Goal: Information Seeking & Learning: Learn about a topic

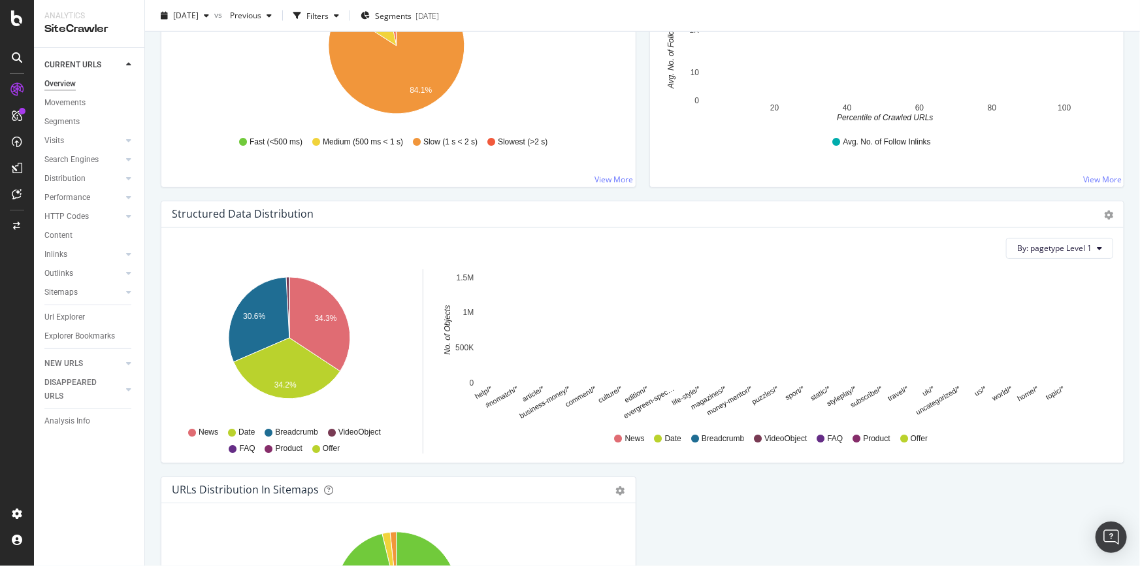
scroll to position [1247, 0]
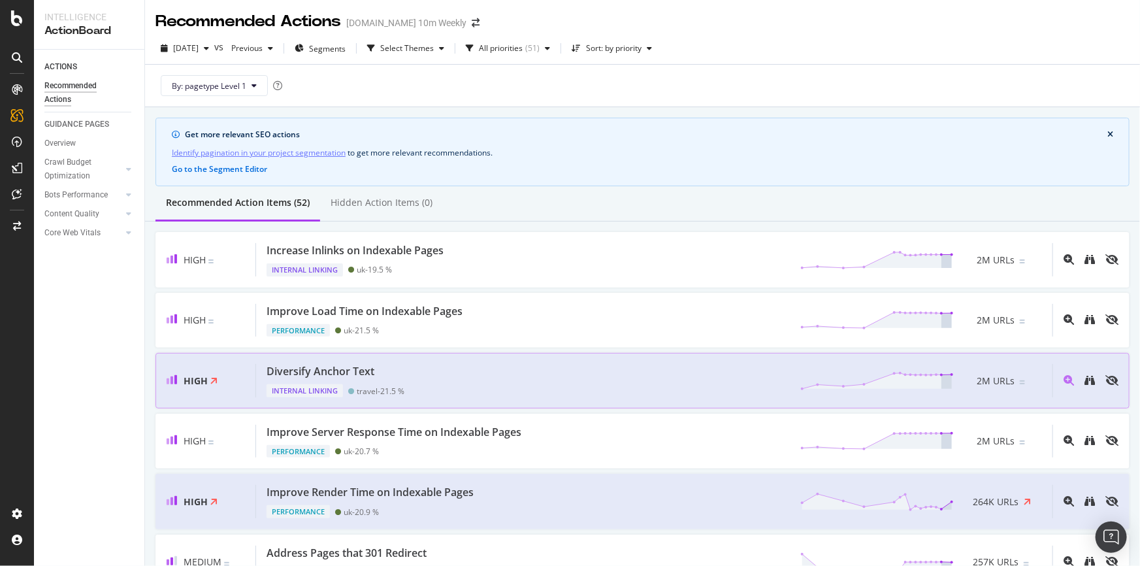
click at [446, 381] on div "Diversify Anchor Text Internal Linking travel - 21.5 % 2M URLs" at bounding box center [654, 380] width 796 height 33
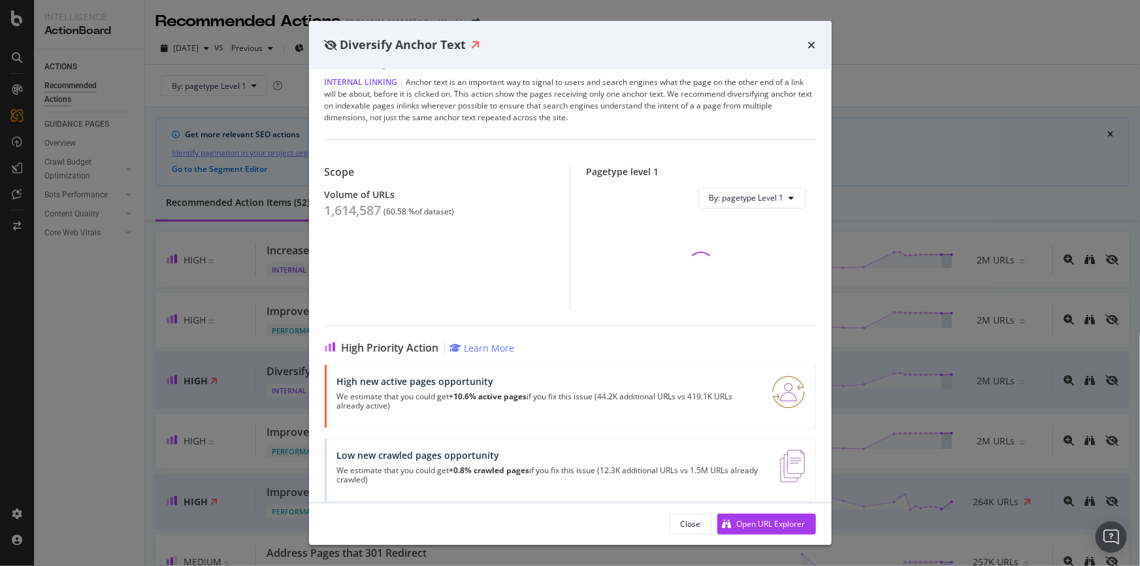
scroll to position [55, 0]
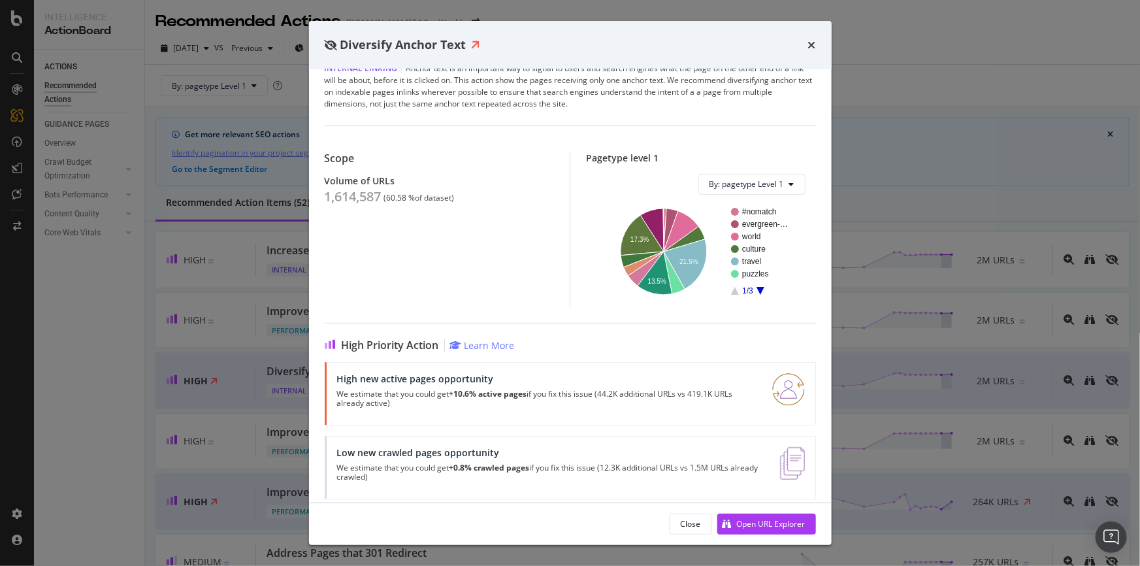
drag, startPoint x: 342, startPoint y: 364, endPoint x: 576, endPoint y: 404, distance: 237.9
click at [576, 404] on div "High new active pages opportunity We estimate that you could get +10.6% active …" at bounding box center [546, 393] width 419 height 41
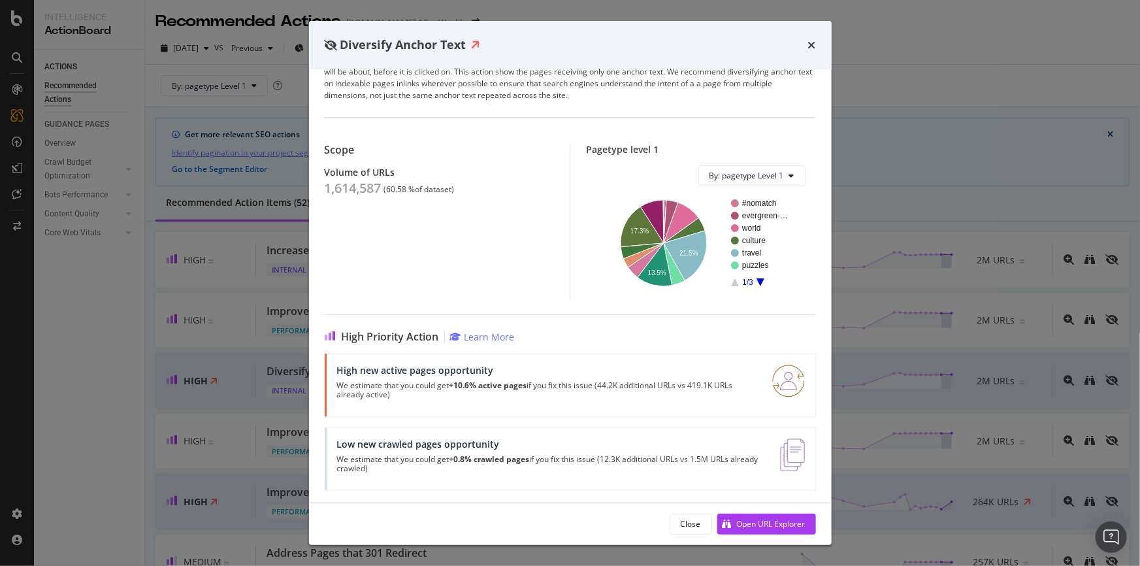
scroll to position [65, 0]
click at [517, 385] on strong "+10.6% active pages" at bounding box center [488, 383] width 78 height 11
click at [770, 526] on div "Open URL Explorer" at bounding box center [771, 523] width 69 height 11
drag, startPoint x: 342, startPoint y: 368, endPoint x: 535, endPoint y: 396, distance: 195.3
click at [535, 396] on div "High new active pages opportunity We estimate that you could get +10.6% active …" at bounding box center [546, 383] width 419 height 41
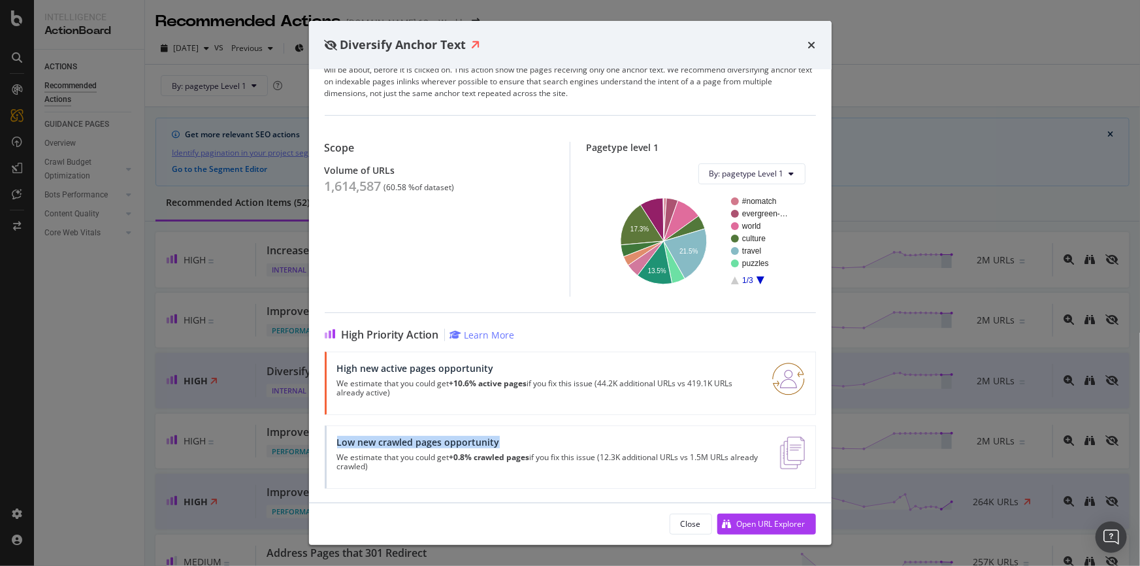
drag, startPoint x: 334, startPoint y: 442, endPoint x: 503, endPoint y: 444, distance: 169.2
click at [503, 444] on div "Low new crawled pages opportunity We estimate that you could get +0.8% crawled …" at bounding box center [570, 456] width 491 height 63
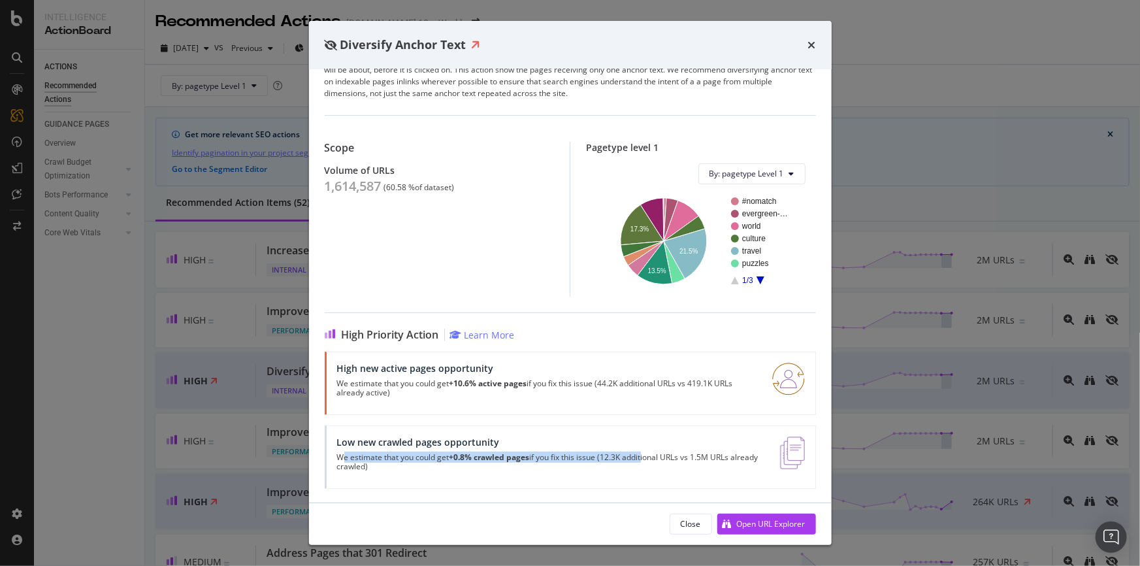
drag, startPoint x: 342, startPoint y: 457, endPoint x: 645, endPoint y: 461, distance: 303.1
click at [645, 461] on p "We estimate that you could get +0.8% crawled pages if you fix this issue (12.3K…" at bounding box center [551, 462] width 428 height 18
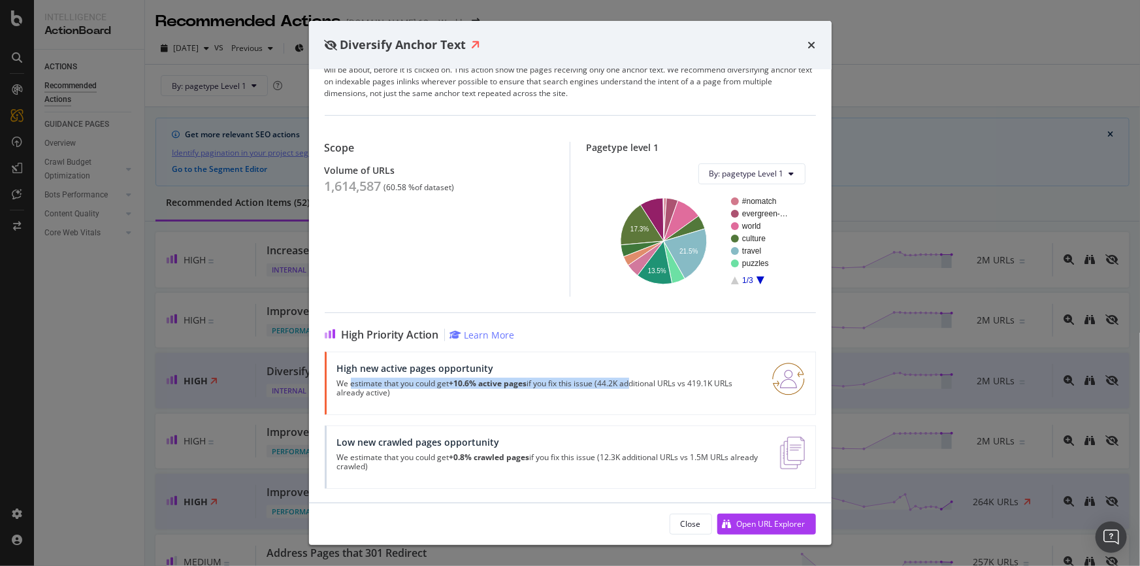
drag, startPoint x: 350, startPoint y: 380, endPoint x: 370, endPoint y: 369, distance: 22.2
click at [627, 385] on p "We estimate that you could get +10.6% active pages if you fix this issue (44.2K…" at bounding box center [546, 388] width 419 height 18
click at [369, 369] on div "High new active pages opportunity" at bounding box center [546, 368] width 419 height 11
click at [784, 368] on img "modal" at bounding box center [788, 379] width 33 height 33
click at [618, 359] on div "High new active pages opportunity We estimate that you could get +10.6% active …" at bounding box center [570, 382] width 491 height 63
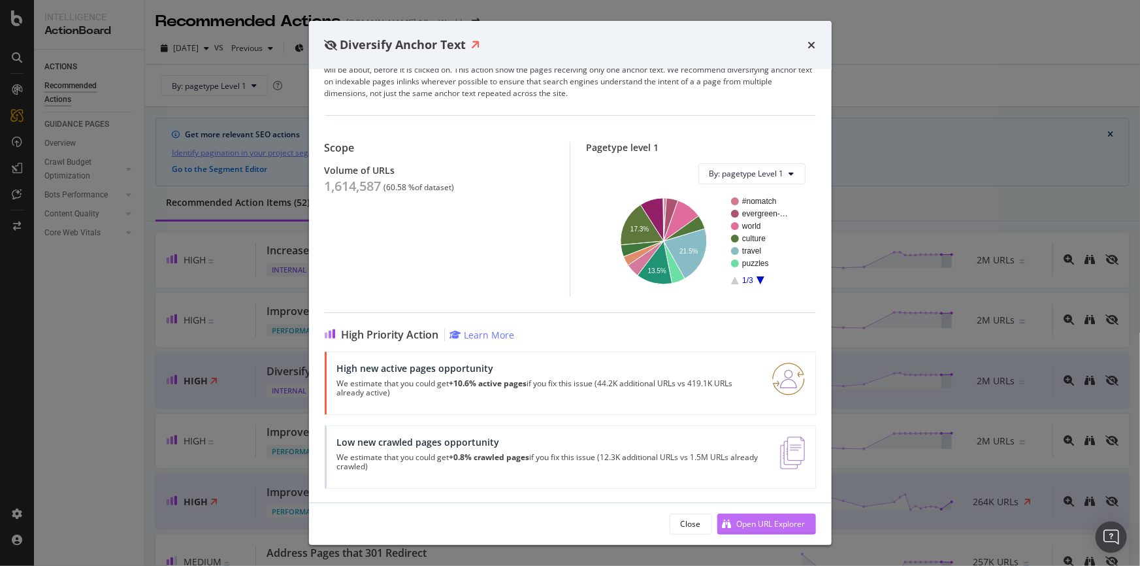
click at [775, 515] on div "Open URL Explorer" at bounding box center [761, 524] width 88 height 20
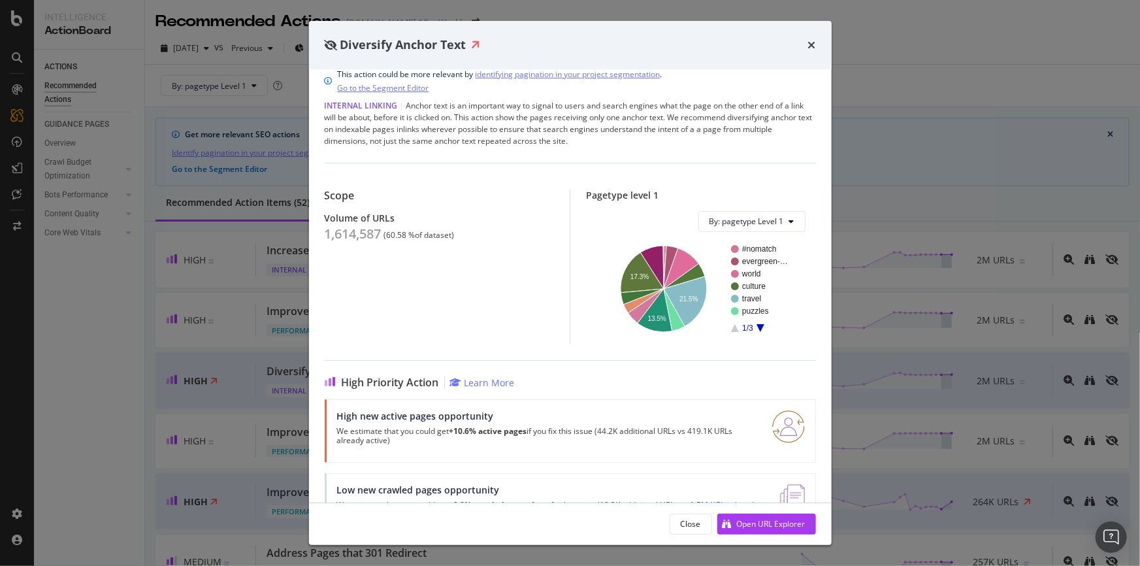
scroll to position [0, 0]
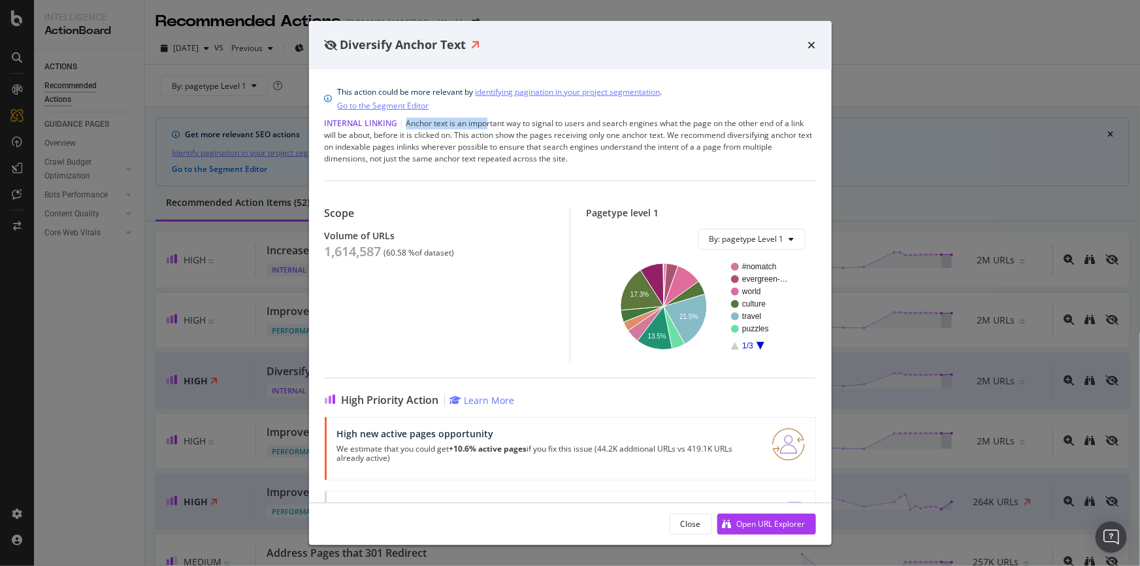
drag, startPoint x: 423, startPoint y: 125, endPoint x: 485, endPoint y: 127, distance: 62.8
click at [485, 127] on div "Internal Linking | Anchor text is an important way to signal to users and searc…" at bounding box center [570, 141] width 491 height 47
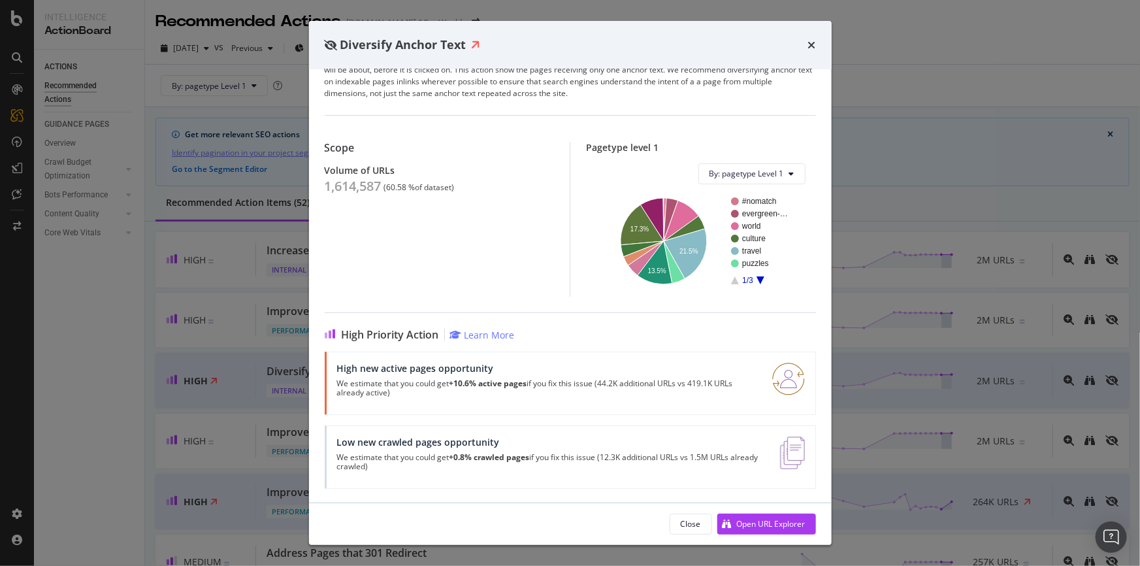
scroll to position [65, 0]
click at [768, 527] on div "Open URL Explorer" at bounding box center [771, 523] width 69 height 11
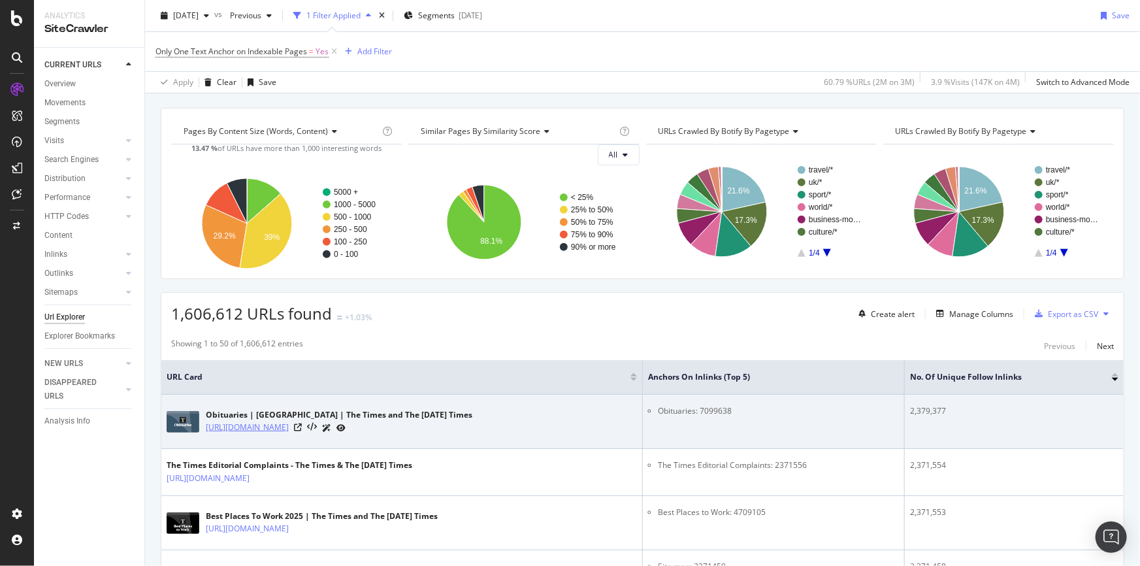
scroll to position [59, 0]
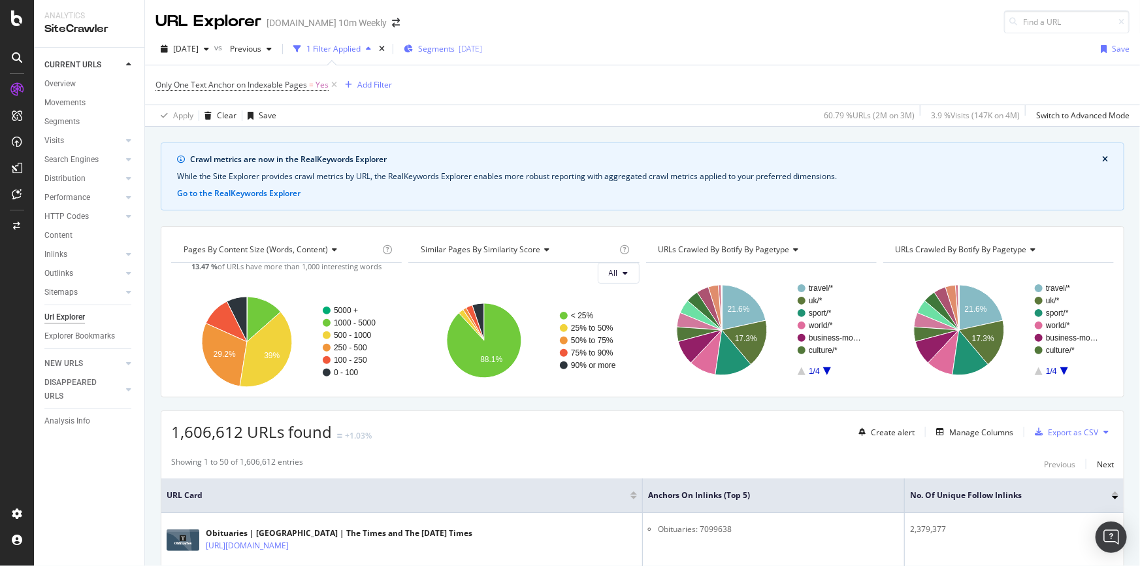
click at [455, 50] on span "Segments" at bounding box center [436, 48] width 37 height 11
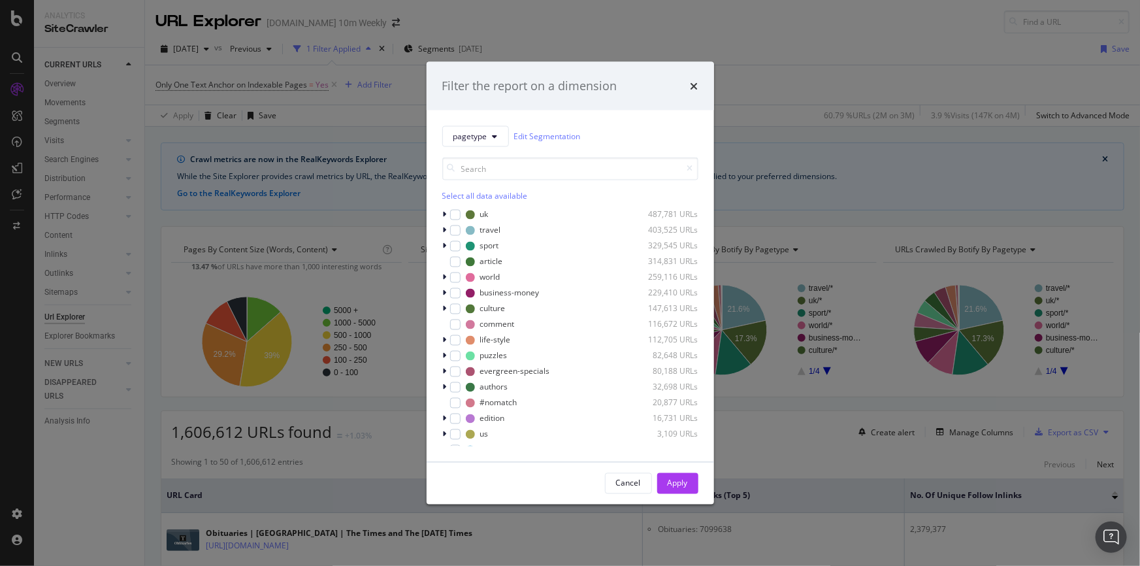
click at [699, 84] on div "Filter the report on a dimension" at bounding box center [570, 86] width 287 height 48
click at [689, 86] on div "Filter the report on a dimension" at bounding box center [570, 86] width 256 height 17
click at [692, 81] on icon "times" at bounding box center [695, 85] width 8 height 10
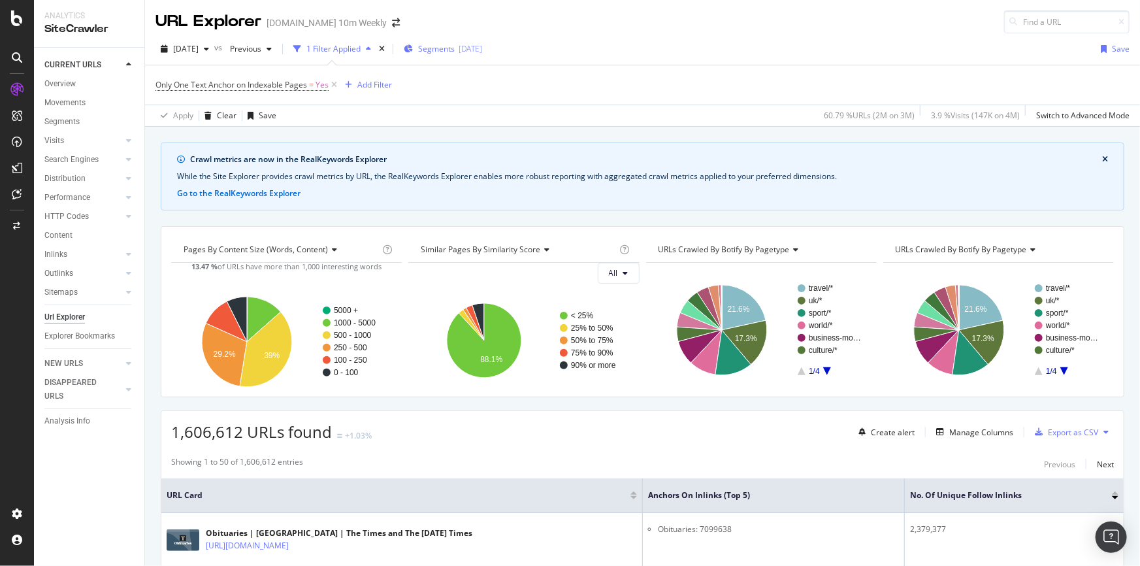
click at [482, 50] on div "2025-09-04" at bounding box center [471, 48] width 24 height 11
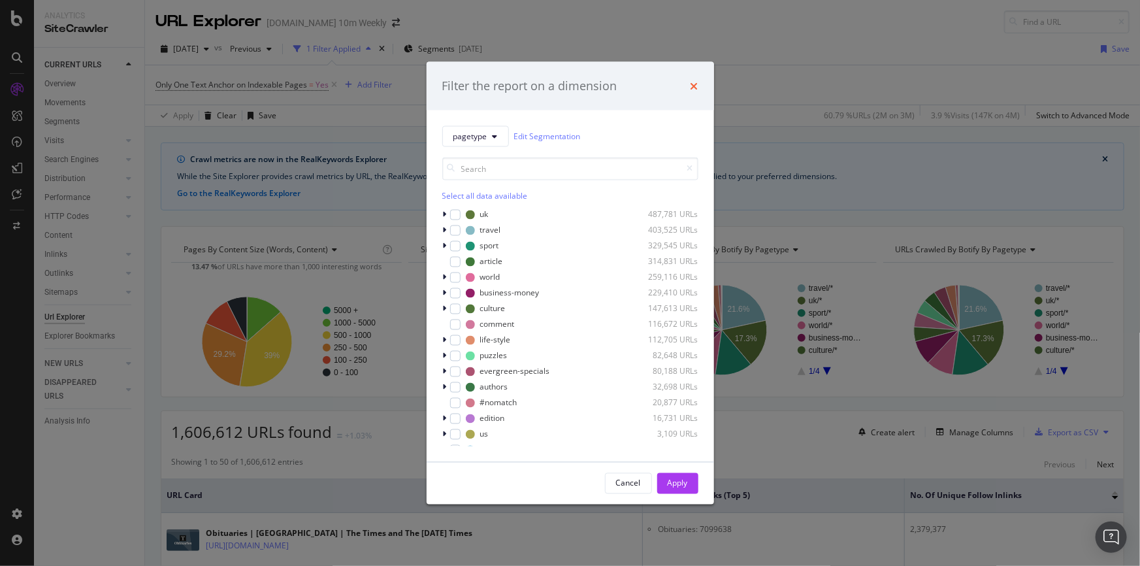
click at [695, 87] on icon "times" at bounding box center [695, 85] width 8 height 10
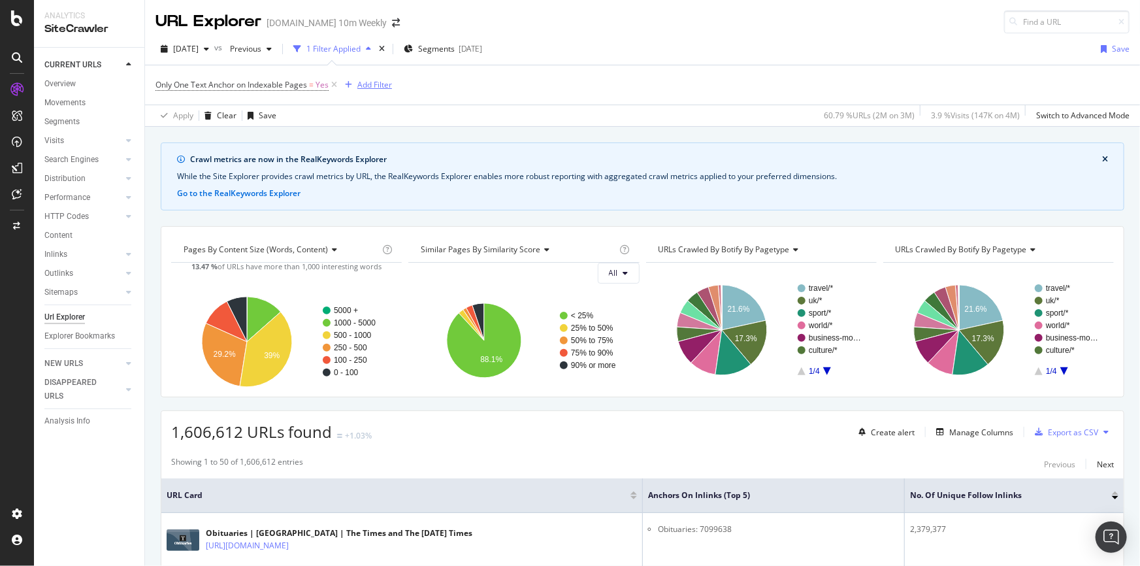
click at [387, 80] on div "Add Filter" at bounding box center [374, 84] width 35 height 11
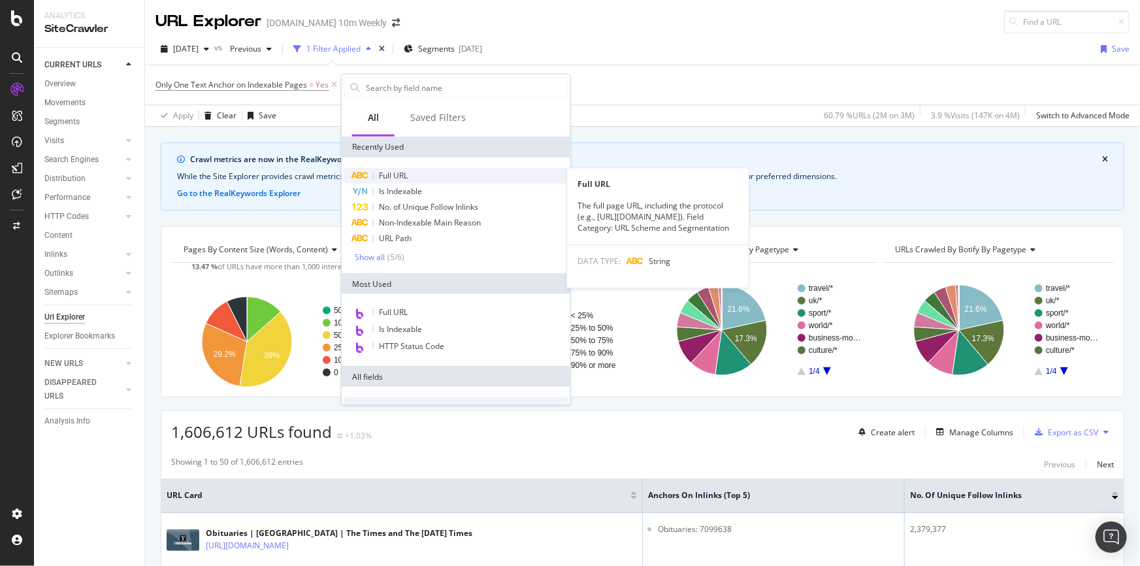
click at [404, 170] on span "Full URL" at bounding box center [393, 175] width 29 height 11
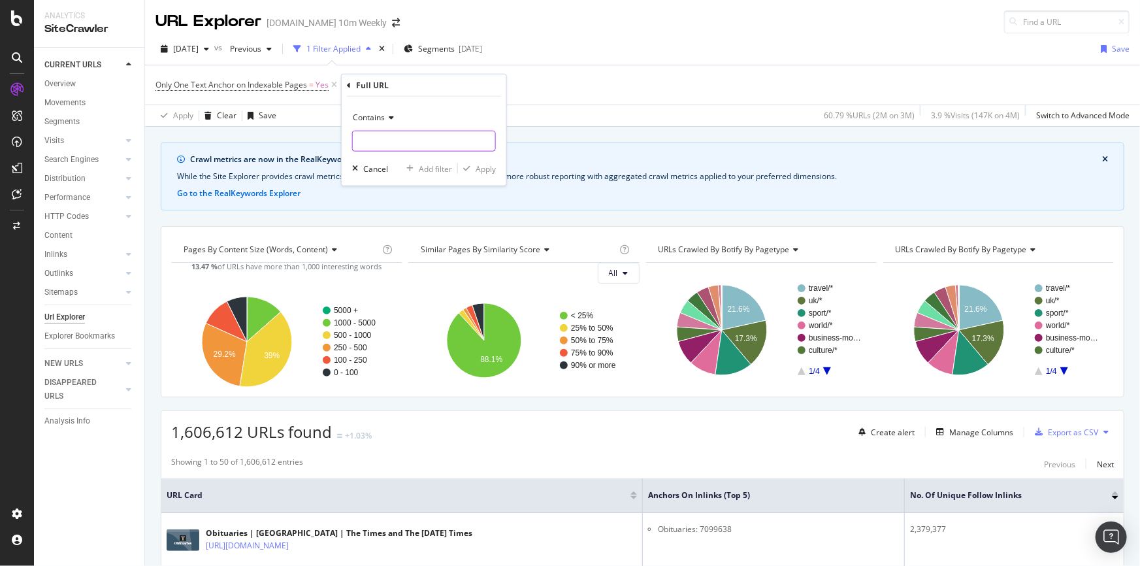
click at [421, 141] on input "text" at bounding box center [424, 141] width 142 height 21
type input "/profile/"
click at [485, 166] on div "Apply" at bounding box center [486, 168] width 20 height 11
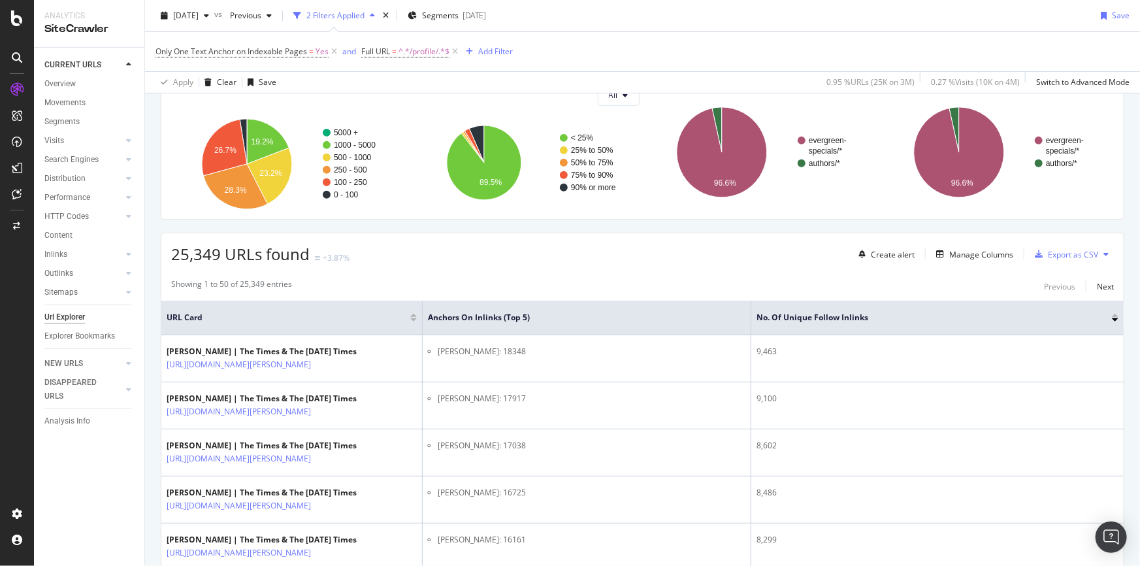
scroll to position [237, 0]
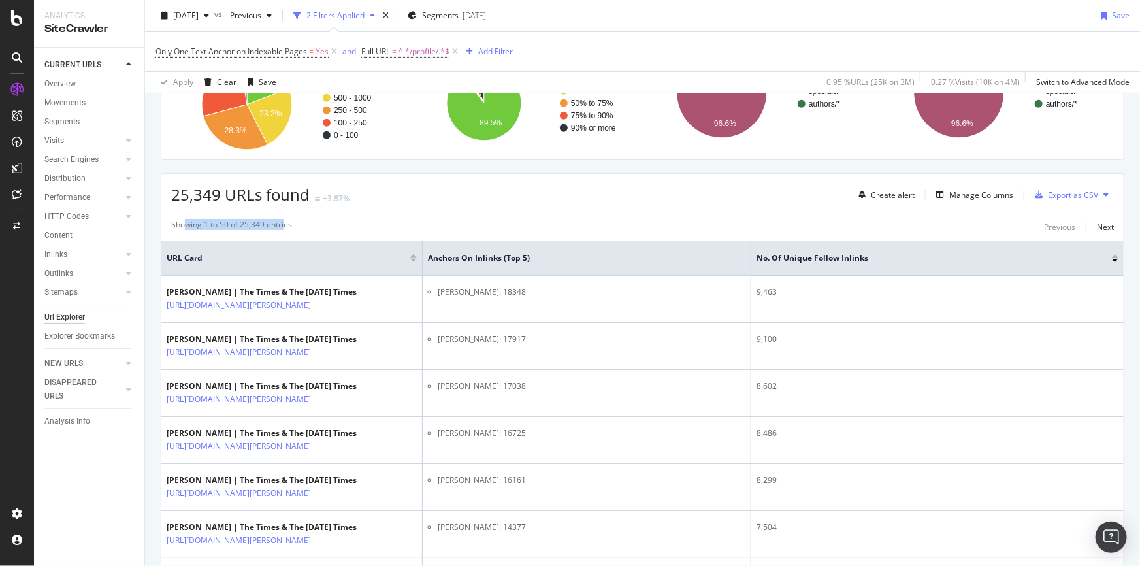
drag, startPoint x: 184, startPoint y: 220, endPoint x: 284, endPoint y: 226, distance: 100.1
click at [284, 226] on div "Showing 1 to 50 of 25,349 entries" at bounding box center [231, 227] width 121 height 16
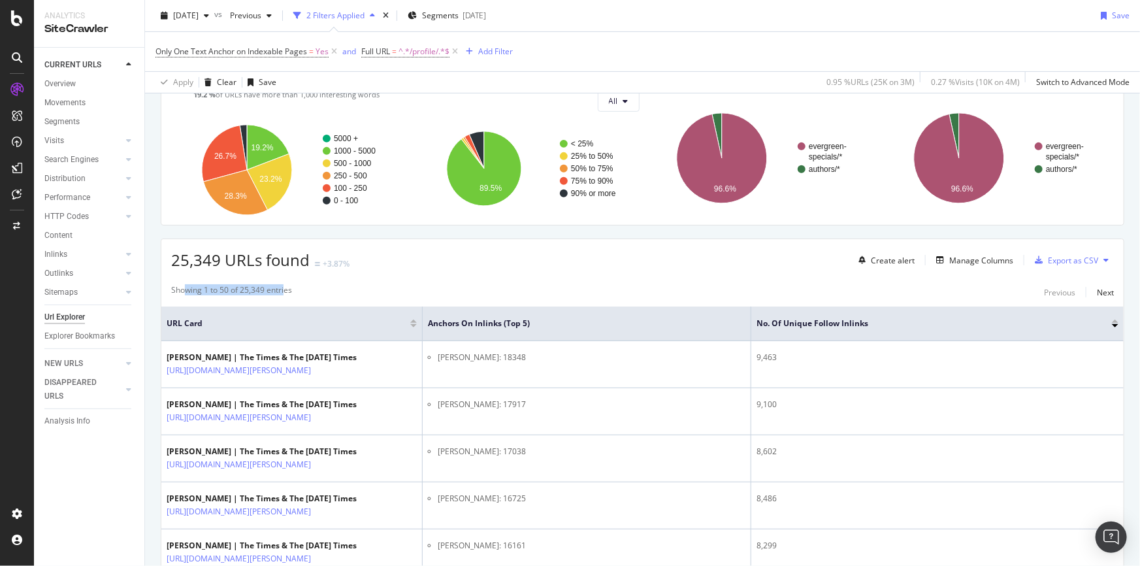
scroll to position [178, 0]
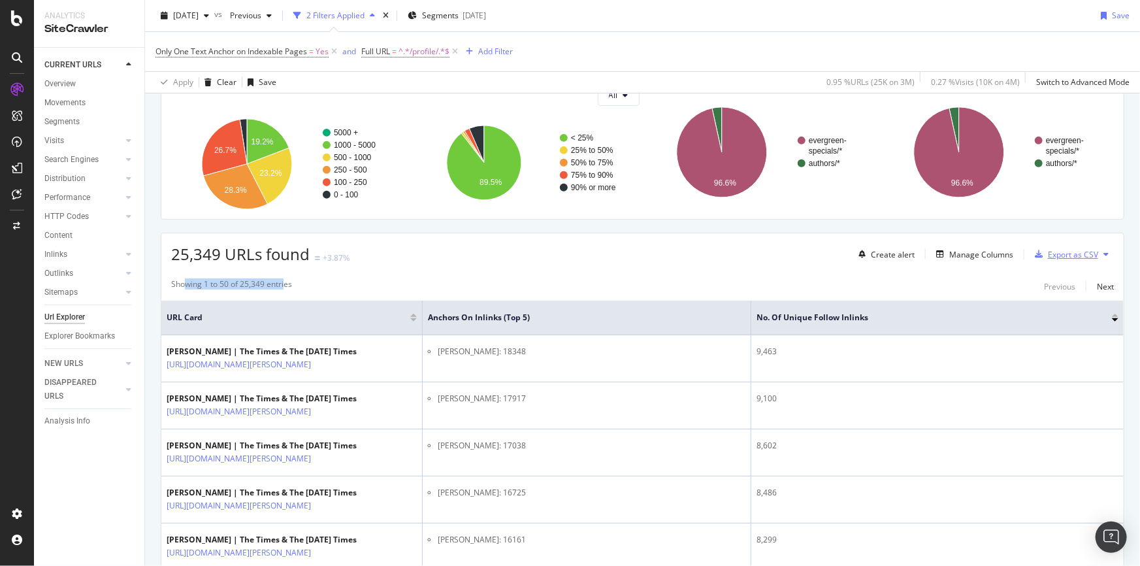
click at [1065, 258] on div "Export as CSV" at bounding box center [1073, 254] width 50 height 11
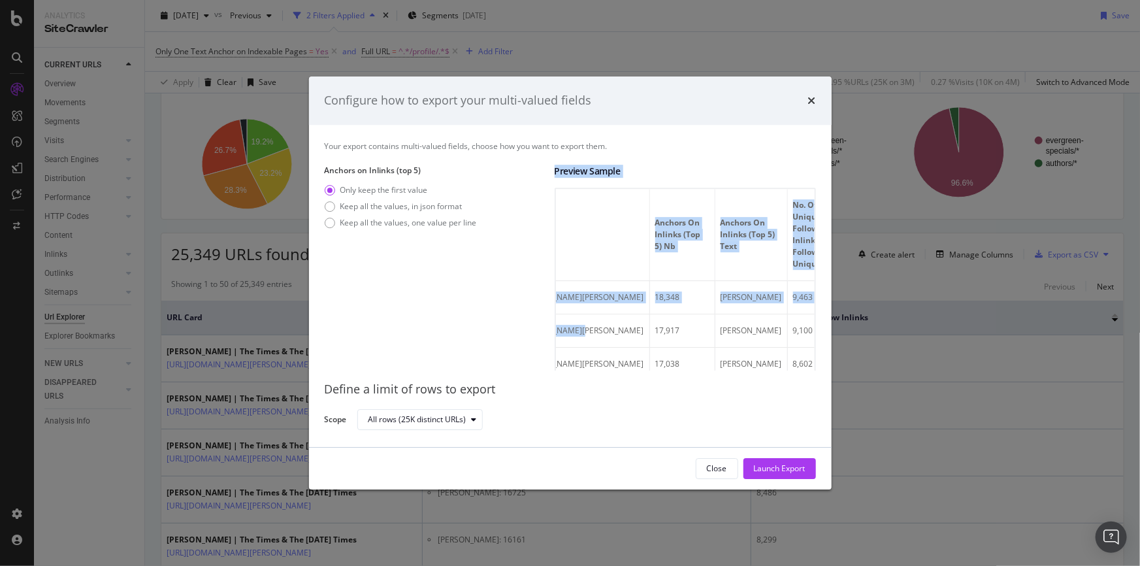
scroll to position [0, 0]
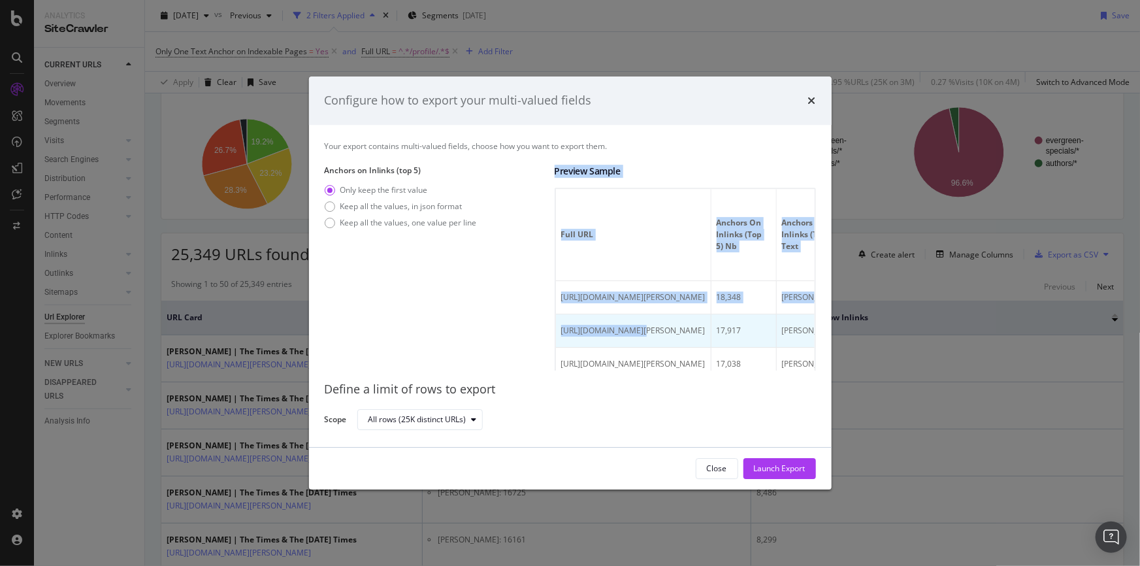
drag, startPoint x: 637, startPoint y: 322, endPoint x: 728, endPoint y: 330, distance: 91.8
click at [711, 330] on td "https://www.thetimes.com/profile/oliver-kay" at bounding box center [633, 330] width 155 height 33
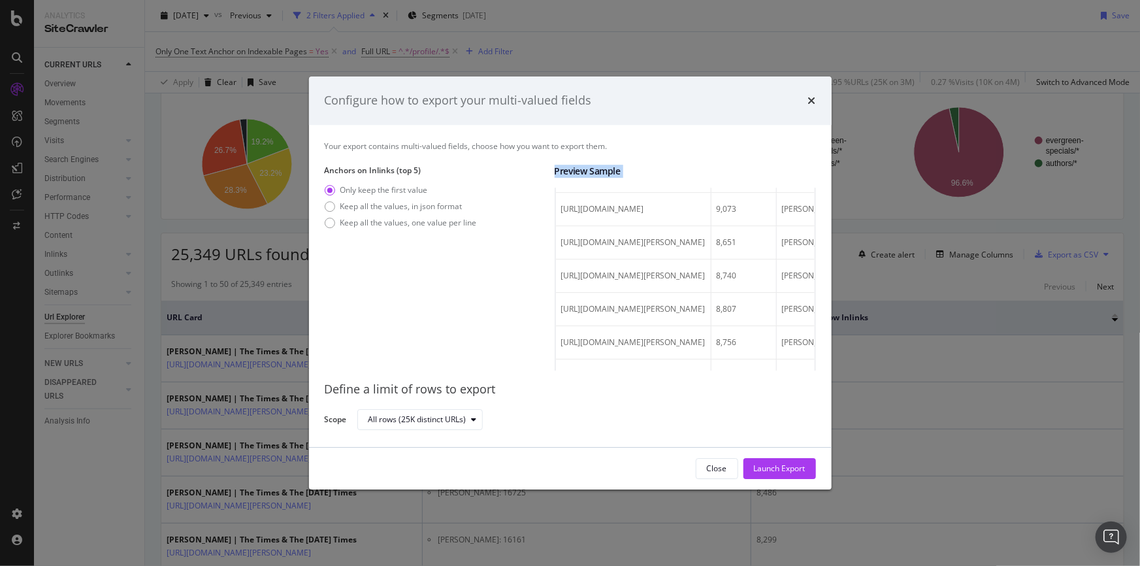
scroll to position [1582, 0]
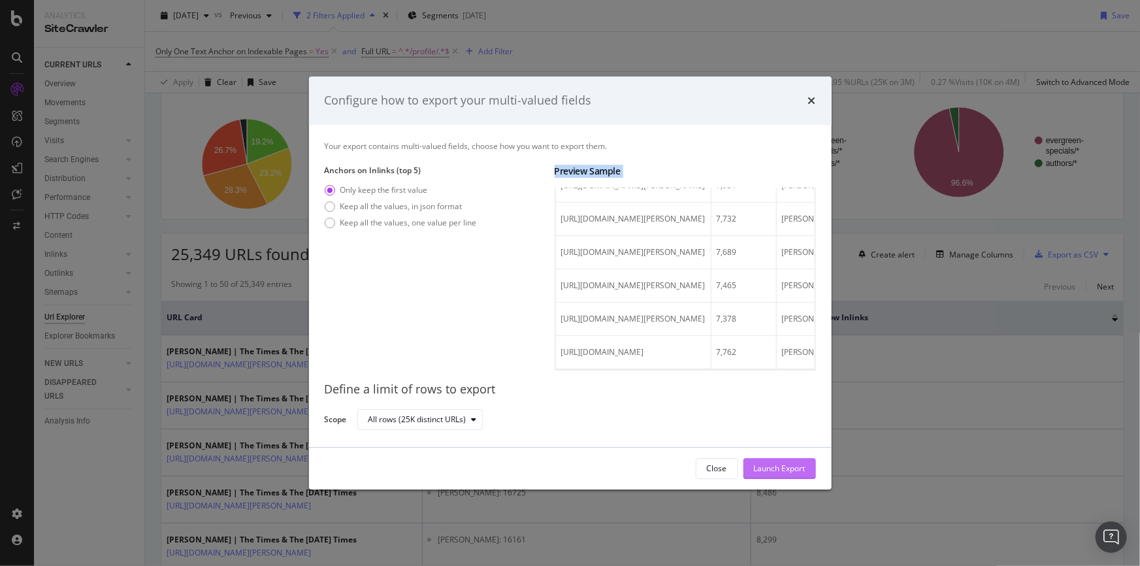
click at [766, 465] on div "Launch Export" at bounding box center [780, 468] width 52 height 11
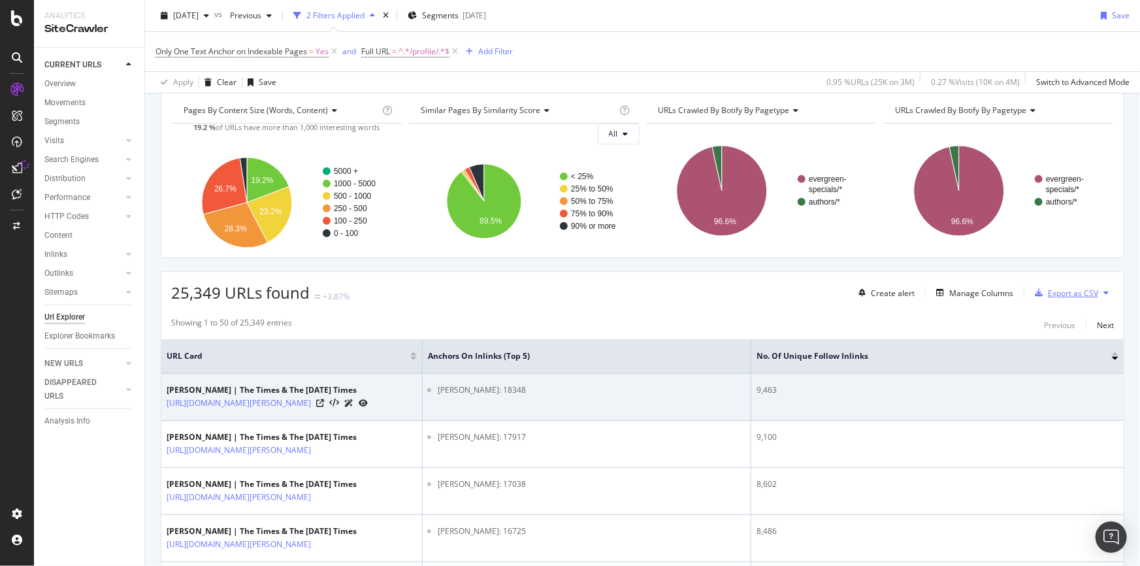
scroll to position [118, 0]
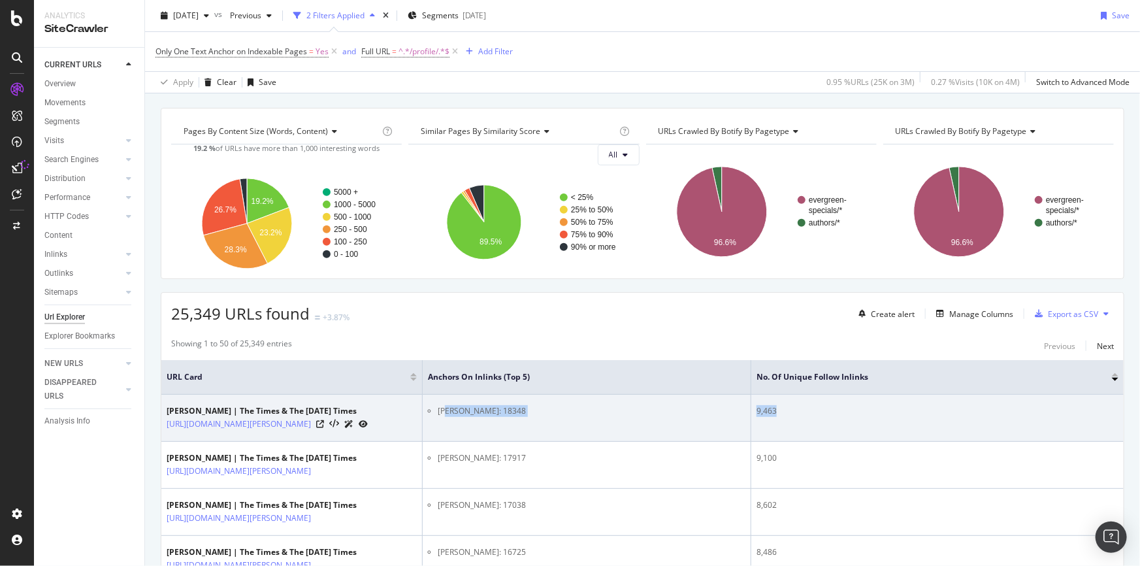
drag, startPoint x: 448, startPoint y: 414, endPoint x: 1028, endPoint y: 420, distance: 580.2
click at [1028, 420] on tr "Dominic Walsh | The Times & The Sunday Times https://www.thetimes.com/profile/d…" at bounding box center [642, 418] width 962 height 47
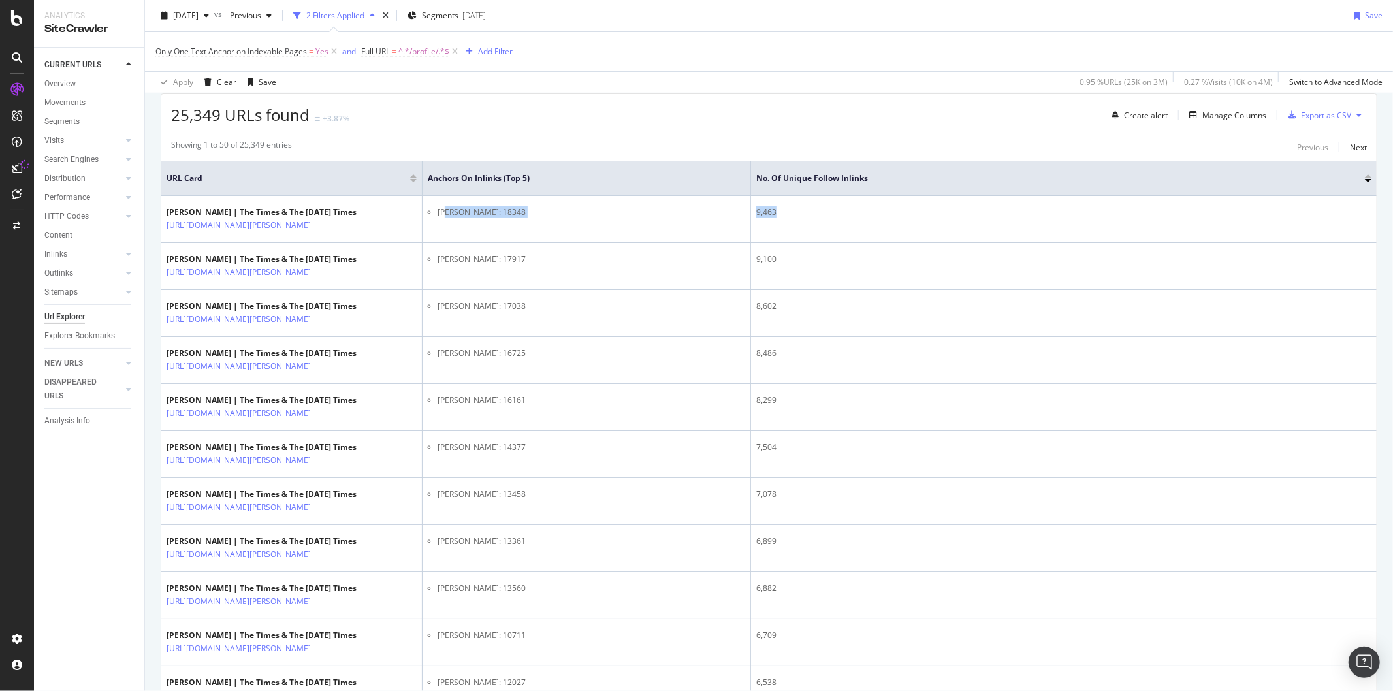
scroll to position [27, 0]
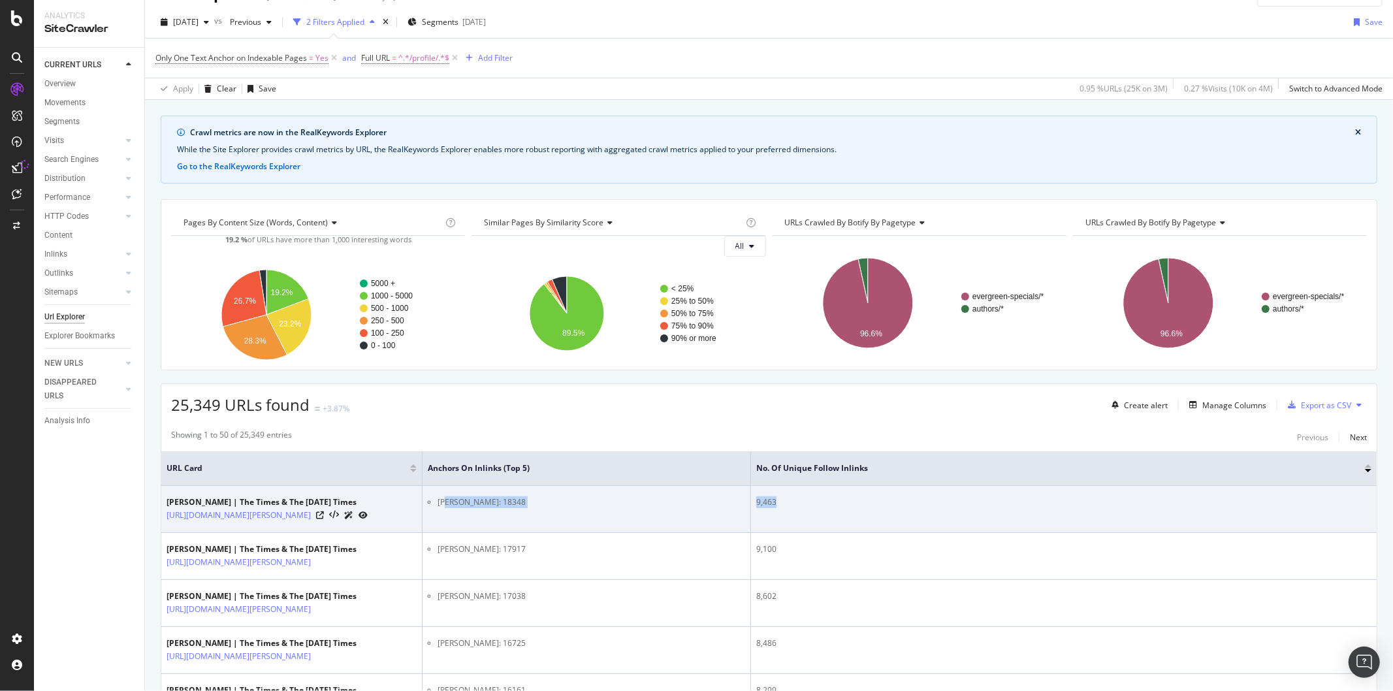
click at [894, 502] on div "9,463" at bounding box center [1064, 503] width 615 height 12
drag, startPoint x: 843, startPoint y: 502, endPoint x: 1173, endPoint y: 512, distance: 329.4
click at [1139, 512] on td "9,463" at bounding box center [1064, 509] width 626 height 47
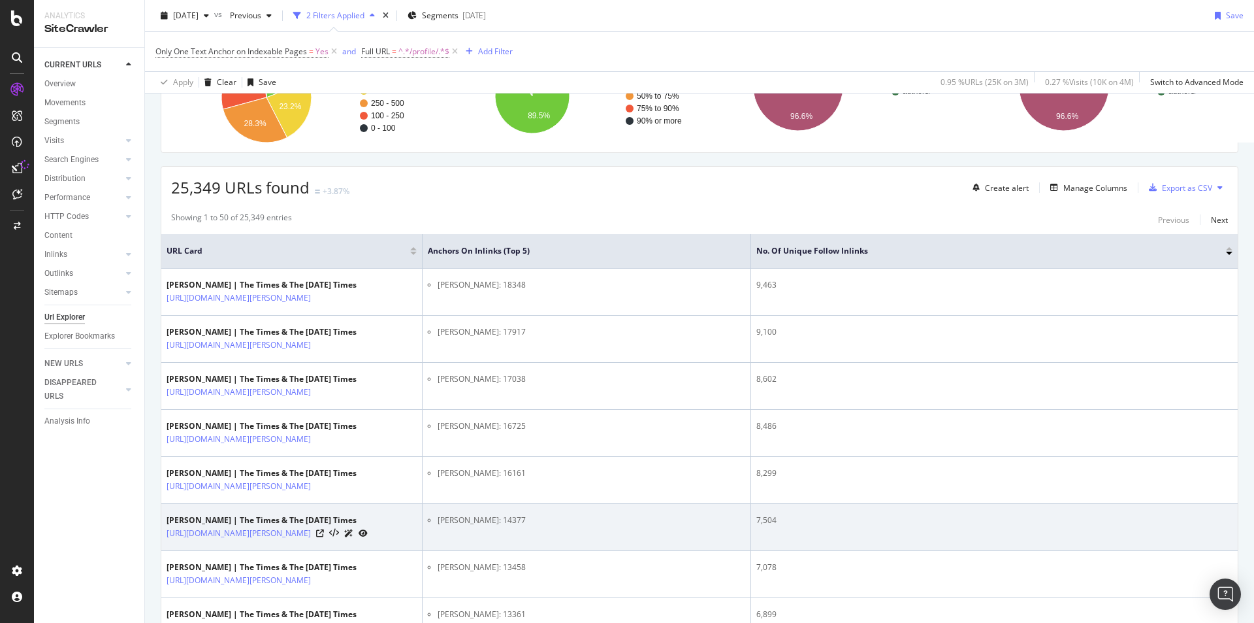
scroll to position [244, 0]
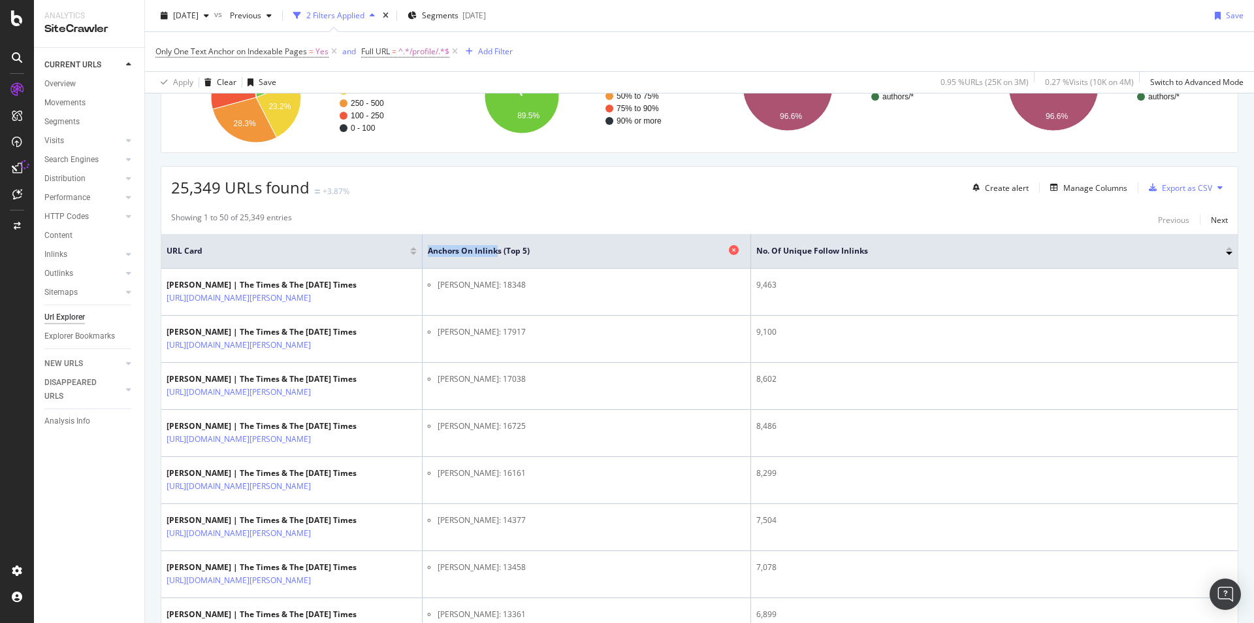
drag, startPoint x: 430, startPoint y: 252, endPoint x: 500, endPoint y: 252, distance: 69.9
click at [500, 252] on span "Anchors on Inlinks (top 5)" at bounding box center [577, 251] width 298 height 12
drag, startPoint x: 774, startPoint y: 256, endPoint x: 890, endPoint y: 258, distance: 116.3
click at [890, 258] on th "No. of Unique Follow Inlinks" at bounding box center [994, 251] width 487 height 35
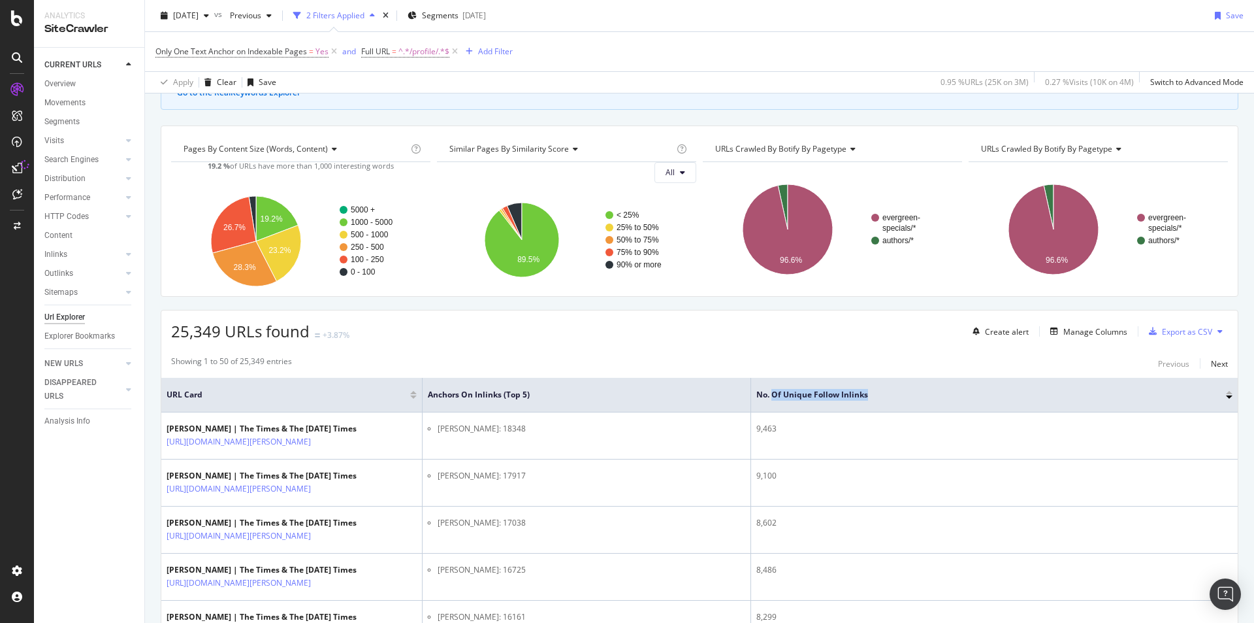
scroll to position [0, 0]
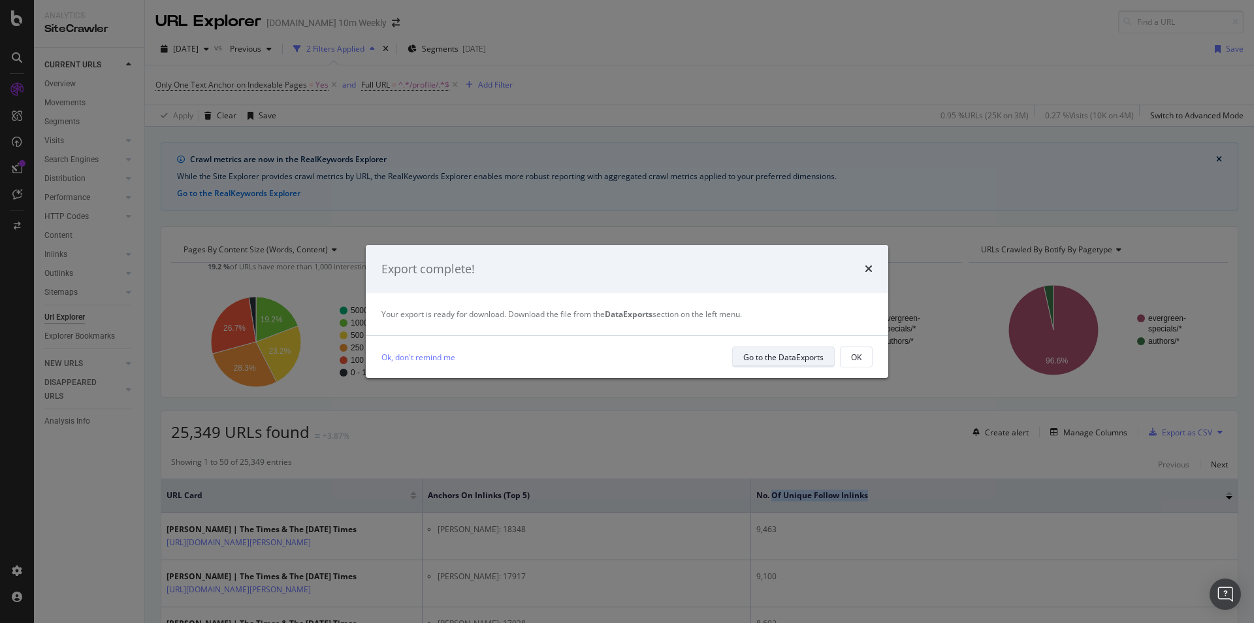
click at [797, 357] on div "Go to the DataExports" at bounding box center [783, 356] width 80 height 11
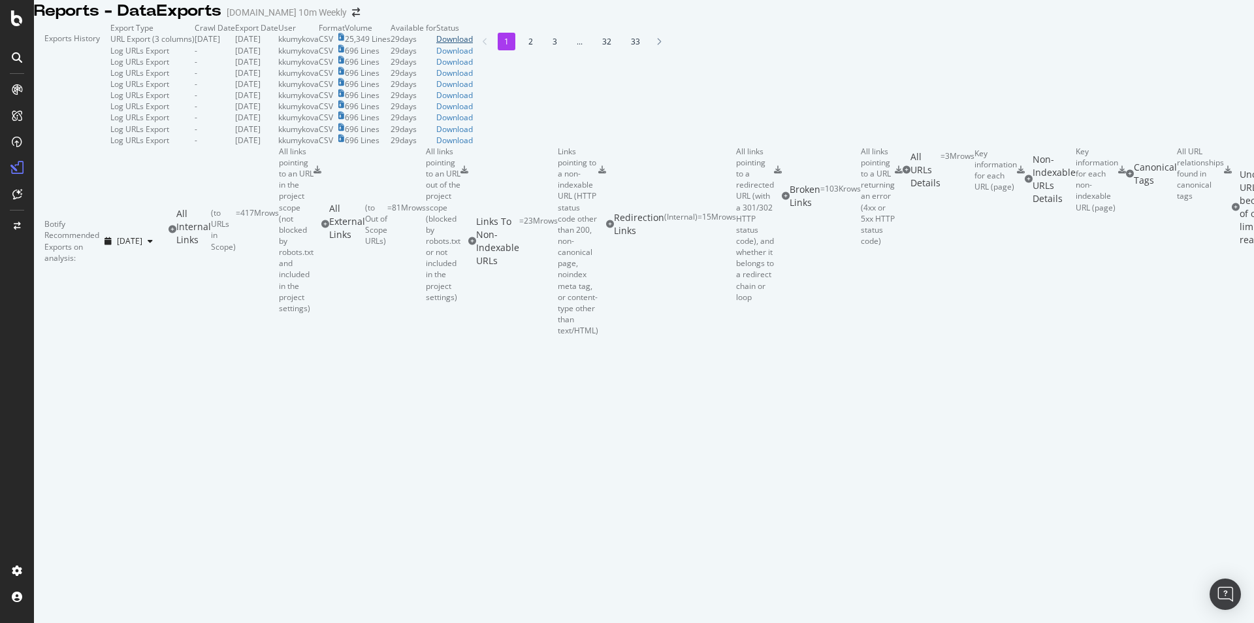
click at [473, 44] on div "Download" at bounding box center [454, 38] width 37 height 11
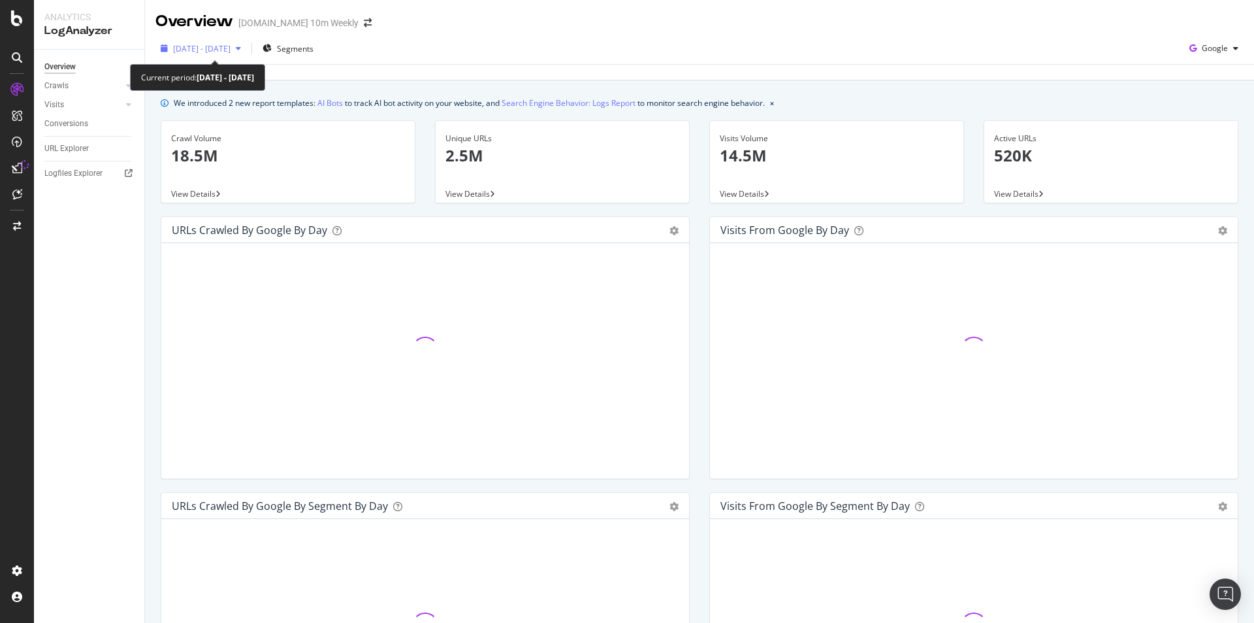
click at [246, 49] on div "button" at bounding box center [239, 48] width 16 height 8
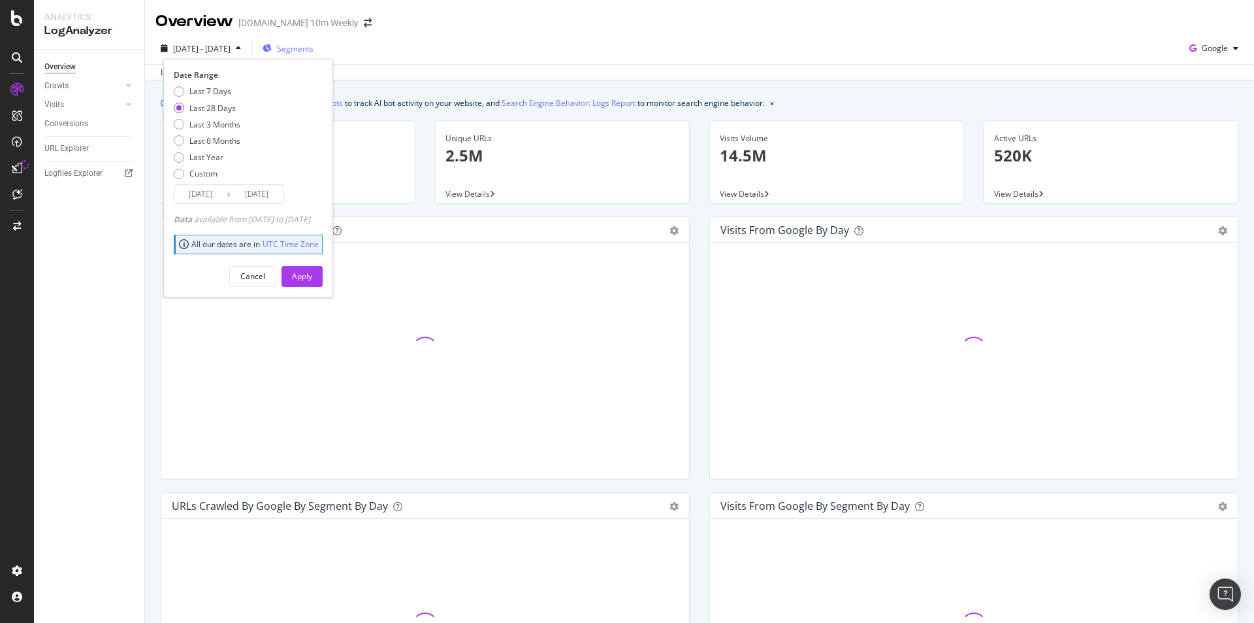
click at [314, 50] on span "Segments" at bounding box center [295, 48] width 37 height 11
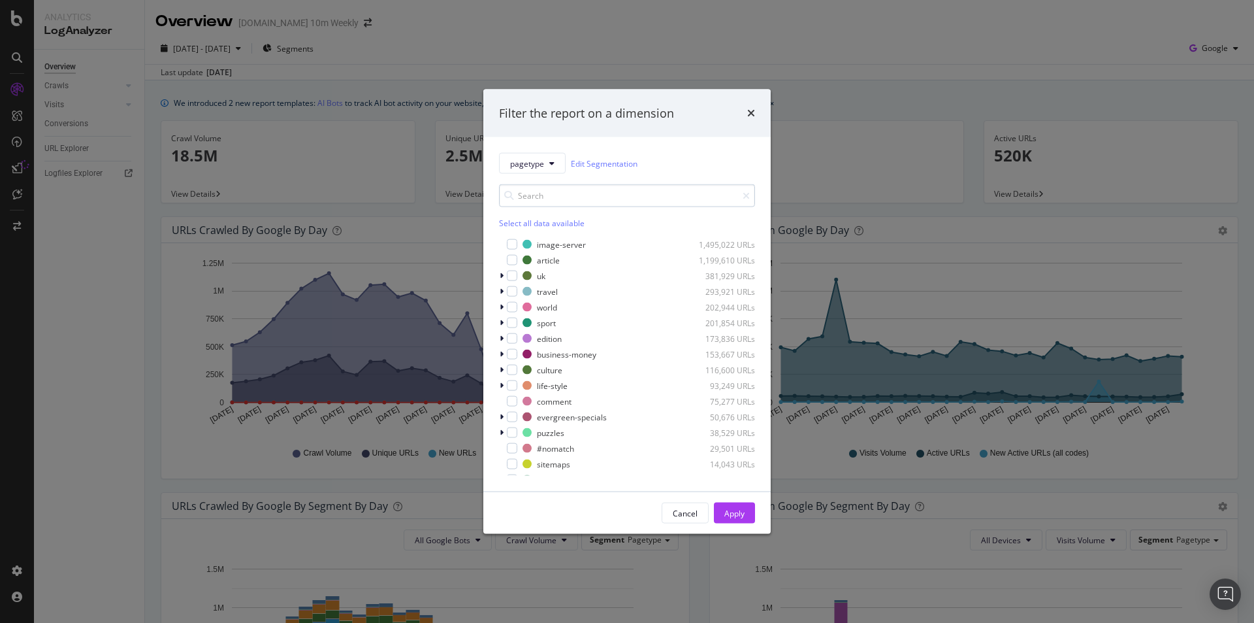
click at [547, 191] on input "modal" at bounding box center [627, 195] width 256 height 23
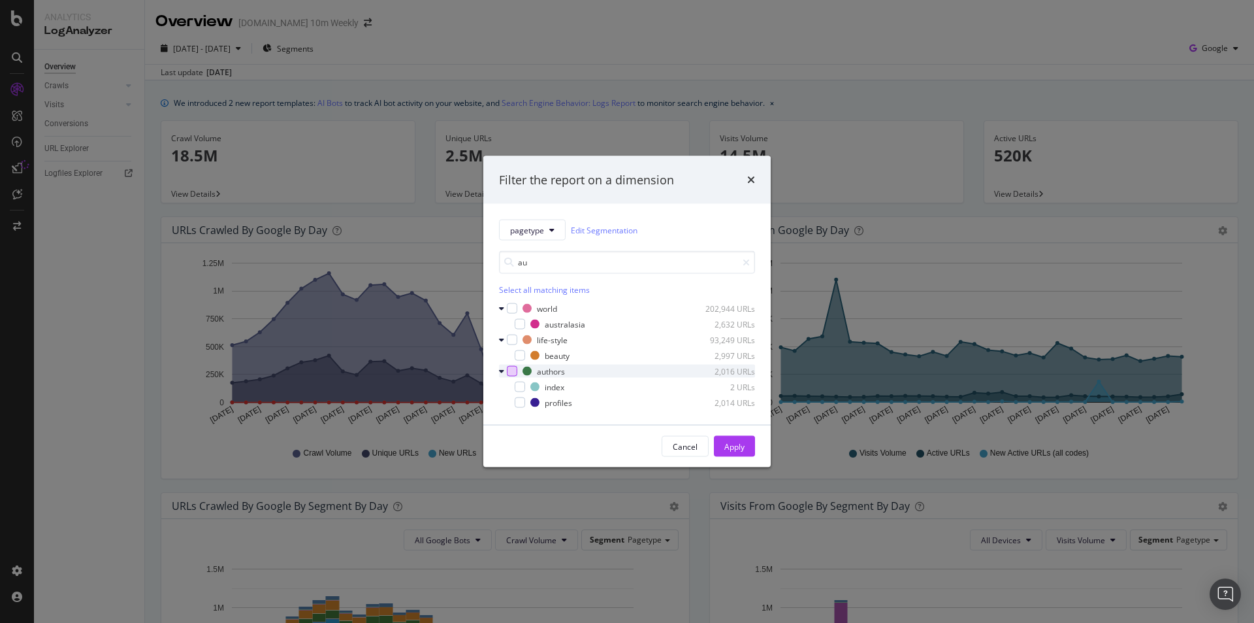
type input "au"
click at [510, 369] on div "modal" at bounding box center [512, 371] width 10 height 10
click at [525, 403] on div "modal" at bounding box center [520, 402] width 10 height 10
click at [734, 451] on div "Apply" at bounding box center [735, 445] width 20 height 11
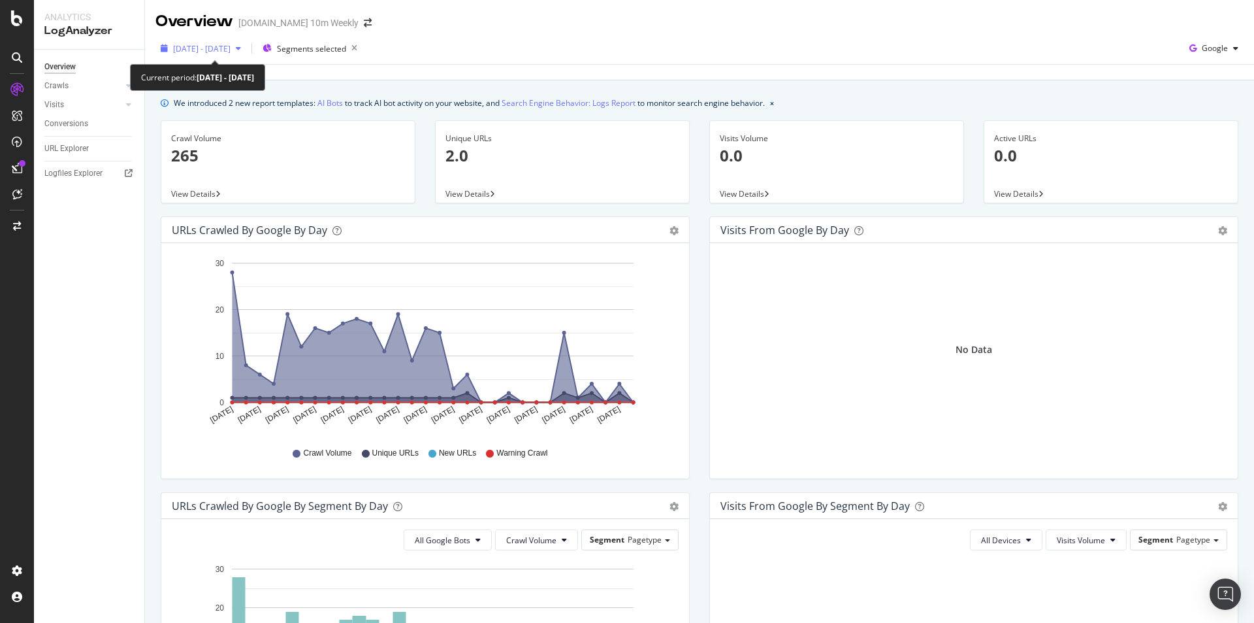
click at [231, 48] on span "[DATE] - [DATE]" at bounding box center [201, 48] width 57 height 11
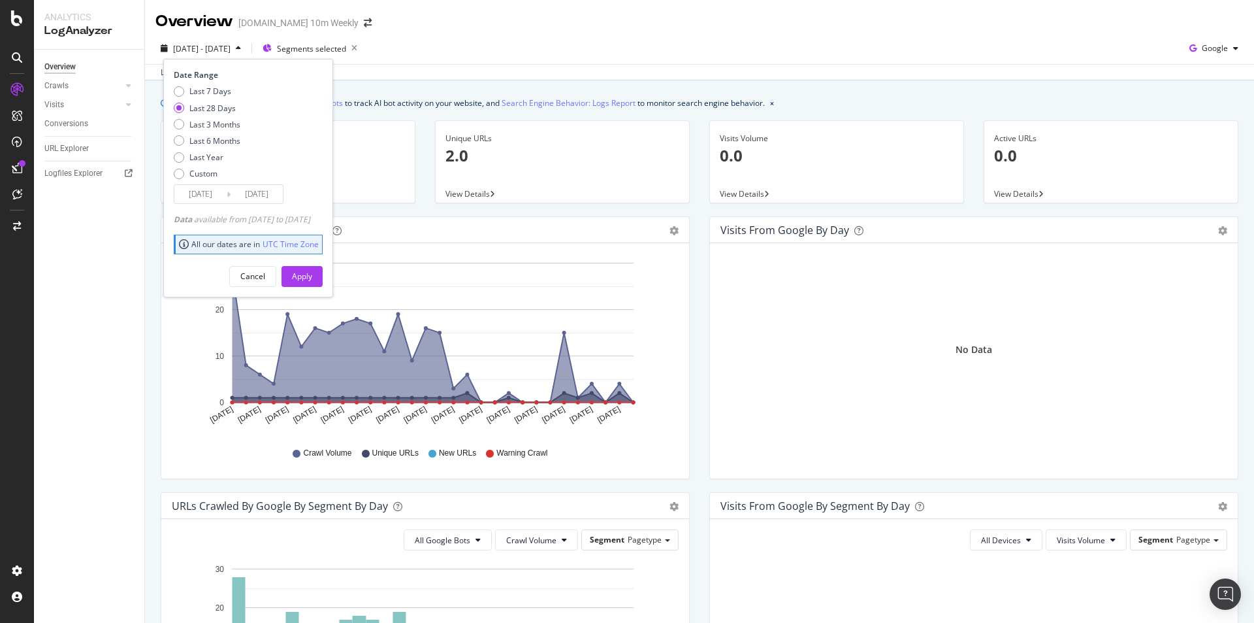
click at [184, 188] on input "[DATE]" at bounding box center [200, 194] width 52 height 18
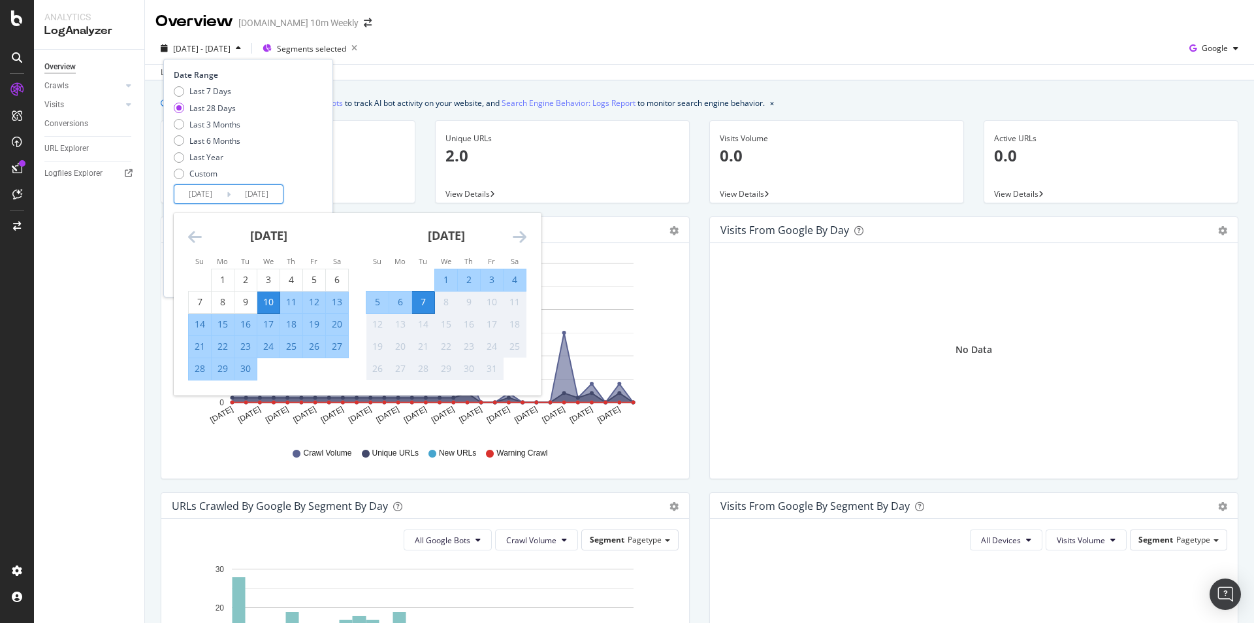
click at [319, 300] on div "12" at bounding box center [314, 301] width 22 height 13
type input "[DATE]"
click at [260, 187] on input "2025/10/07" at bounding box center [257, 194] width 52 height 18
click at [318, 338] on div "26" at bounding box center [314, 347] width 22 height 22
type input "[DATE]"
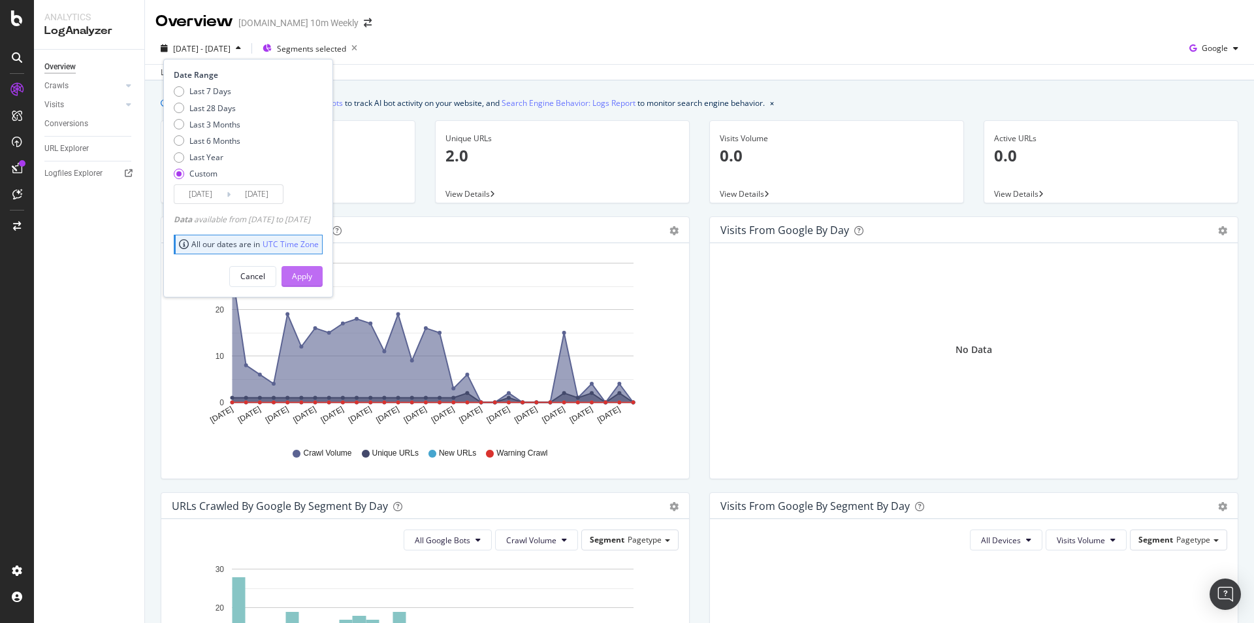
click at [312, 279] on div "Apply" at bounding box center [302, 275] width 20 height 11
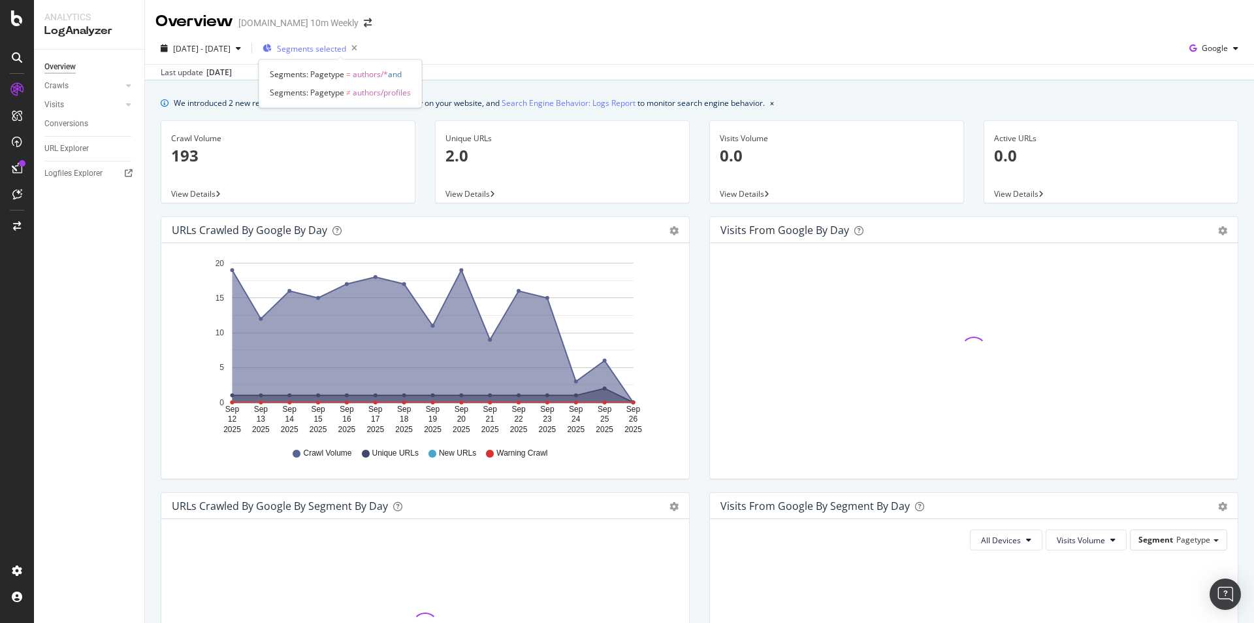
click at [346, 49] on span "Segments selected" at bounding box center [311, 48] width 69 height 11
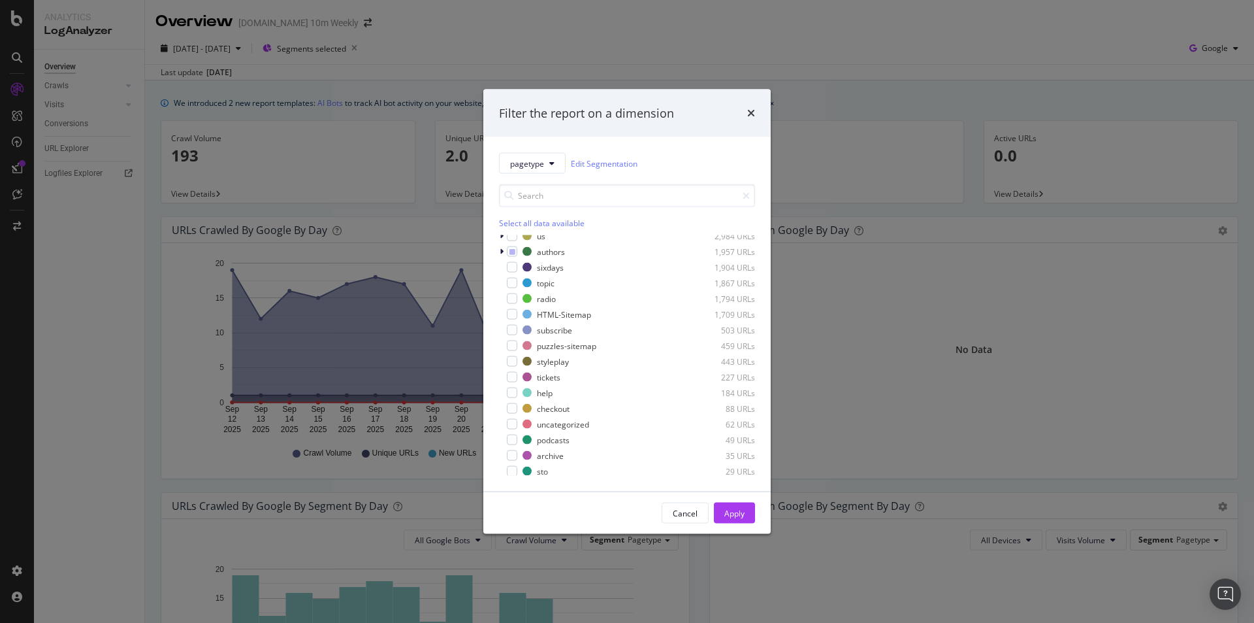
scroll to position [523, 0]
click at [580, 208] on div "Select all data available" at bounding box center [627, 206] width 256 height 44
click at [563, 193] on input "modal" at bounding box center [627, 195] width 256 height 23
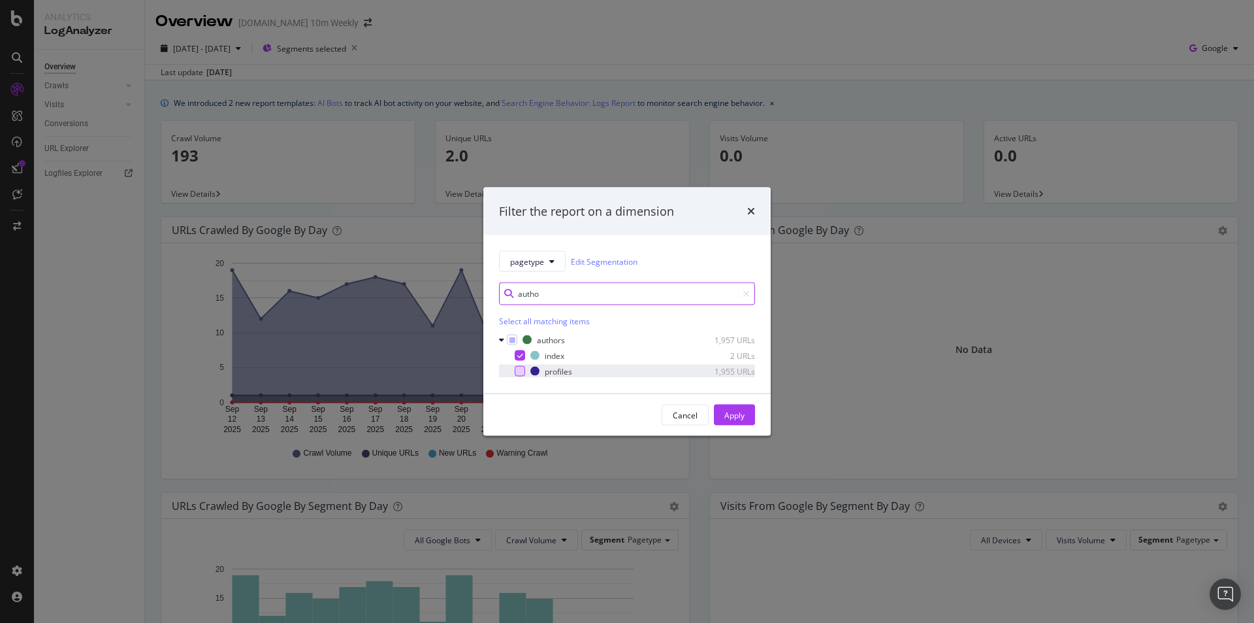
type input "autho"
click at [515, 370] on div "modal" at bounding box center [520, 371] width 10 height 10
click at [723, 409] on button "Apply" at bounding box center [734, 414] width 41 height 21
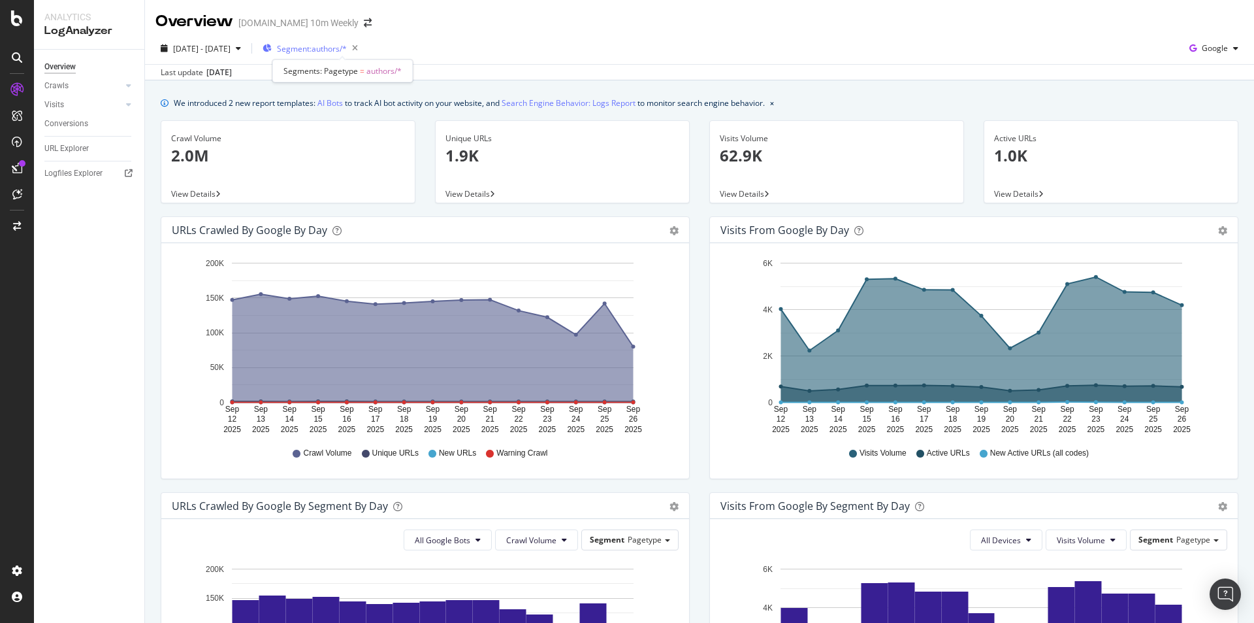
click at [347, 50] on span "Segment: authors/*" at bounding box center [312, 48] width 70 height 11
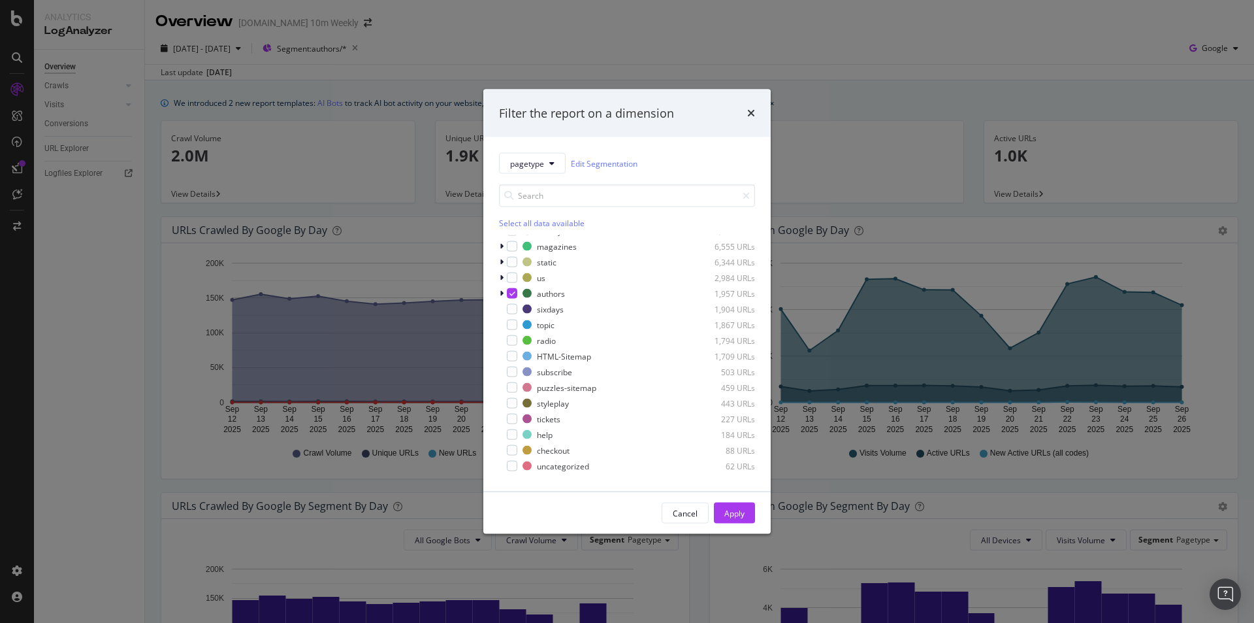
scroll to position [68, 0]
click at [560, 191] on input "modal" at bounding box center [627, 195] width 256 height 23
click at [511, 280] on icon "modal" at bounding box center [513, 278] width 6 height 7
click at [511, 281] on div "modal" at bounding box center [512, 278] width 10 height 10
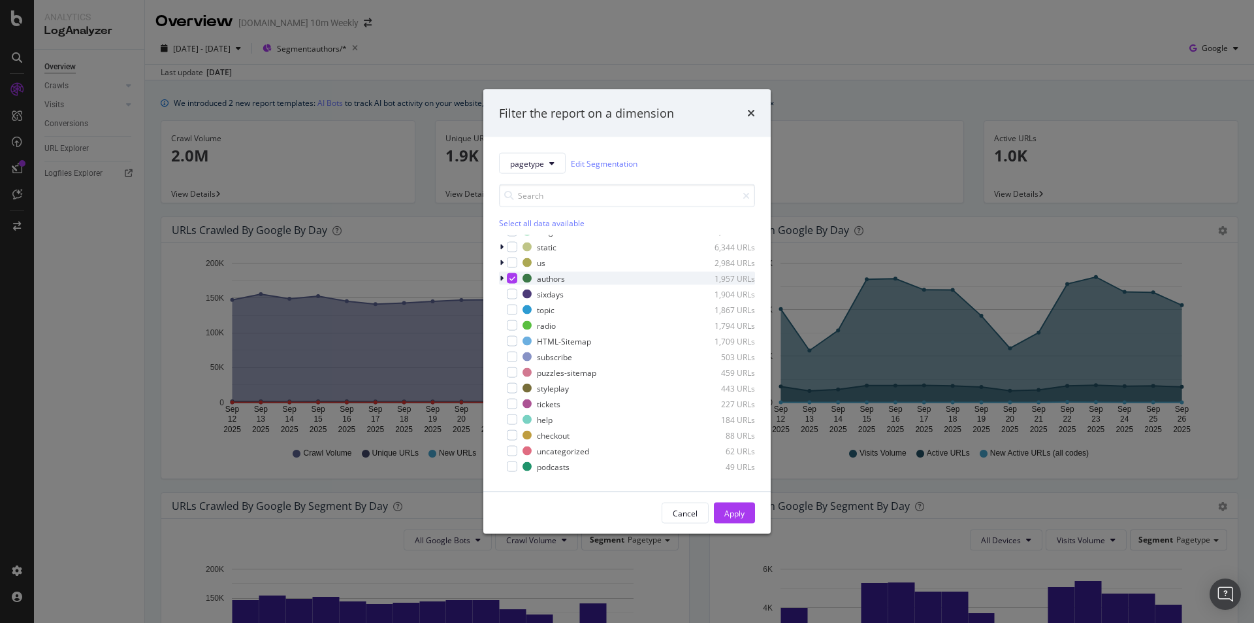
click at [504, 280] on div "modal" at bounding box center [503, 278] width 8 height 13
click at [522, 299] on div "modal" at bounding box center [520, 294] width 10 height 10
click at [736, 510] on div "Apply" at bounding box center [735, 512] width 20 height 11
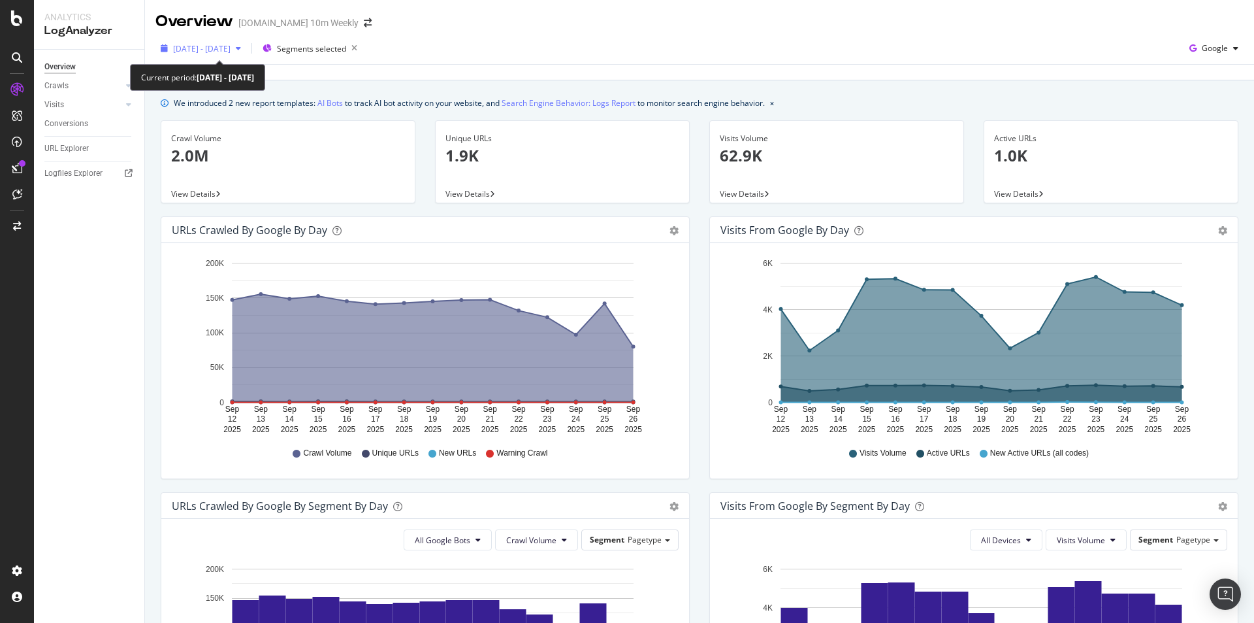
click at [231, 51] on span "2025 Sep. 12th - Sep. 26th" at bounding box center [201, 48] width 57 height 11
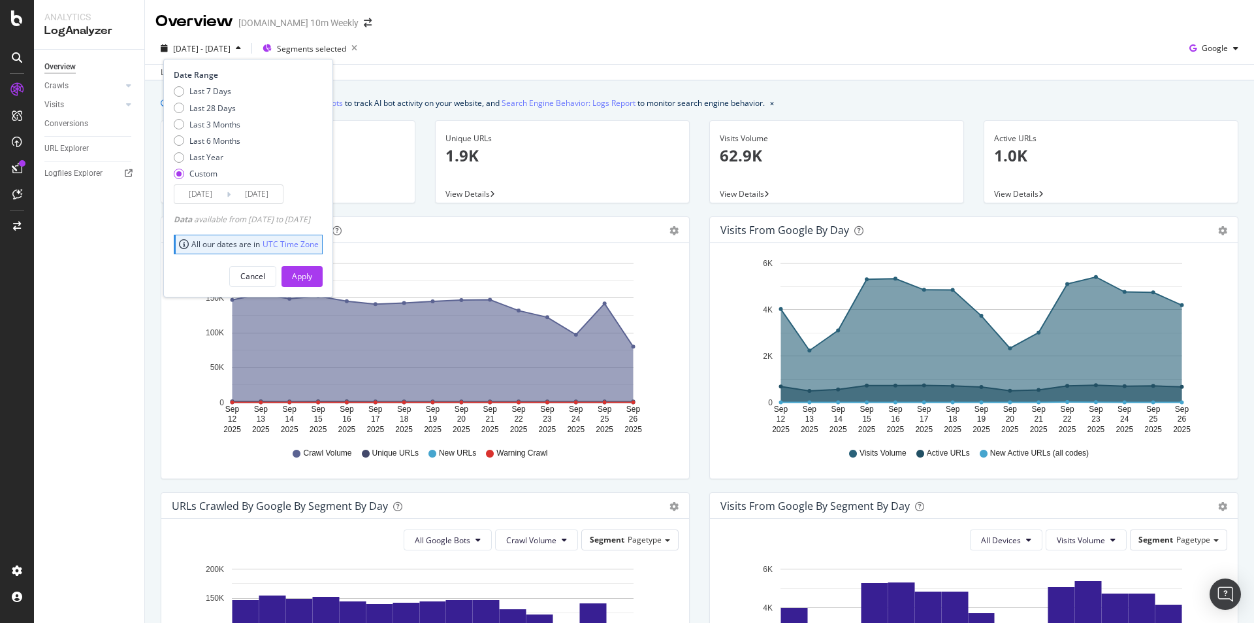
click at [271, 199] on input "2025/09/26" at bounding box center [257, 194] width 52 height 18
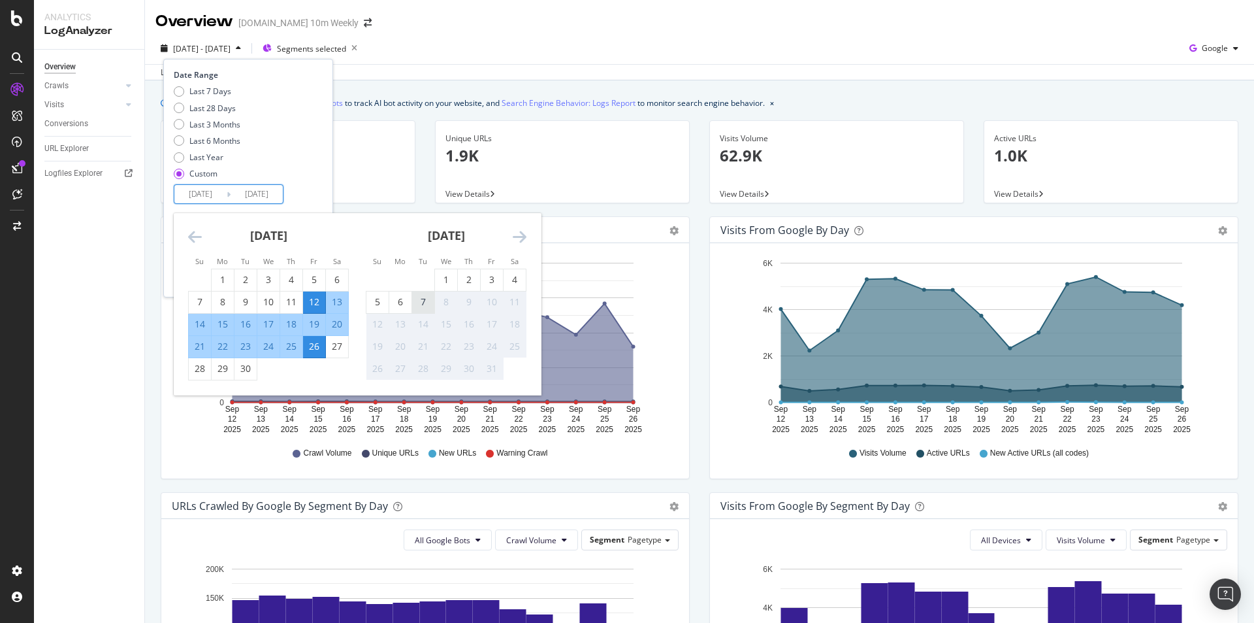
click at [429, 301] on div "7" at bounding box center [423, 301] width 22 height 13
type input "2025/10/07"
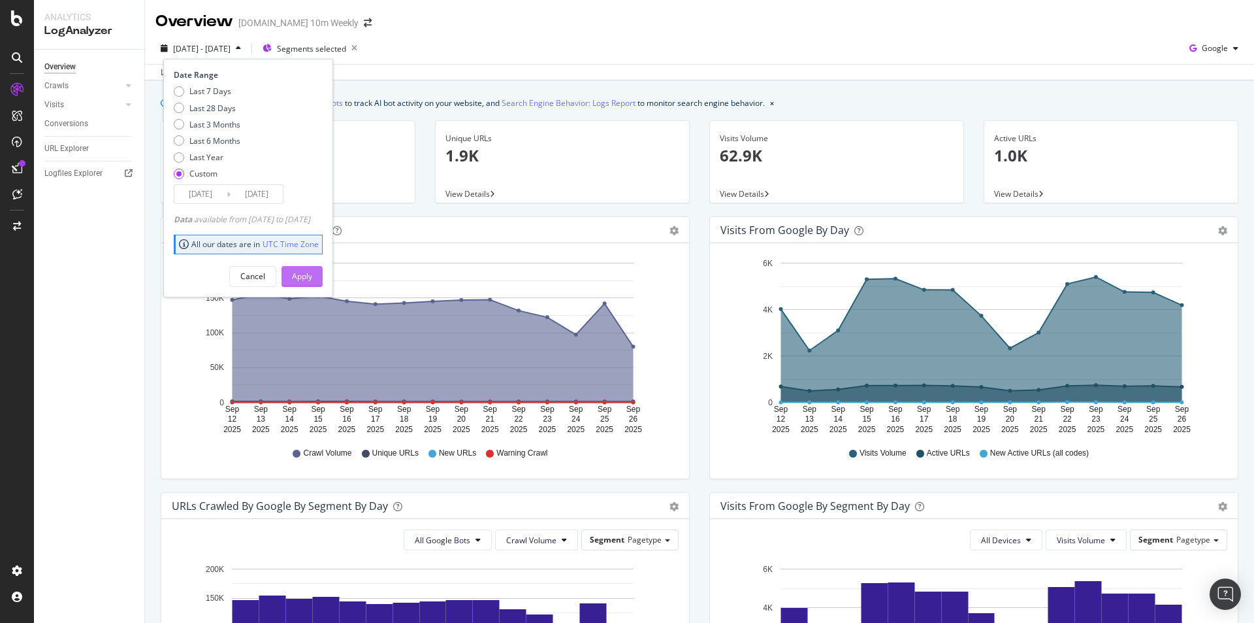
click at [323, 281] on button "Apply" at bounding box center [302, 276] width 41 height 21
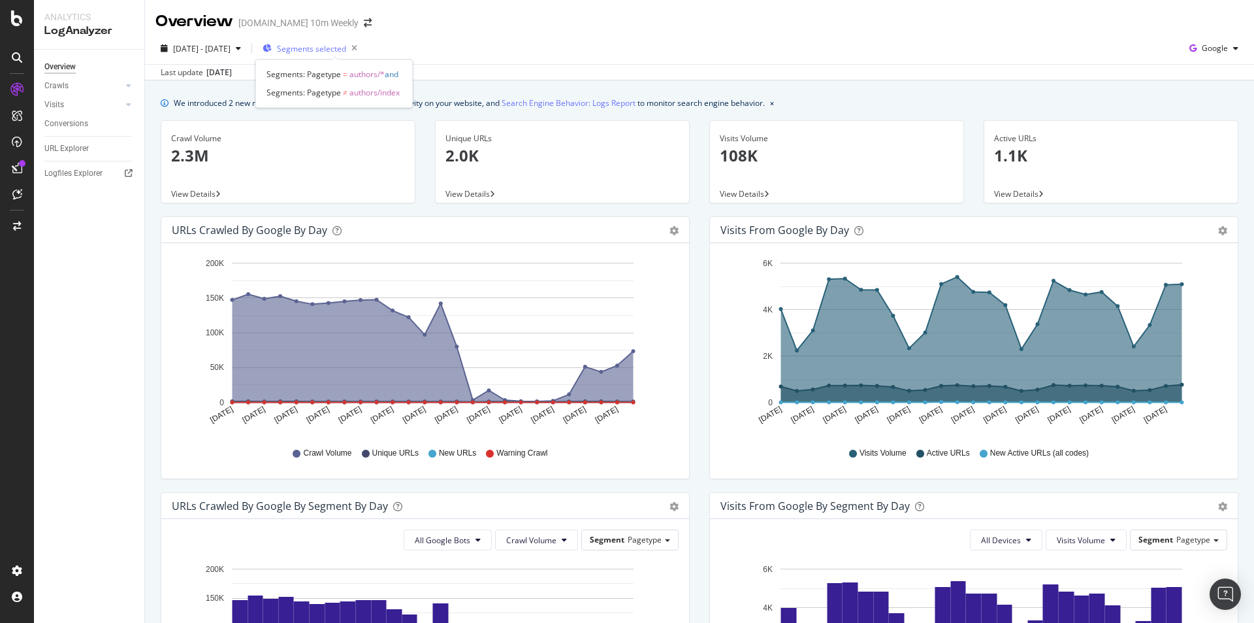
click at [346, 48] on span "Segments selected" at bounding box center [311, 48] width 69 height 11
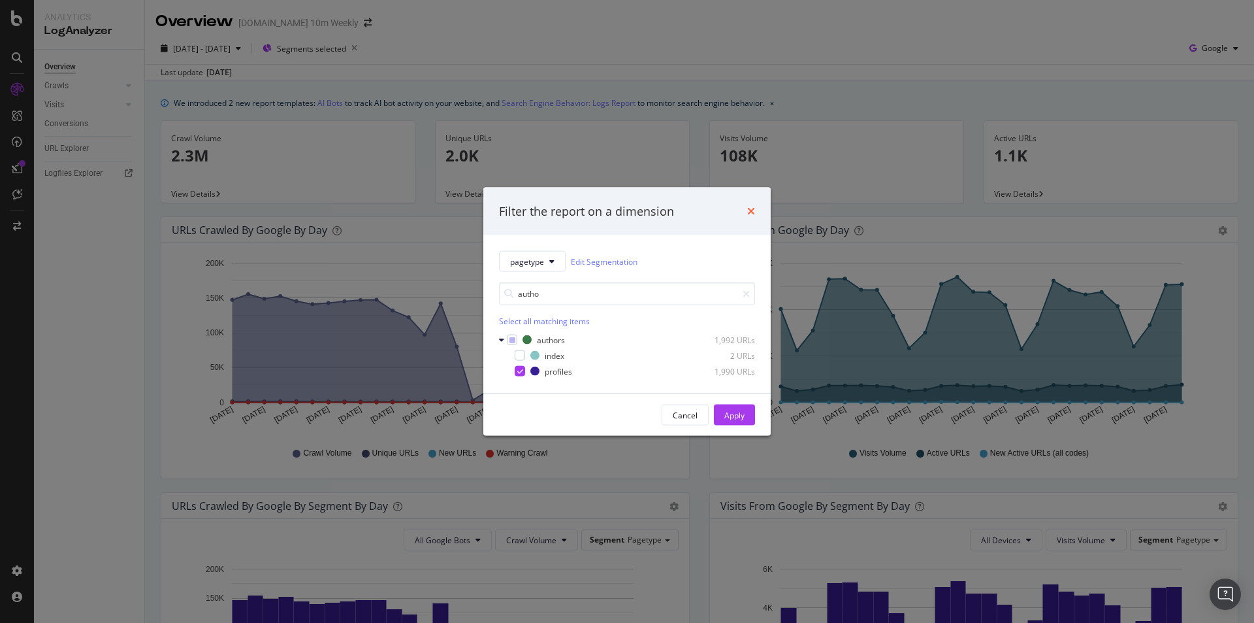
type input "autho"
click at [755, 212] on icon "times" at bounding box center [751, 211] width 8 height 10
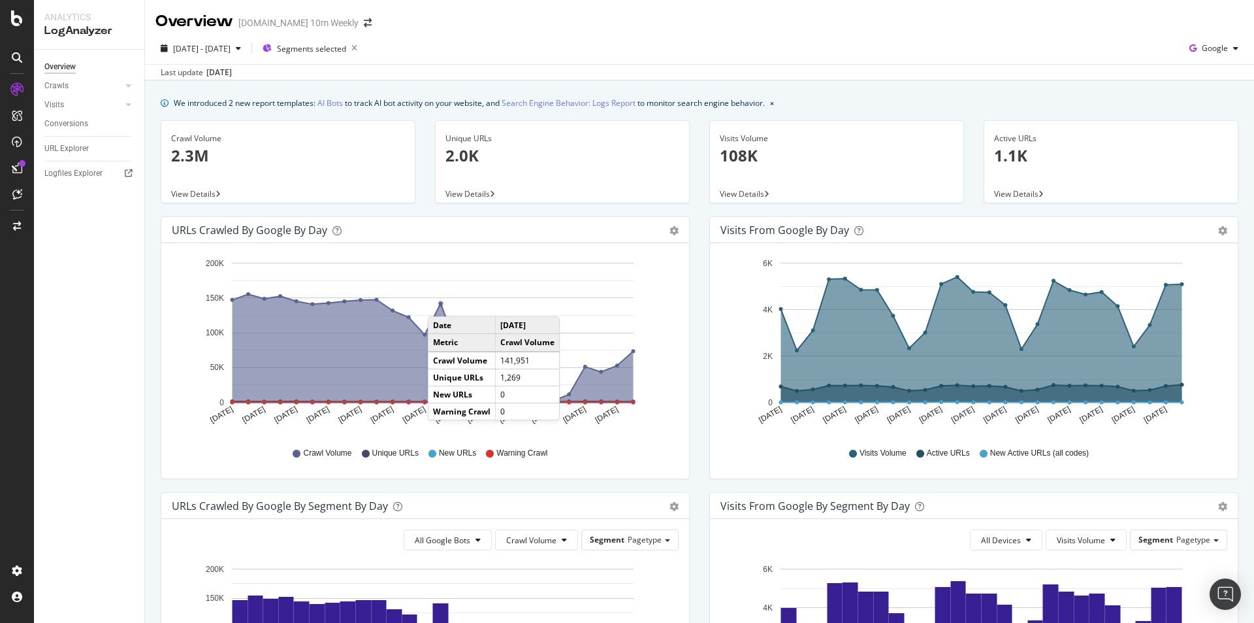
click at [441, 303] on circle "A chart." at bounding box center [441, 304] width 4 height 4
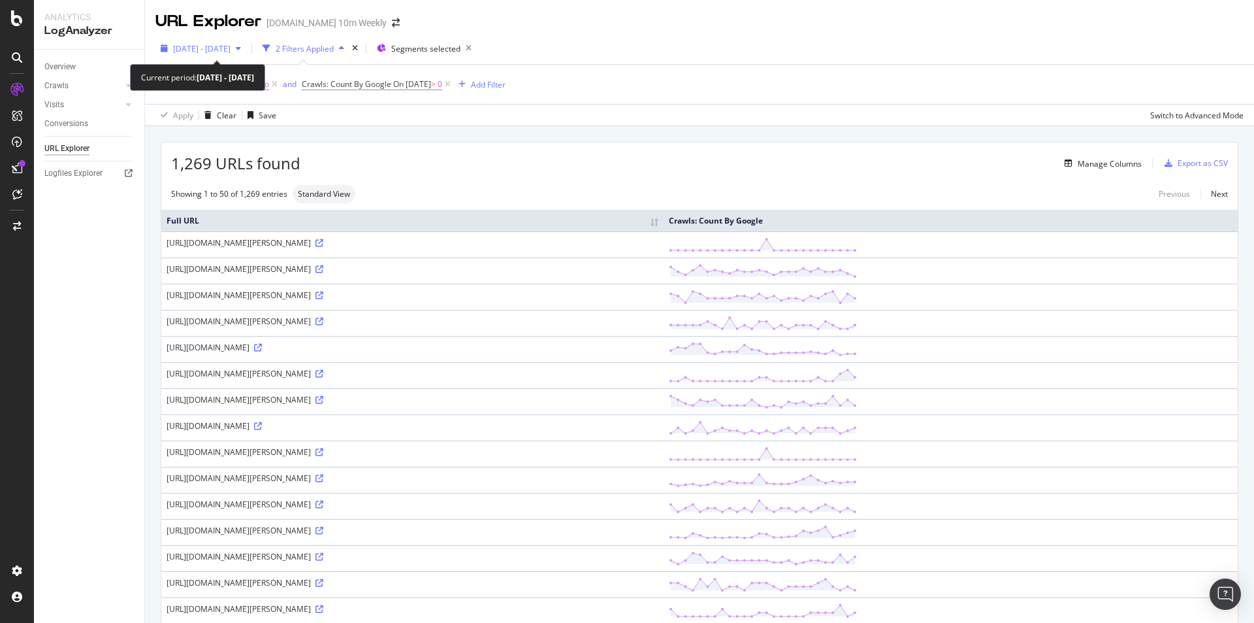
click at [231, 48] on span "2025 Sep. 12th - Oct. 7th" at bounding box center [201, 48] width 57 height 11
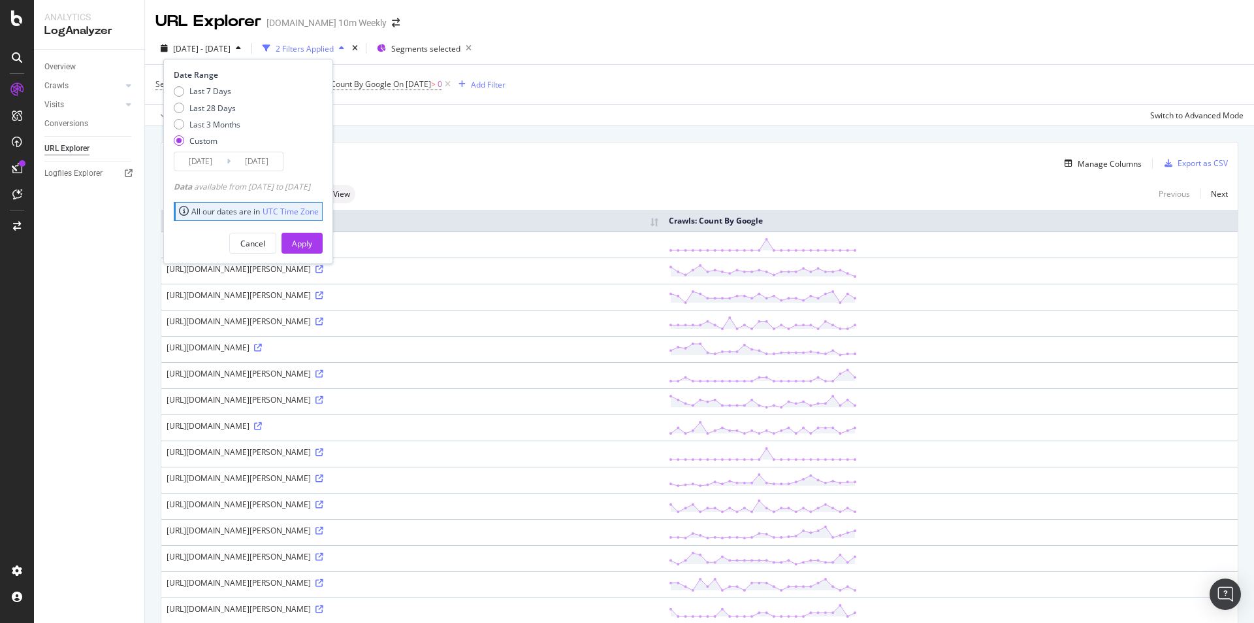
click at [264, 163] on input "2025/10/07" at bounding box center [257, 161] width 52 height 18
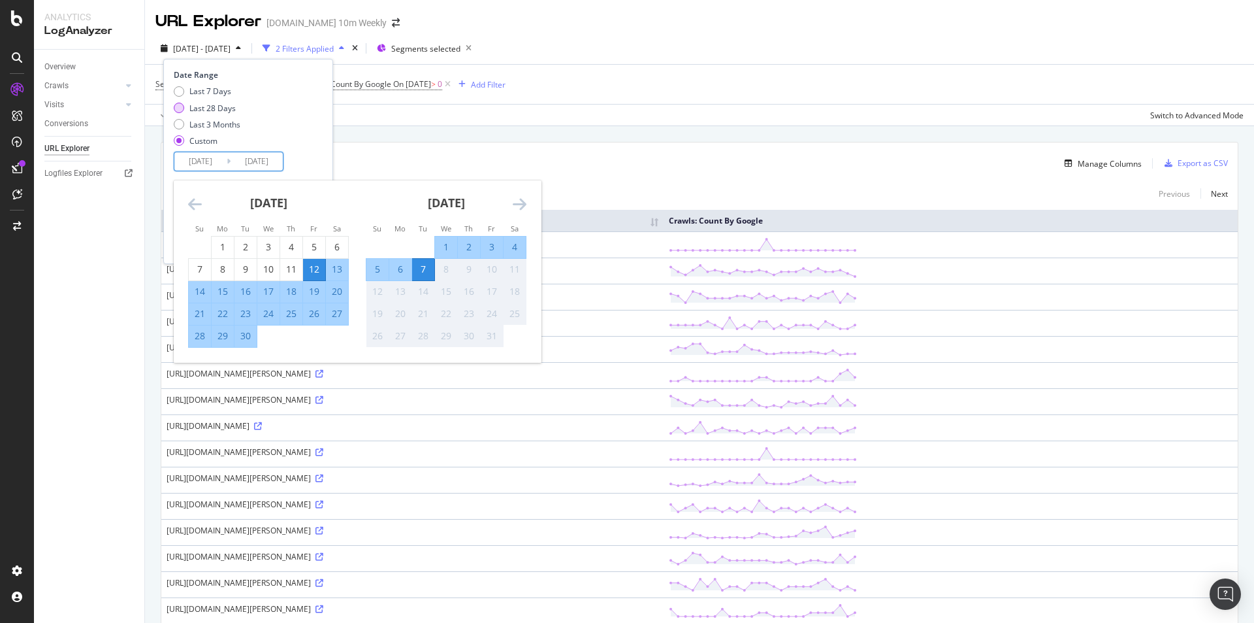
click at [209, 108] on div "Last 28 Days" at bounding box center [212, 108] width 46 height 11
type input "2025/09/10"
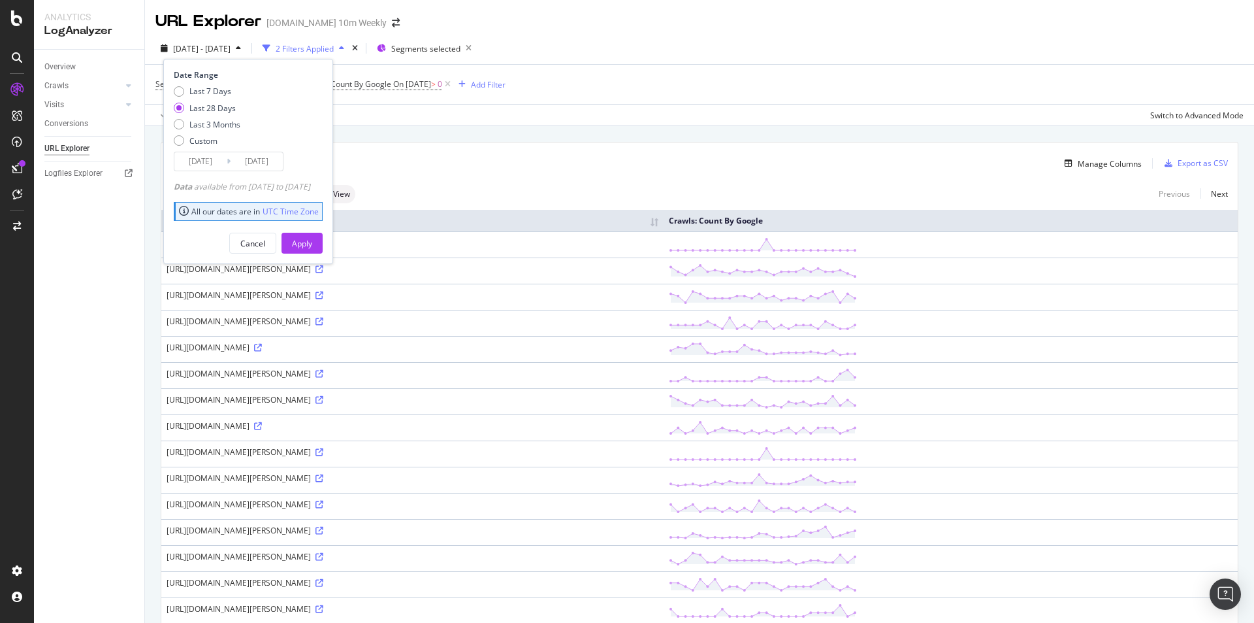
click at [267, 154] on input "2025/10/07" at bounding box center [257, 161] width 52 height 18
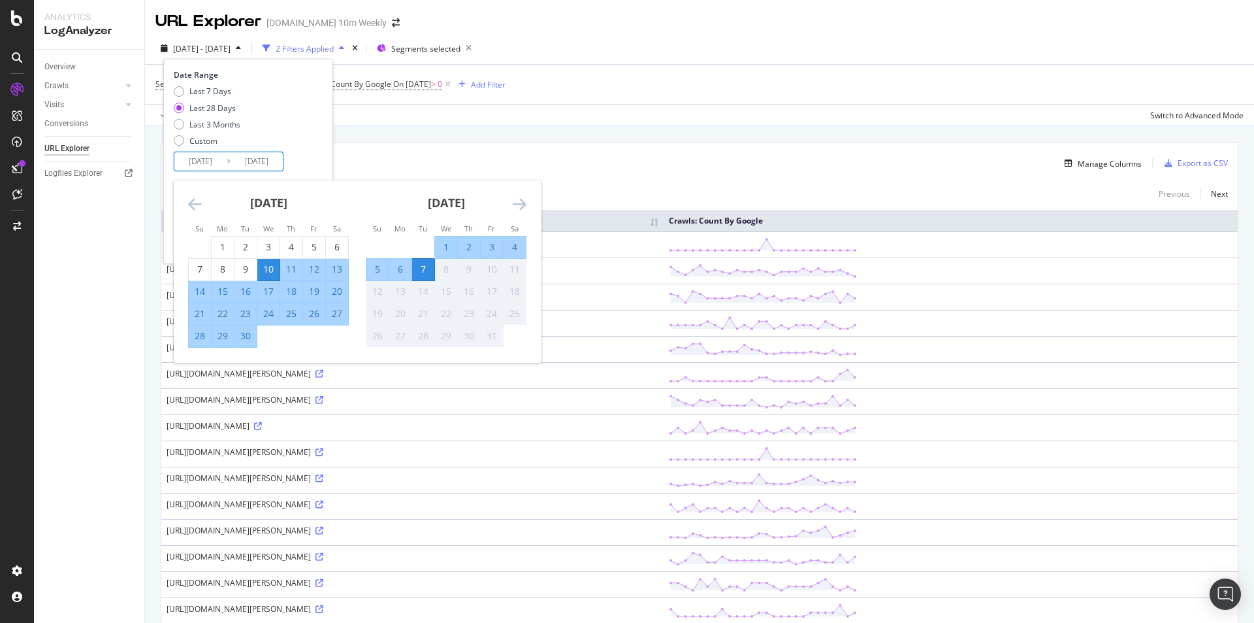
click at [296, 148] on div "Last 7 Days Last 28 Days Last 3 Months Custom" at bounding box center [247, 119] width 146 height 66
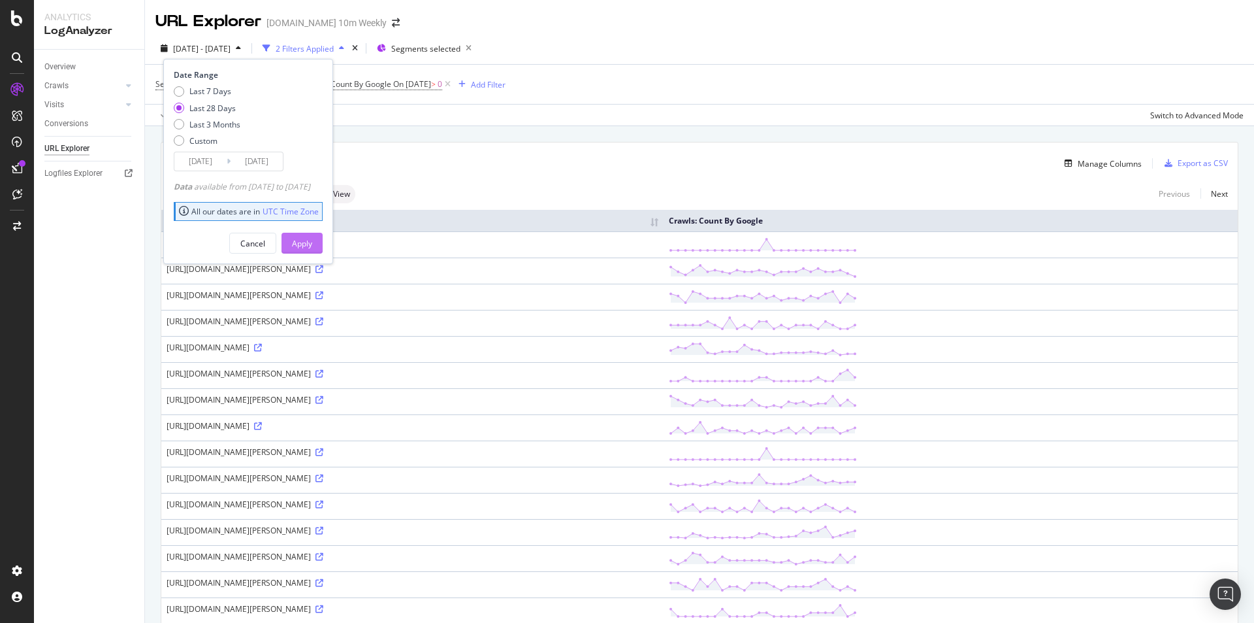
click at [312, 243] on div "Apply" at bounding box center [302, 243] width 20 height 11
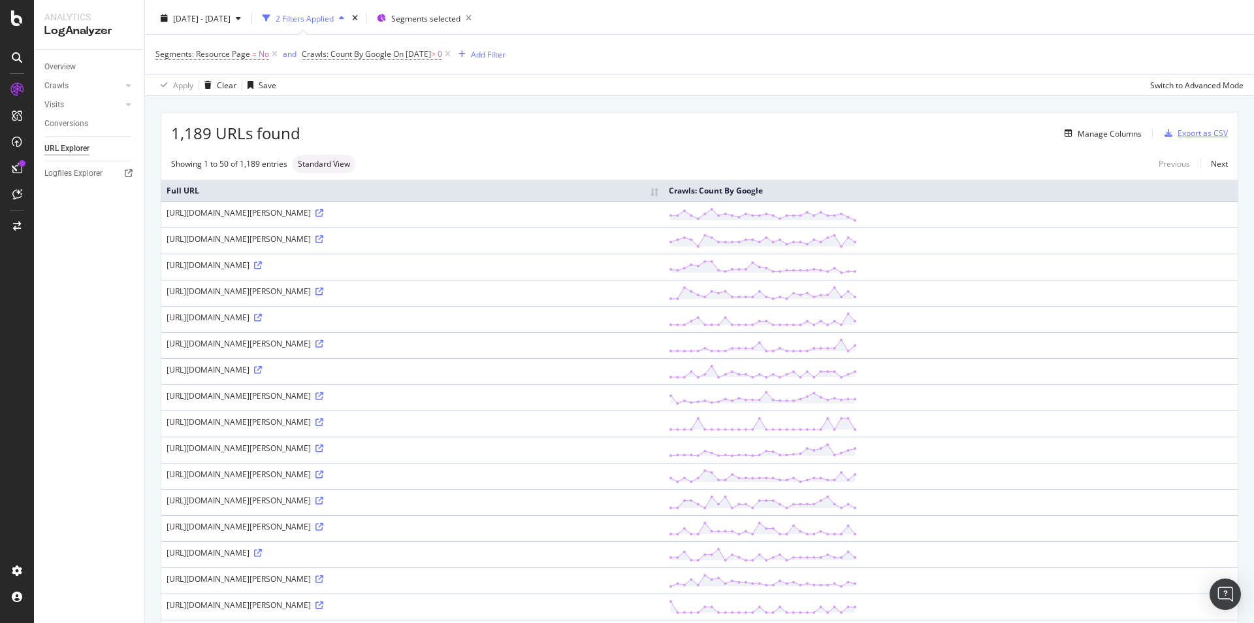
scroll to position [23, 0]
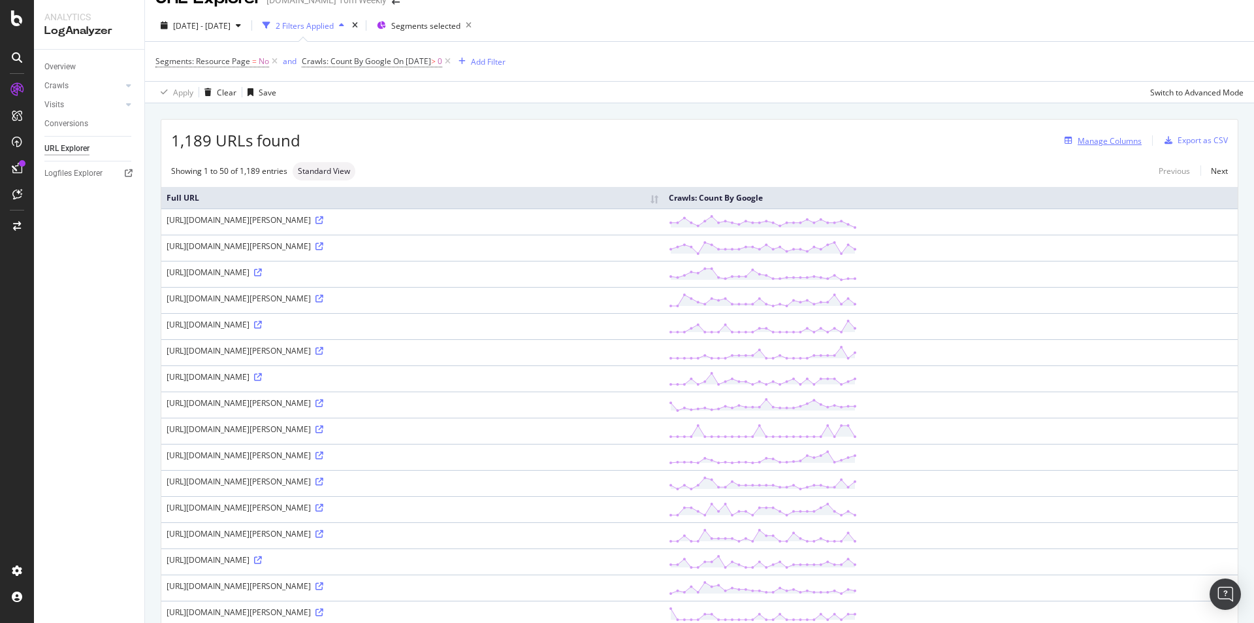
click at [1105, 141] on div "Manage Columns" at bounding box center [1110, 140] width 64 height 11
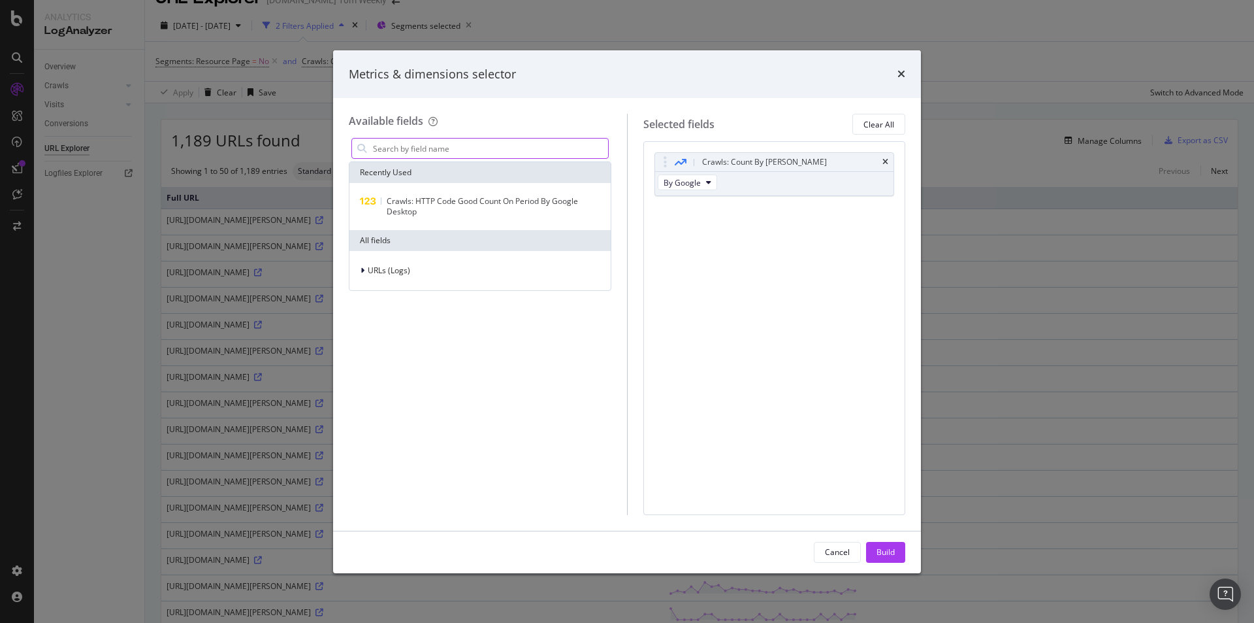
click at [497, 147] on input "modal" at bounding box center [490, 148] width 236 height 20
type input "j"
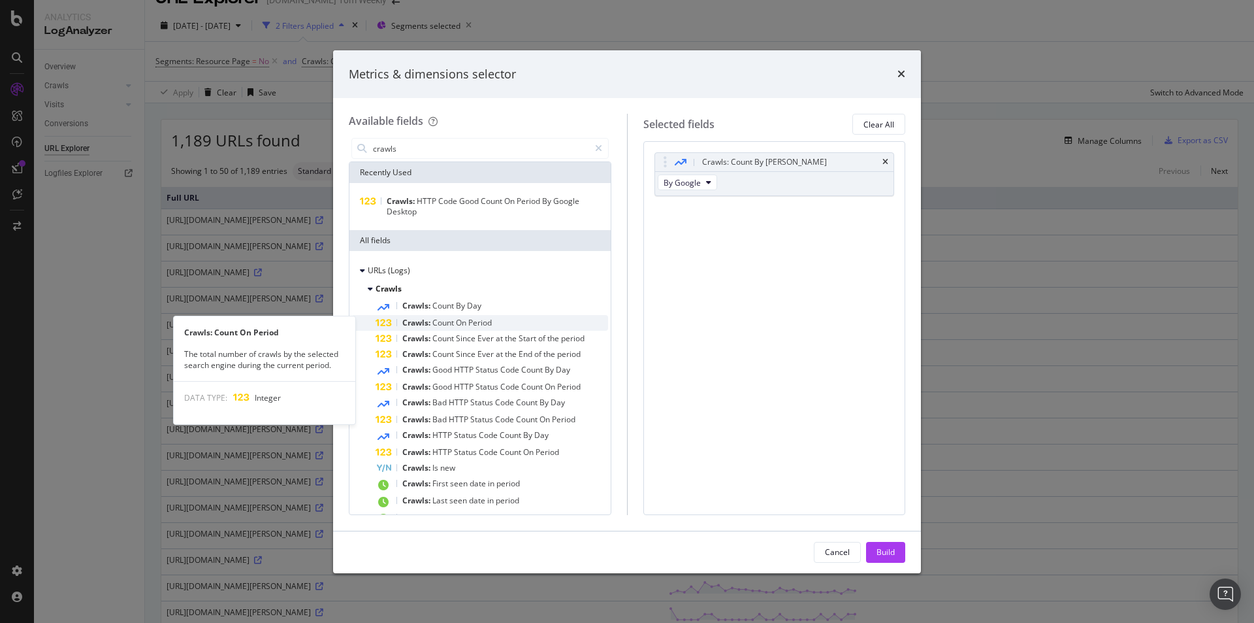
type input "crawls"
click at [510, 327] on div "Crawls: Count On Period" at bounding box center [492, 323] width 233 height 16
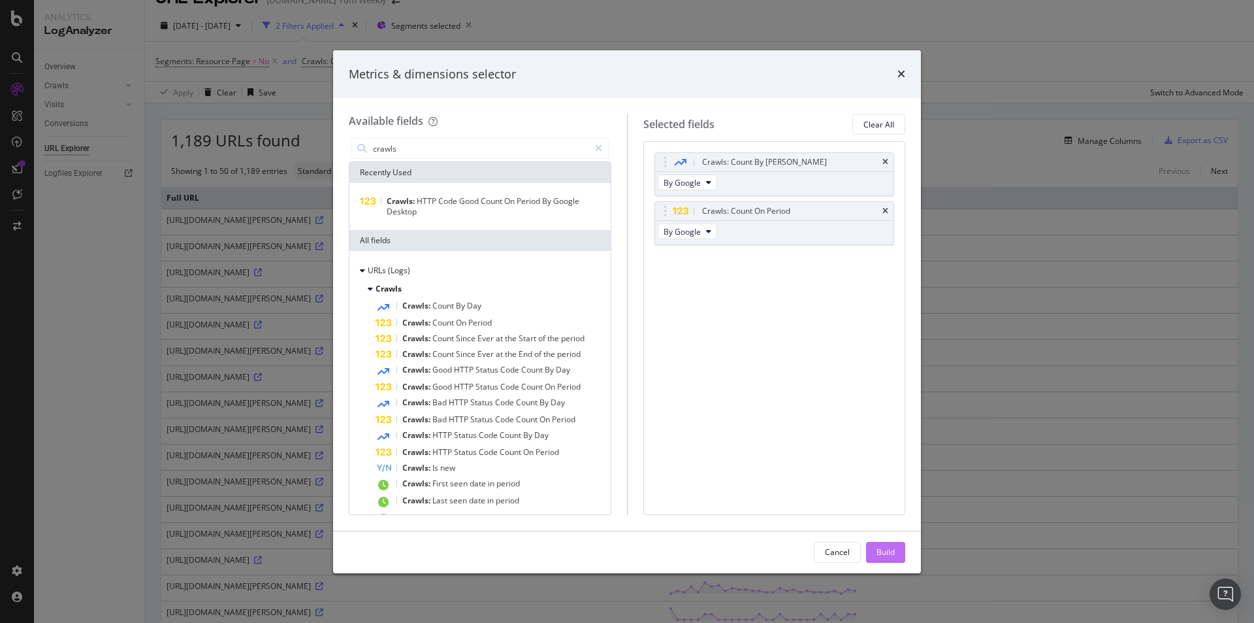
click at [888, 553] on div "Build" at bounding box center [886, 551] width 18 height 11
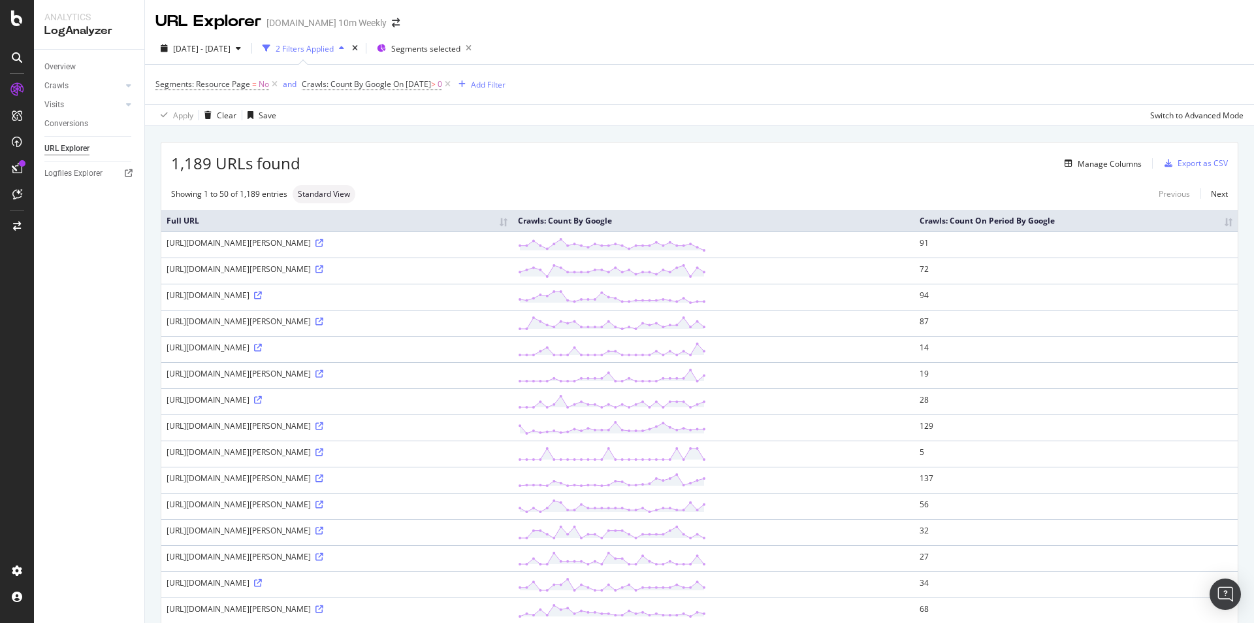
click at [1022, 220] on th "Crawls: Count On Period By Google" at bounding box center [1076, 221] width 323 height 22
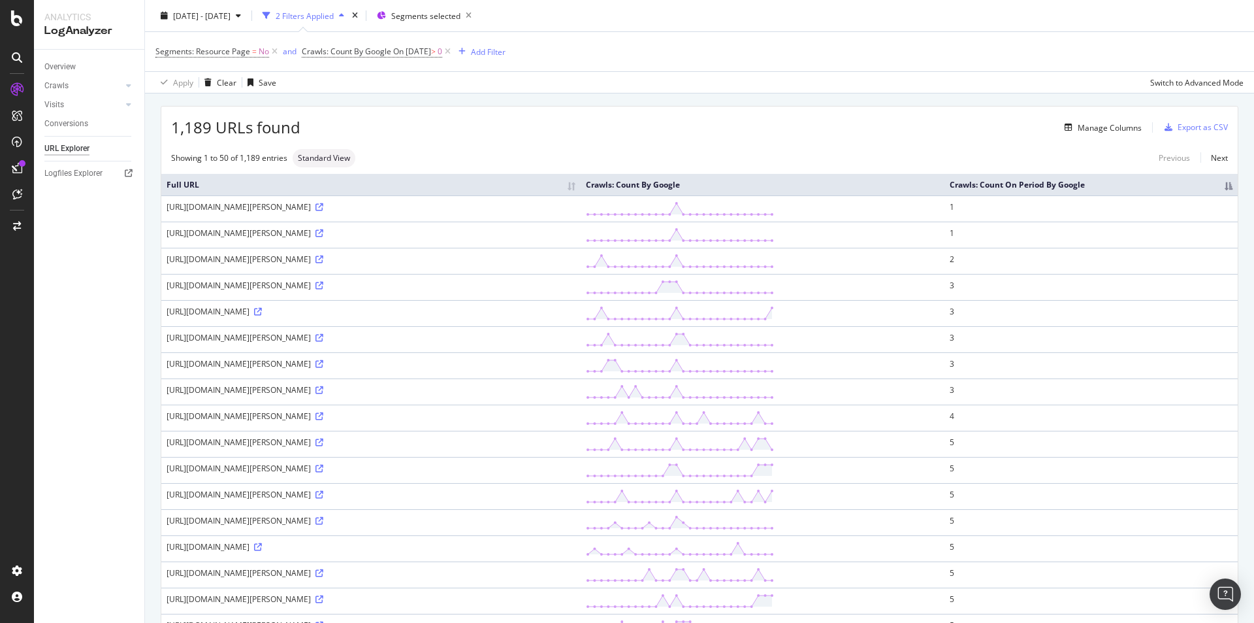
scroll to position [65, 0]
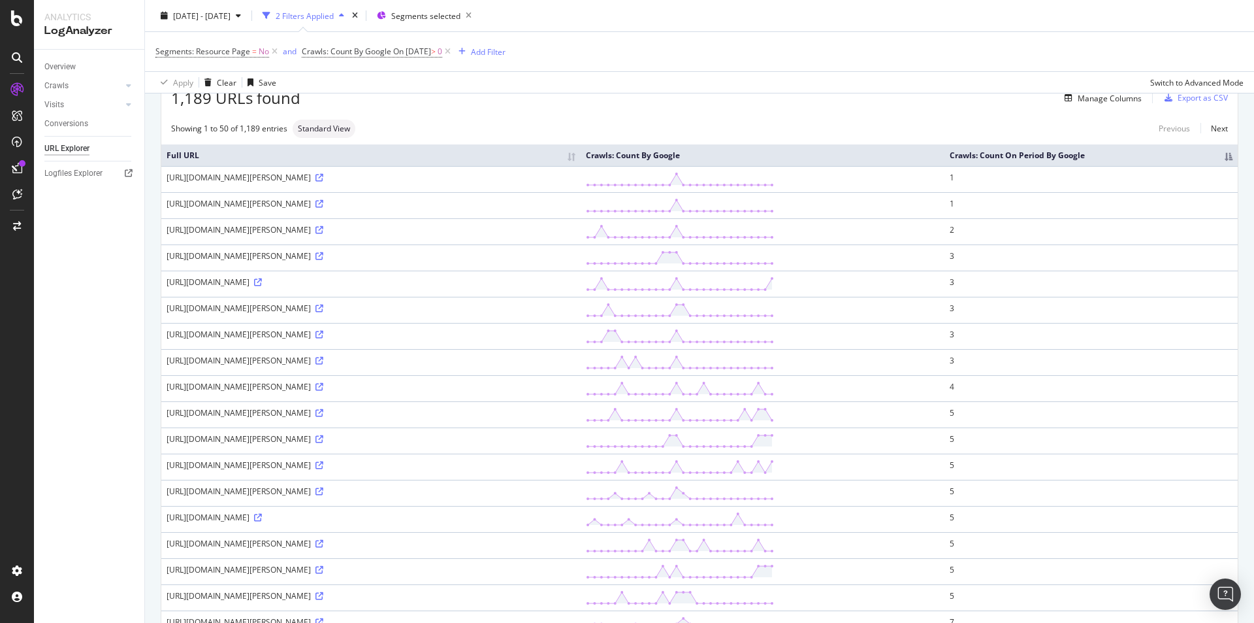
click at [1224, 158] on th "Crawls: Count On Period By Google" at bounding box center [1091, 155] width 293 height 22
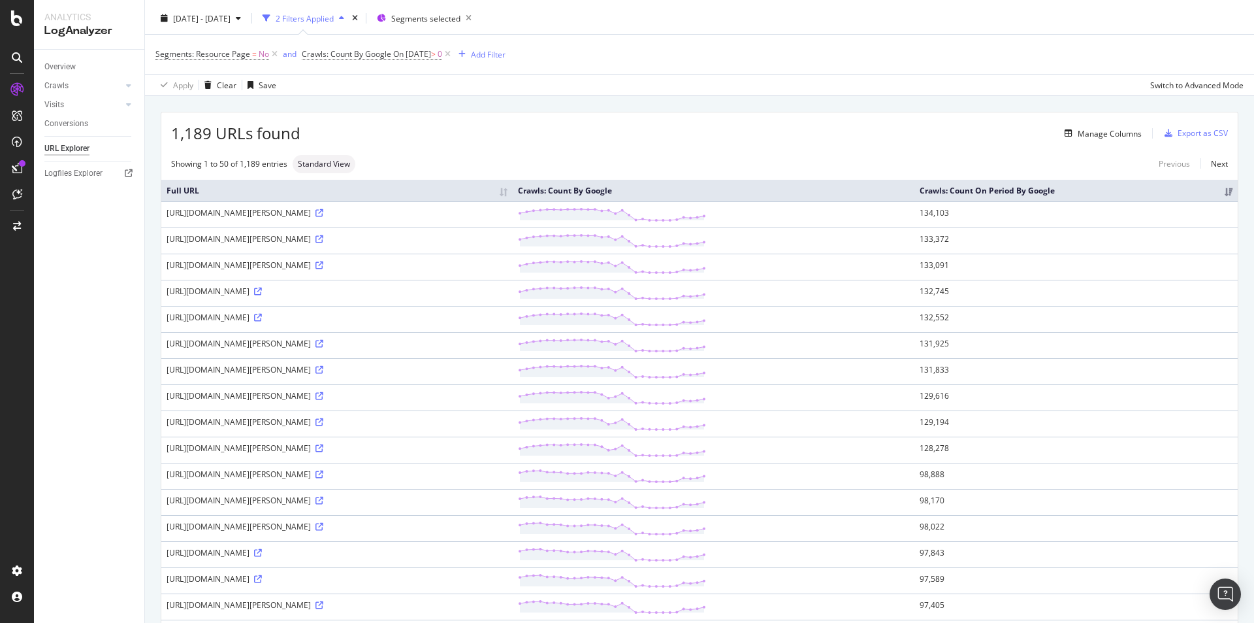
scroll to position [7, 0]
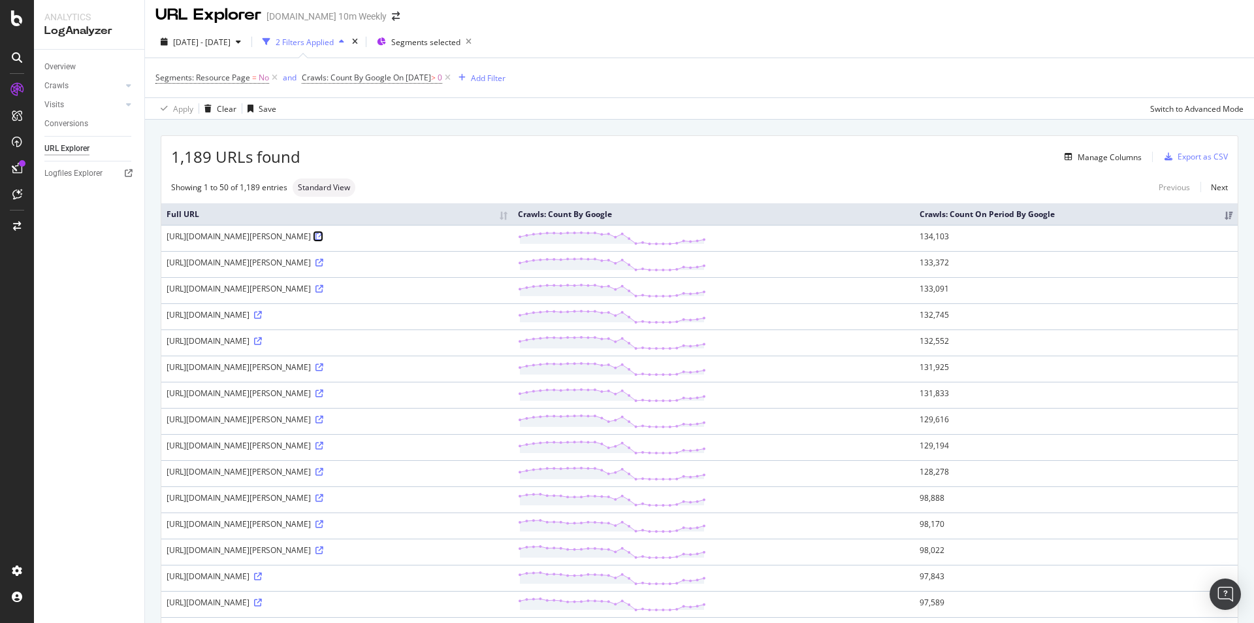
click at [323, 236] on icon at bounding box center [320, 237] width 8 height 8
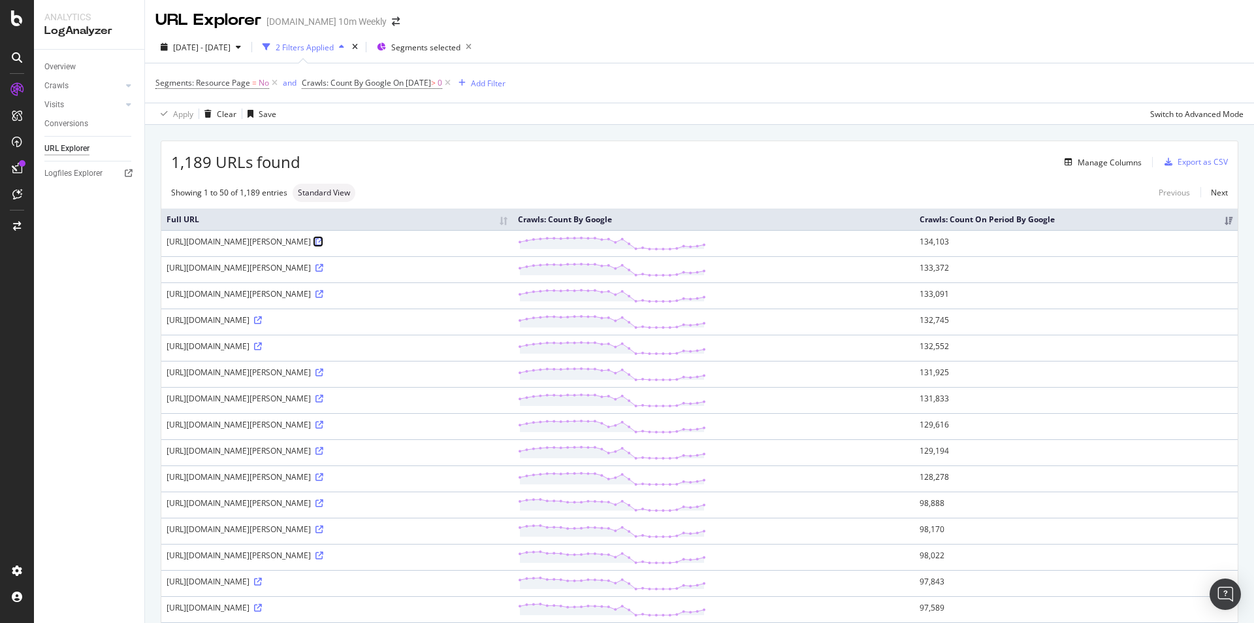
scroll to position [0, 0]
drag, startPoint x: 291, startPoint y: 242, endPoint x: 324, endPoint y: 245, distance: 32.8
click at [297, 247] on div "https://www.thetimes.com/profile/tom-calver" at bounding box center [337, 242] width 341 height 11
drag, startPoint x: 333, startPoint y: 244, endPoint x: 264, endPoint y: 247, distance: 68.7
click at [264, 247] on div "https://www.thetimes.com/profile/tom-calver" at bounding box center [337, 242] width 341 height 11
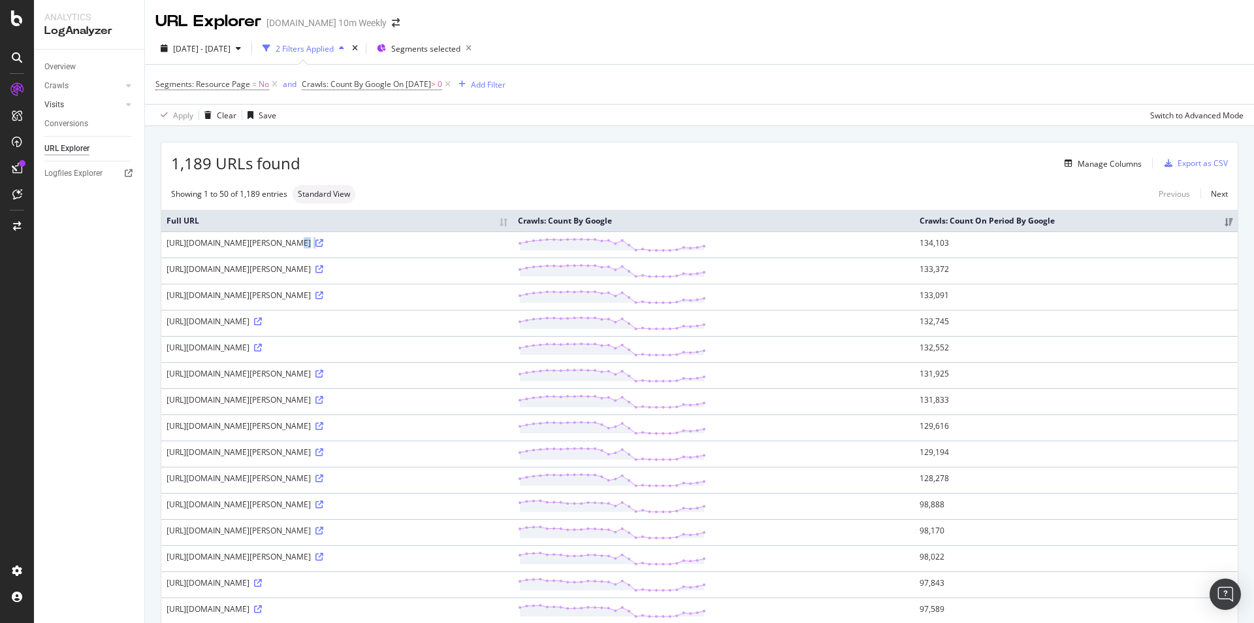
copy div "/profile/tom-calver"
drag, startPoint x: 174, startPoint y: 160, endPoint x: 300, endPoint y: 163, distance: 126.1
click at [300, 163] on div "1,189 URLs found Manage Columns Export as CSV" at bounding box center [699, 158] width 1077 height 32
copy div "1,189 URLs found"
drag, startPoint x: 768, startPoint y: 245, endPoint x: 819, endPoint y: 244, distance: 51.0
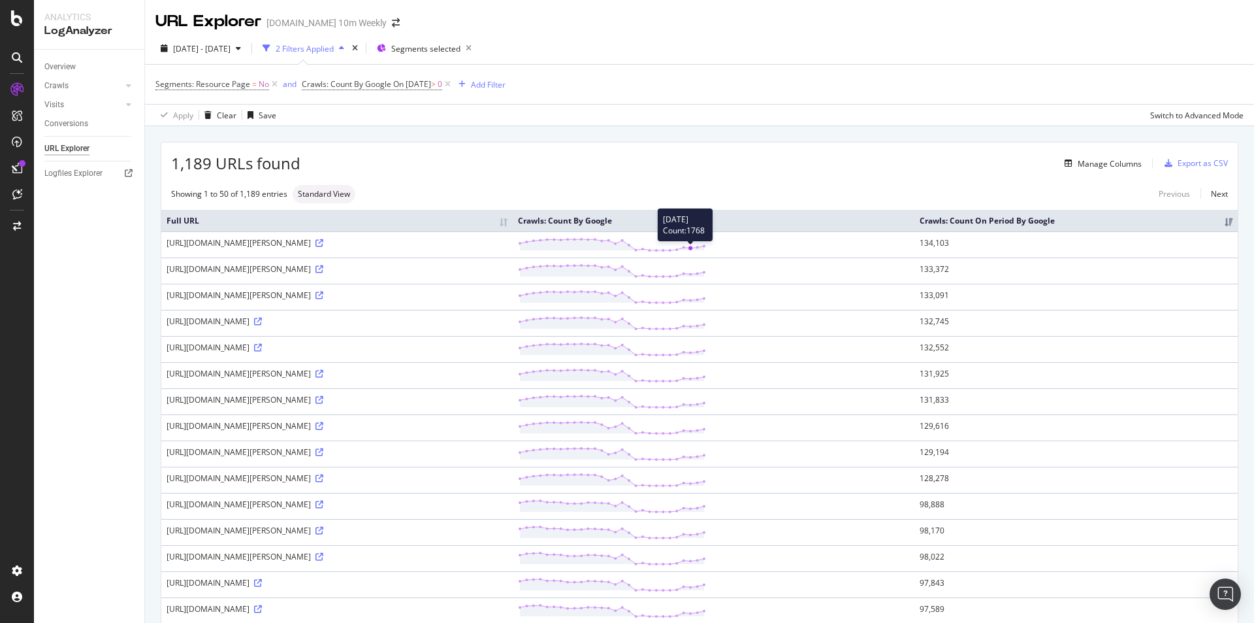
click at [807, 244] on td "2025-10-05 Count: 1768" at bounding box center [714, 244] width 402 height 26
click at [1188, 162] on div "Export as CSV" at bounding box center [1203, 162] width 50 height 11
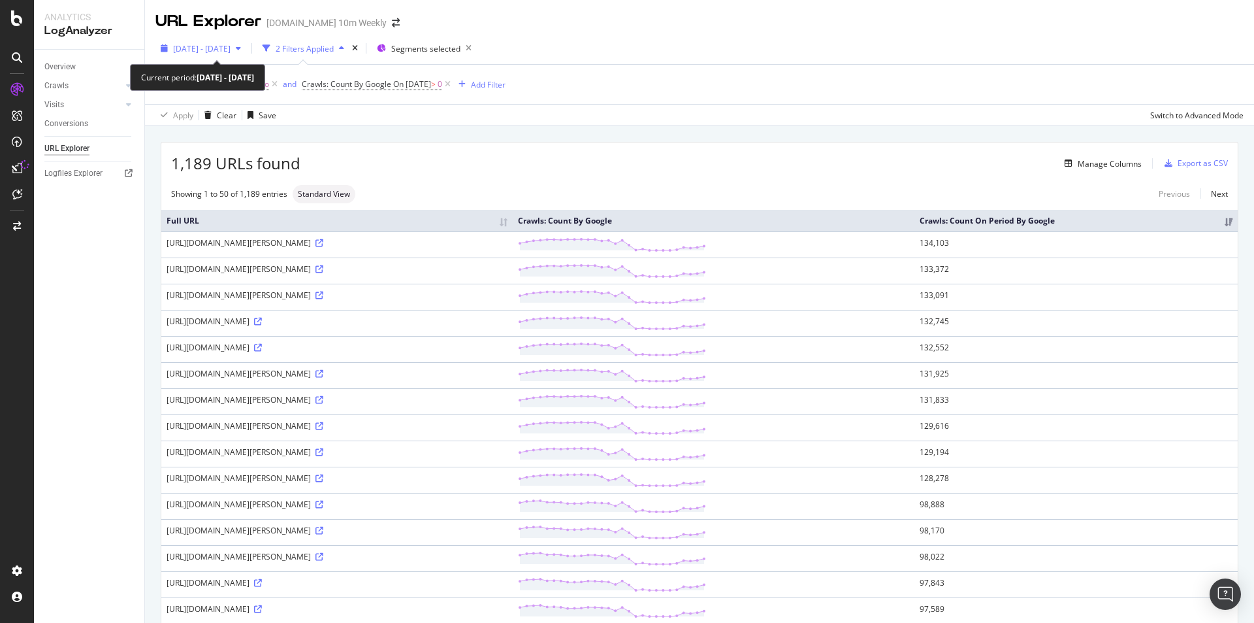
click at [231, 51] on span "2025 Sep. 10th - Oct. 7th" at bounding box center [201, 48] width 57 height 11
click at [1107, 165] on div "Manage Columns" at bounding box center [1110, 163] width 64 height 11
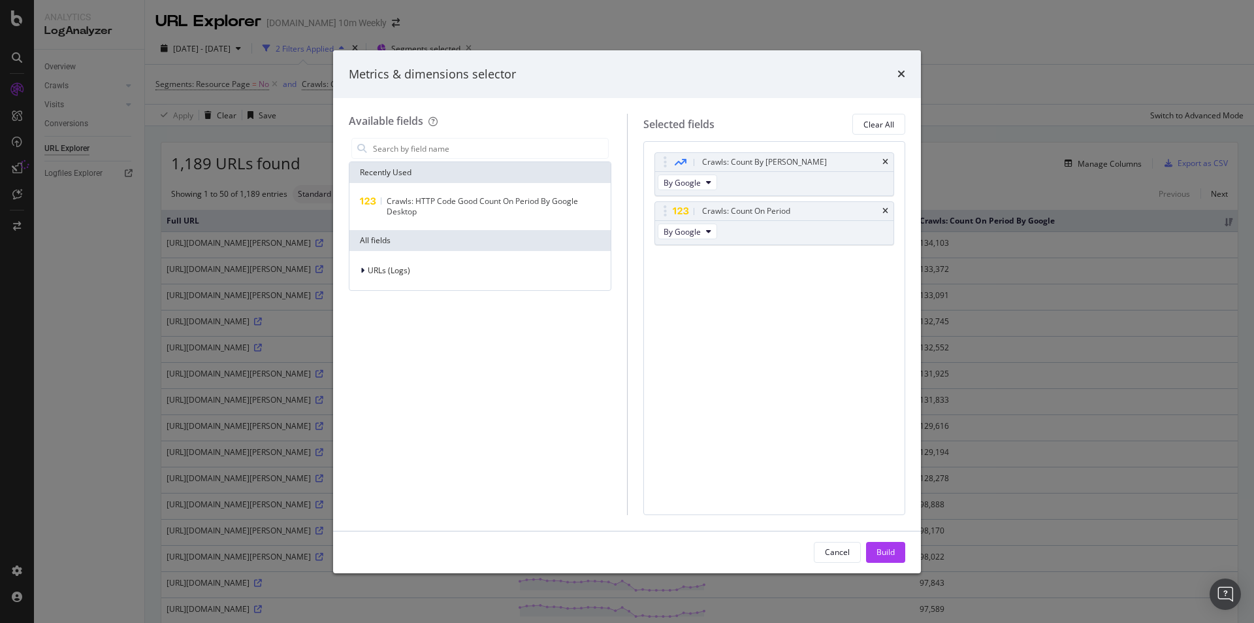
click at [896, 73] on div "Metrics & dimensions selector" at bounding box center [627, 74] width 557 height 17
click at [902, 73] on icon "times" at bounding box center [902, 74] width 8 height 10
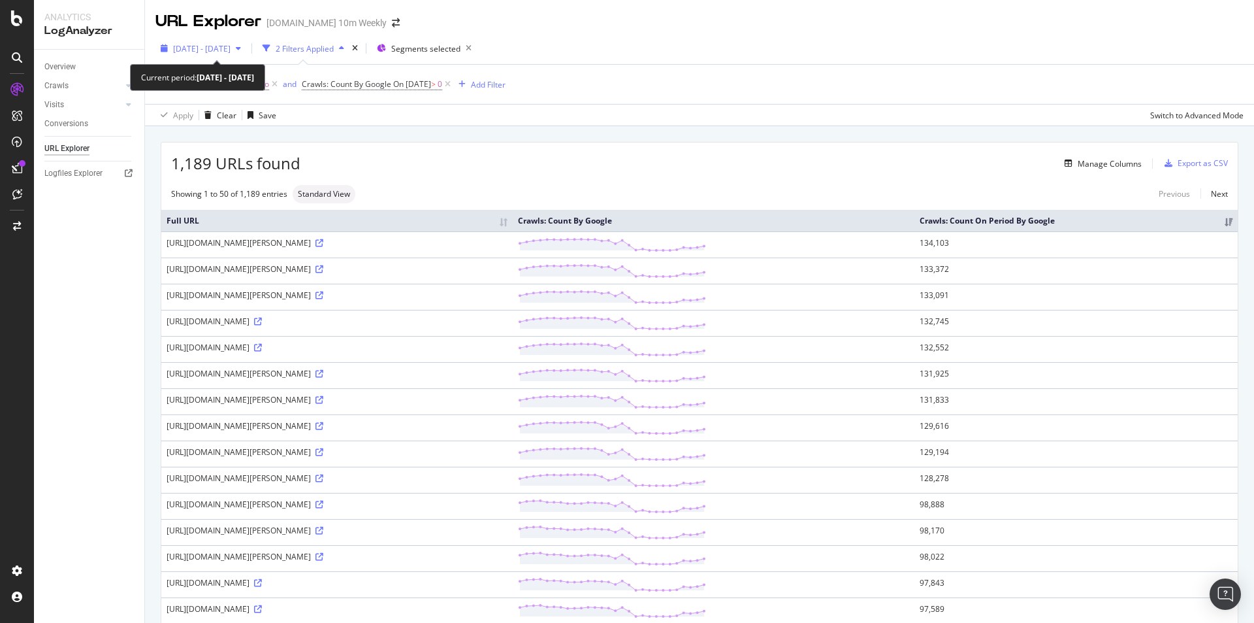
click at [231, 57] on div "2025 Sep. 10th - Oct. 7th" at bounding box center [200, 49] width 91 height 20
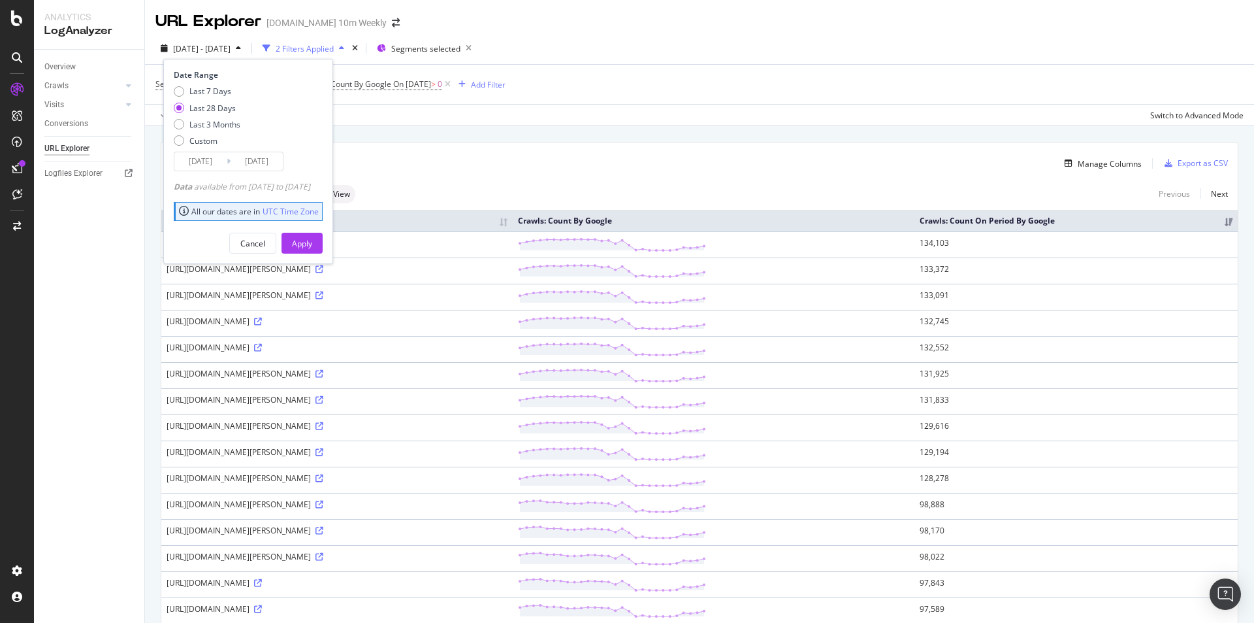
click at [721, 186] on div "Showing 1 to 50 of 1,189 entries Standard View Previous Next" at bounding box center [699, 194] width 1077 height 18
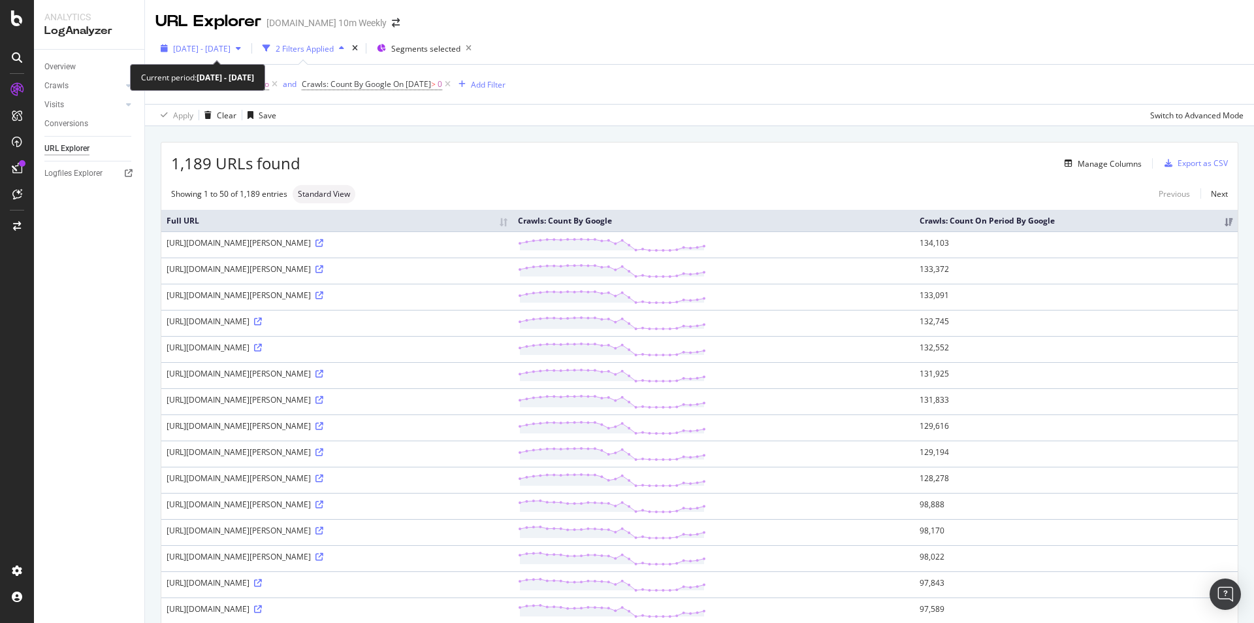
click at [231, 48] on span "2025 Sep. 10th - Oct. 7th" at bounding box center [201, 48] width 57 height 11
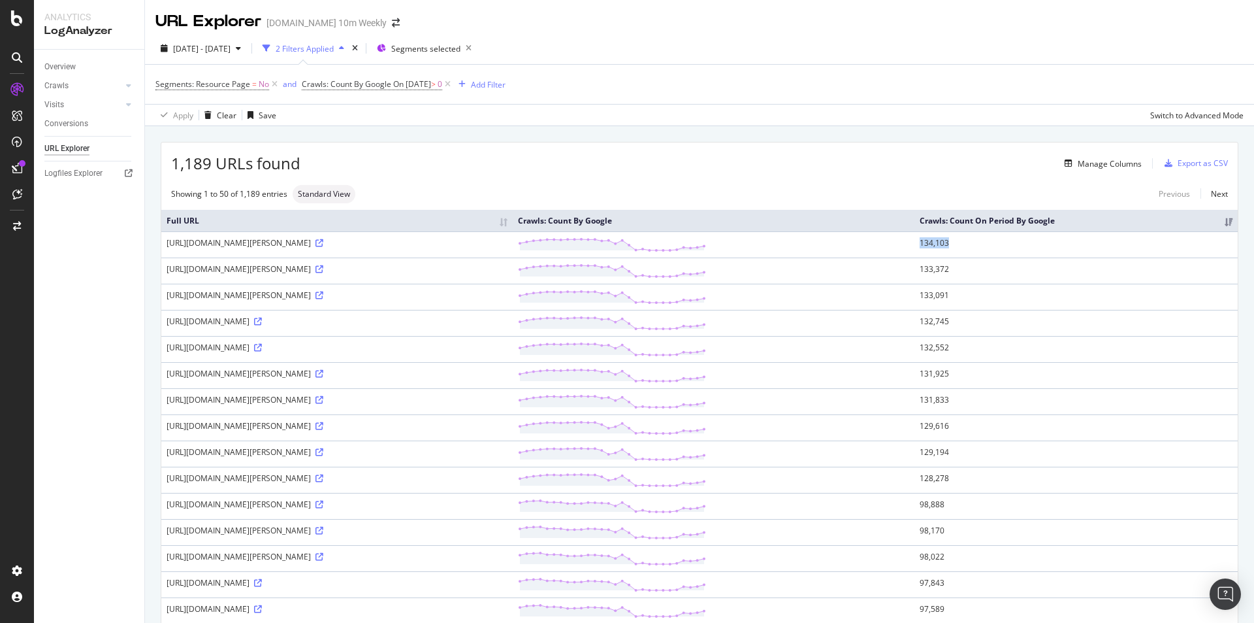
drag, startPoint x: 945, startPoint y: 242, endPoint x: 977, endPoint y: 244, distance: 32.0
click at [977, 244] on td "134,103" at bounding box center [1076, 244] width 323 height 26
copy td "134,103"
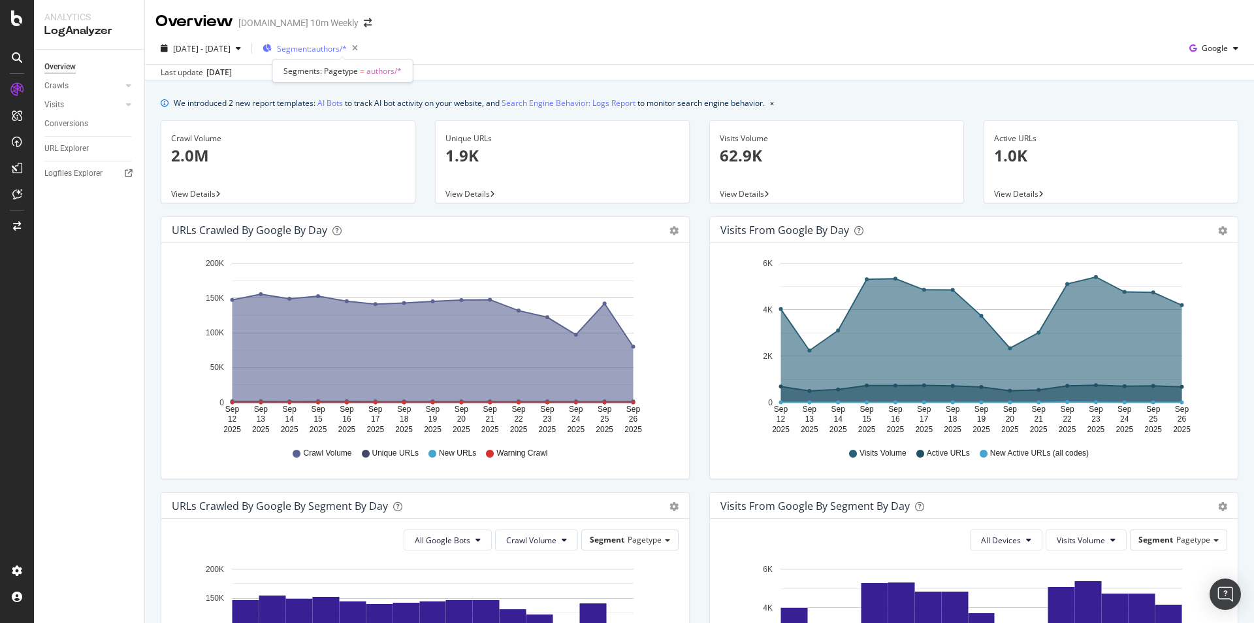
click at [347, 48] on span "Segment: authors/*" at bounding box center [312, 48] width 70 height 11
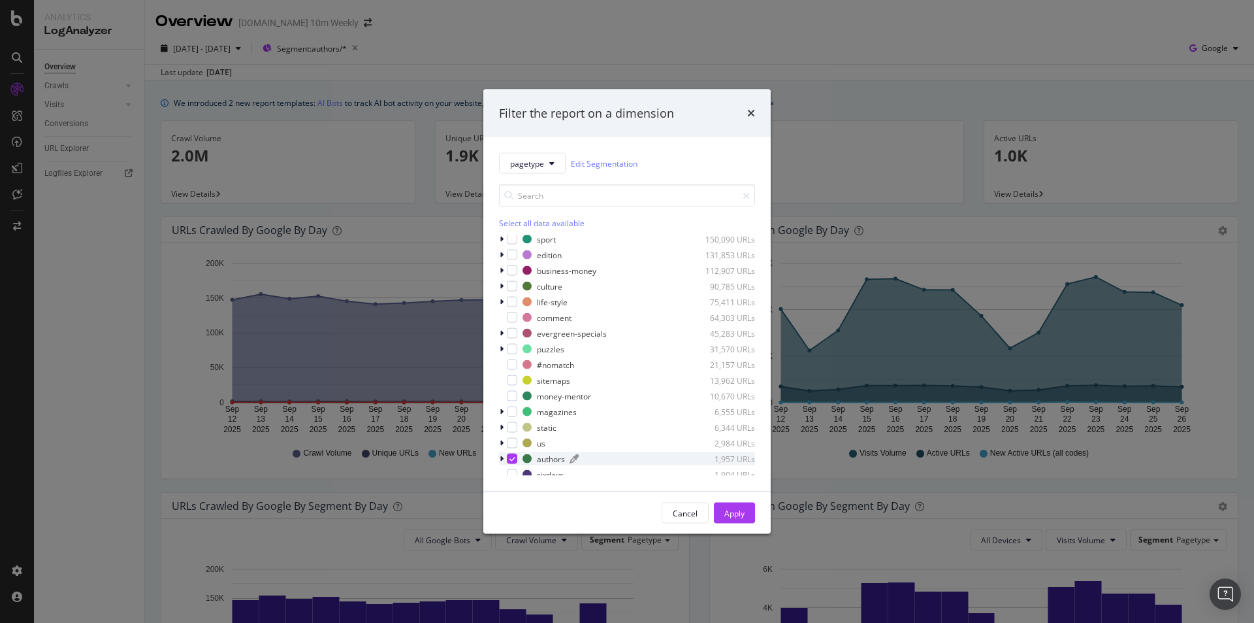
scroll to position [196, 0]
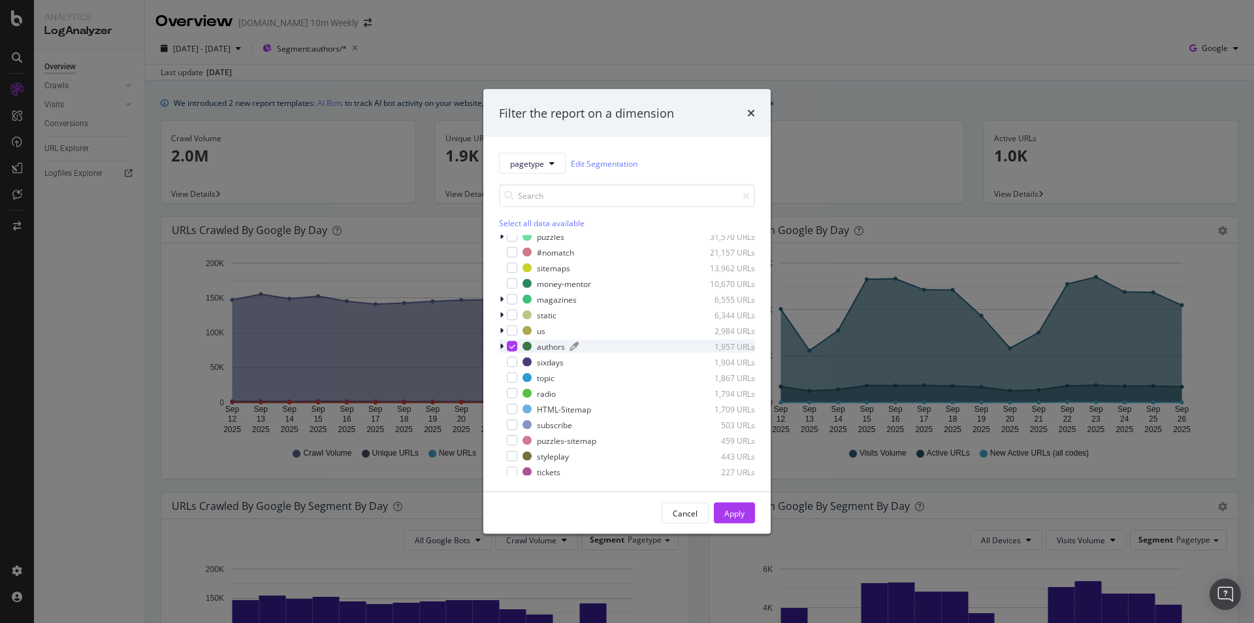
click at [523, 351] on div "authors 1,957 URLs" at bounding box center [639, 345] width 233 height 11
click at [519, 378] on icon "modal" at bounding box center [520, 377] width 6 height 7
click at [746, 513] on button "Apply" at bounding box center [734, 512] width 41 height 21
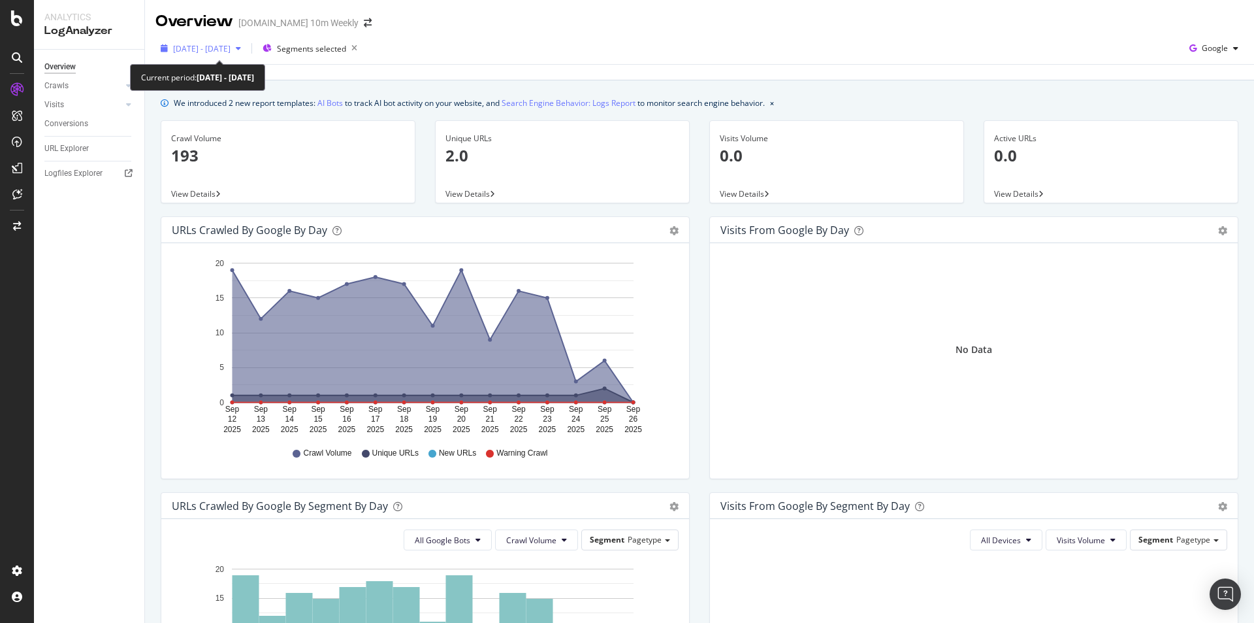
click at [231, 46] on span "[DATE] - [DATE]" at bounding box center [201, 48] width 57 height 11
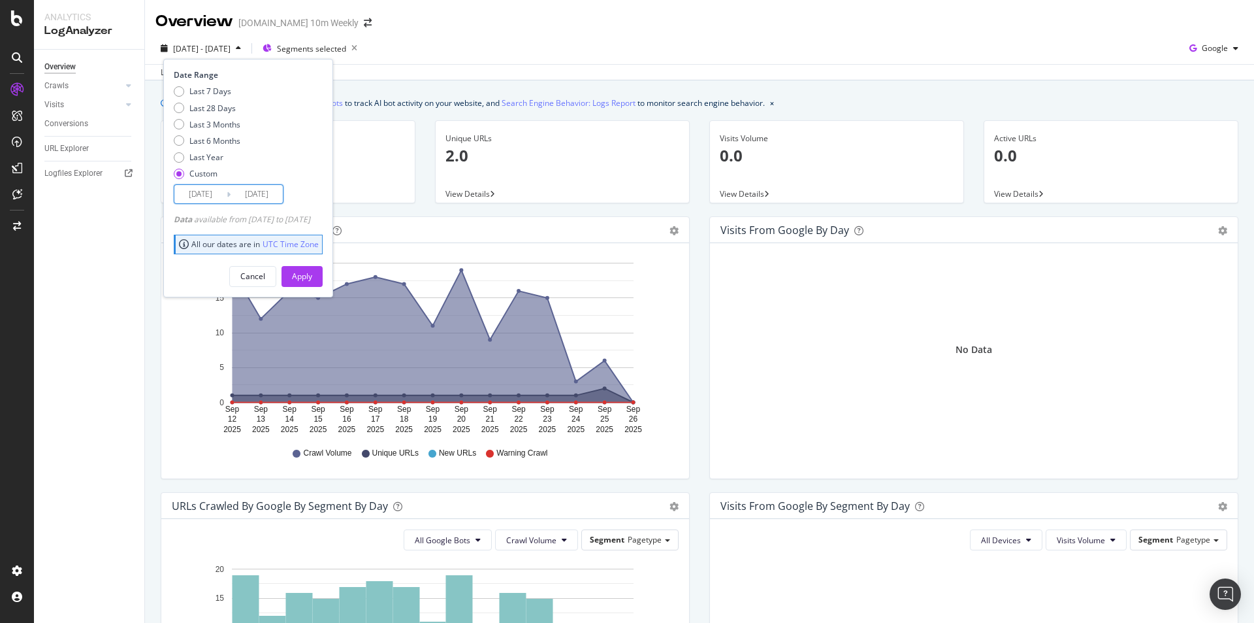
click at [263, 197] on input "[DATE]" at bounding box center [257, 194] width 52 height 18
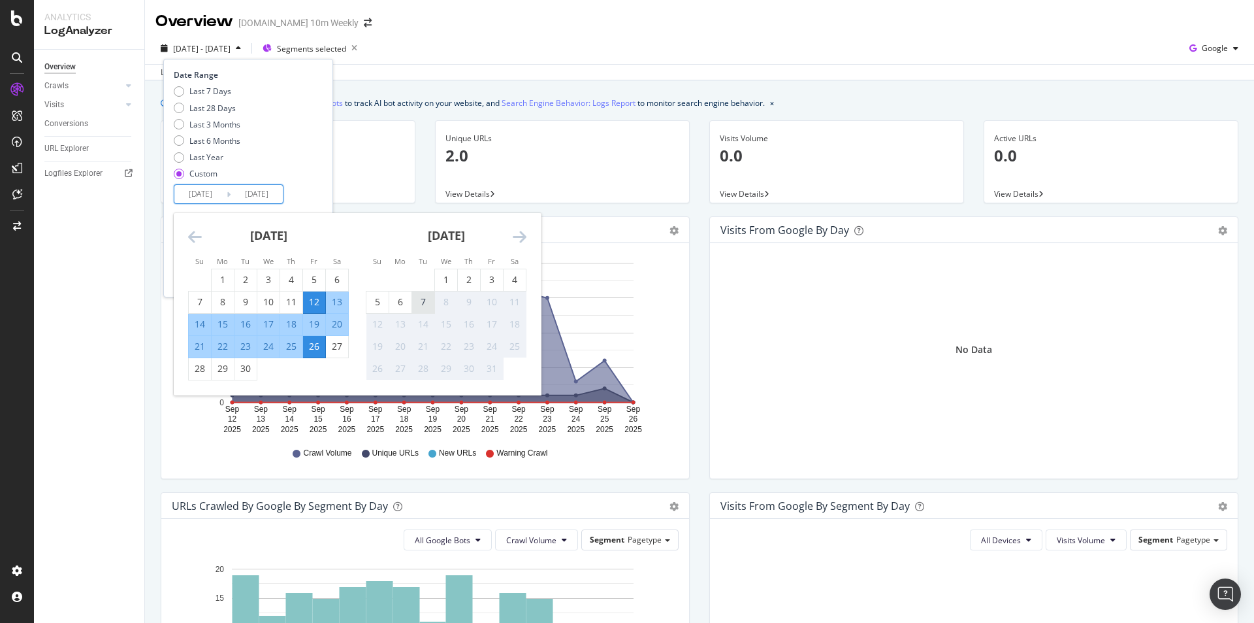
click at [423, 296] on div "7" at bounding box center [423, 301] width 22 height 13
type input "[DATE]"
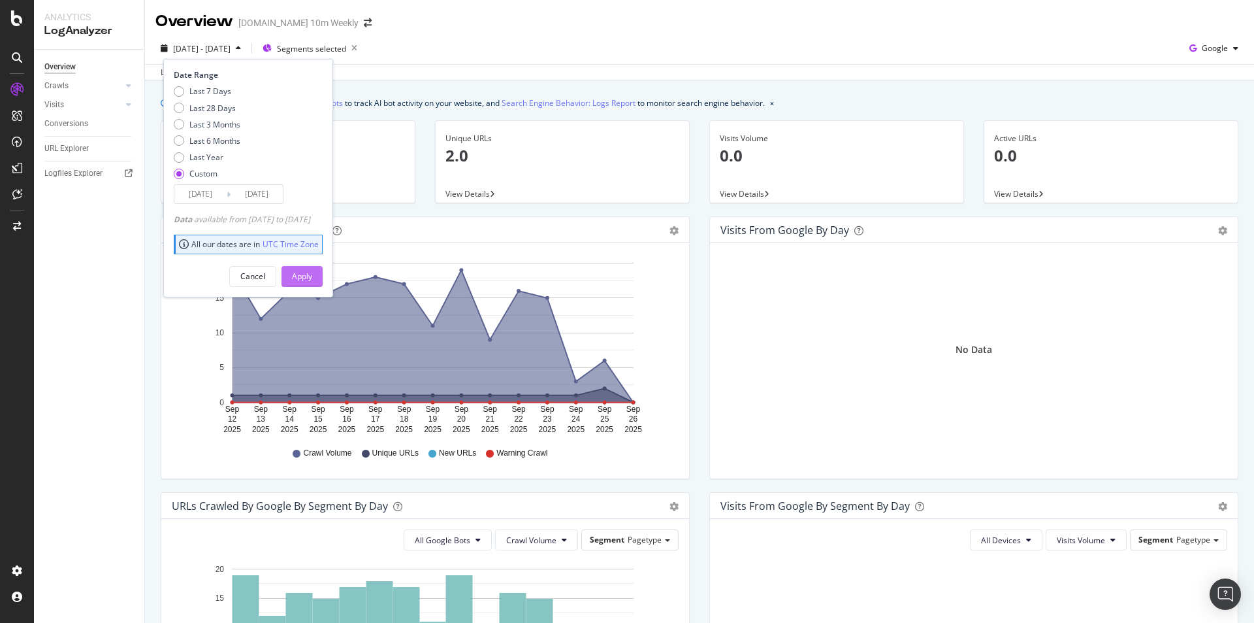
click at [312, 279] on div "Apply" at bounding box center [302, 275] width 20 height 11
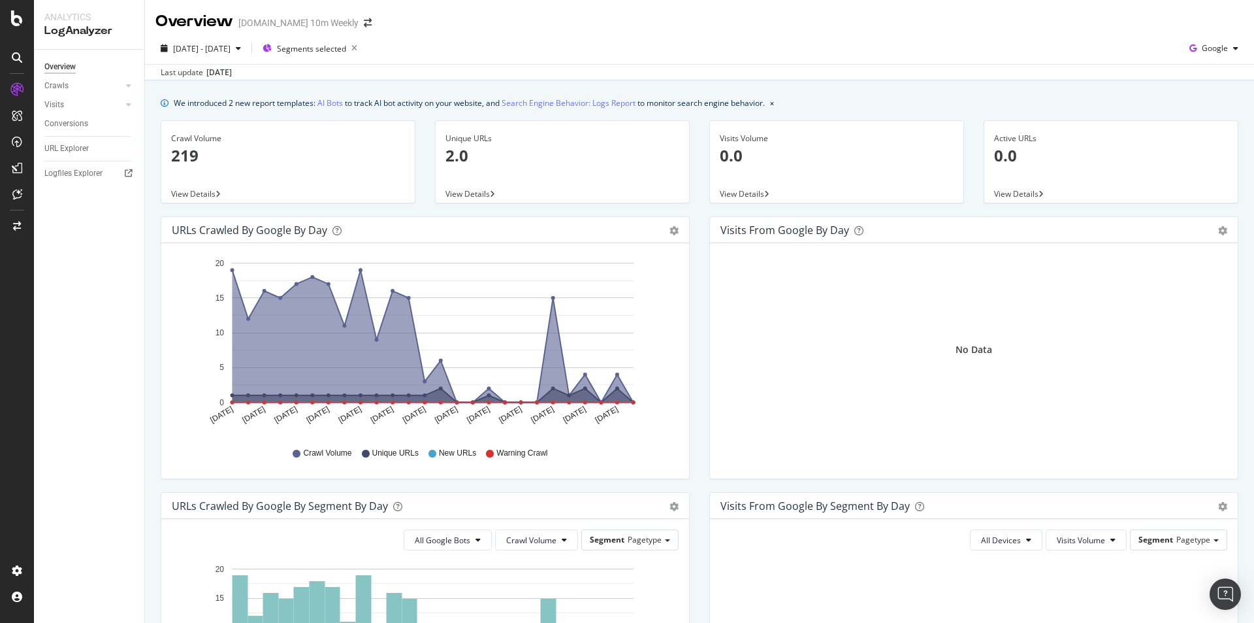
click at [485, 142] on div "Unique URLs" at bounding box center [563, 139] width 234 height 12
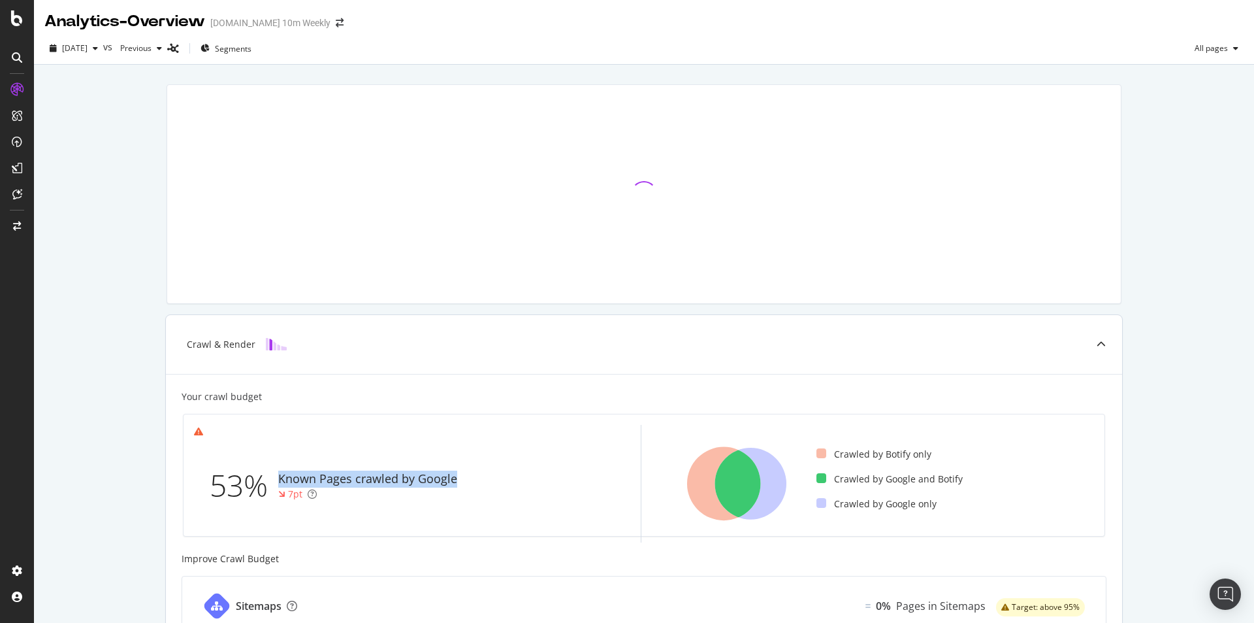
drag, startPoint x: 275, startPoint y: 476, endPoint x: 284, endPoint y: 497, distance: 22.6
click at [428, 476] on div "Known Pages crawled by Google" at bounding box center [367, 478] width 179 height 17
click at [223, 485] on div "53%" at bounding box center [244, 485] width 69 height 43
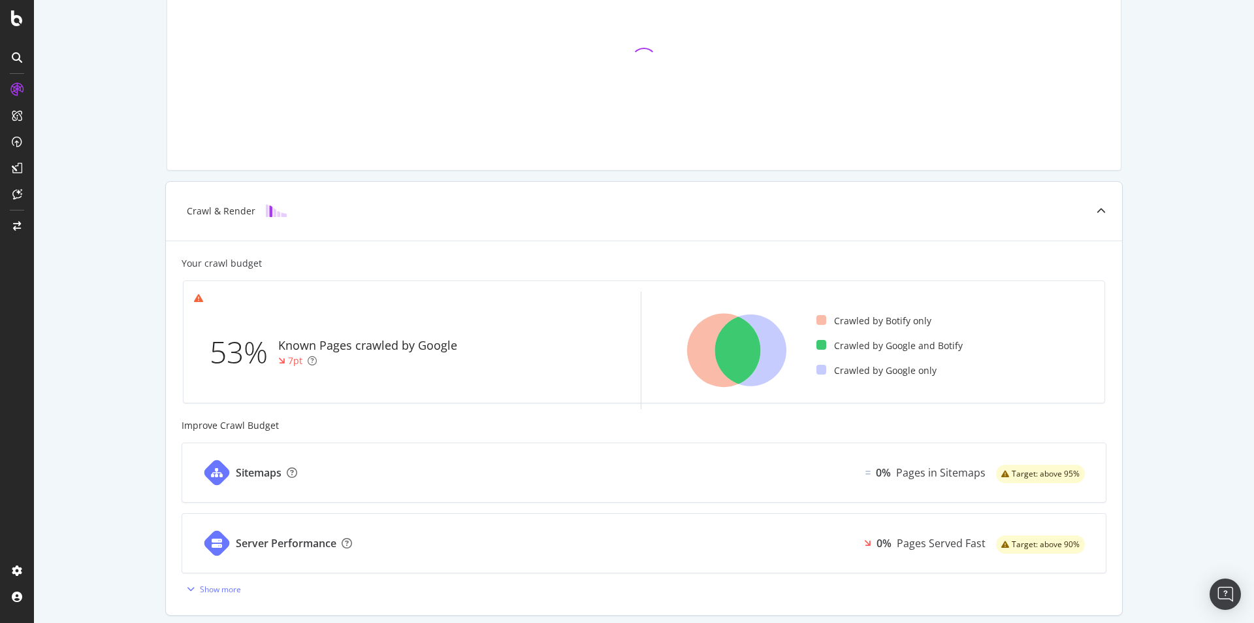
scroll to position [133, 0]
click at [336, 320] on div "53% Known Pages crawled by Google 7pt" at bounding box center [409, 352] width 431 height 95
click at [605, 354] on div "53% Known Pages crawled by Google 7pt" at bounding box center [409, 352] width 431 height 95
click at [403, 304] on div "53% Known Pages crawled by Google 7pt" at bounding box center [418, 351] width 448 height 118
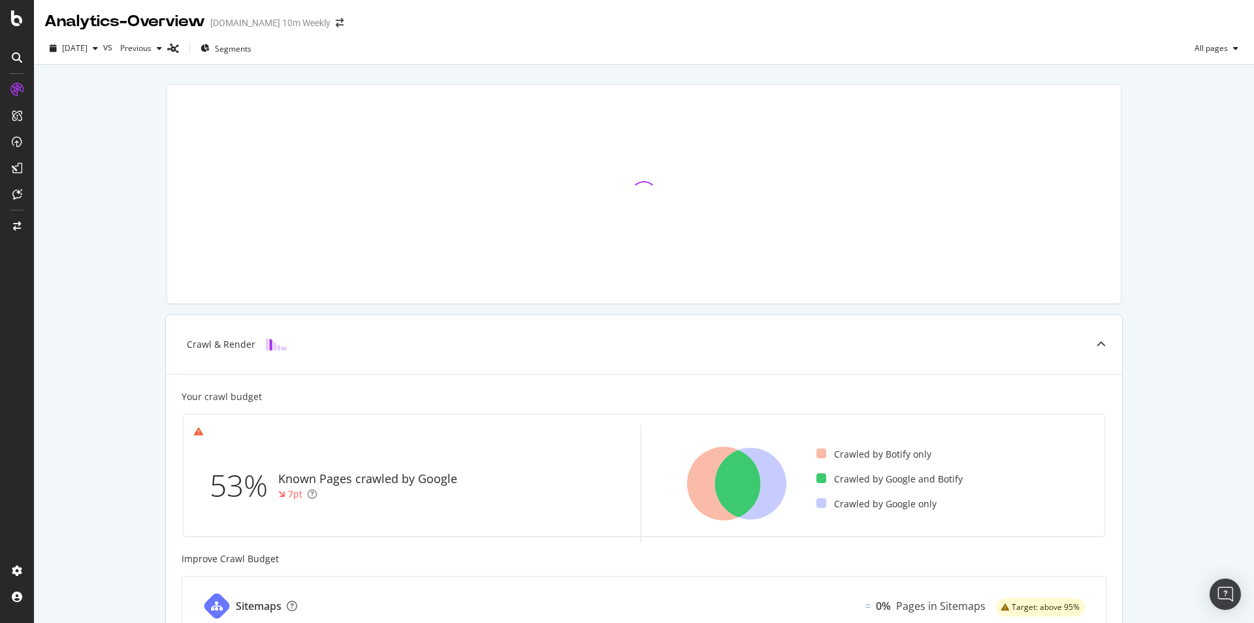
scroll to position [65, 0]
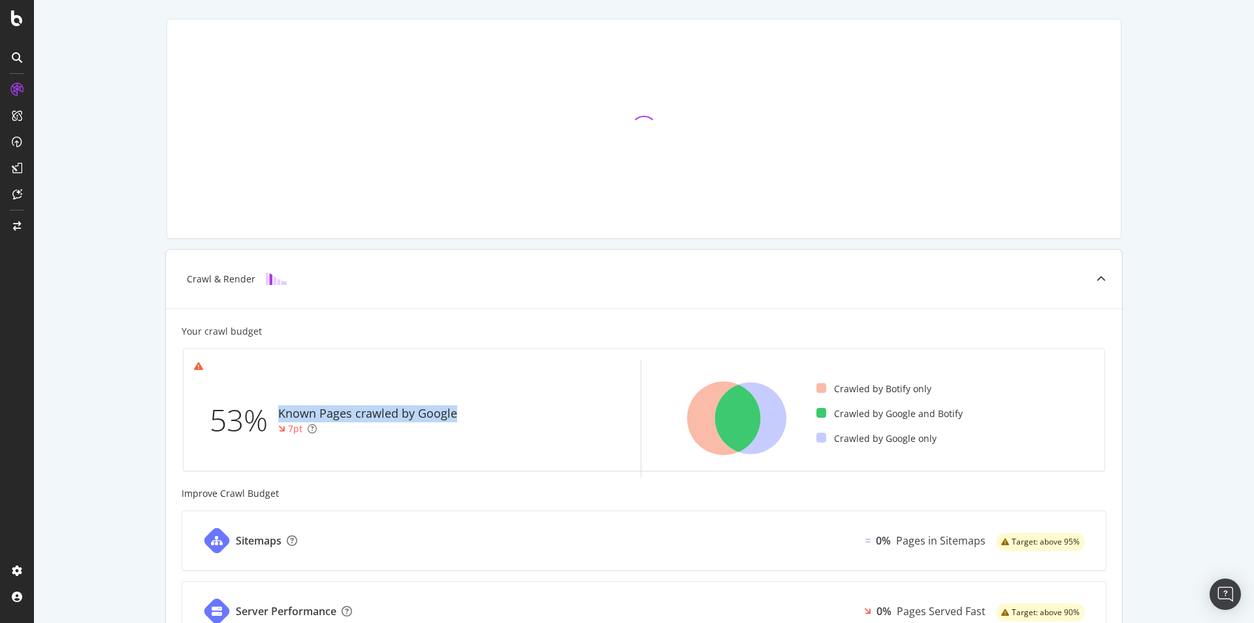
drag, startPoint x: 268, startPoint y: 402, endPoint x: 457, endPoint y: 412, distance: 189.7
click at [457, 412] on div "53% Known Pages crawled by Google 7pt" at bounding box center [343, 420] width 266 height 43
click at [292, 431] on div "7pt" at bounding box center [295, 428] width 14 height 13
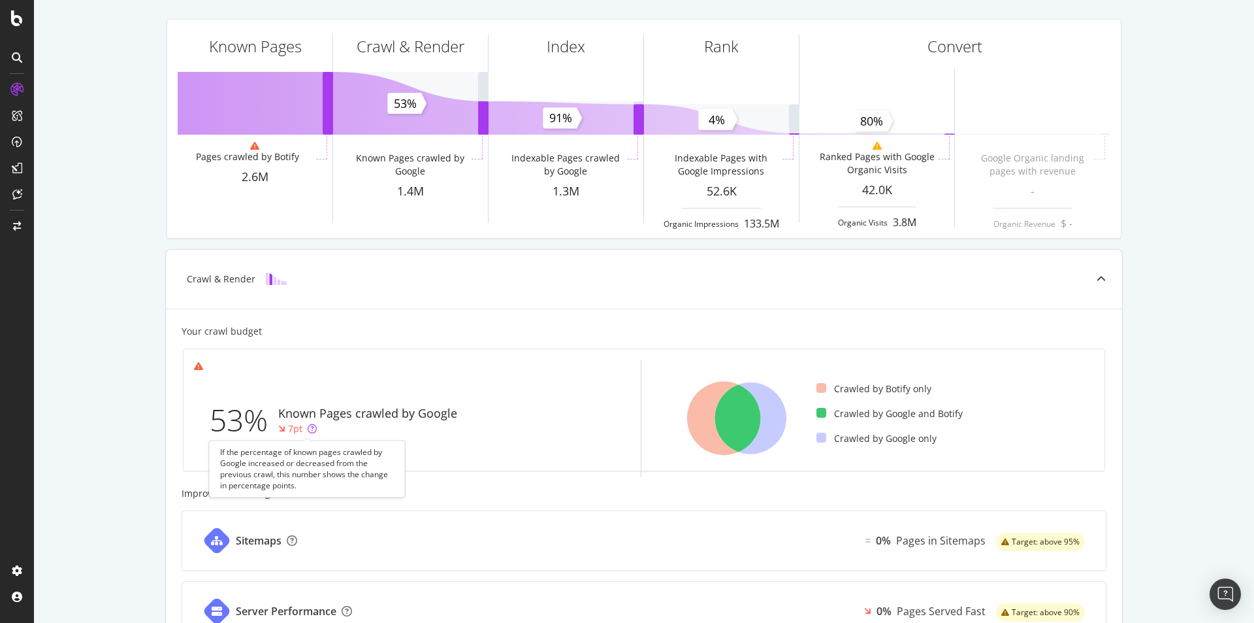
click at [308, 429] on icon at bounding box center [312, 428] width 9 height 9
click at [18, 55] on icon at bounding box center [17, 57] width 10 height 10
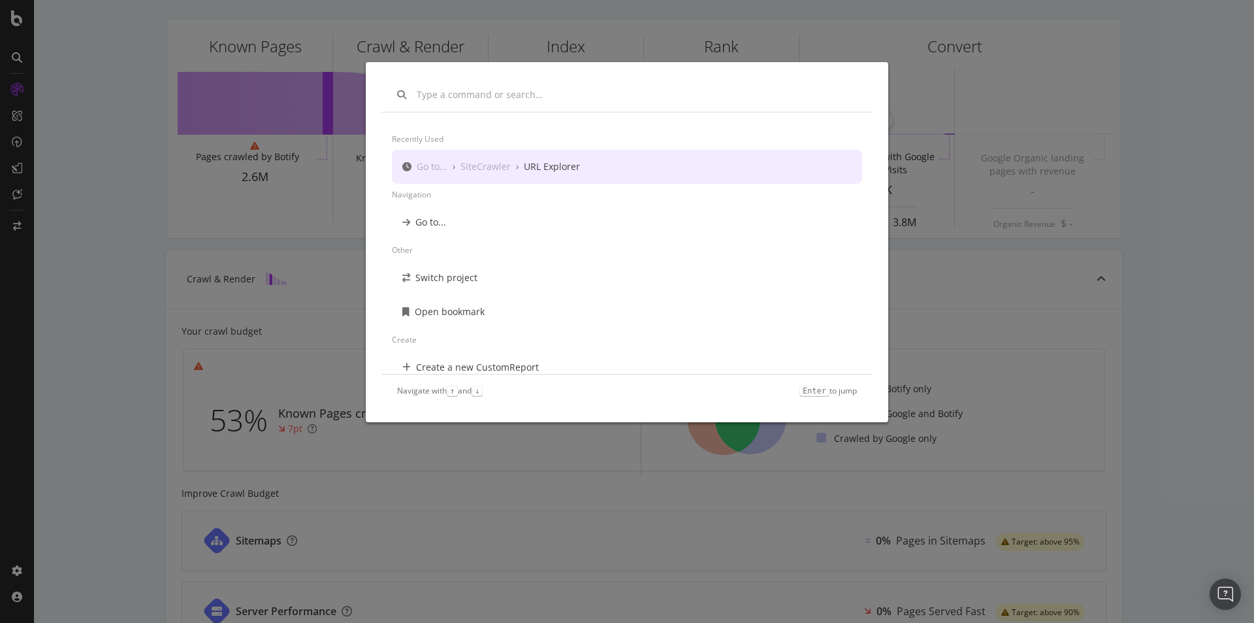
click at [5, 111] on div "Recently used Go to... › SiteCrawler › URL Explorer Navigation Go to... Other S…" at bounding box center [627, 311] width 1254 height 623
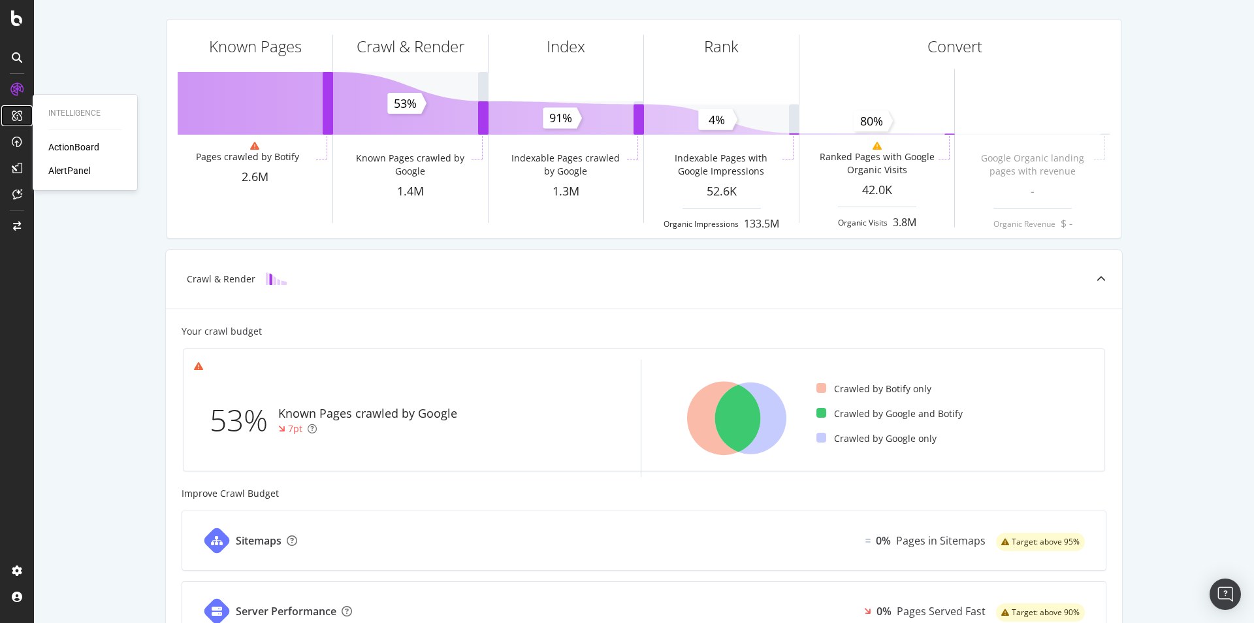
click at [16, 112] on icon at bounding box center [17, 115] width 10 height 10
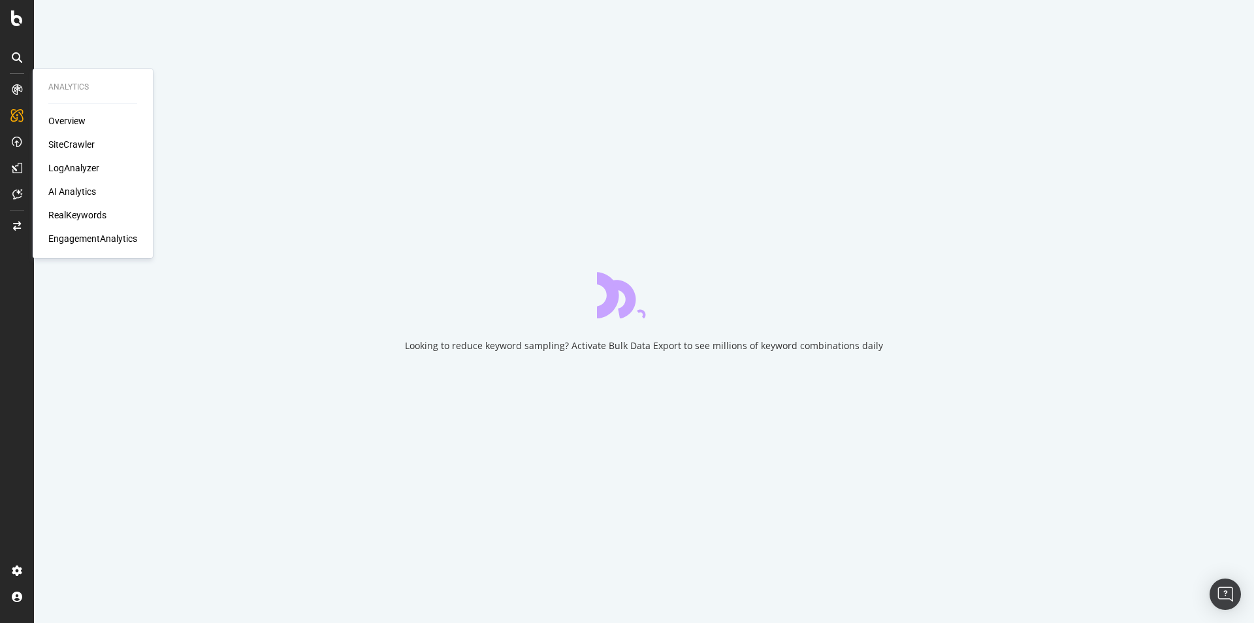
drag, startPoint x: 35, startPoint y: 96, endPoint x: 23, endPoint y: 92, distance: 13.0
click at [28, 94] on div "Analytics Overview SiteCrawler LogAnalyzer AI Analytics RealKeywords Engagement…" at bounding box center [16, 319] width 31 height 481
click at [23, 92] on div at bounding box center [17, 89] width 21 height 21
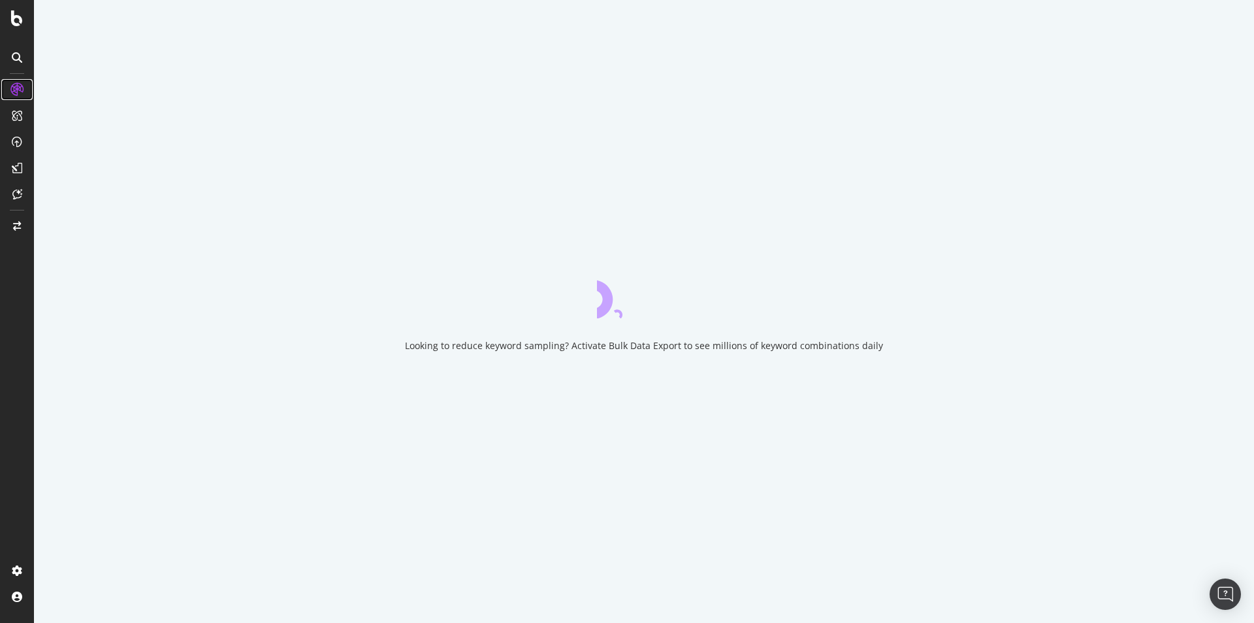
click at [20, 88] on icon at bounding box center [16, 89] width 13 height 13
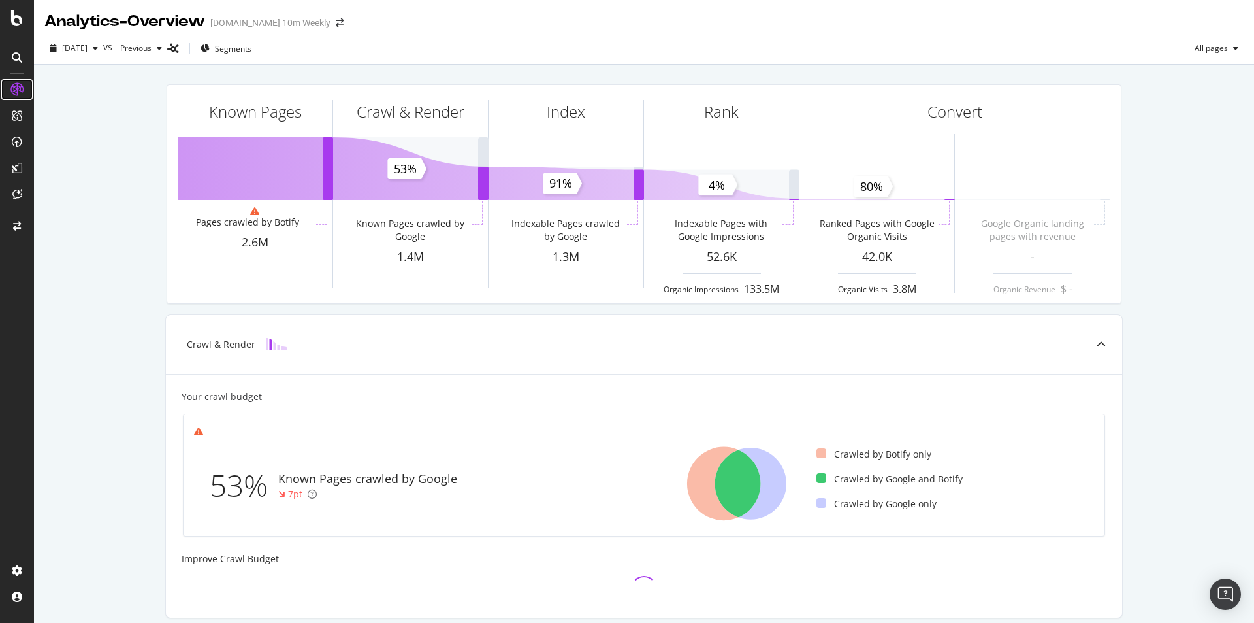
click at [18, 89] on icon at bounding box center [16, 89] width 13 height 13
click at [13, 22] on icon at bounding box center [17, 18] width 12 height 16
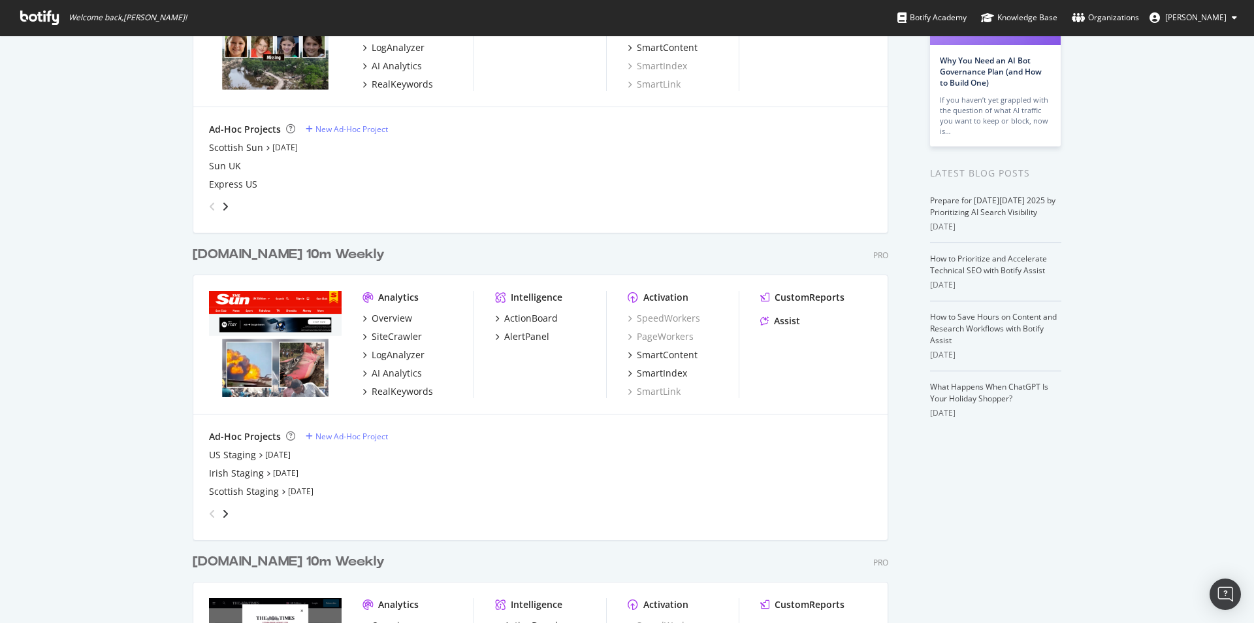
scroll to position [392, 0]
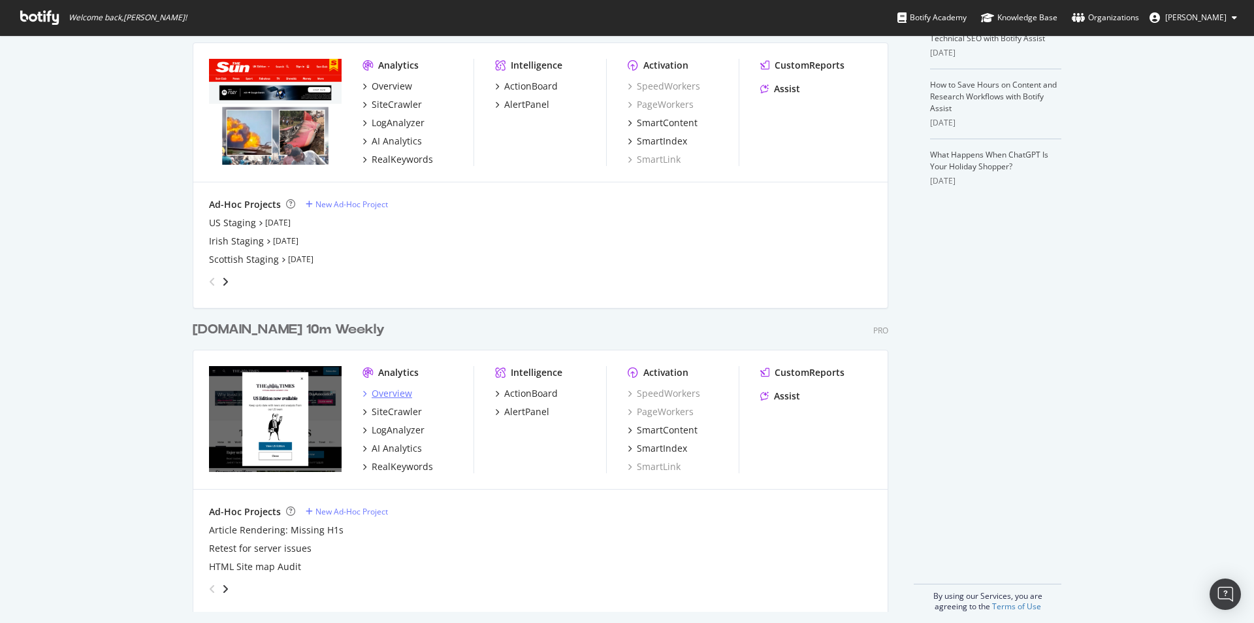
click at [396, 395] on div "Overview" at bounding box center [392, 393] width 41 height 13
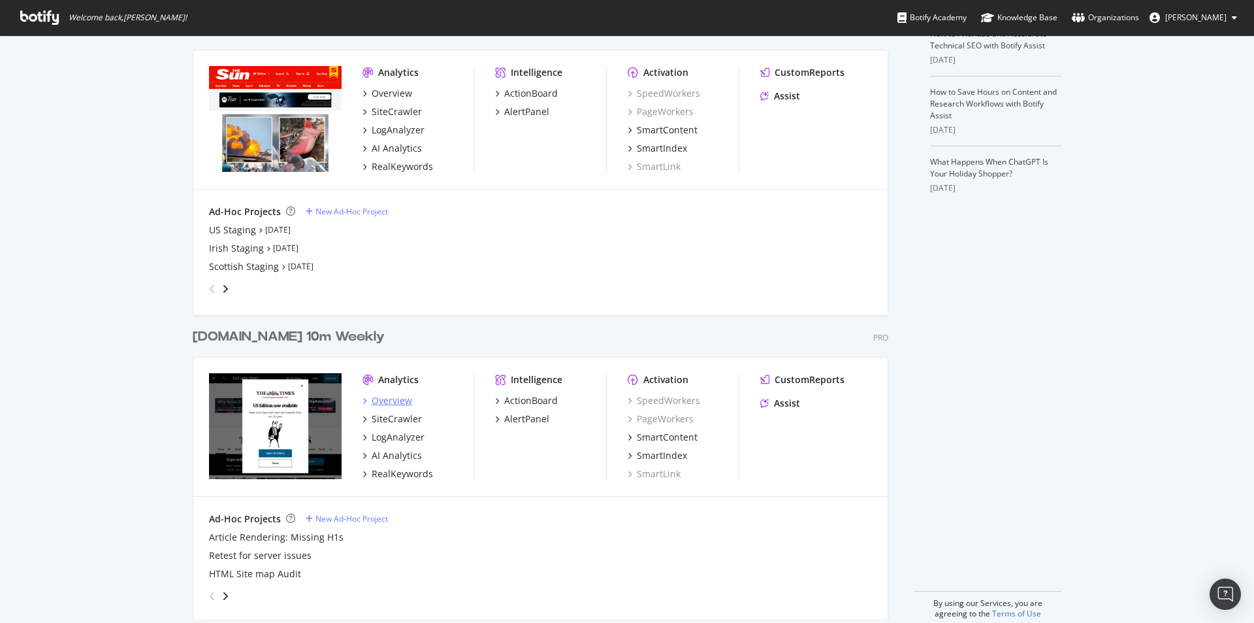
scroll to position [402, 0]
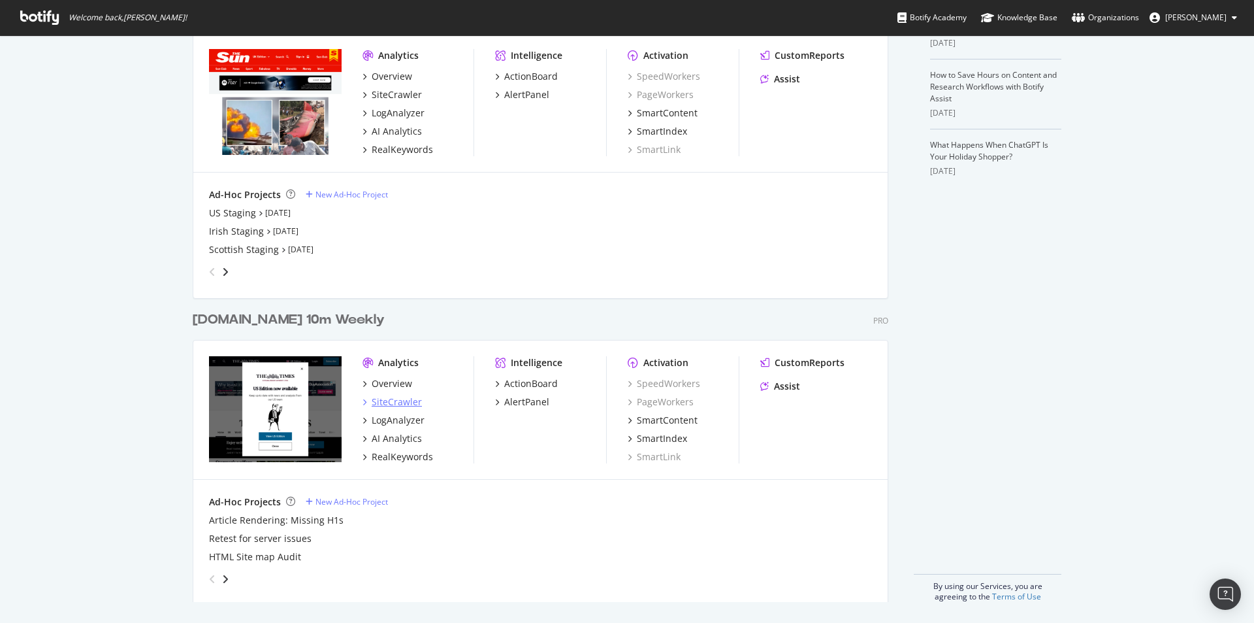
click at [402, 400] on div "SiteCrawler" at bounding box center [397, 401] width 50 height 13
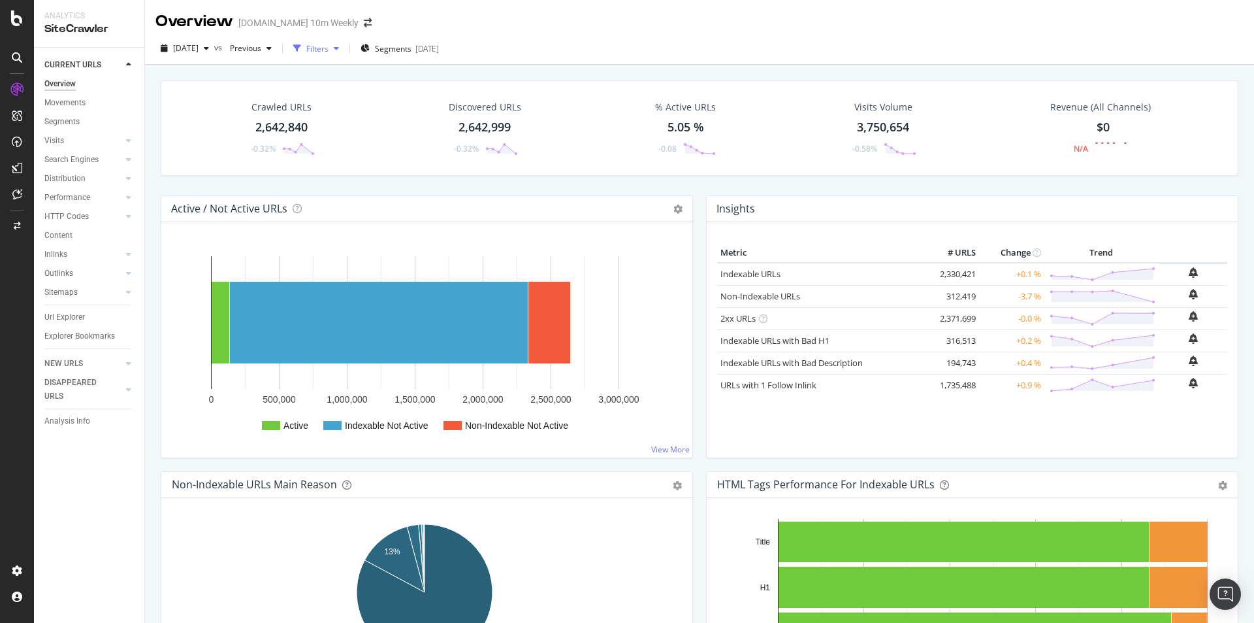
click at [344, 46] on div "button" at bounding box center [337, 48] width 16 height 8
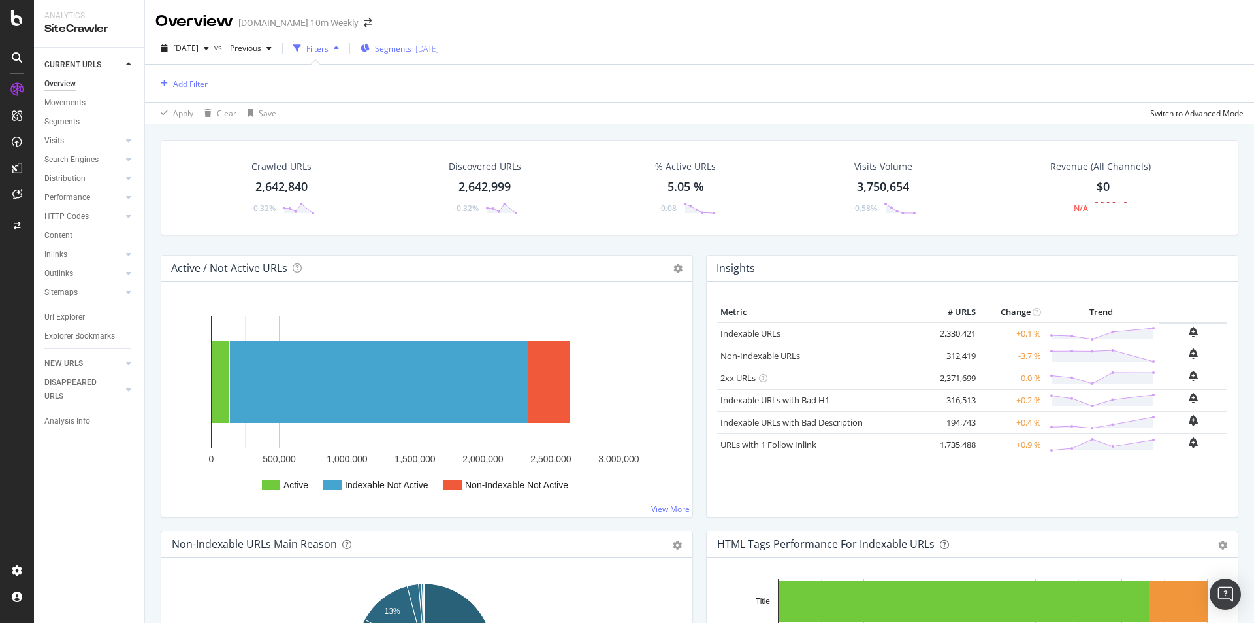
click at [412, 54] on span "Segments" at bounding box center [393, 48] width 37 height 11
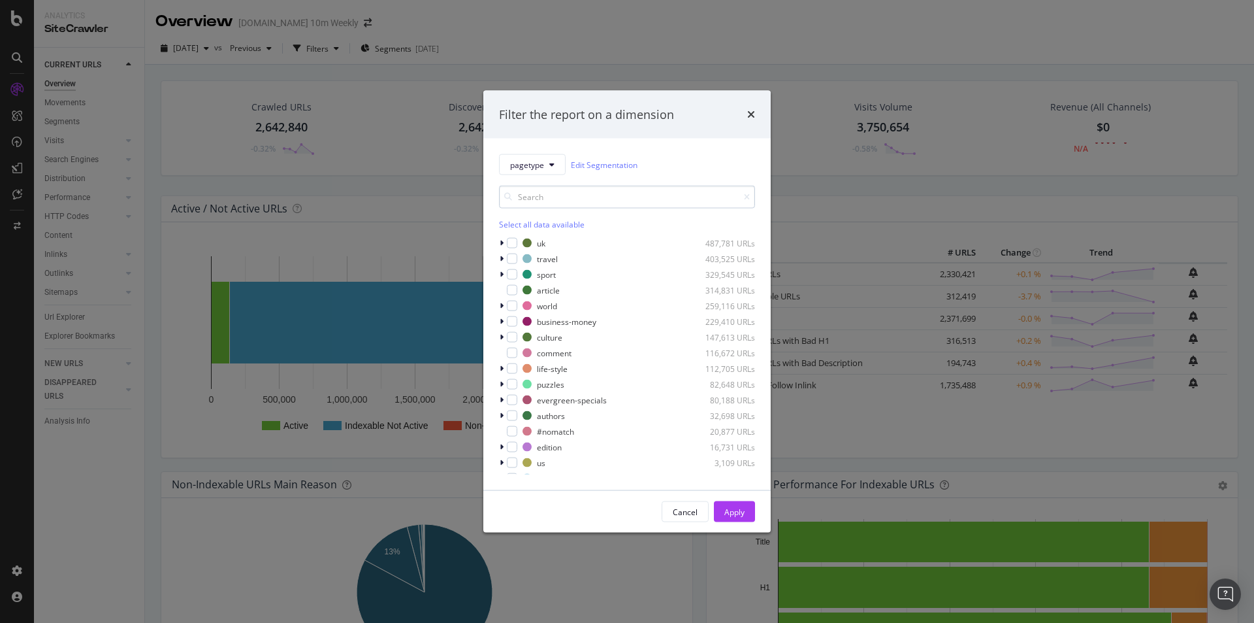
click at [557, 193] on input "modal" at bounding box center [627, 197] width 256 height 23
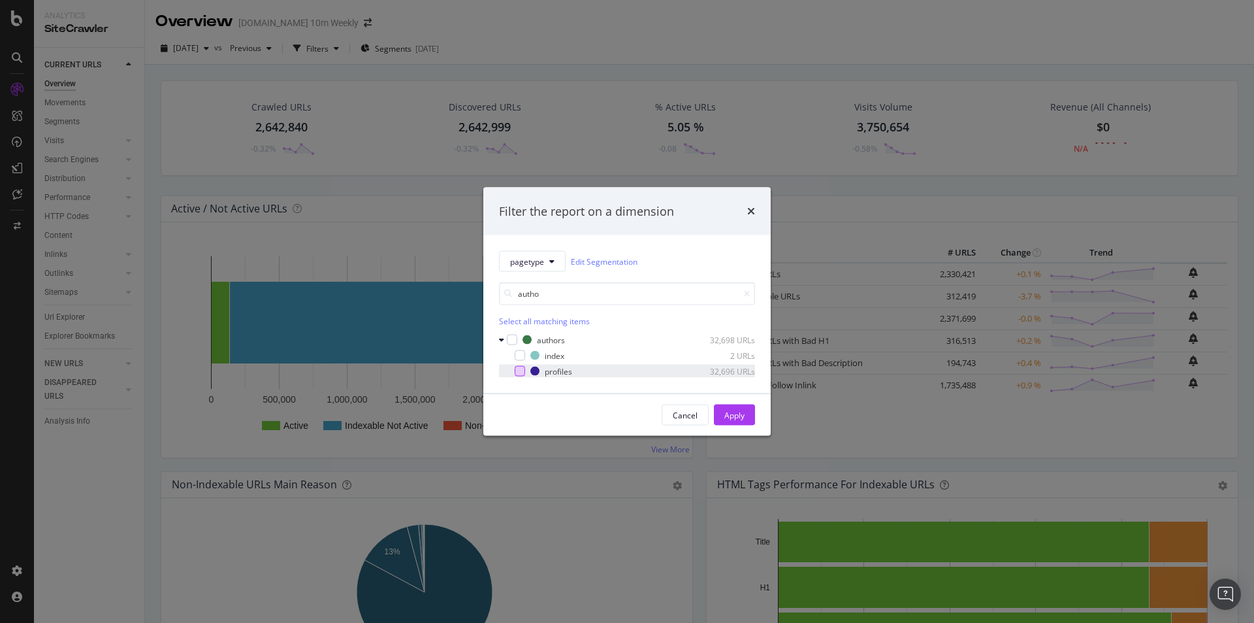
type input "autho"
click at [523, 373] on div "modal" at bounding box center [520, 371] width 10 height 10
drag, startPoint x: 728, startPoint y: 416, endPoint x: 890, endPoint y: 401, distance: 163.4
click at [728, 417] on div "Apply" at bounding box center [735, 414] width 20 height 11
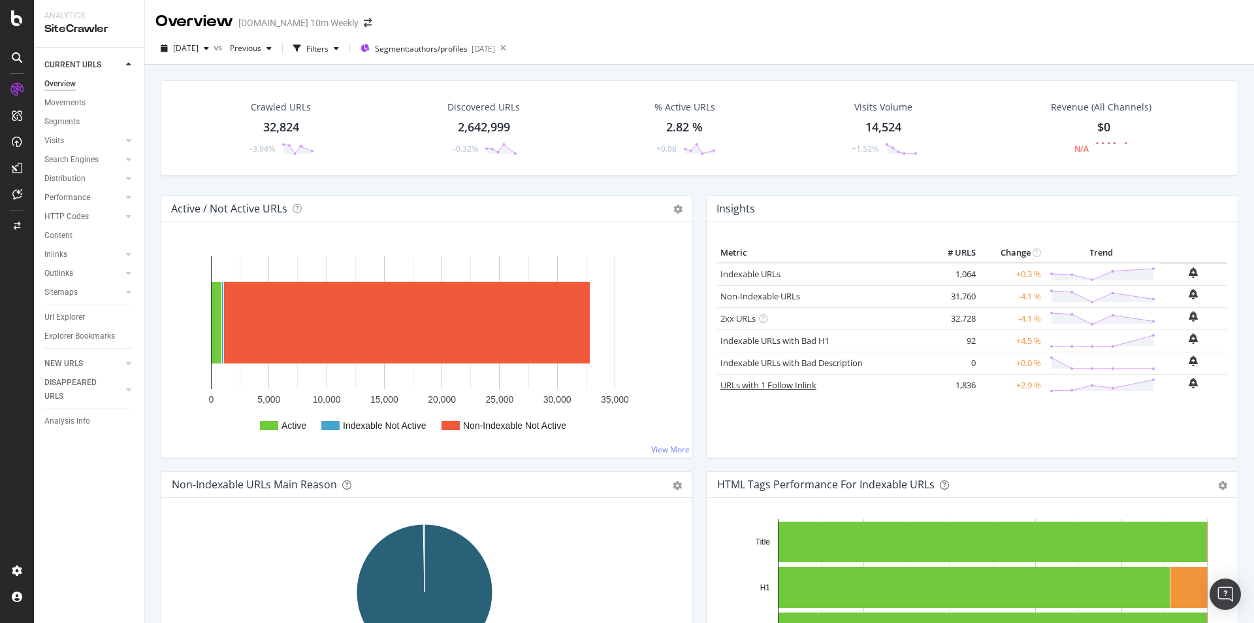
click at [749, 387] on link "URLs with 1 Follow Inlink" at bounding box center [769, 385] width 96 height 12
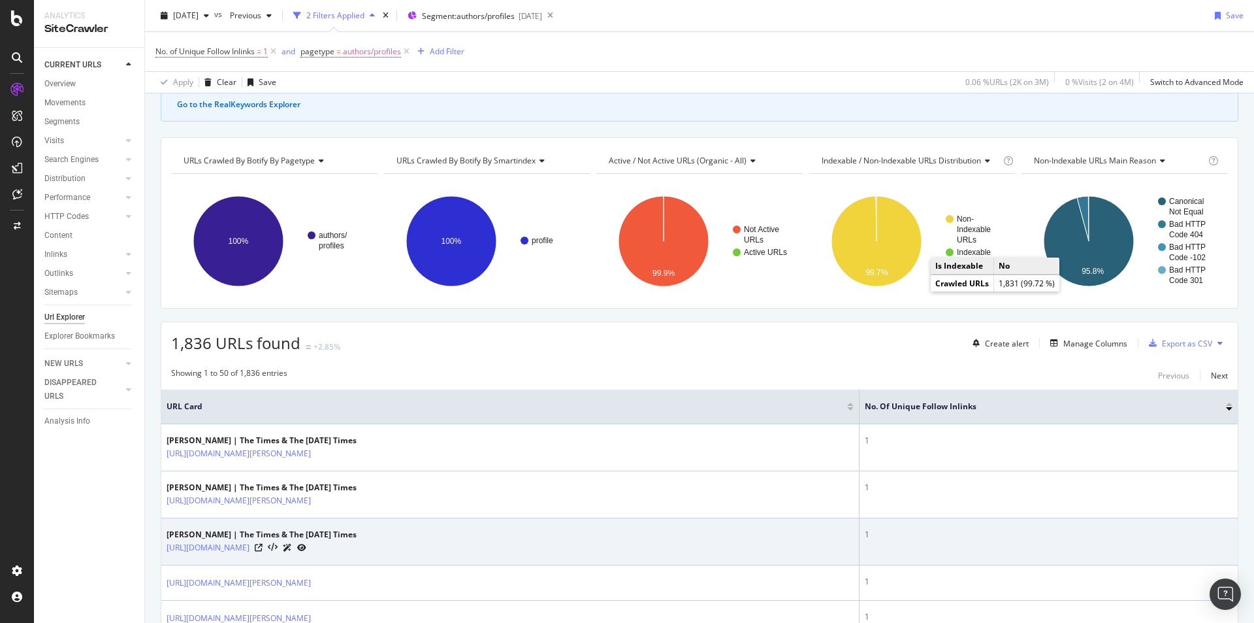
scroll to position [261, 0]
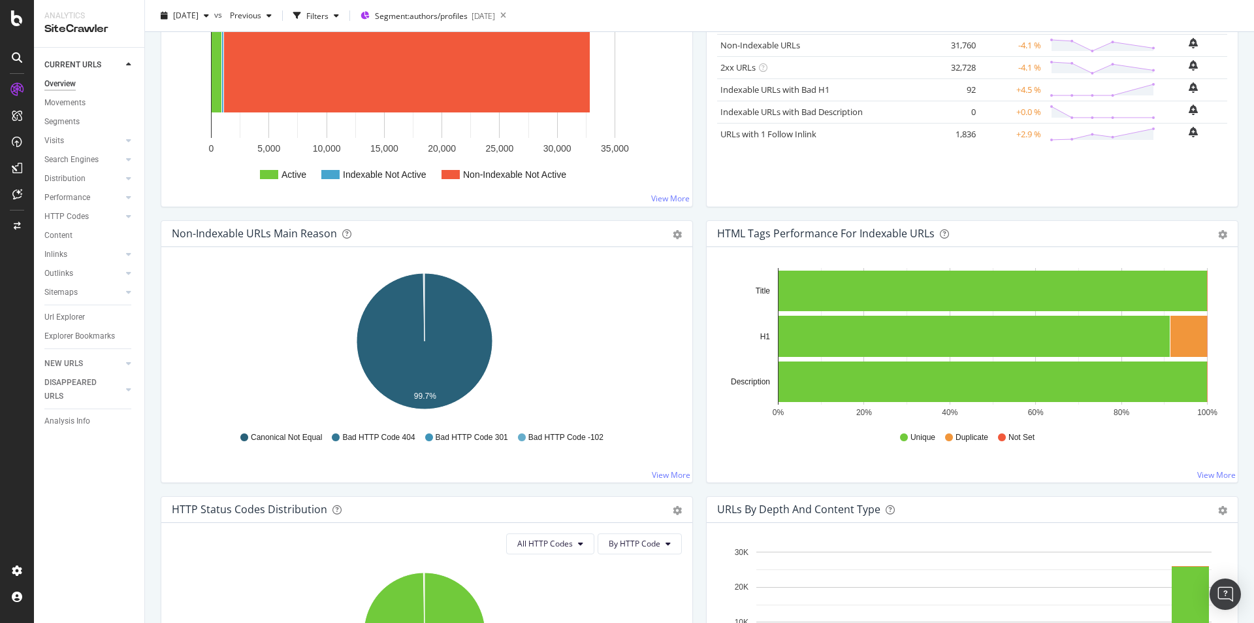
scroll to position [261, 0]
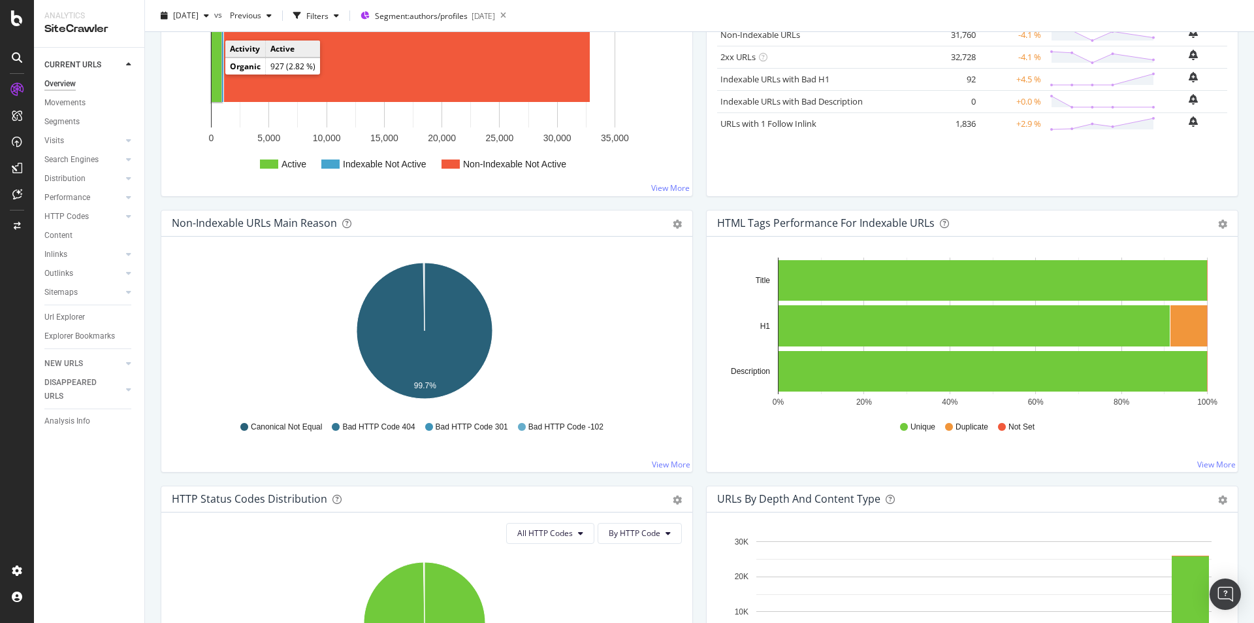
click at [216, 74] on rect "A chart." at bounding box center [217, 61] width 10 height 82
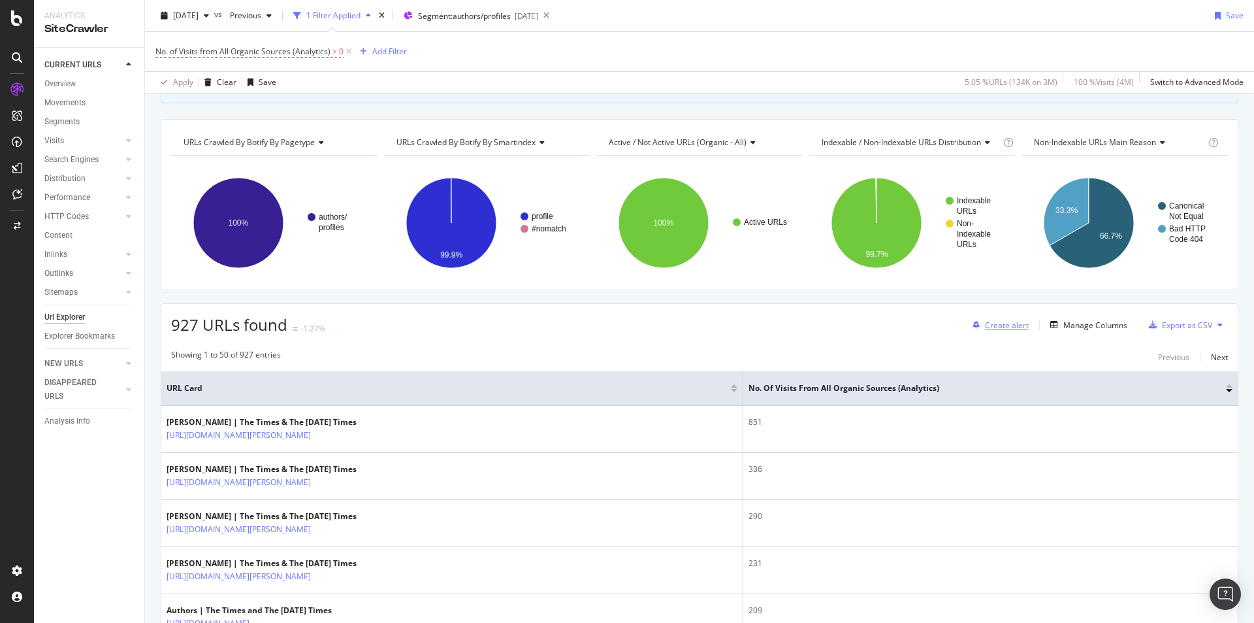
scroll to position [131, 0]
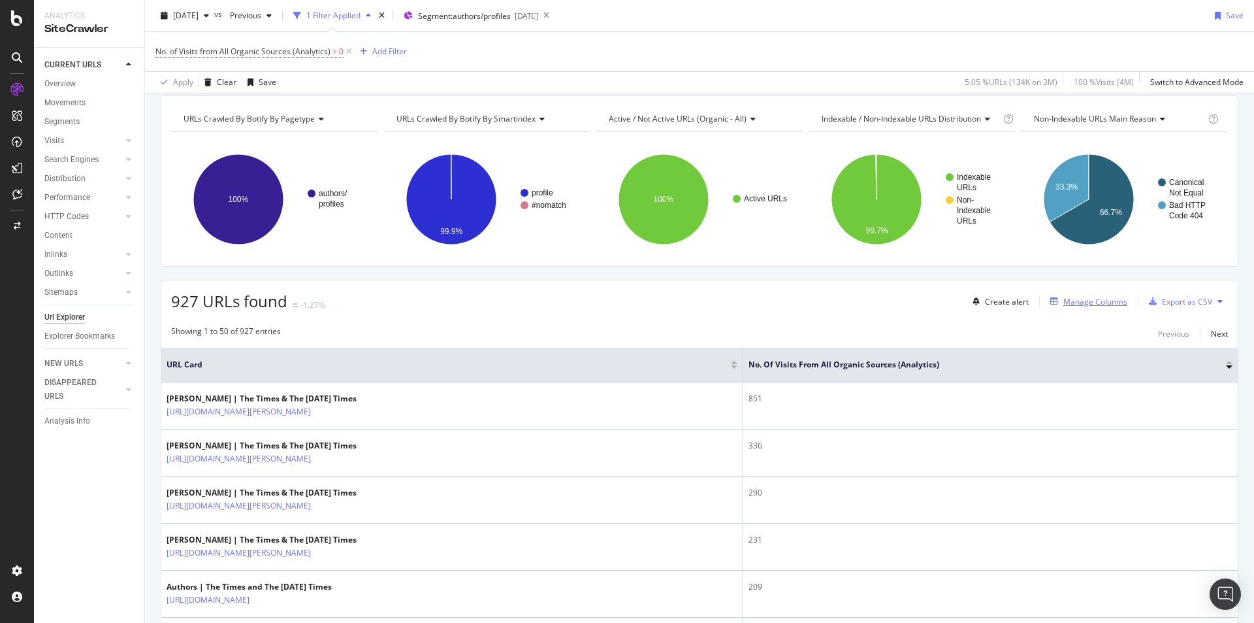
click at [1067, 299] on div "Manage Columns" at bounding box center [1096, 301] width 64 height 11
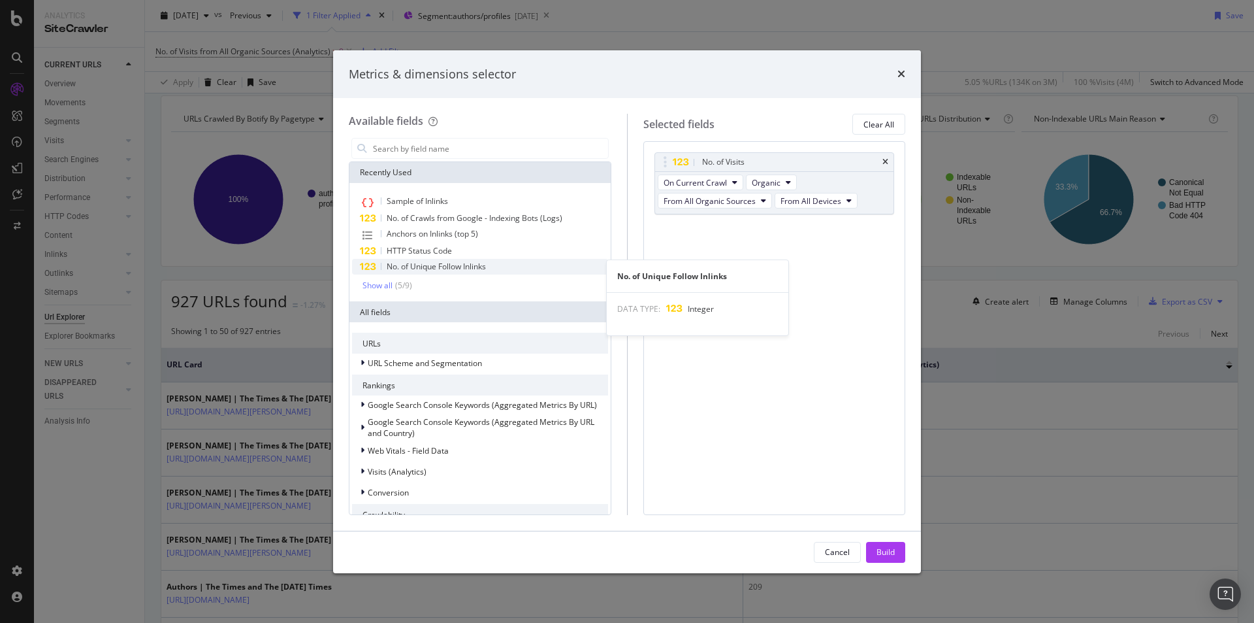
click at [466, 271] on span "No. of Unique Follow Inlinks" at bounding box center [436, 266] width 99 height 11
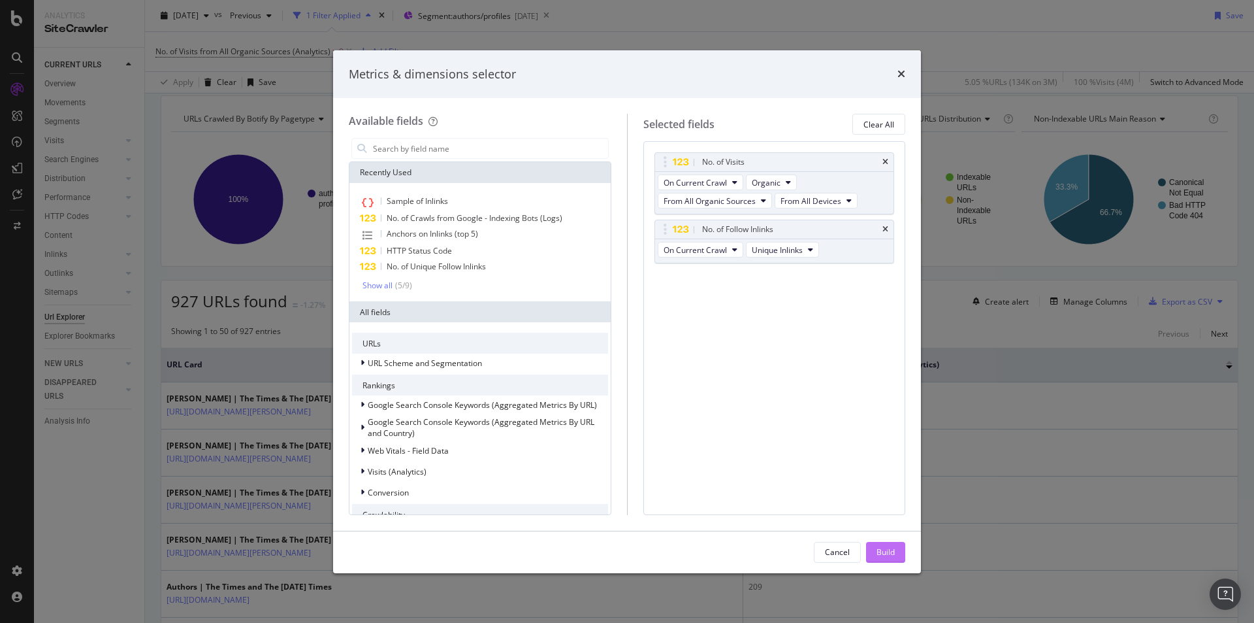
click at [883, 551] on div "Build" at bounding box center [886, 551] width 18 height 11
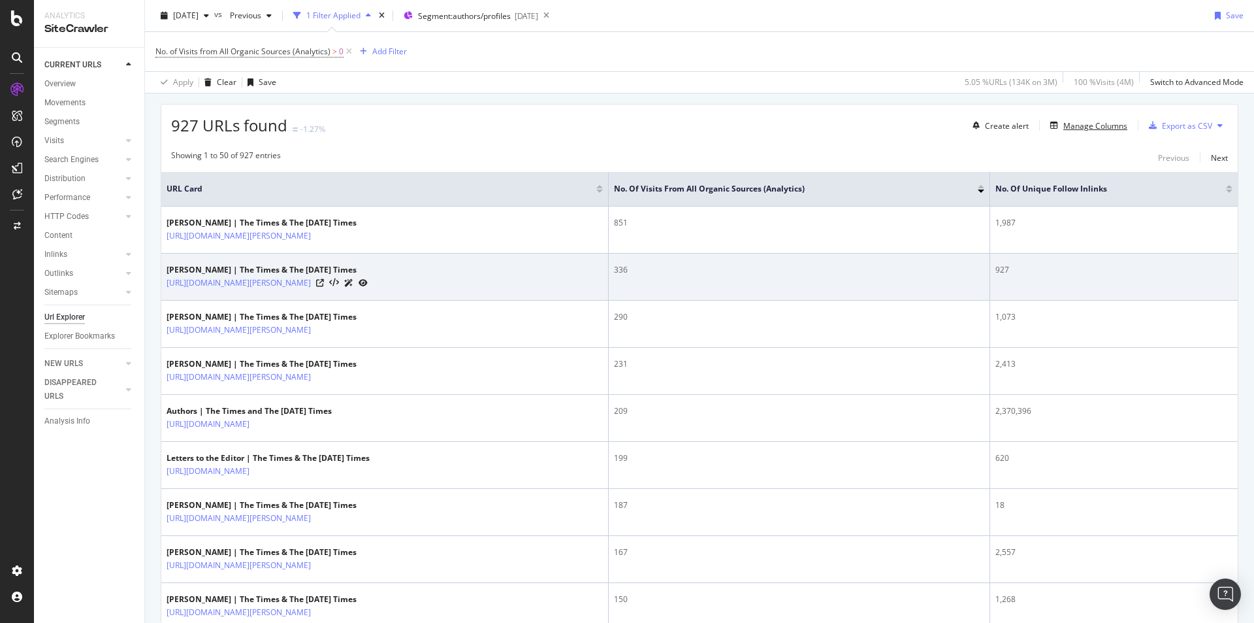
scroll to position [95, 0]
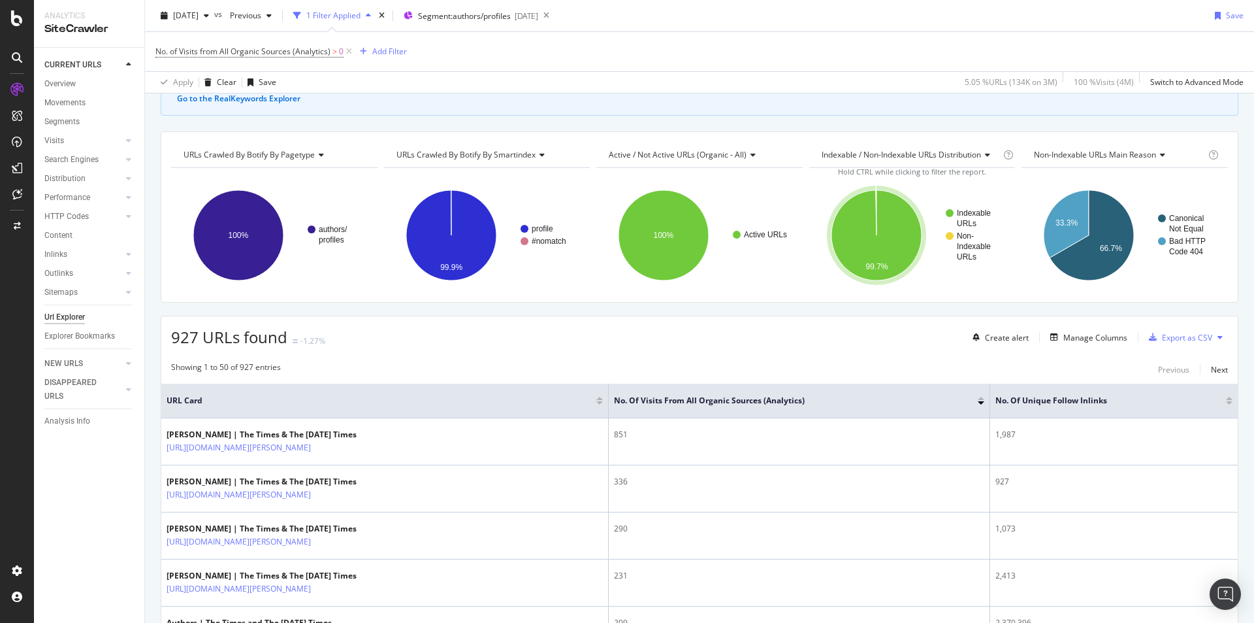
click at [1226, 401] on div at bounding box center [1229, 402] width 7 height 3
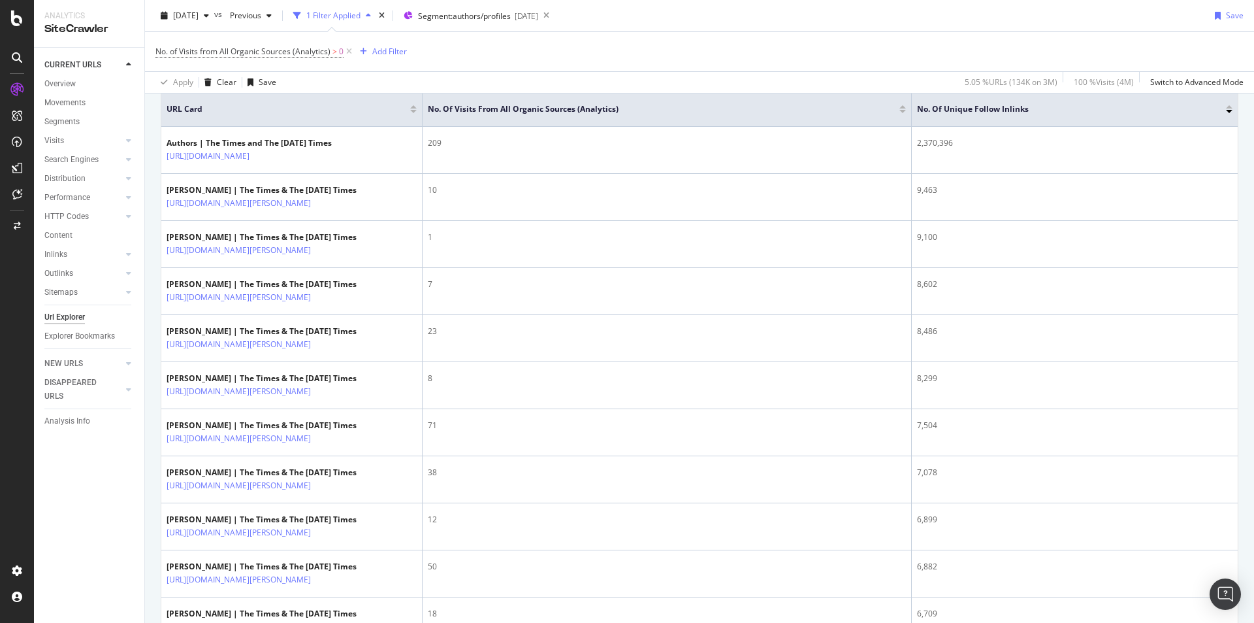
scroll to position [354, 0]
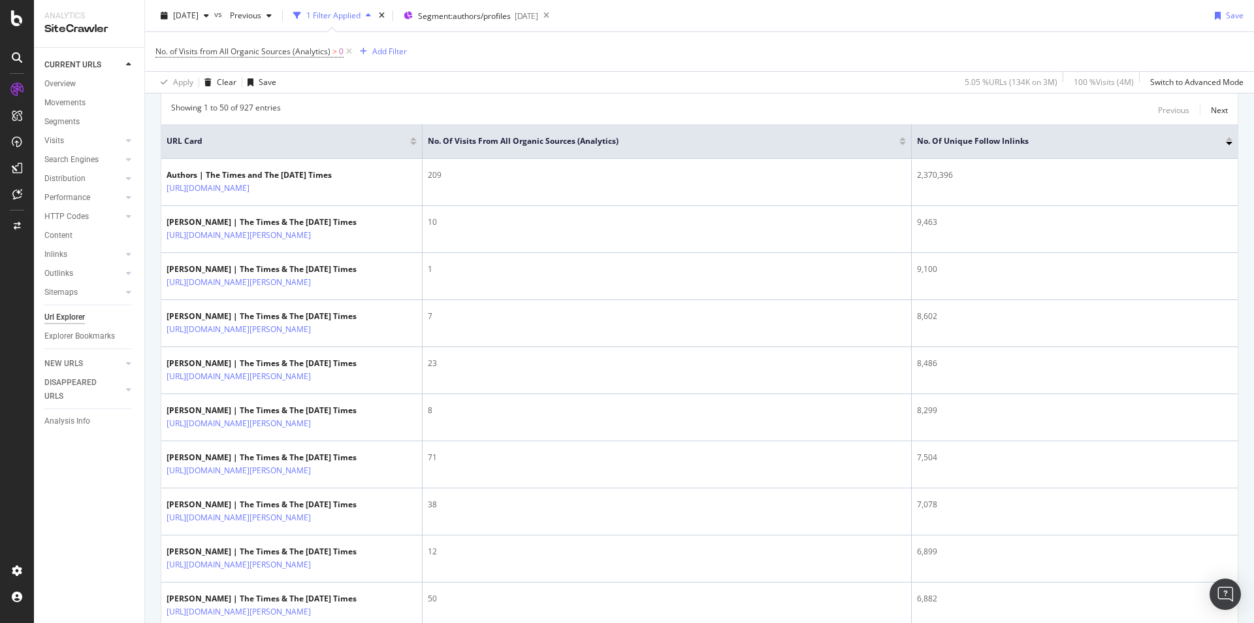
click at [1226, 143] on div at bounding box center [1229, 143] width 7 height 3
click at [1226, 142] on div at bounding box center [1229, 143] width 7 height 3
click at [1223, 141] on th "No. of Unique Follow Inlinks" at bounding box center [1075, 141] width 326 height 35
click at [1222, 135] on div "No. of Unique Follow Inlinks" at bounding box center [1075, 141] width 316 height 13
click at [1226, 137] on div at bounding box center [1229, 138] width 7 height 3
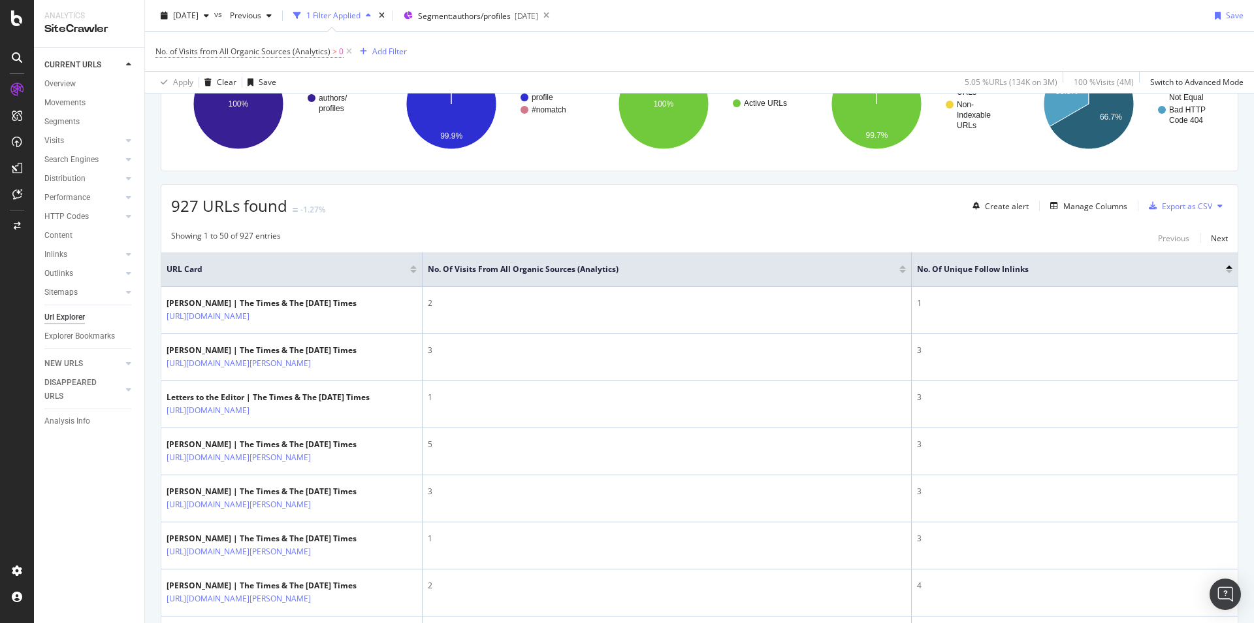
scroll to position [84, 0]
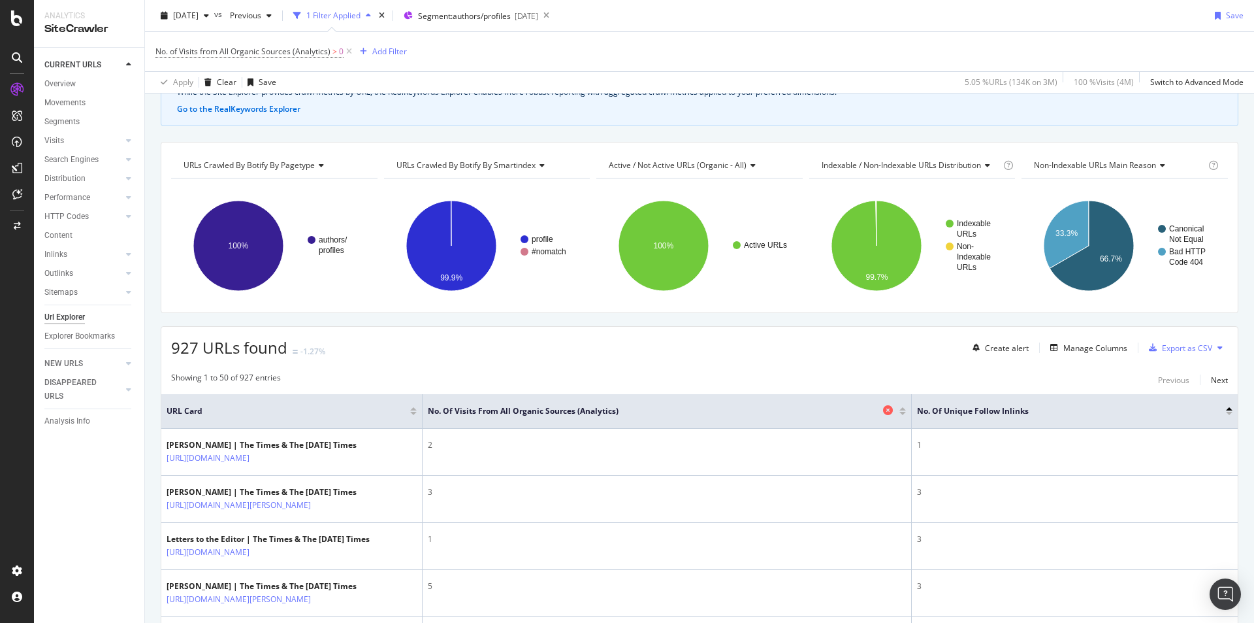
drag, startPoint x: 800, startPoint y: 406, endPoint x: 747, endPoint y: 411, distance: 53.1
click at [747, 411] on span "No. of Visits from All Organic Sources (Analytics)" at bounding box center [654, 411] width 452 height 12
click at [1166, 351] on div "Export as CSV" at bounding box center [1187, 347] width 50 height 11
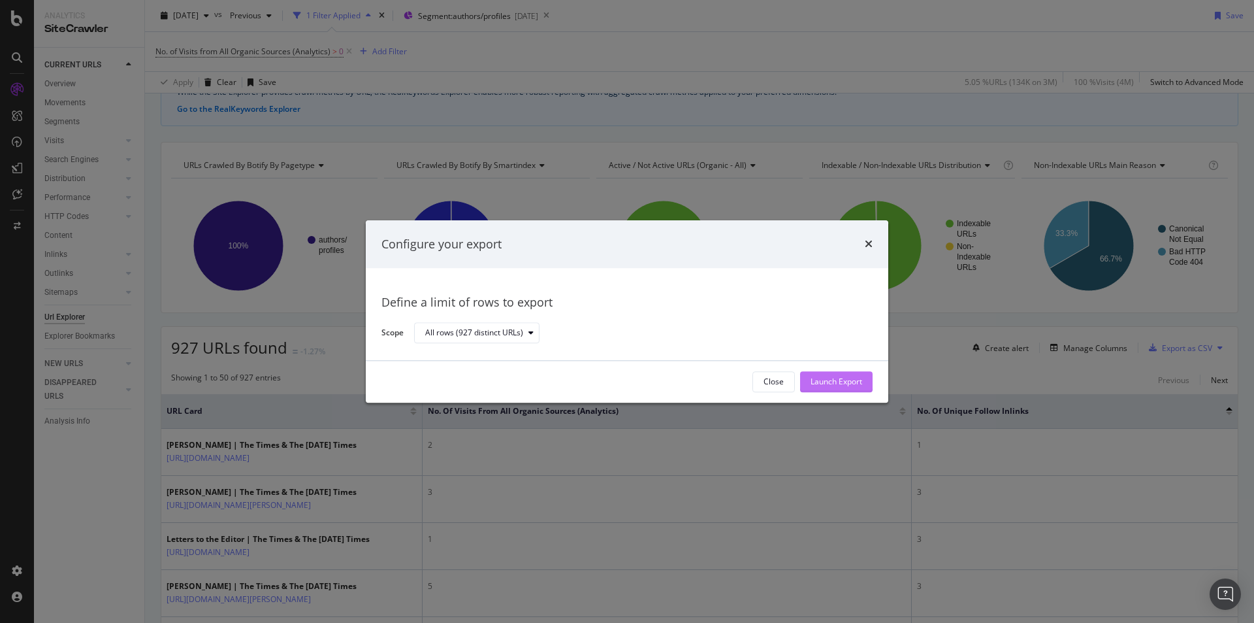
click at [824, 382] on div "Launch Export" at bounding box center [837, 381] width 52 height 11
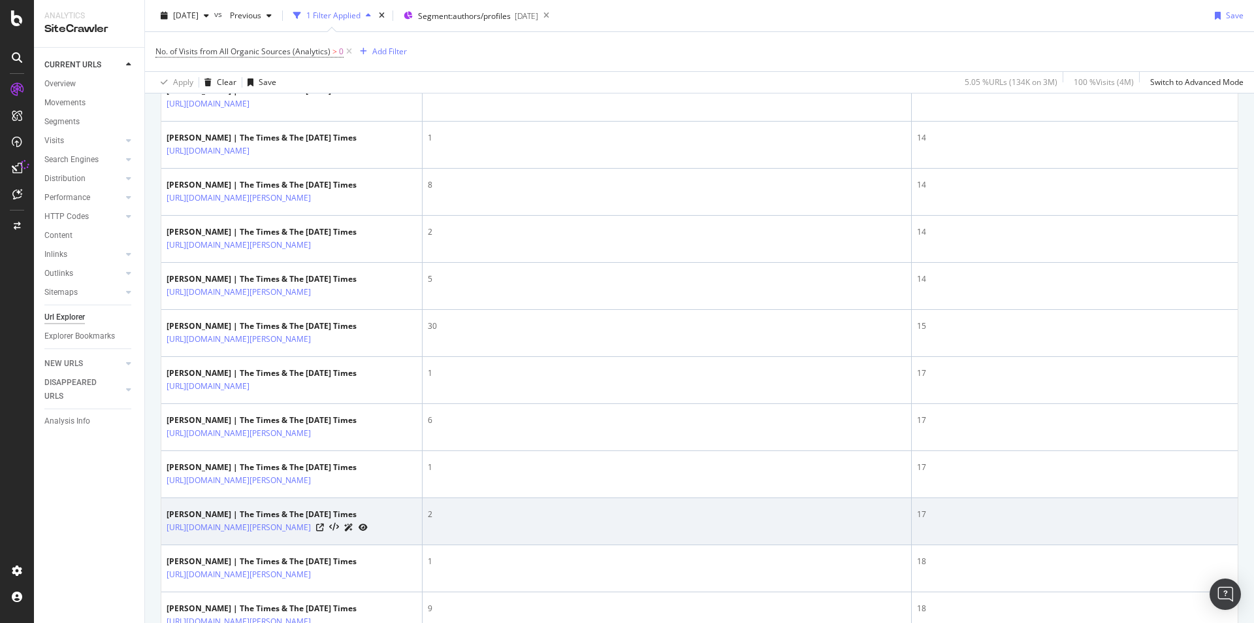
scroll to position [2392, 0]
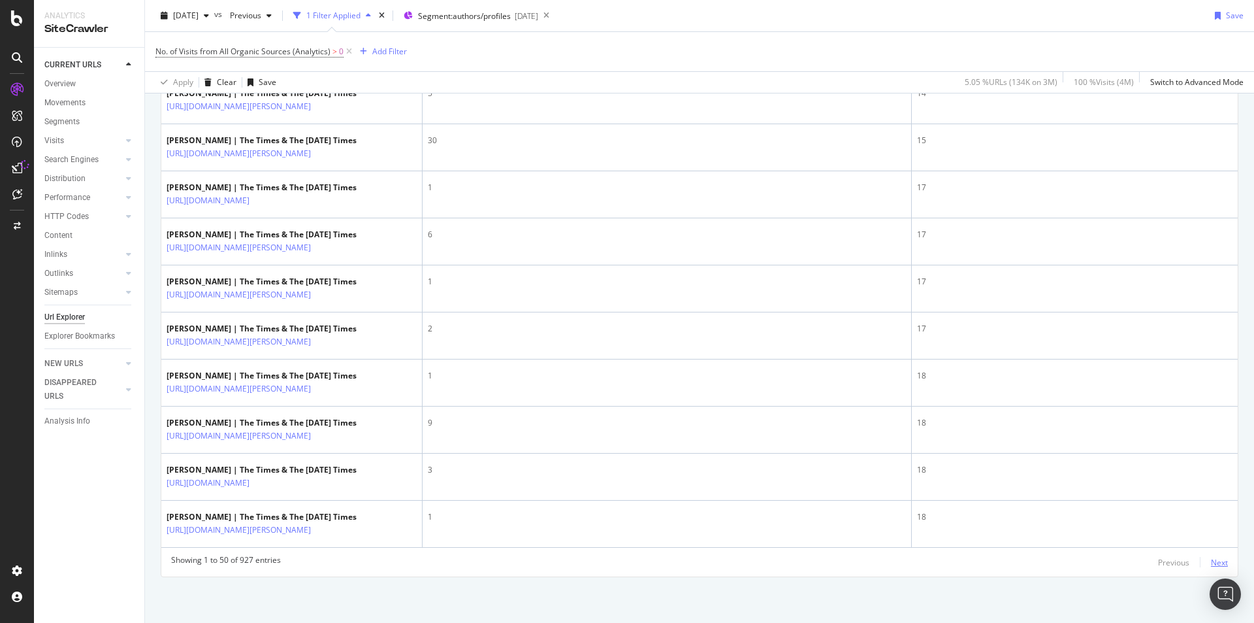
click at [1215, 557] on div "Next" at bounding box center [1219, 562] width 17 height 11
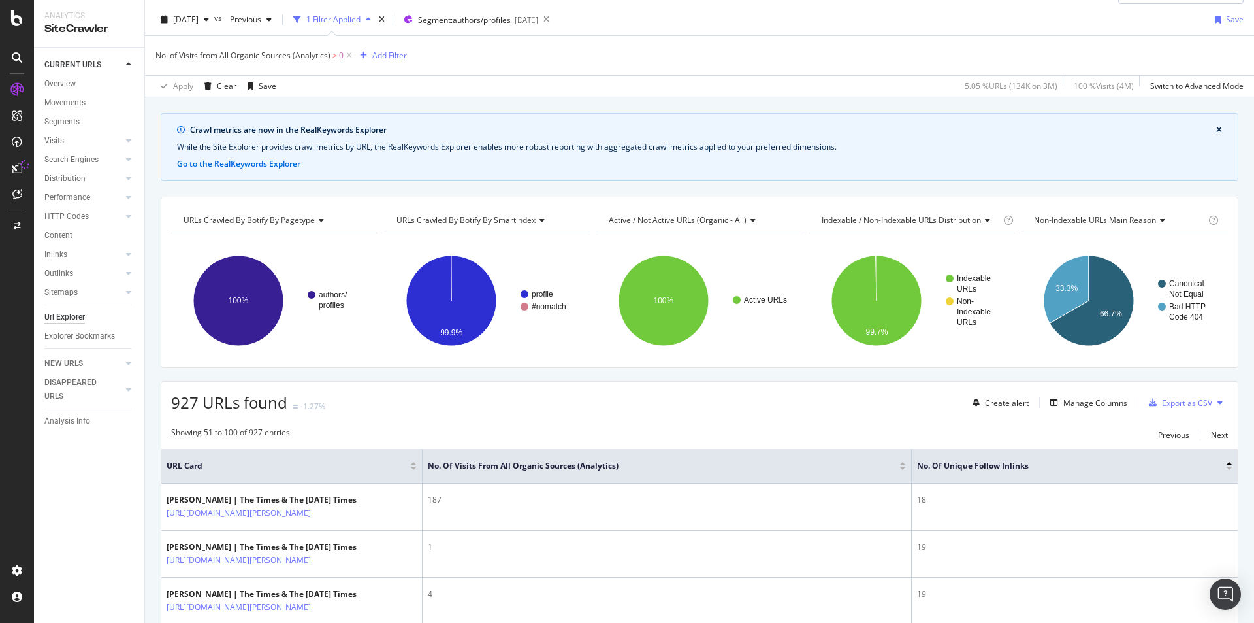
scroll to position [2367, 0]
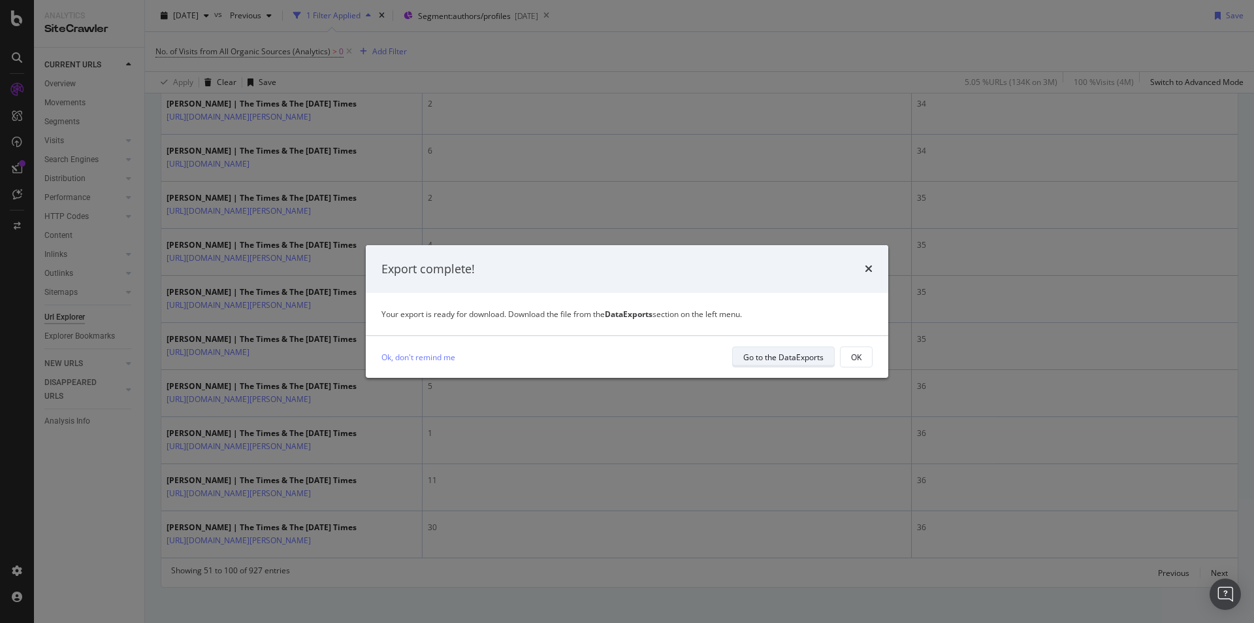
click at [787, 361] on div "Go to the DataExports" at bounding box center [783, 356] width 80 height 11
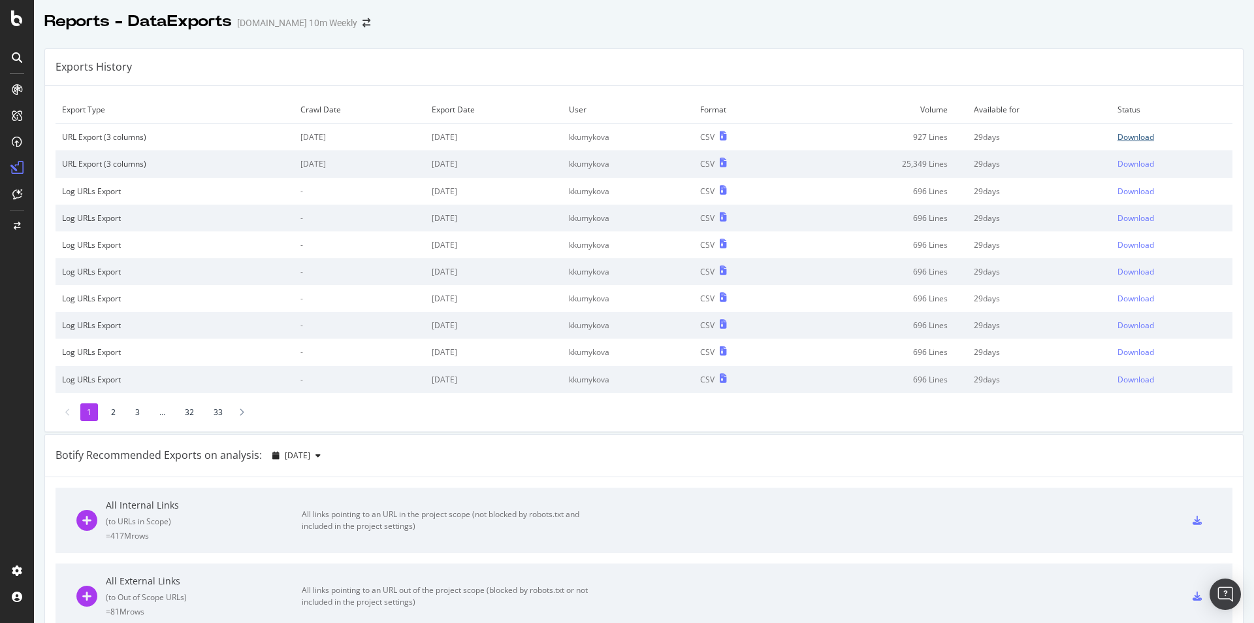
click at [1124, 138] on div "Download" at bounding box center [1136, 136] width 37 height 11
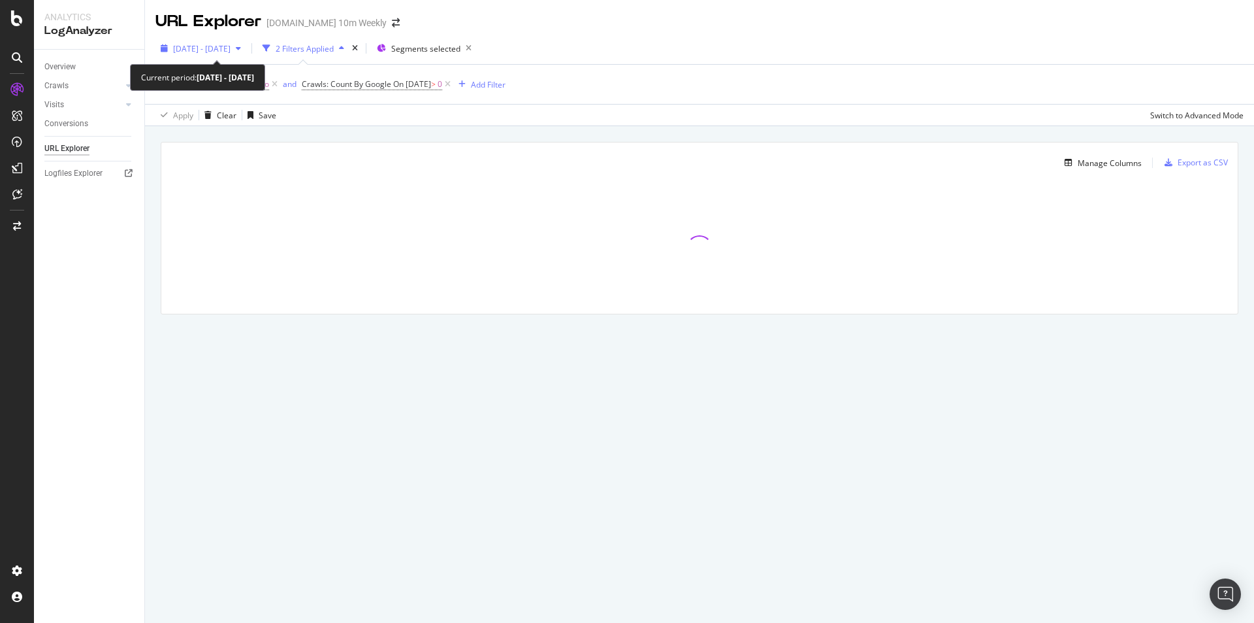
click at [231, 50] on span "2025 Sep. 10th - Oct. 7th" at bounding box center [201, 48] width 57 height 11
click at [866, 214] on div at bounding box center [699, 248] width 1077 height 131
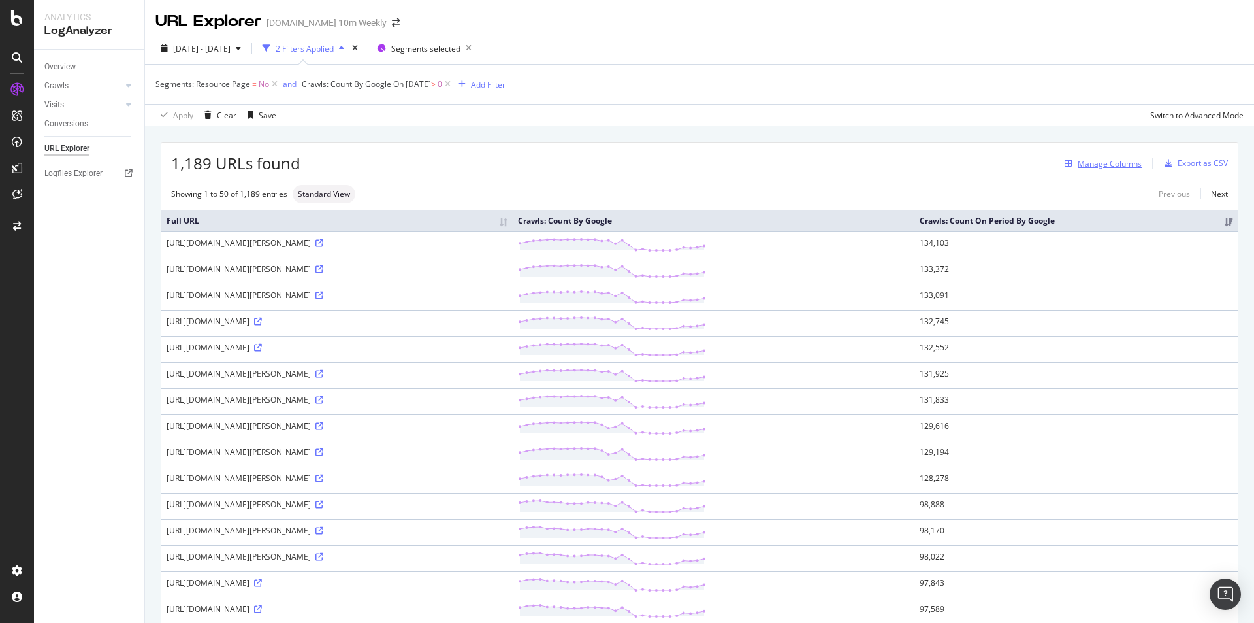
click at [1084, 159] on div "Manage Columns" at bounding box center [1110, 163] width 64 height 11
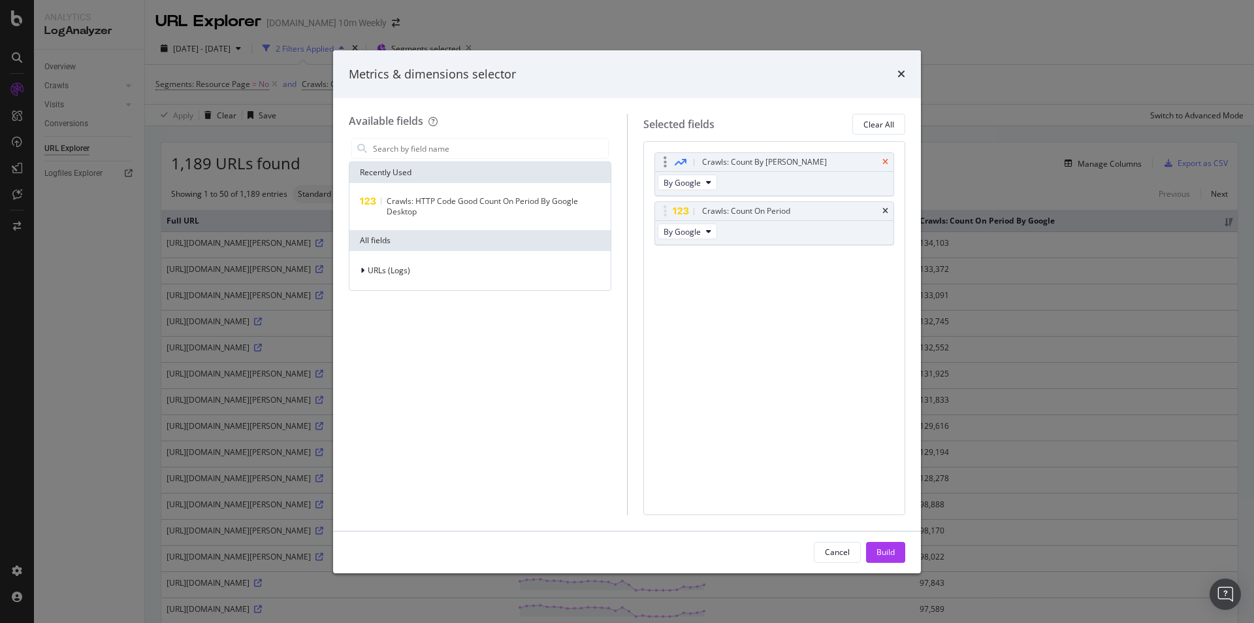
click at [885, 159] on icon "times" at bounding box center [886, 162] width 6 height 8
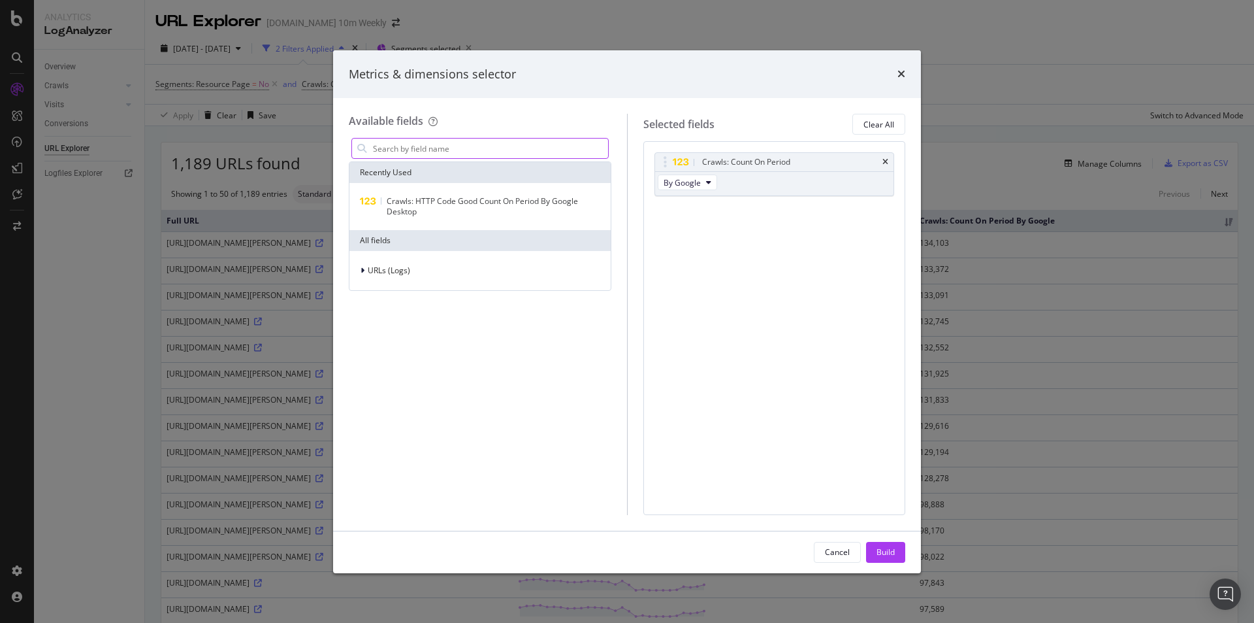
click at [512, 150] on input "modal" at bounding box center [490, 148] width 236 height 20
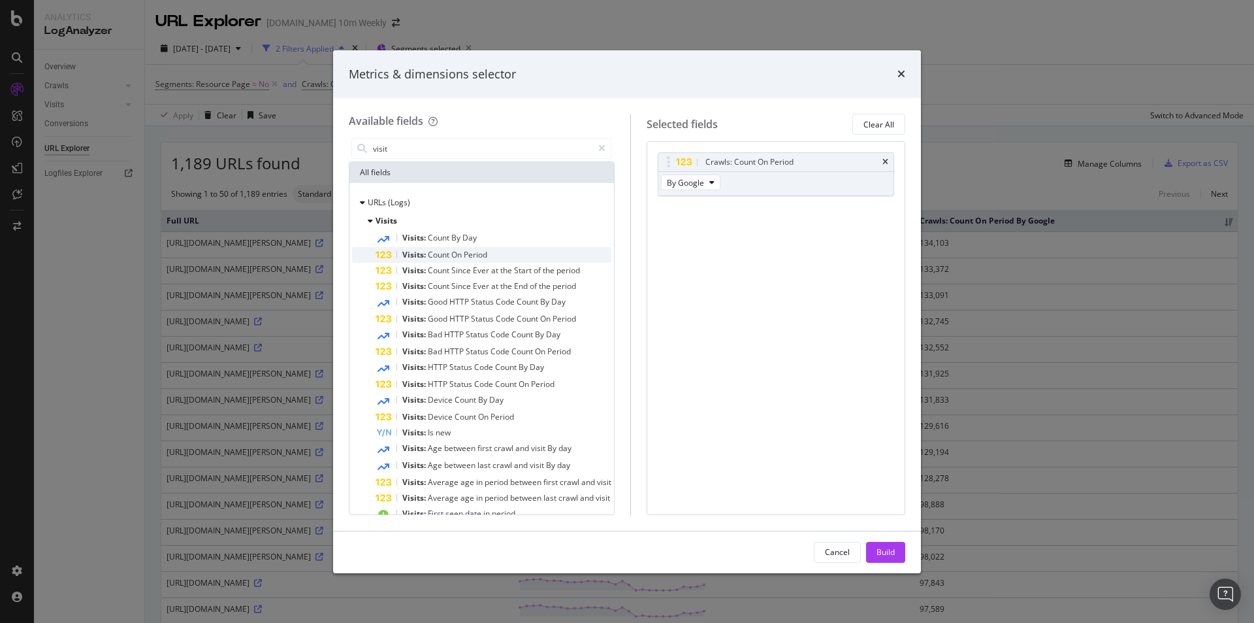
click at [504, 253] on div "Visits: Count On Period" at bounding box center [494, 255] width 236 height 16
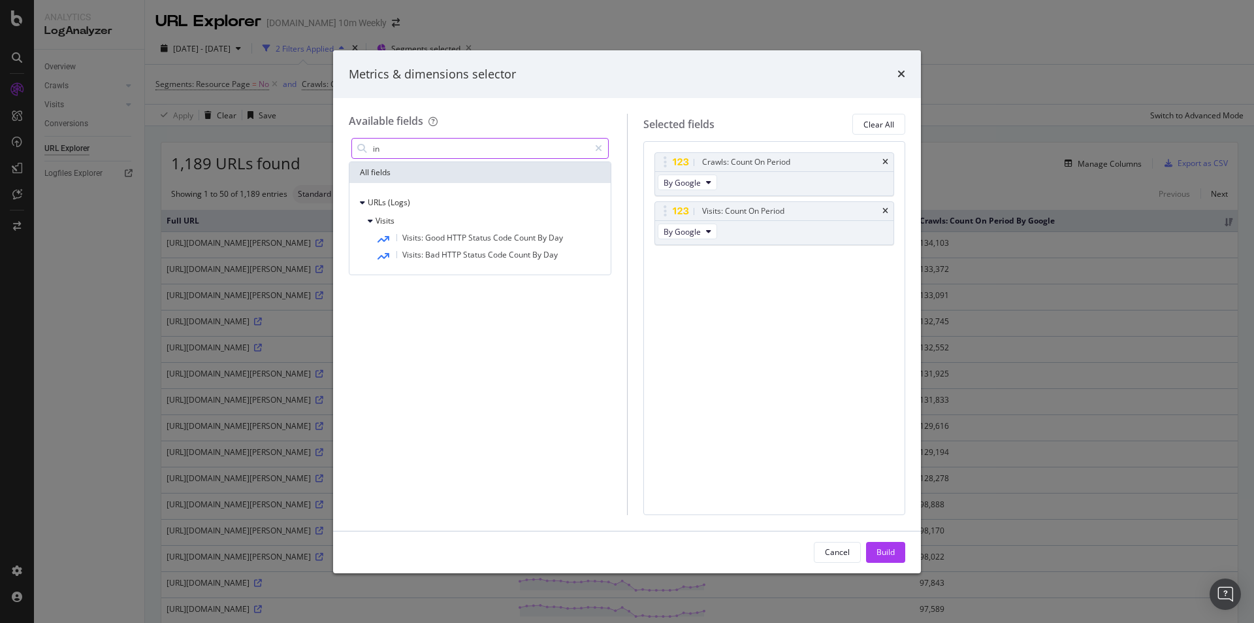
type input "i"
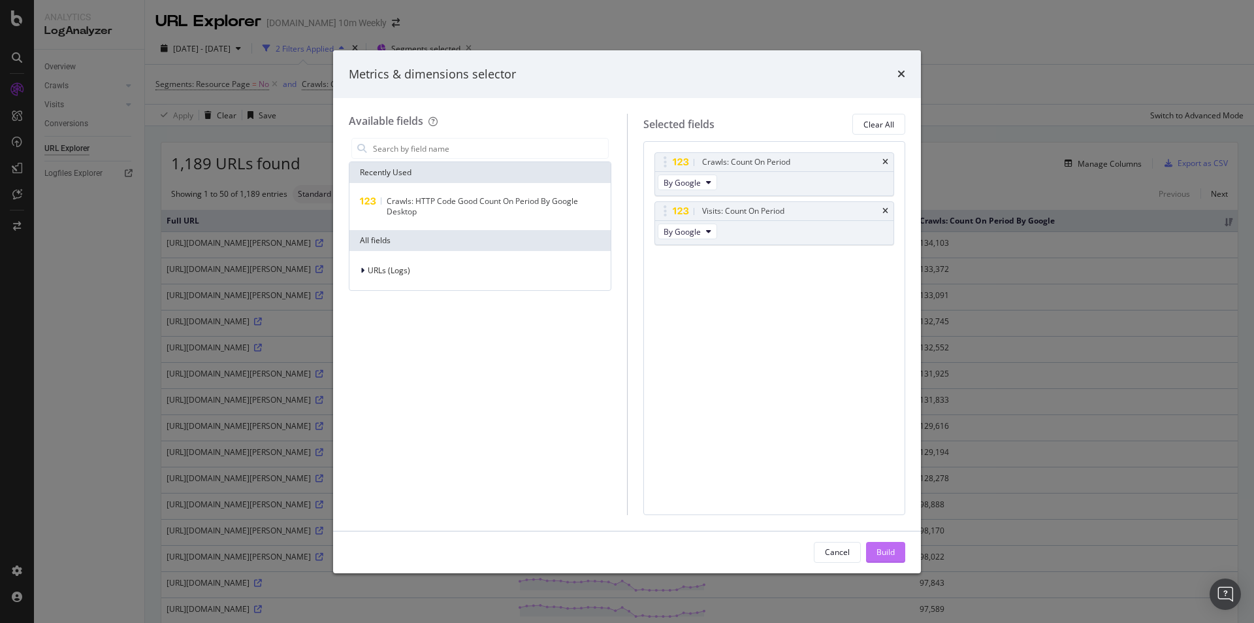
click at [888, 546] on div "Build" at bounding box center [886, 551] width 18 height 11
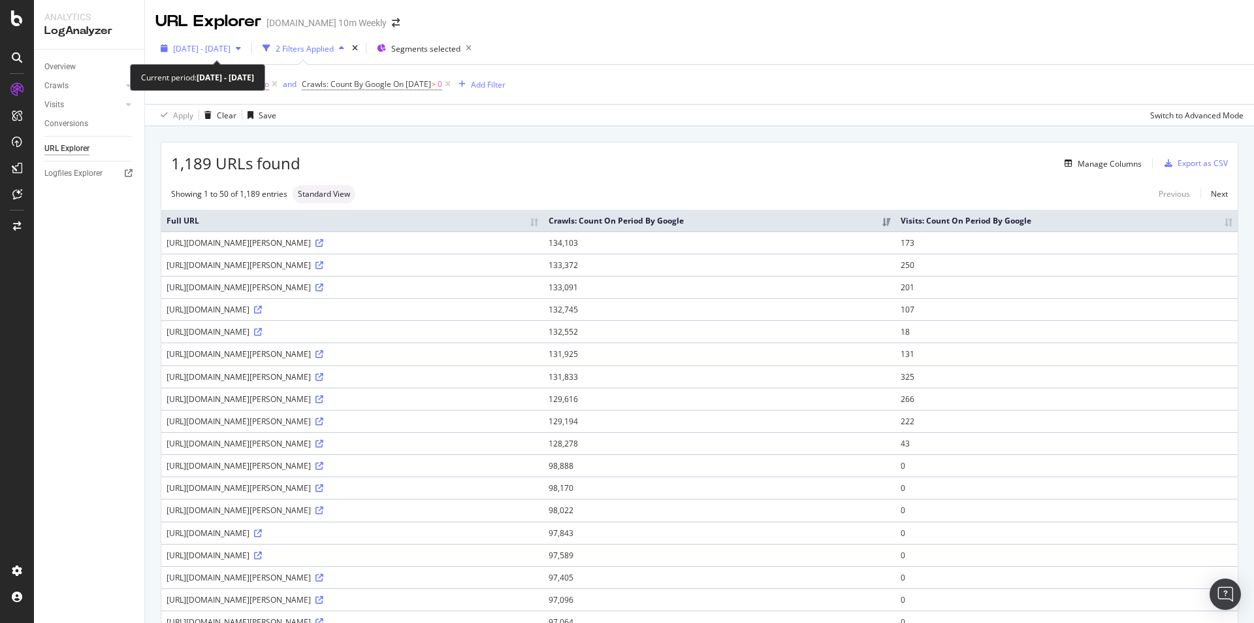
click at [241, 48] on icon "button" at bounding box center [238, 48] width 5 height 8
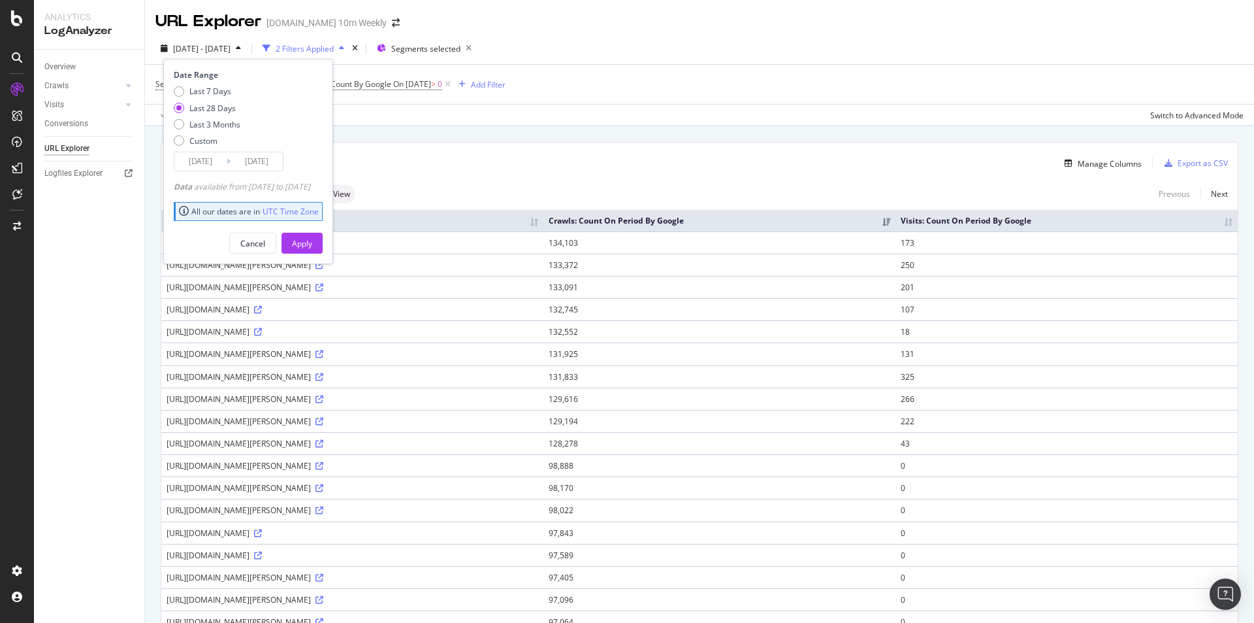
click at [681, 161] on div "Manage Columns" at bounding box center [721, 163] width 841 height 16
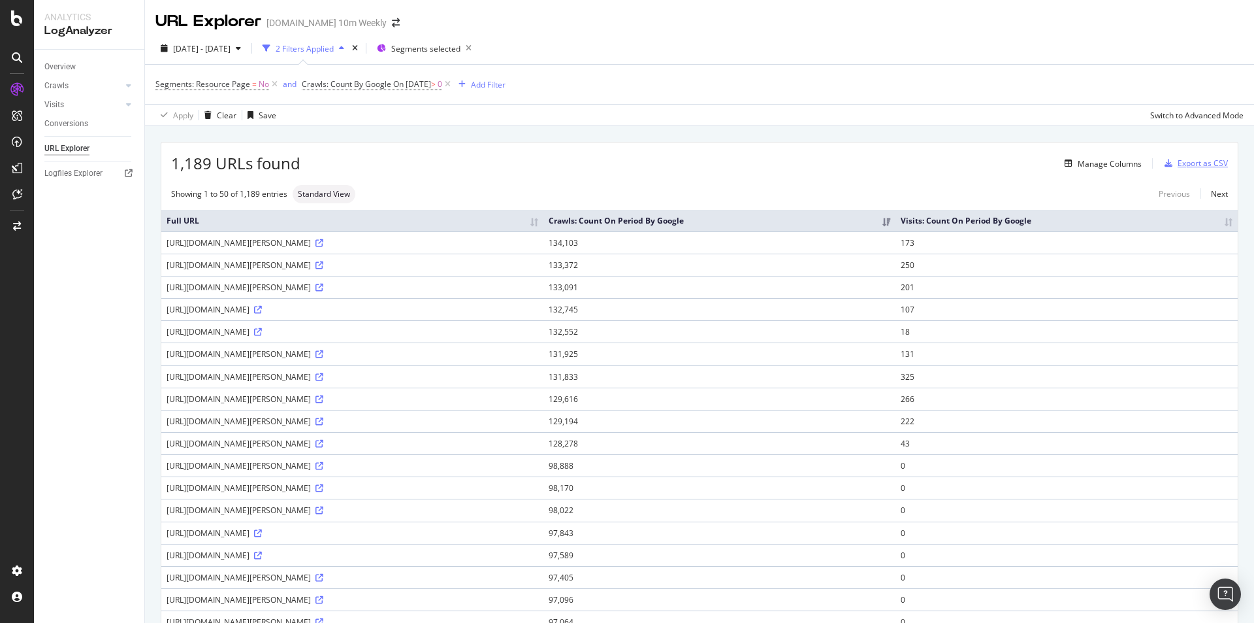
click at [1211, 159] on div "Export as CSV" at bounding box center [1203, 162] width 50 height 11
click at [1199, 163] on div "Export as CSV" at bounding box center [1203, 162] width 50 height 11
click at [1197, 165] on div "Export as CSV" at bounding box center [1203, 162] width 50 height 11
click at [1213, 157] on div "Export as CSV" at bounding box center [1194, 164] width 69 height 20
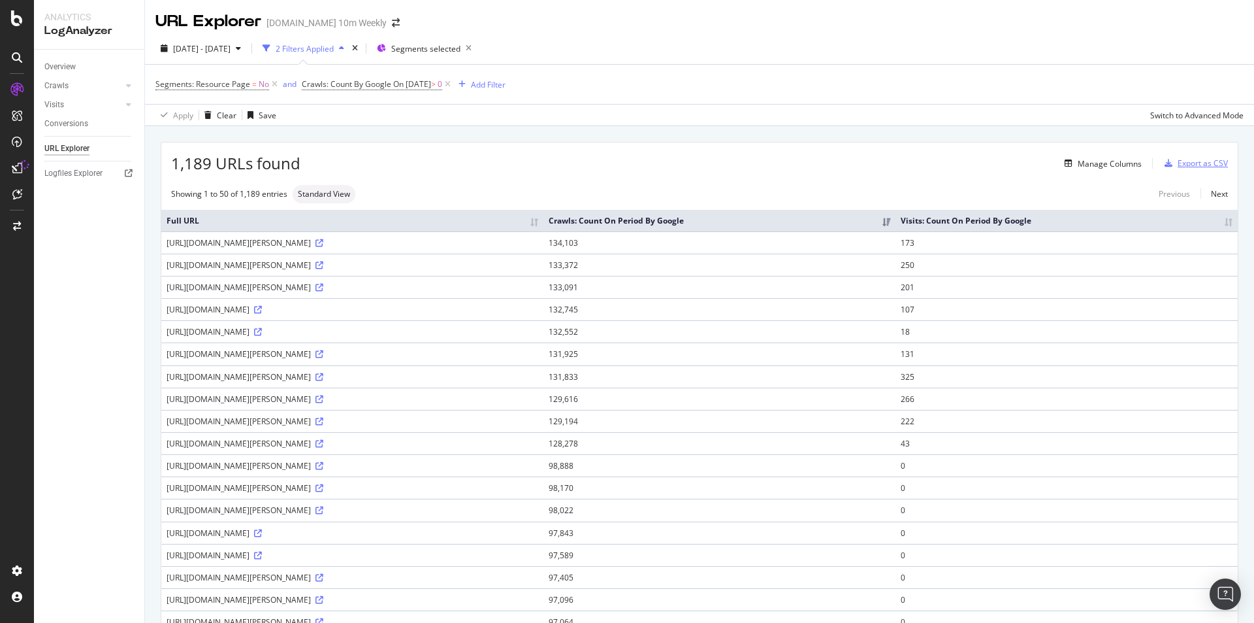
click at [1186, 166] on div "Export as CSV" at bounding box center [1203, 162] width 50 height 11
click at [1190, 165] on div "Export as CSV" at bounding box center [1203, 162] width 50 height 11
click at [1196, 157] on div "Export as CSV" at bounding box center [1194, 164] width 69 height 20
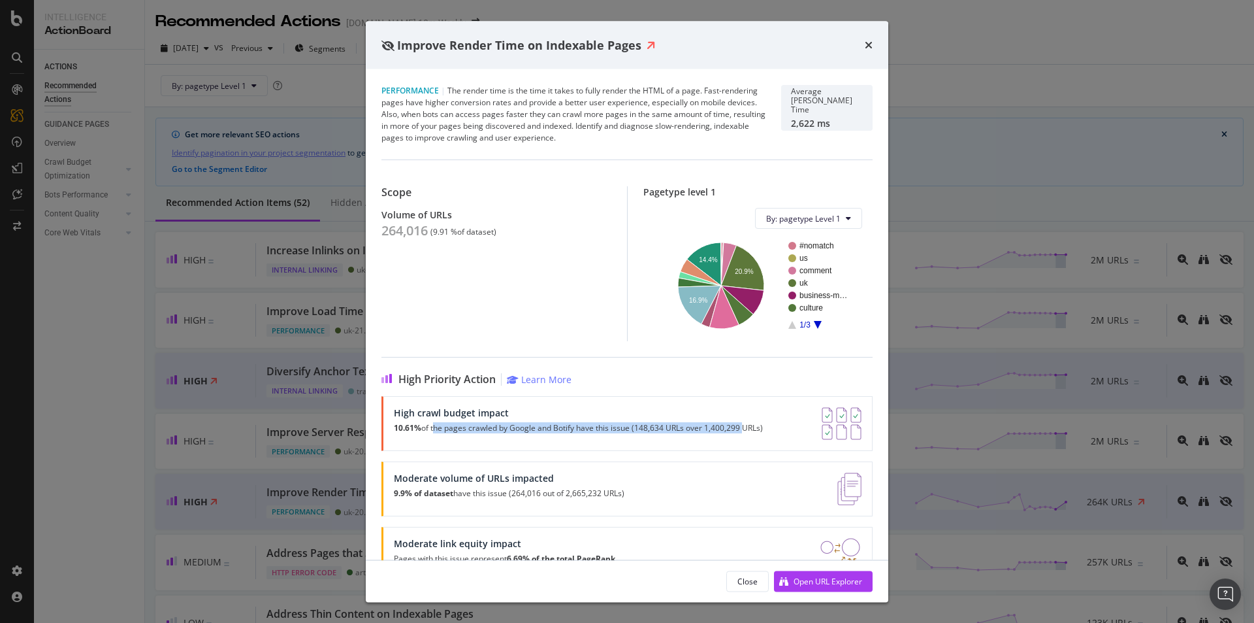
drag, startPoint x: 436, startPoint y: 417, endPoint x: 741, endPoint y: 429, distance: 304.7
click at [741, 429] on p "10.61% of the pages crawled by Google and Botify have this issue (148,634 URLs …" at bounding box center [578, 427] width 369 height 9
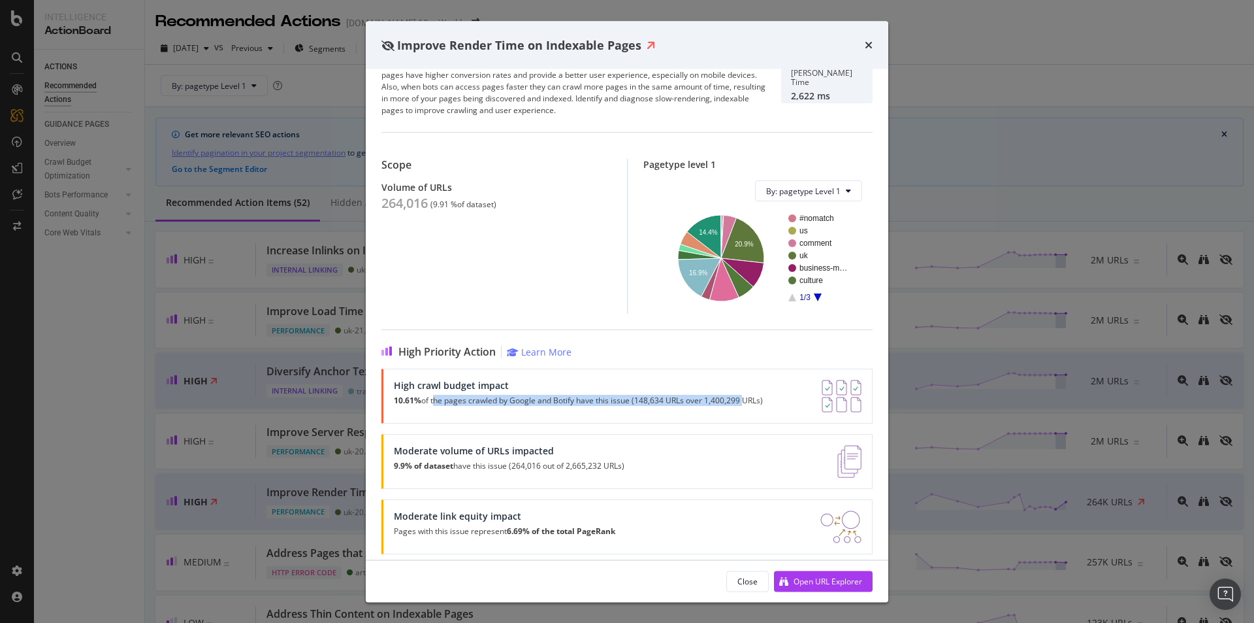
scroll to position [37, 0]
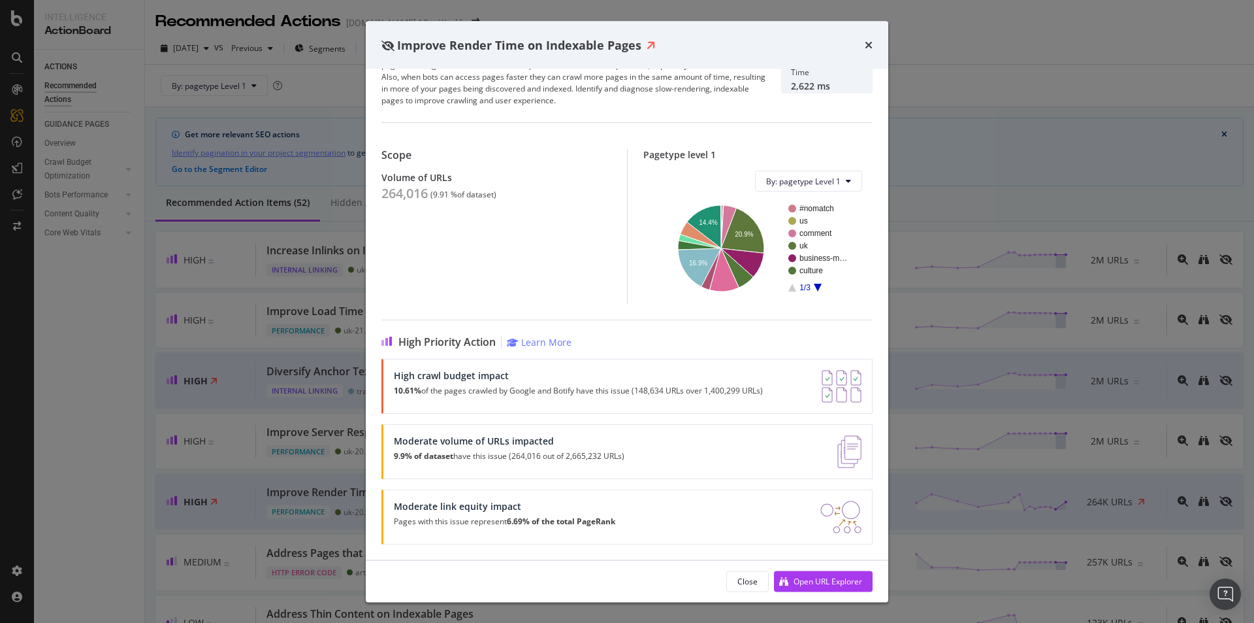
click at [734, 374] on div "High crawl budget impact" at bounding box center [578, 375] width 369 height 11
click at [812, 578] on div "Open URL Explorer" at bounding box center [828, 580] width 69 height 11
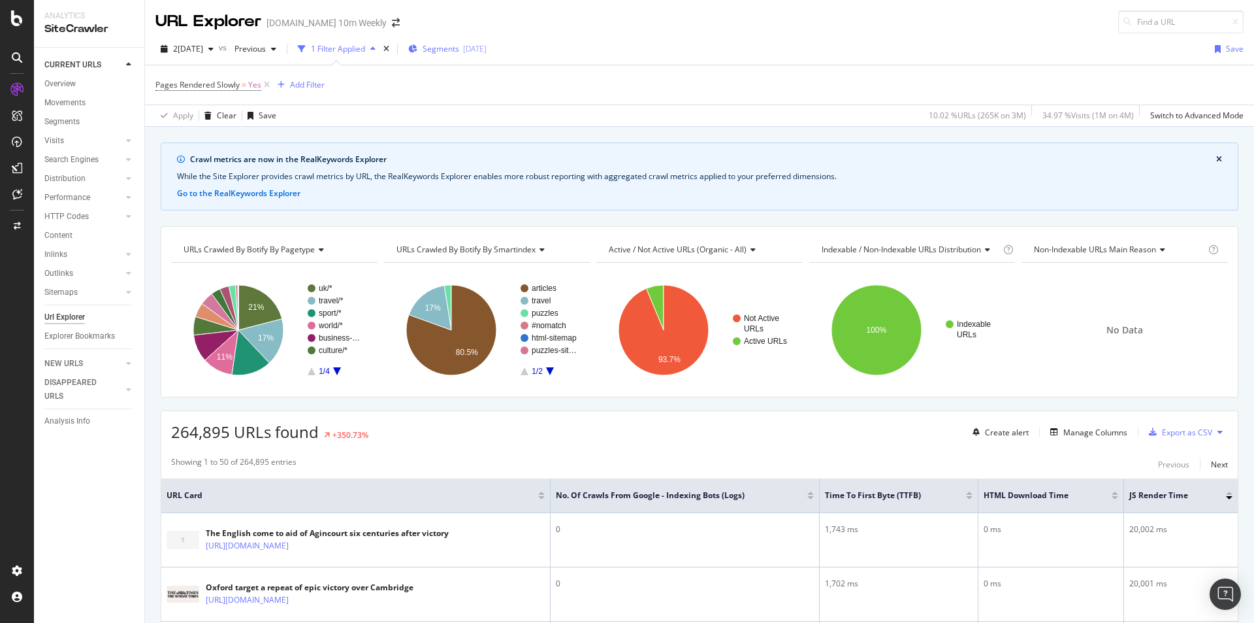
click at [478, 50] on div "Segments 2025-09-04" at bounding box center [447, 48] width 78 height 11
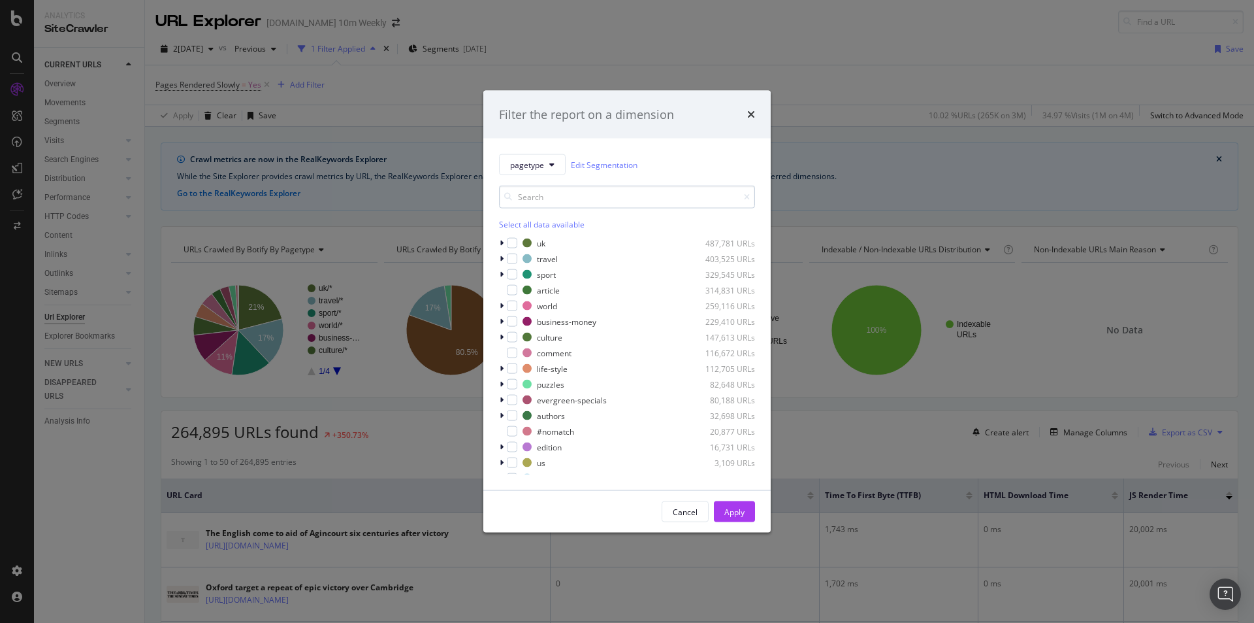
click at [556, 195] on input "modal" at bounding box center [627, 197] width 256 height 23
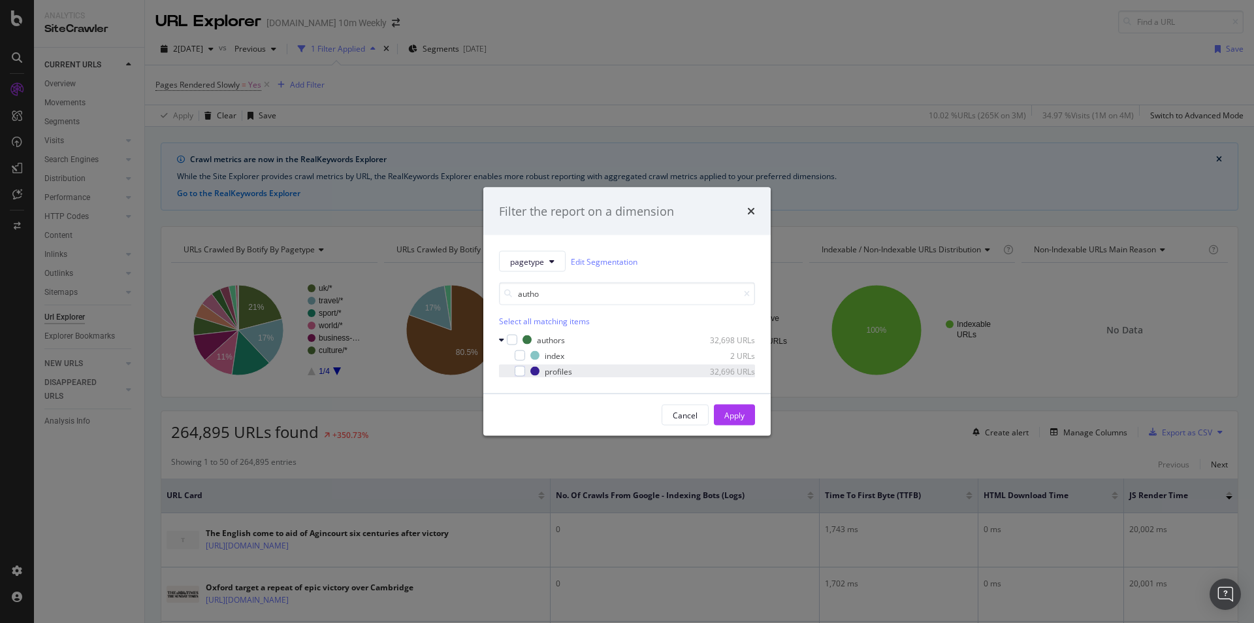
type input "autho"
click at [527, 372] on div "profiles 32,696 URLs" at bounding box center [627, 371] width 256 height 13
click at [734, 416] on div "Apply" at bounding box center [735, 414] width 20 height 11
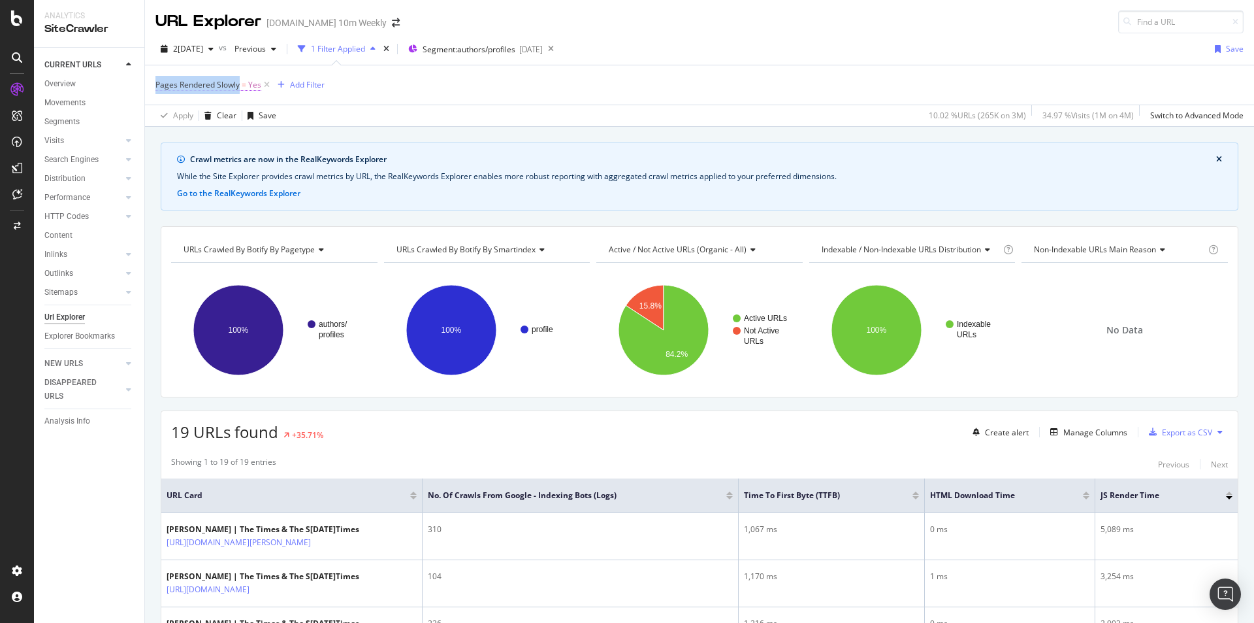
copy span "Pages Rendered Slowly"
drag, startPoint x: 152, startPoint y: 85, endPoint x: 239, endPoint y: 88, distance: 87.6
click at [239, 88] on div "Pages Rendered Slowly = Yes Add Filter Apply Clear Save 10.02 % URLs ( 265K on …" at bounding box center [699, 95] width 1109 height 61
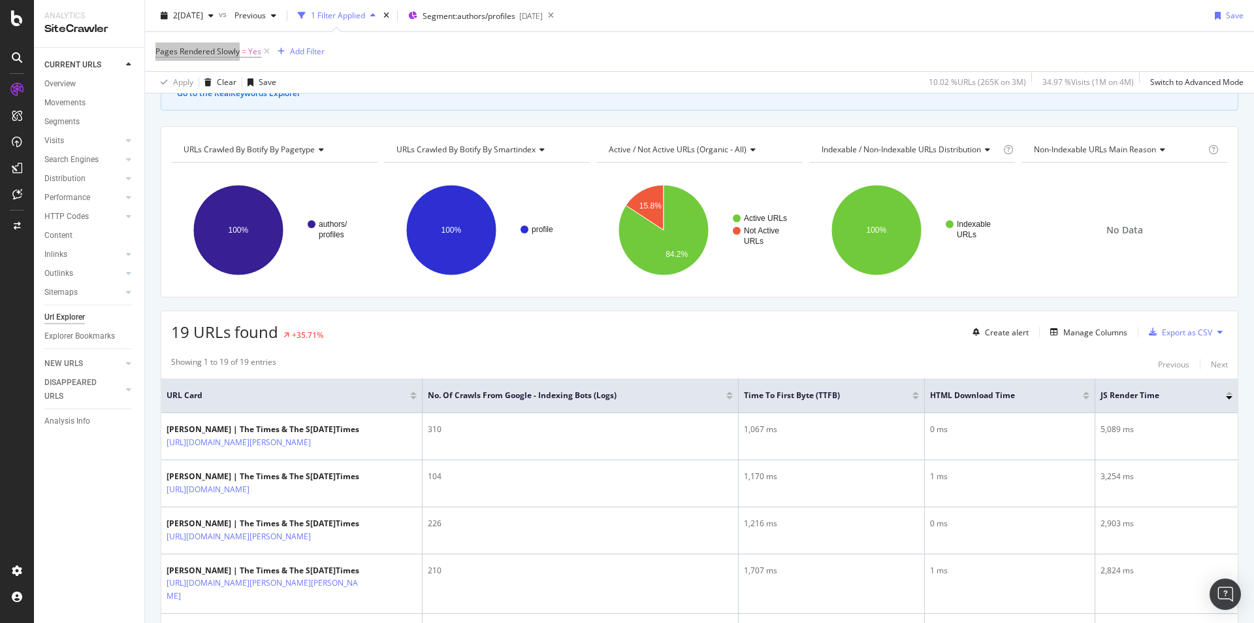
scroll to position [35, 0]
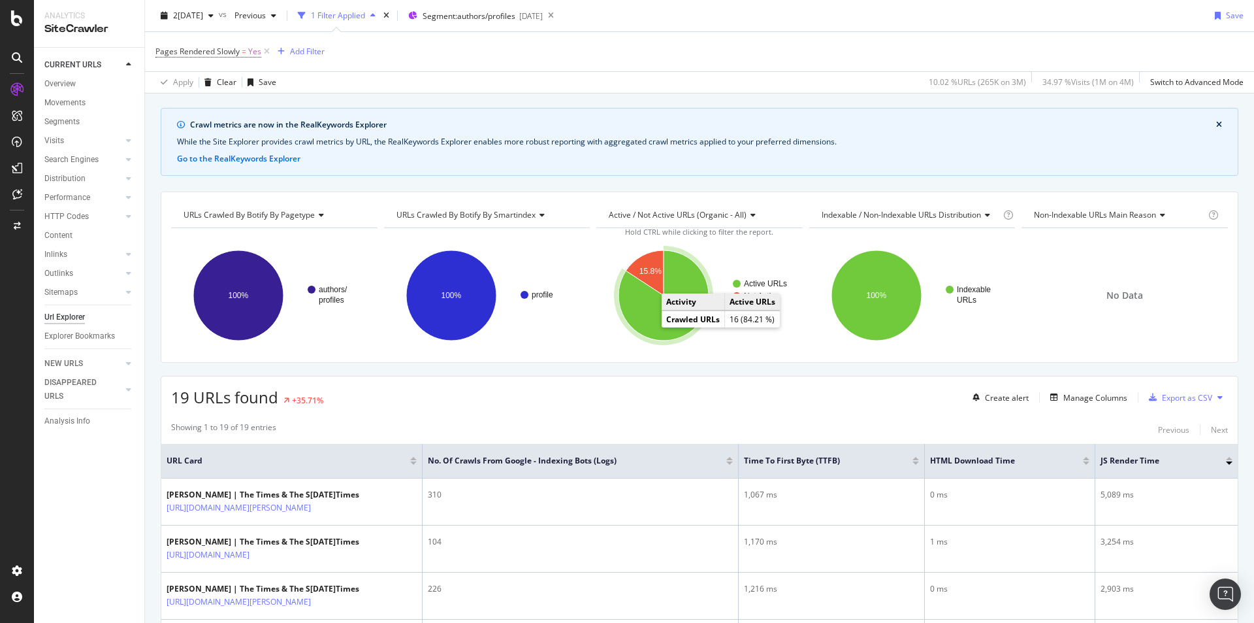
click at [652, 326] on icon "A chart." at bounding box center [664, 295] width 90 height 90
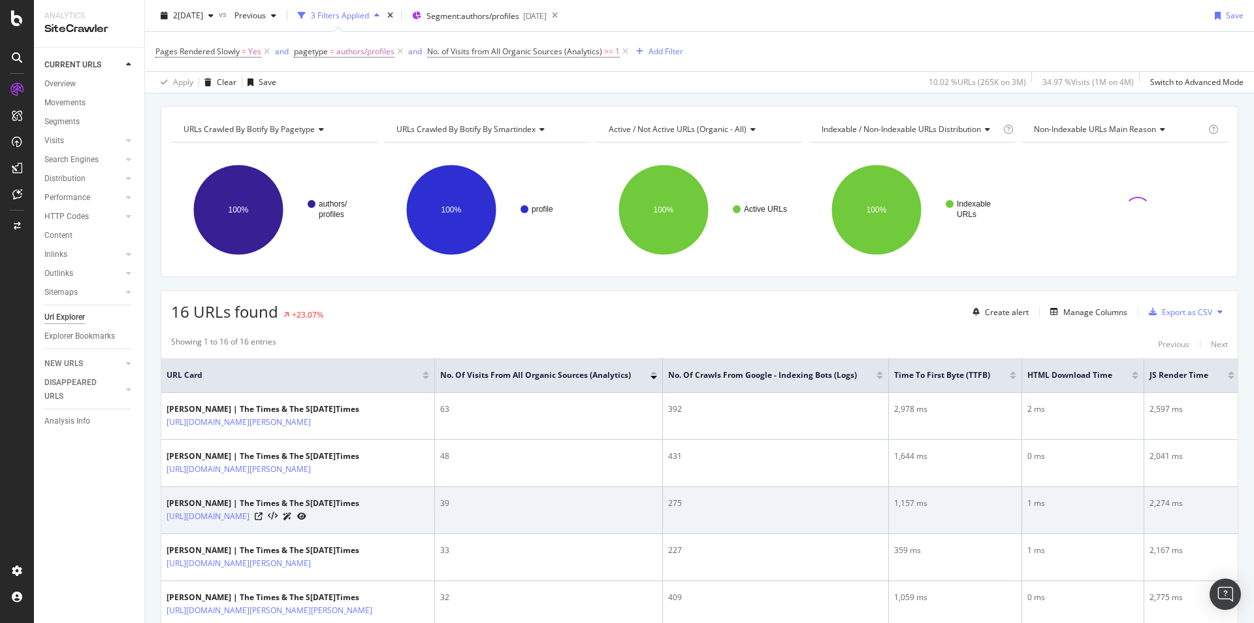
scroll to position [231, 0]
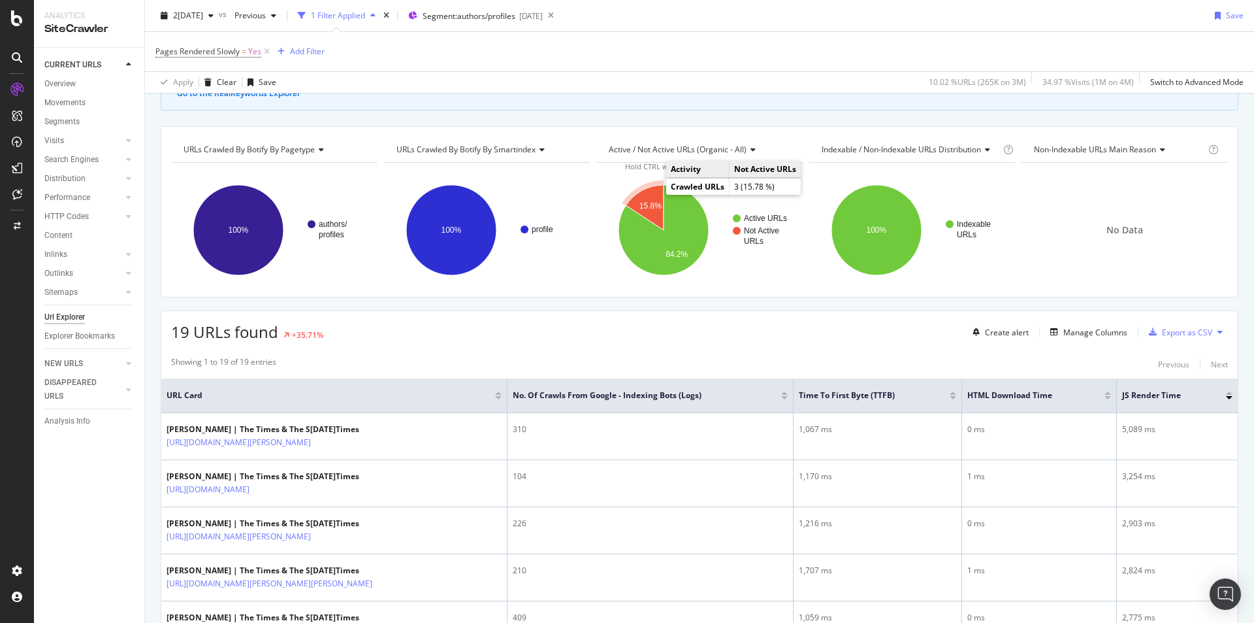
click at [652, 195] on icon "A chart." at bounding box center [645, 207] width 38 height 45
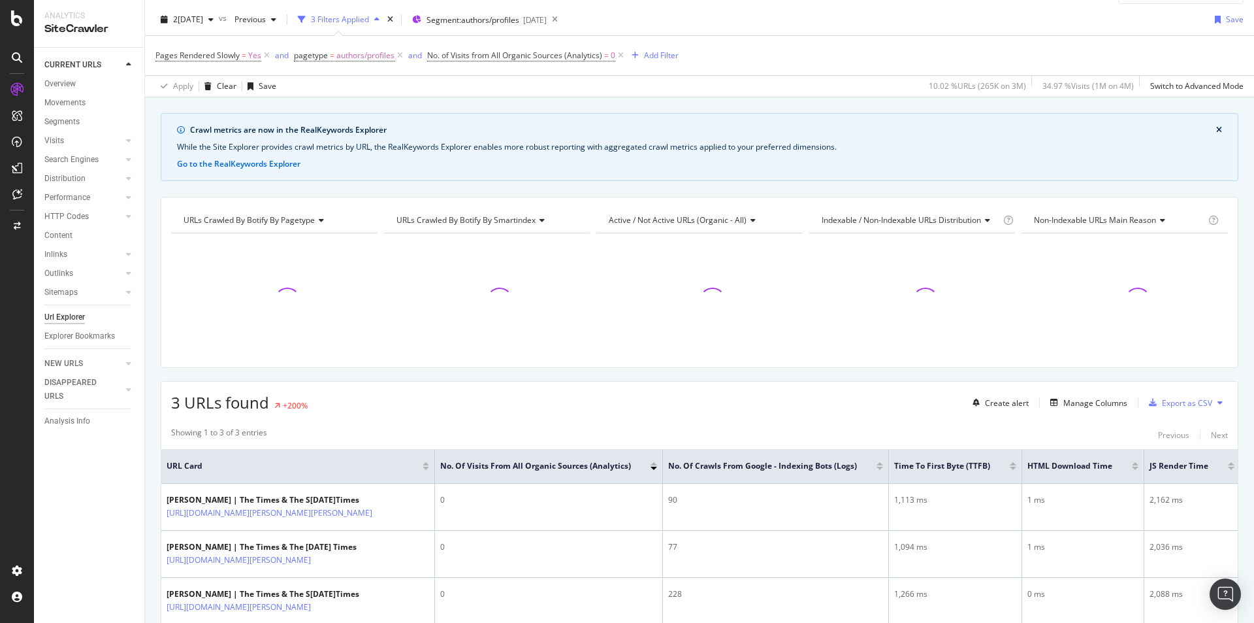
scroll to position [100, 0]
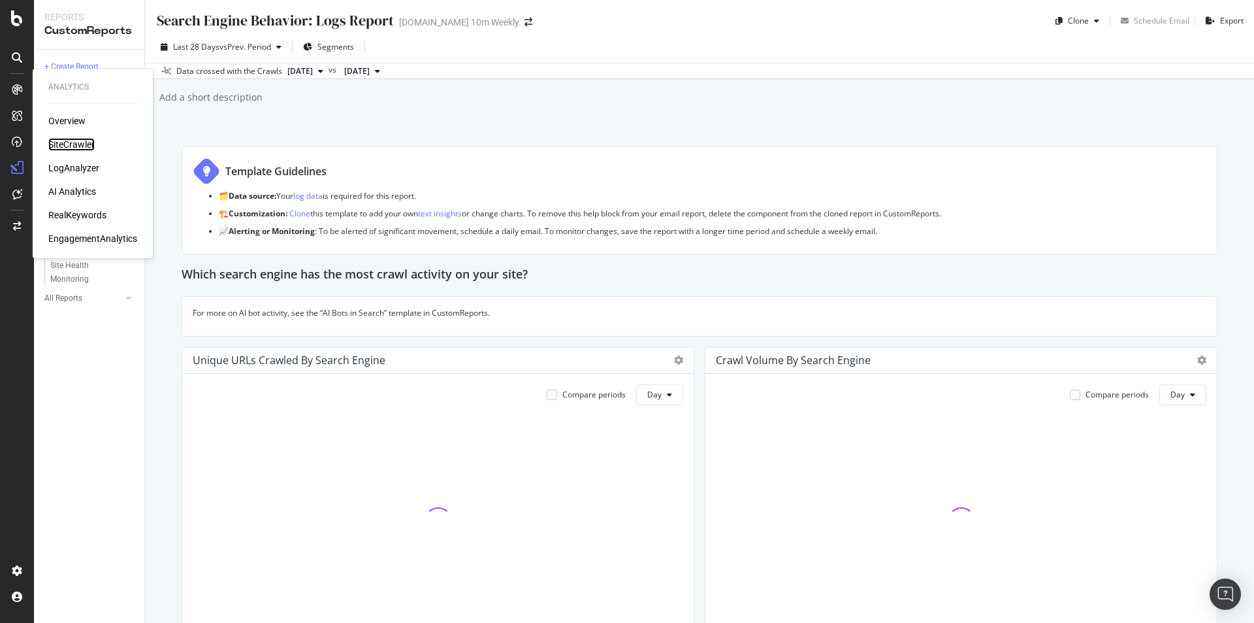
click at [57, 140] on div "SiteCrawler" at bounding box center [71, 144] width 46 height 13
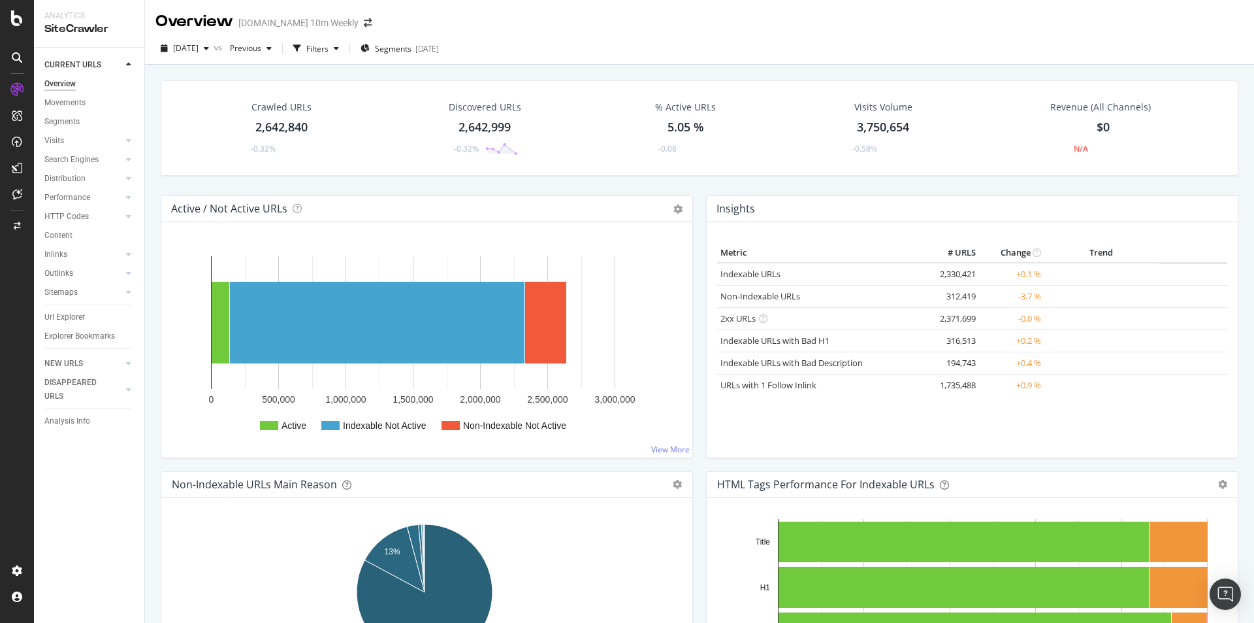
click at [368, 48] on div "[DATE] vs Previous Filters Segments [DATE]" at bounding box center [299, 48] width 289 height 21
click at [329, 45] on div "Filters" at bounding box center [317, 48] width 22 height 11
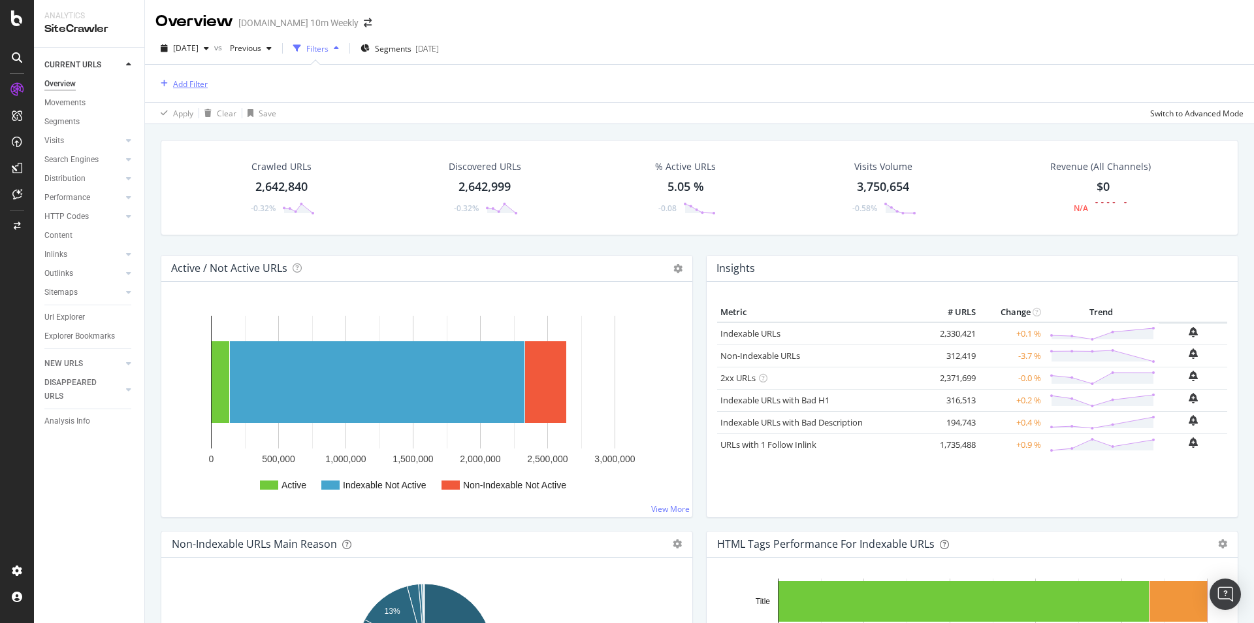
click at [194, 84] on div "Add Filter" at bounding box center [190, 83] width 35 height 11
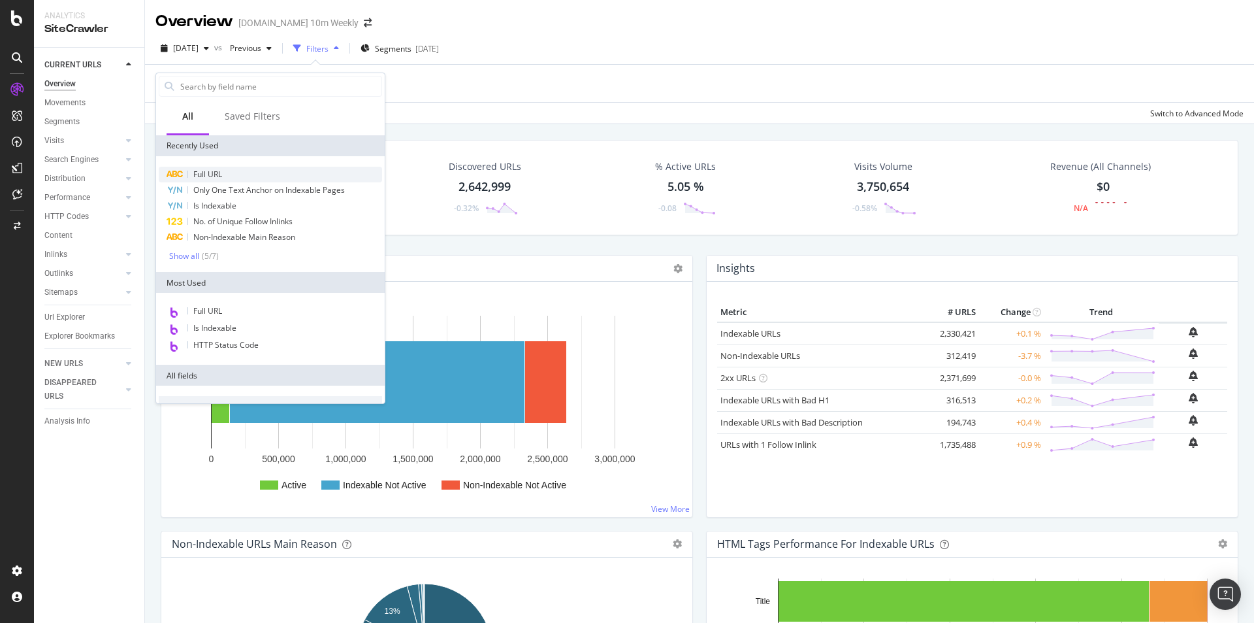
click at [213, 171] on span "Full URL" at bounding box center [207, 174] width 29 height 11
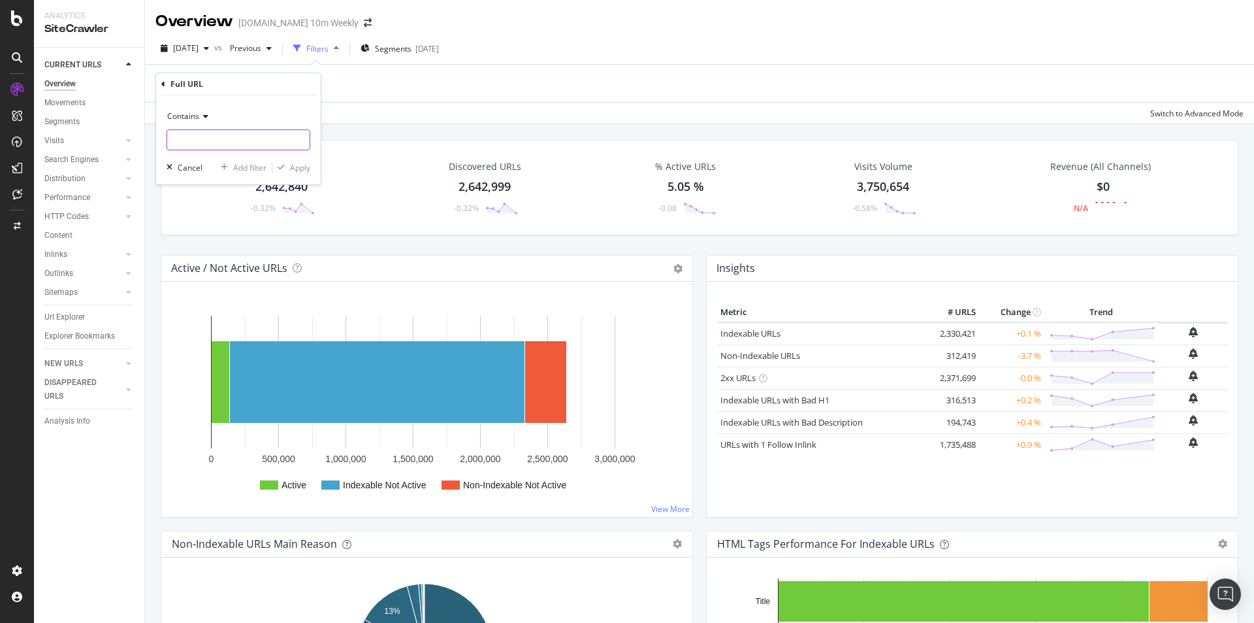
click at [224, 143] on input "text" at bounding box center [238, 139] width 142 height 21
paste input "article/vaccines-have-given-sterling-a-boost-but-how-high-can-it-go-299g69nzz"
type input "article/vaccines-have-given-sterling-a-boost-but-how-high-can-it-go-299g69nzz"
click at [306, 166] on div "Apply" at bounding box center [300, 167] width 20 height 11
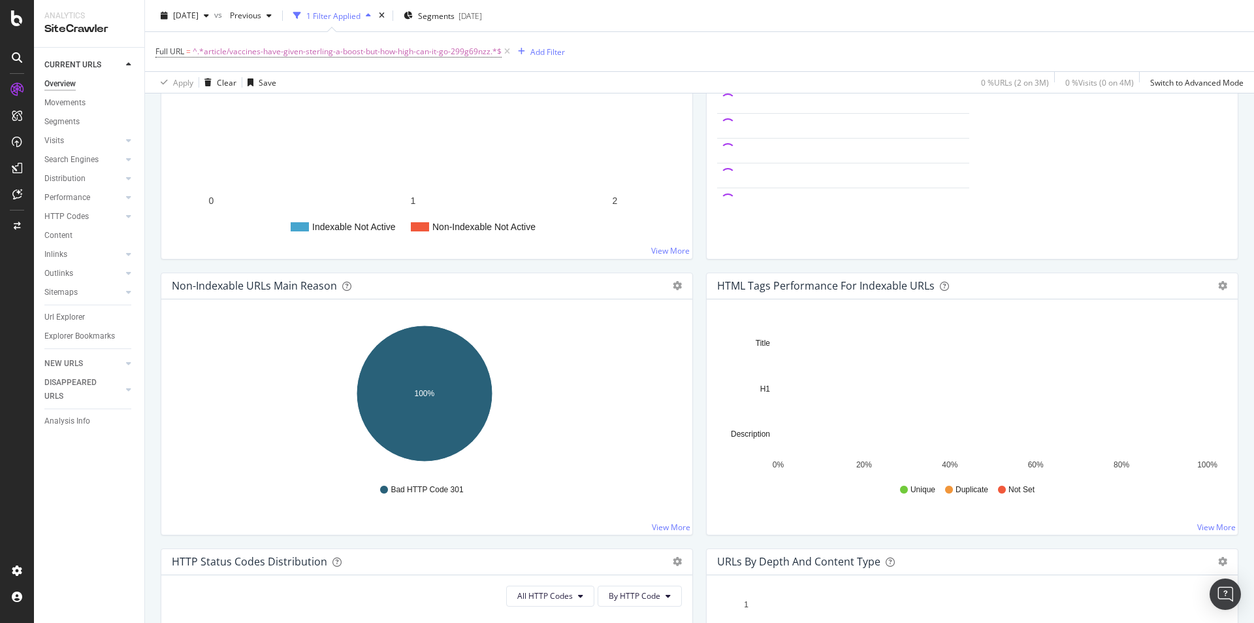
scroll to position [65, 0]
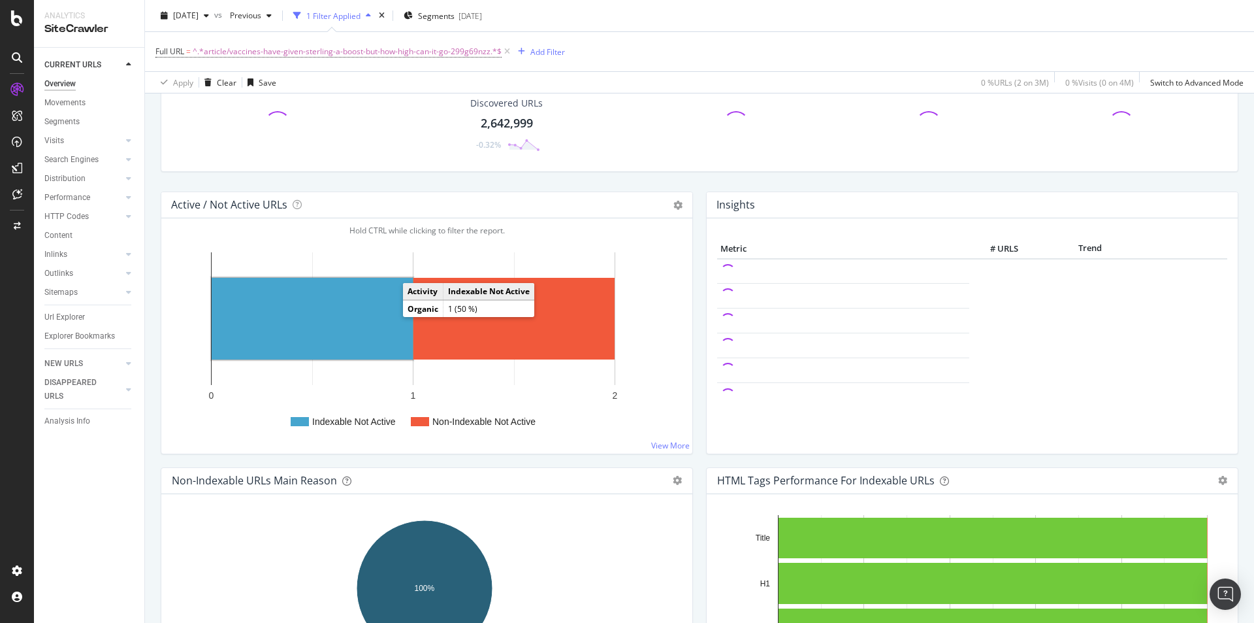
click at [366, 316] on rect "A chart." at bounding box center [312, 319] width 201 height 82
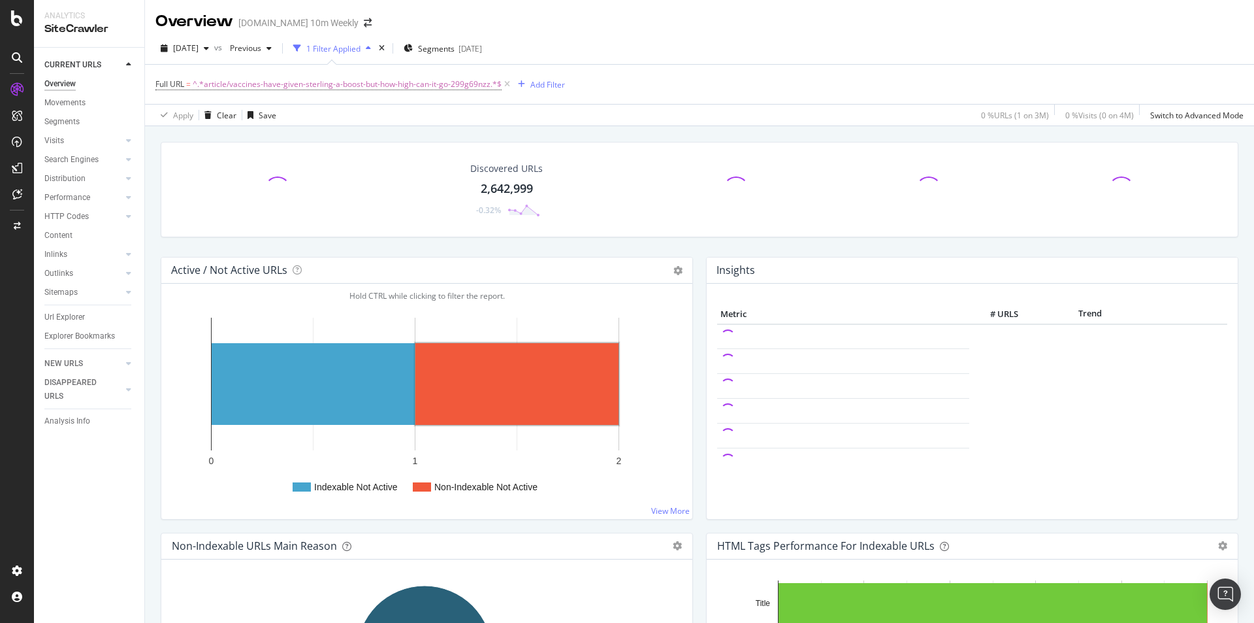
click at [489, 363] on rect "A chart." at bounding box center [516, 384] width 203 height 82
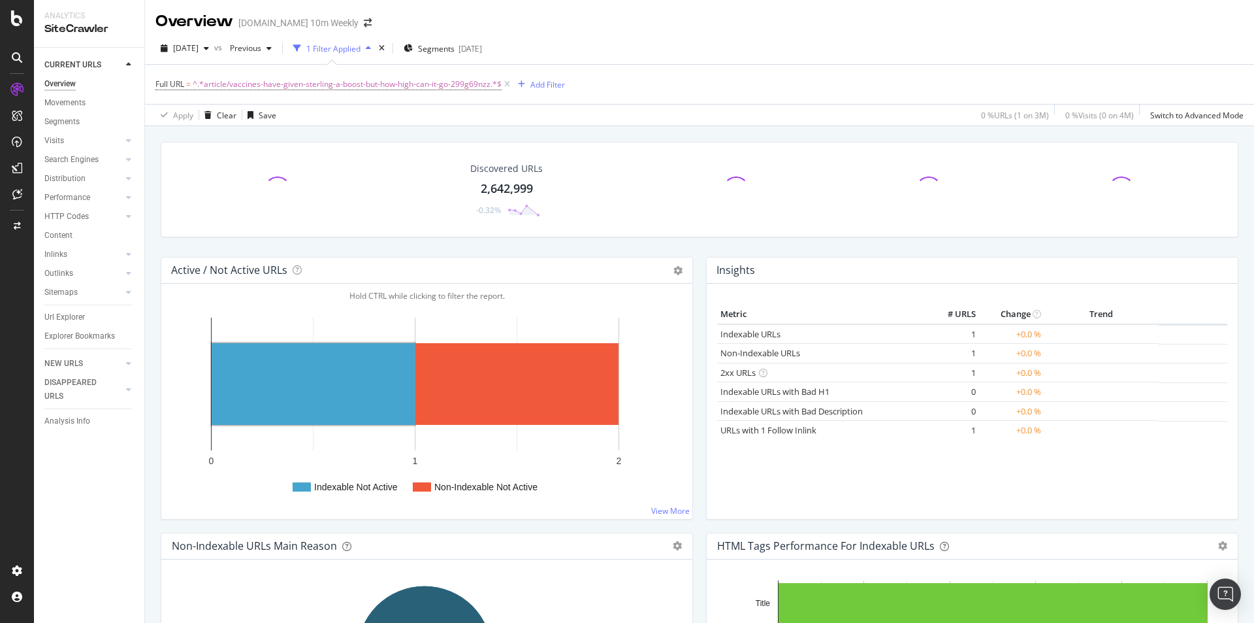
click at [310, 365] on rect "A chart." at bounding box center [313, 384] width 203 height 82
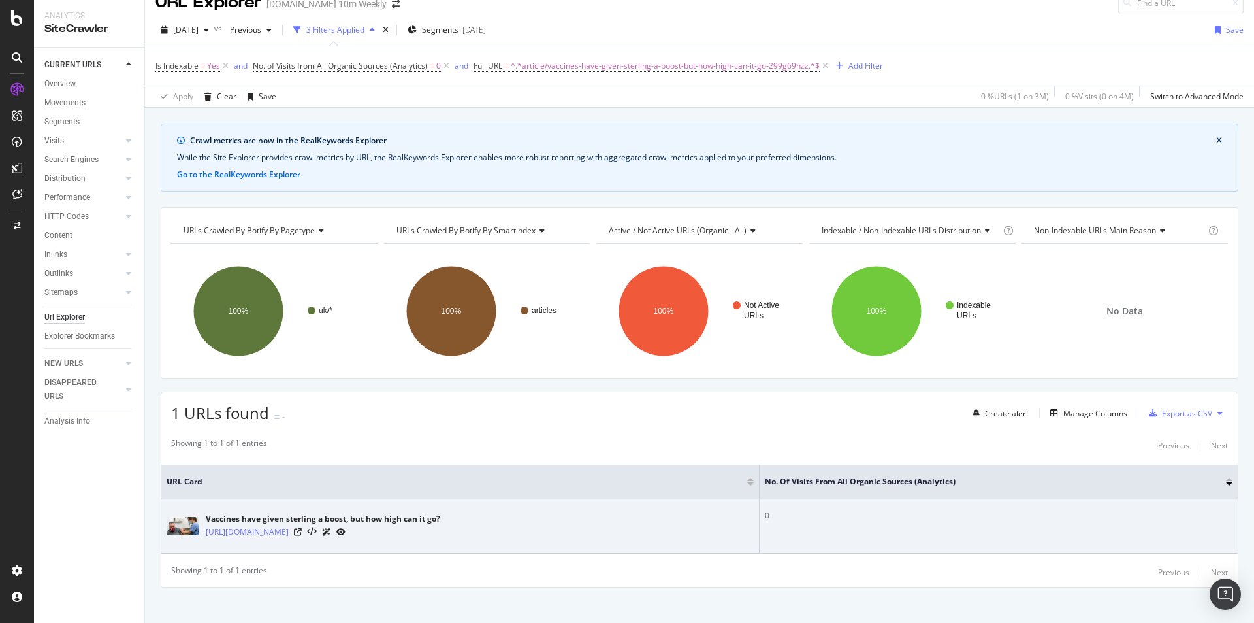
scroll to position [29, 0]
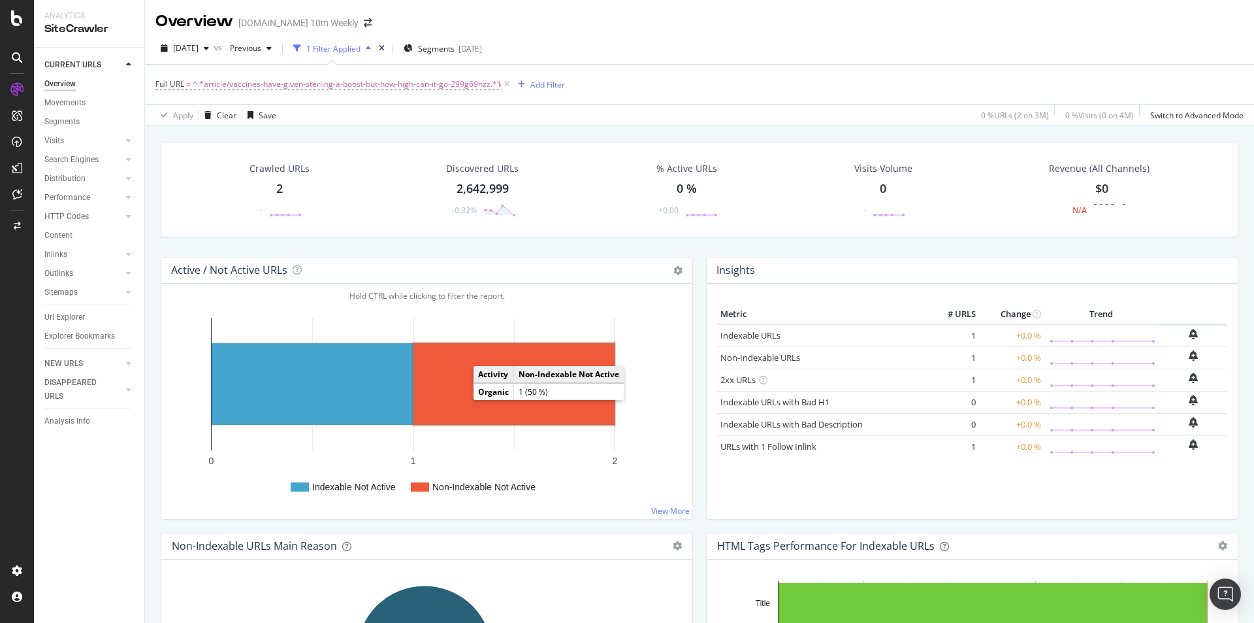
click at [520, 400] on rect "A chart." at bounding box center [514, 384] width 201 height 82
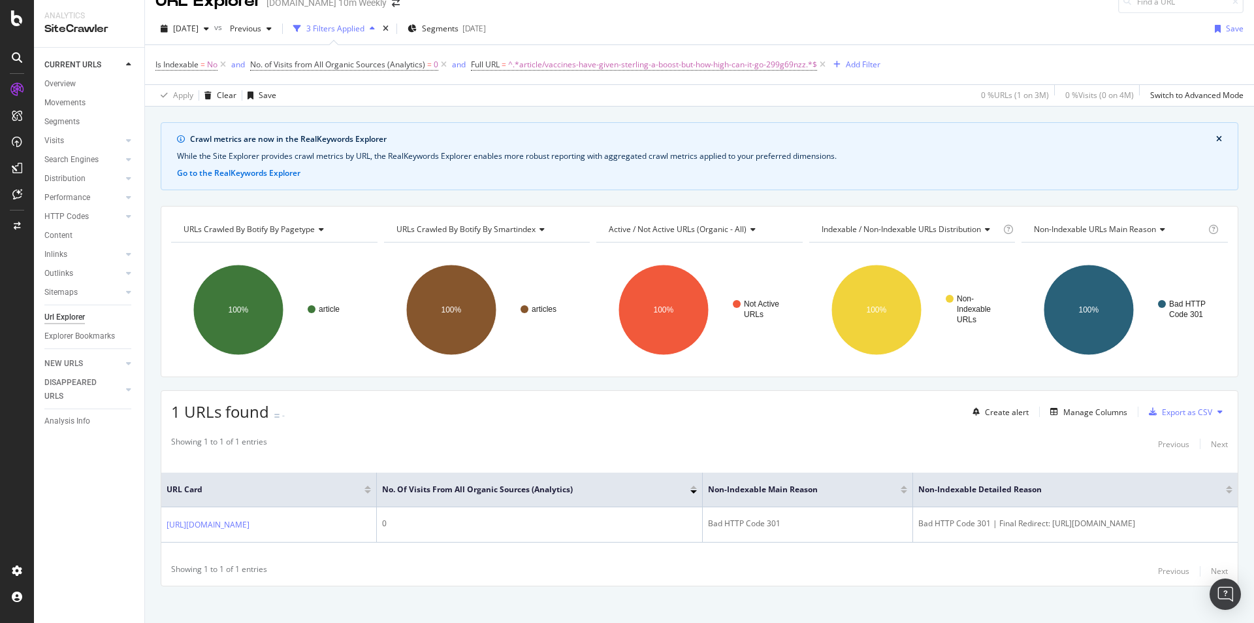
scroll to position [29, 0]
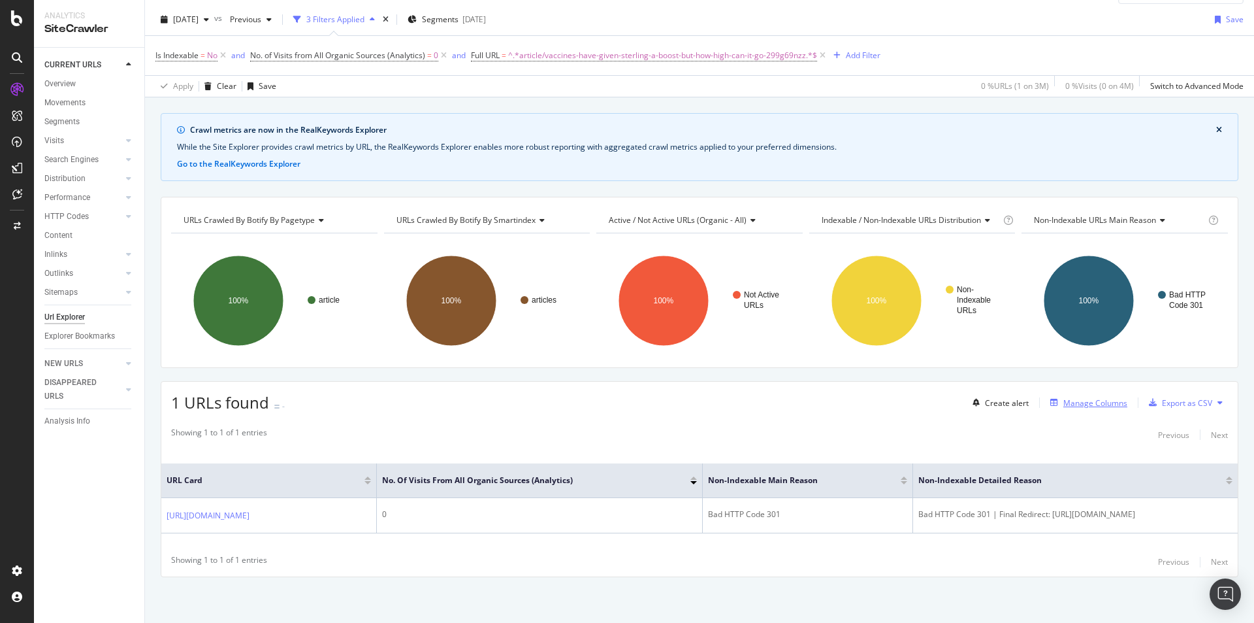
click at [1086, 400] on div "Manage Columns" at bounding box center [1096, 402] width 64 height 11
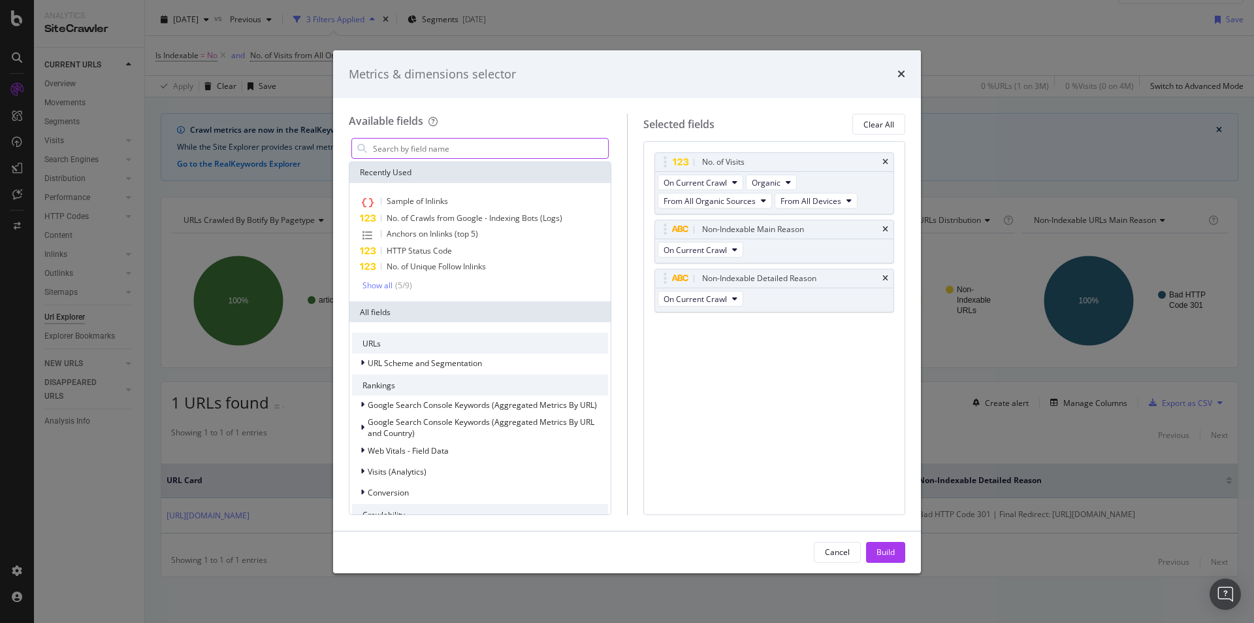
click at [444, 138] on div "modal" at bounding box center [480, 148] width 263 height 26
click at [442, 197] on span "Sample of Inlinks" at bounding box center [417, 200] width 61 height 11
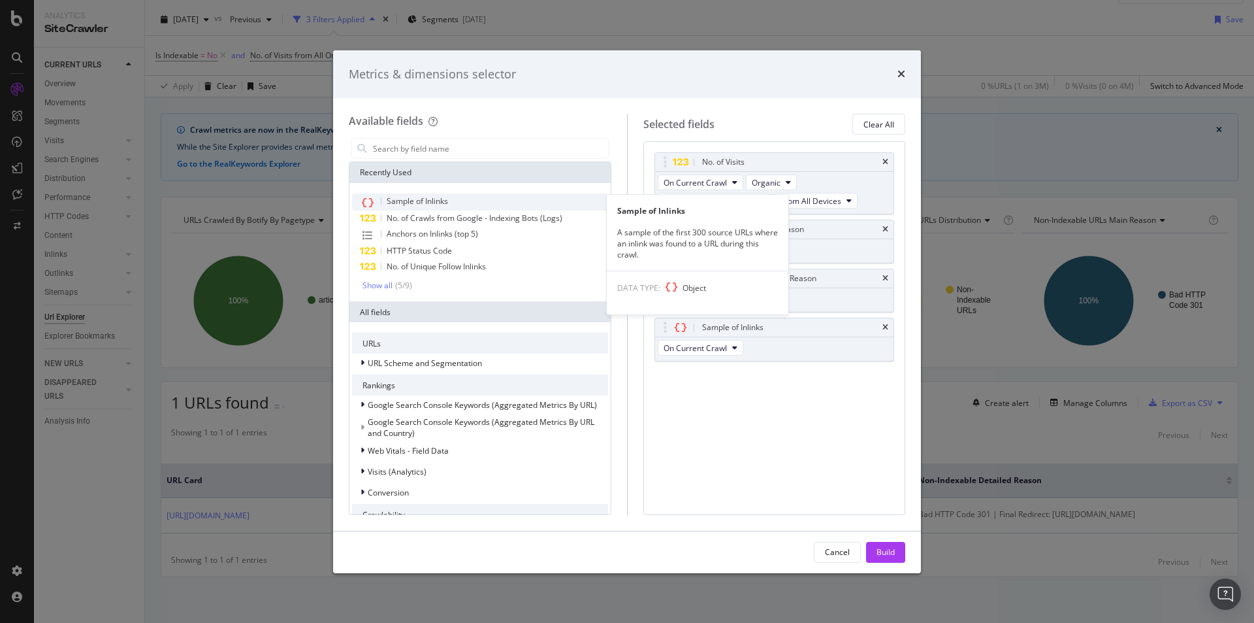
click at [410, 193] on div "Sample of Inlinks" at bounding box center [480, 201] width 256 height 17
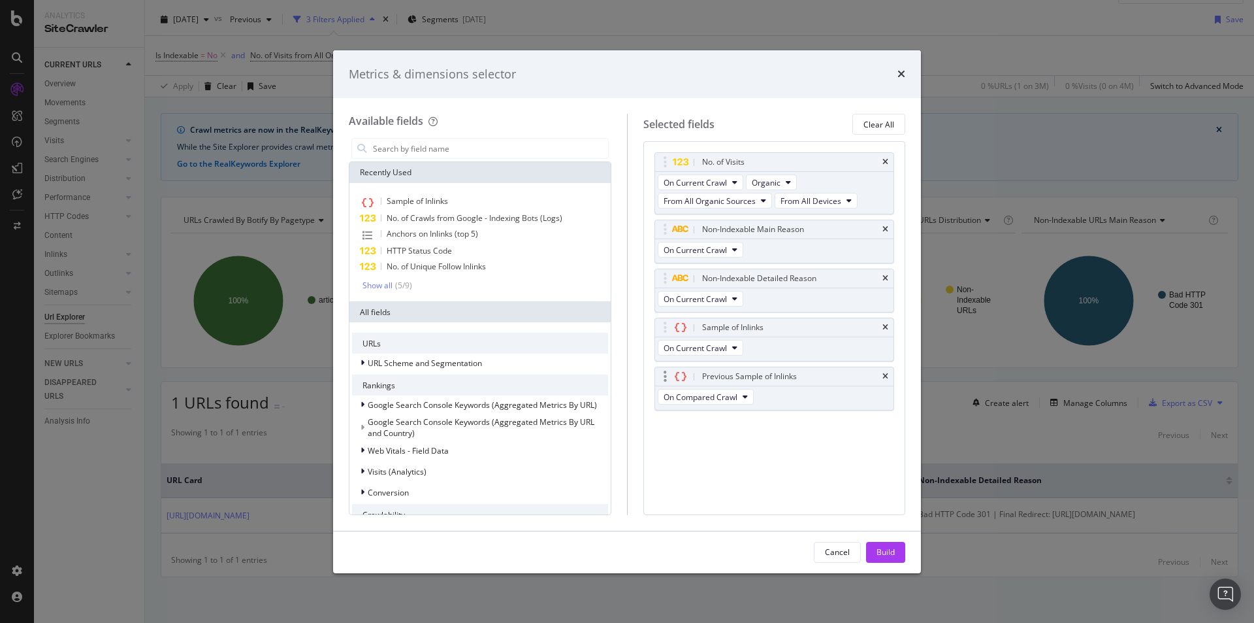
click at [887, 370] on div "Previous Sample of Inlinks" at bounding box center [774, 376] width 239 height 18
click at [887, 373] on icon "times" at bounding box center [886, 376] width 6 height 8
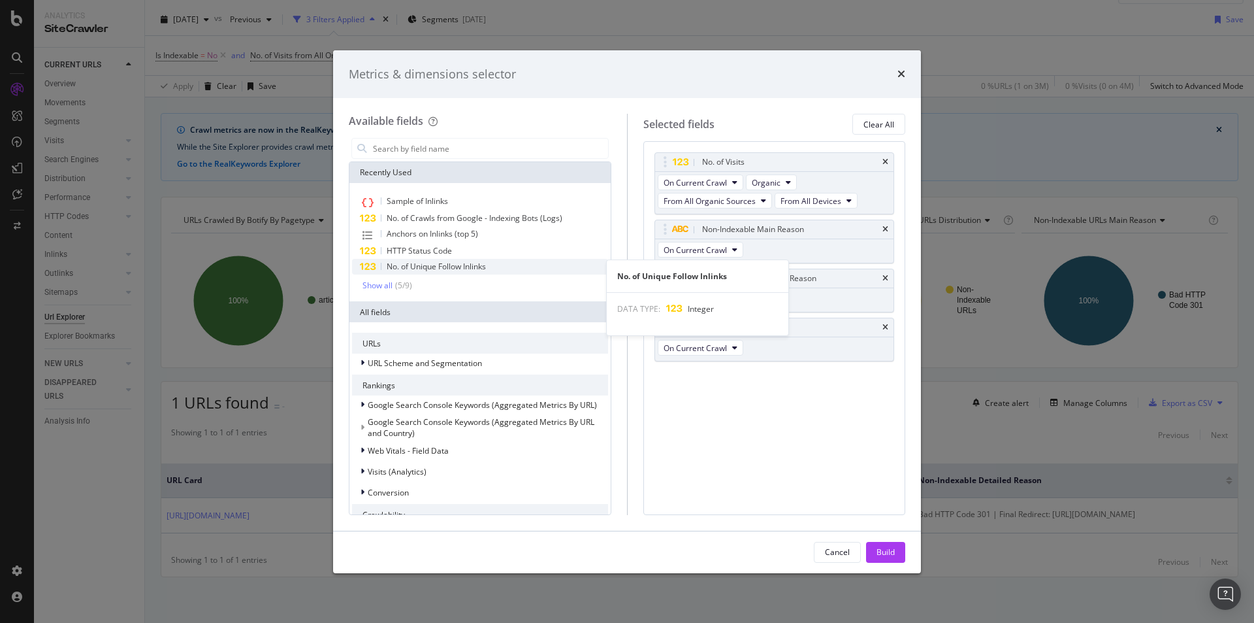
click at [479, 270] on span "No. of Unique Follow Inlinks" at bounding box center [436, 266] width 99 height 11
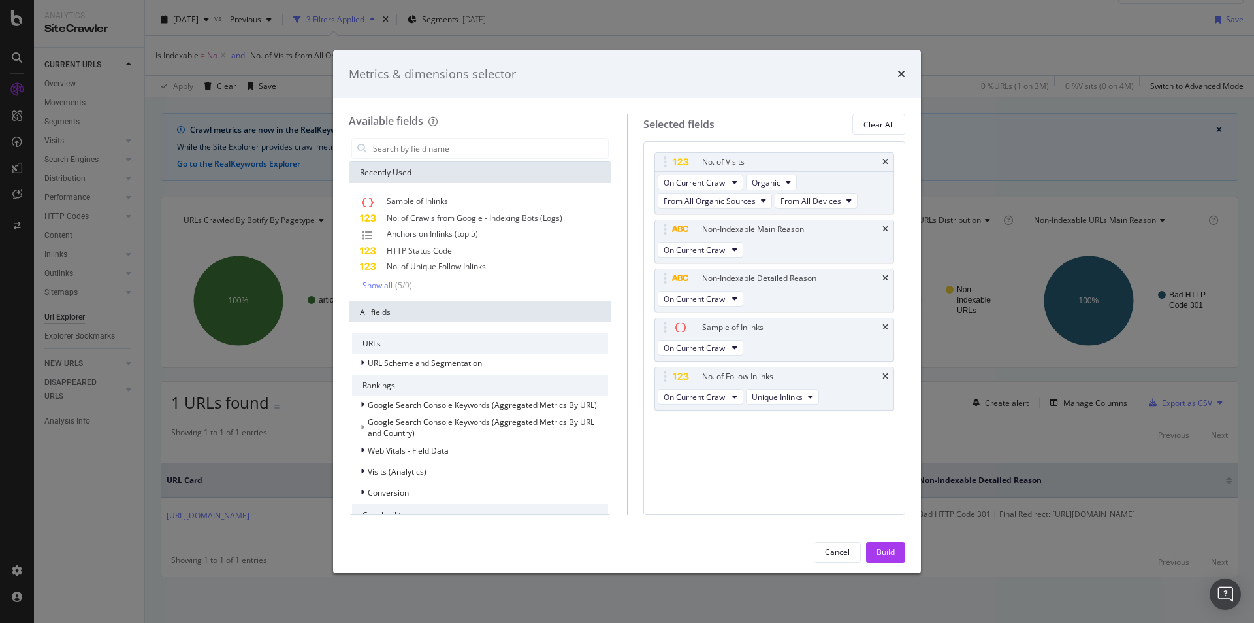
click at [887, 548] on div "Build" at bounding box center [886, 551] width 18 height 11
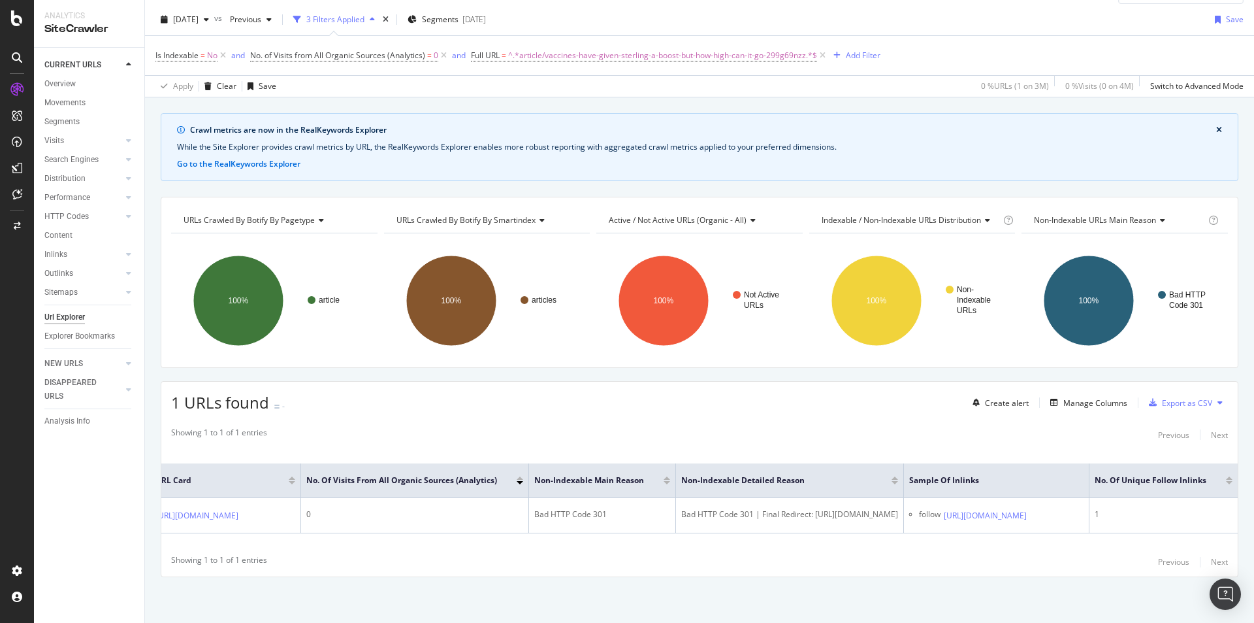
scroll to position [0, 436]
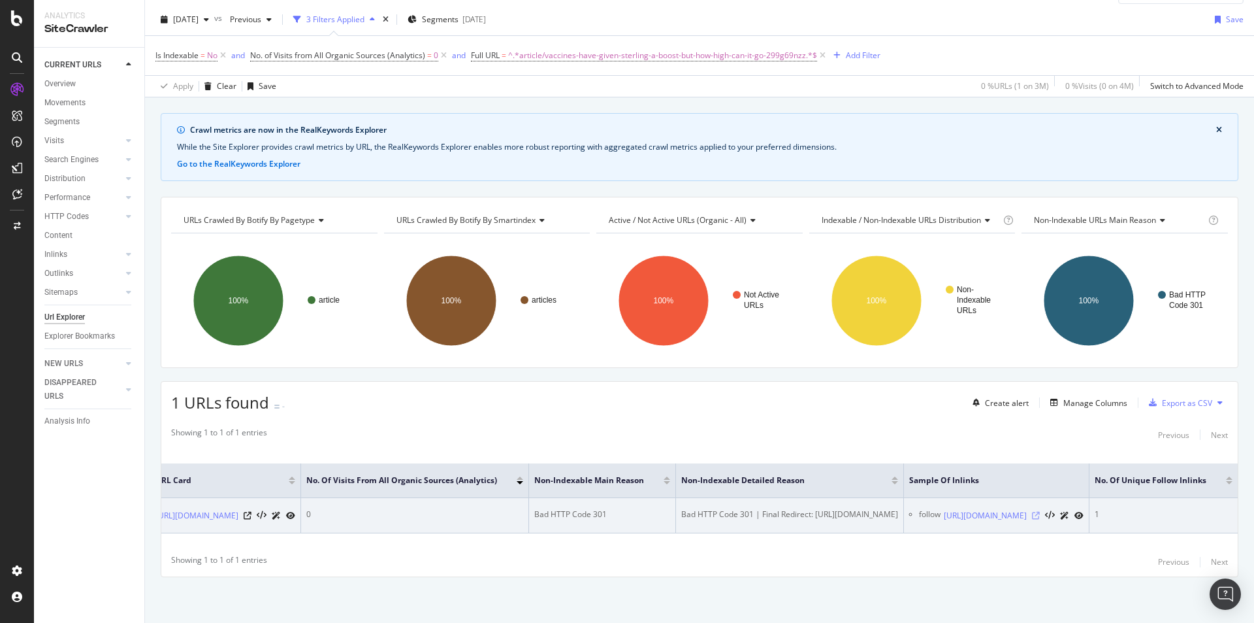
click at [1032, 512] on icon at bounding box center [1036, 516] width 8 height 8
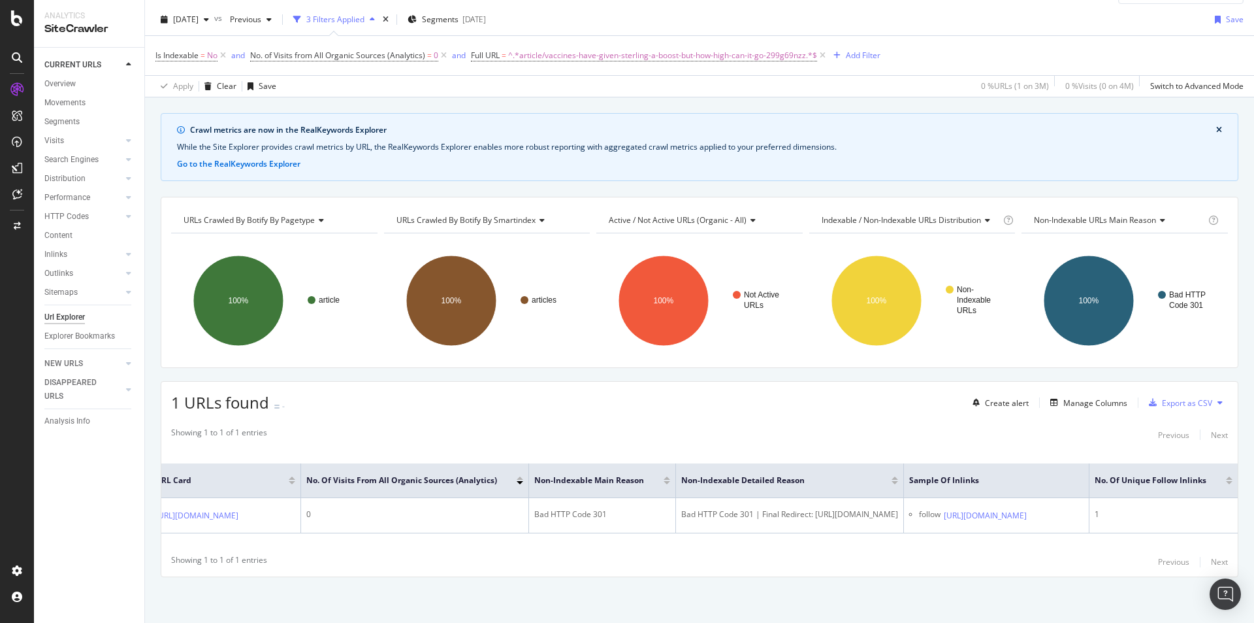
scroll to position [0, 0]
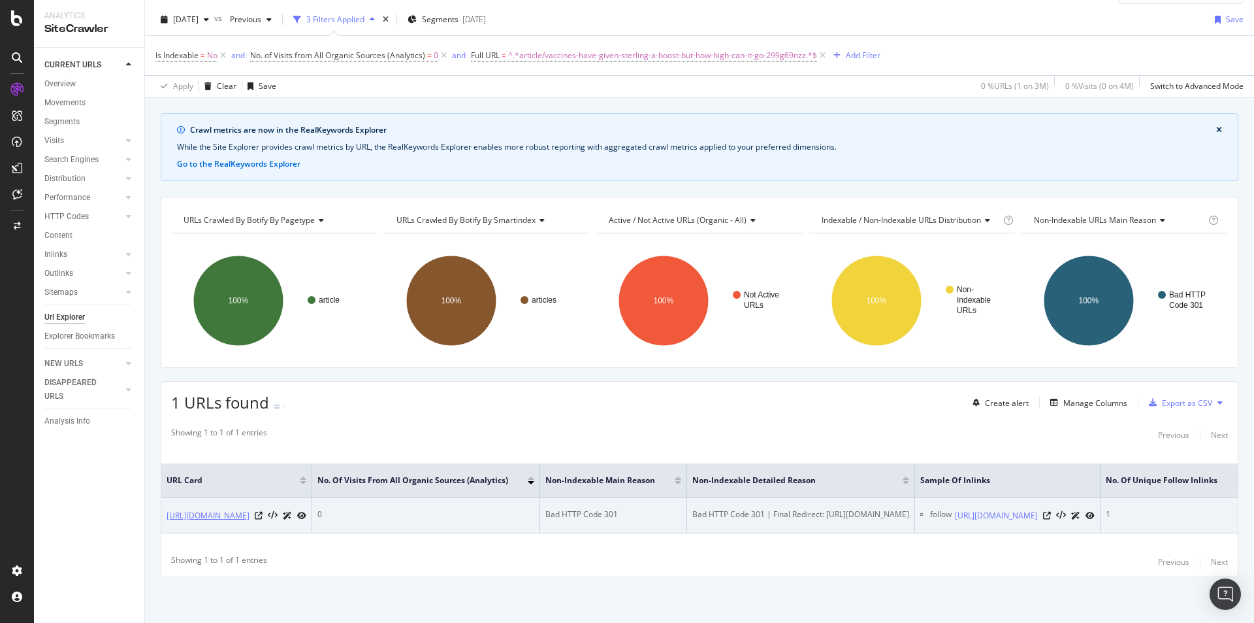
drag, startPoint x: 156, startPoint y: 491, endPoint x: 302, endPoint y: 512, distance: 147.8
click at [285, 510] on div "Crawl metrics are now in the RealKeywords Explorer While the Site Explorer prov…" at bounding box center [699, 368] width 1109 height 510
click at [250, 509] on link "[URL][DOMAIN_NAME]" at bounding box center [208, 515] width 83 height 13
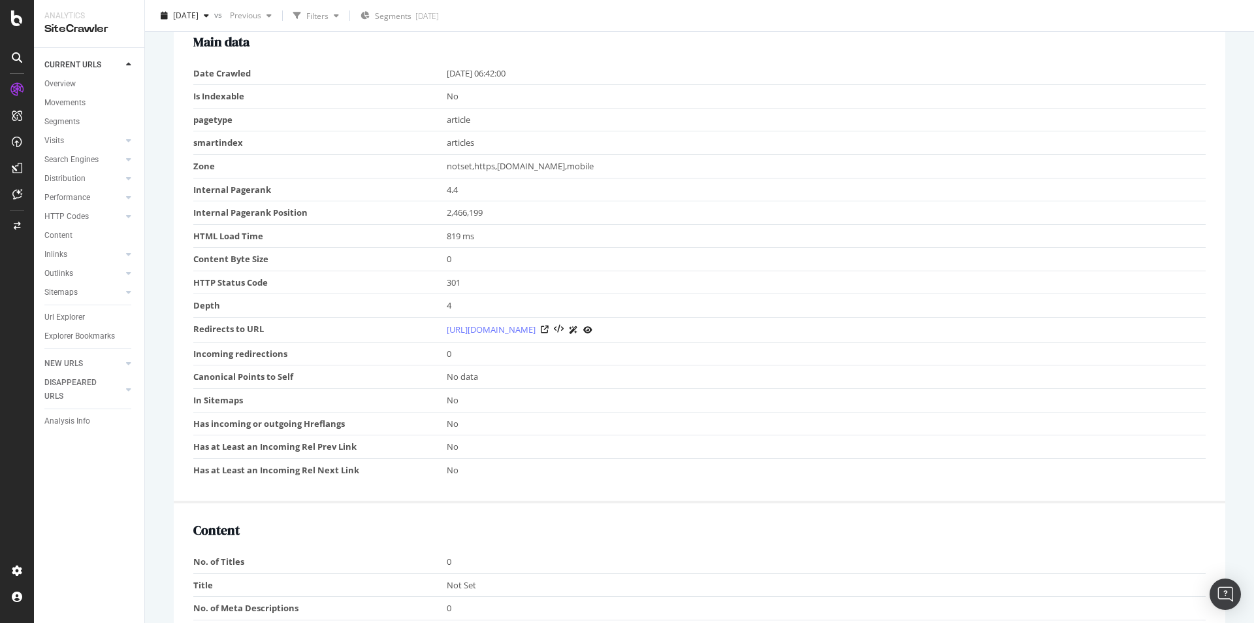
scroll to position [392, 0]
